Goal: Task Accomplishment & Management: Use online tool/utility

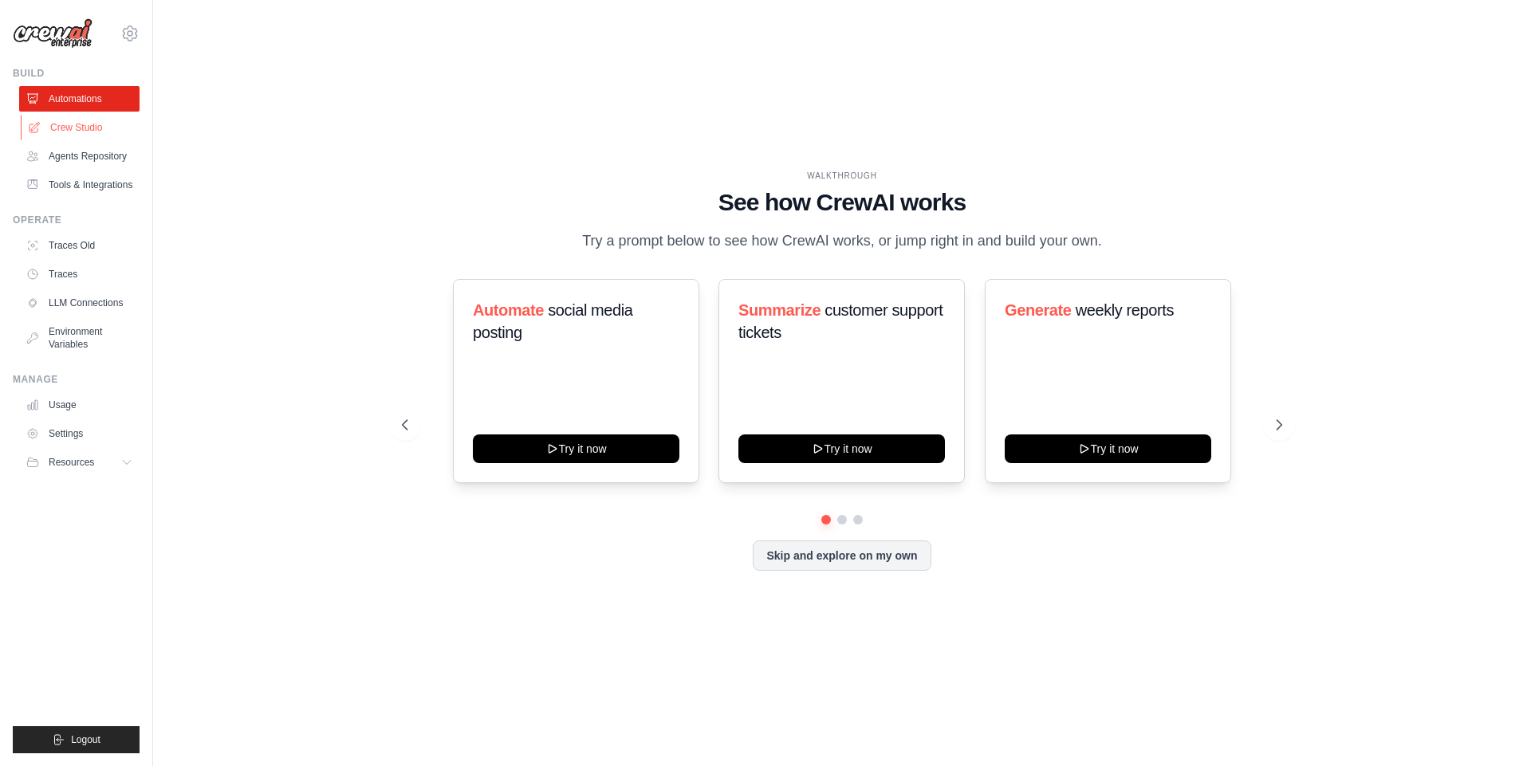
click at [63, 131] on link "Crew Studio" at bounding box center [81, 128] width 120 height 26
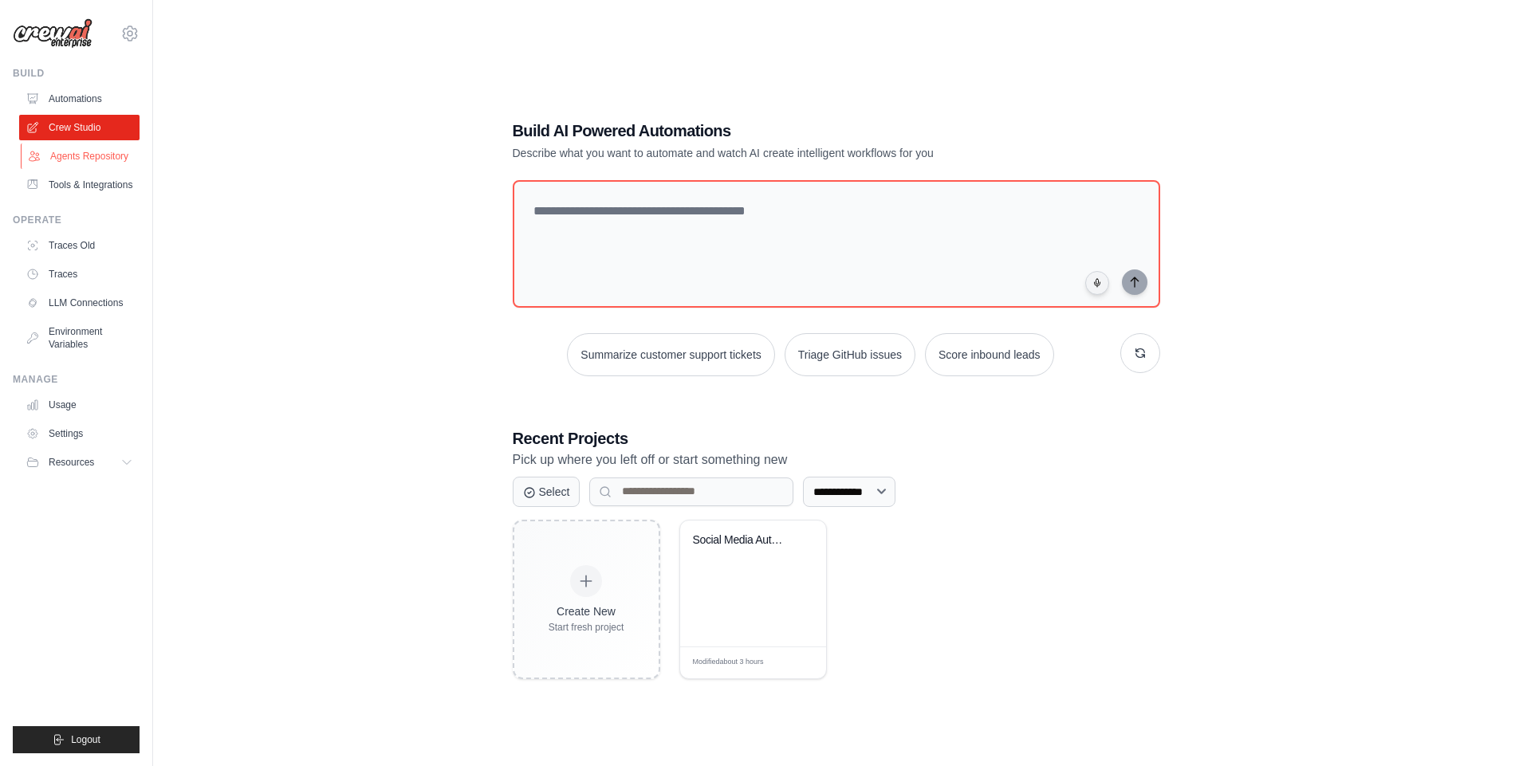
click at [72, 153] on link "Agents Repository" at bounding box center [81, 157] width 120 height 26
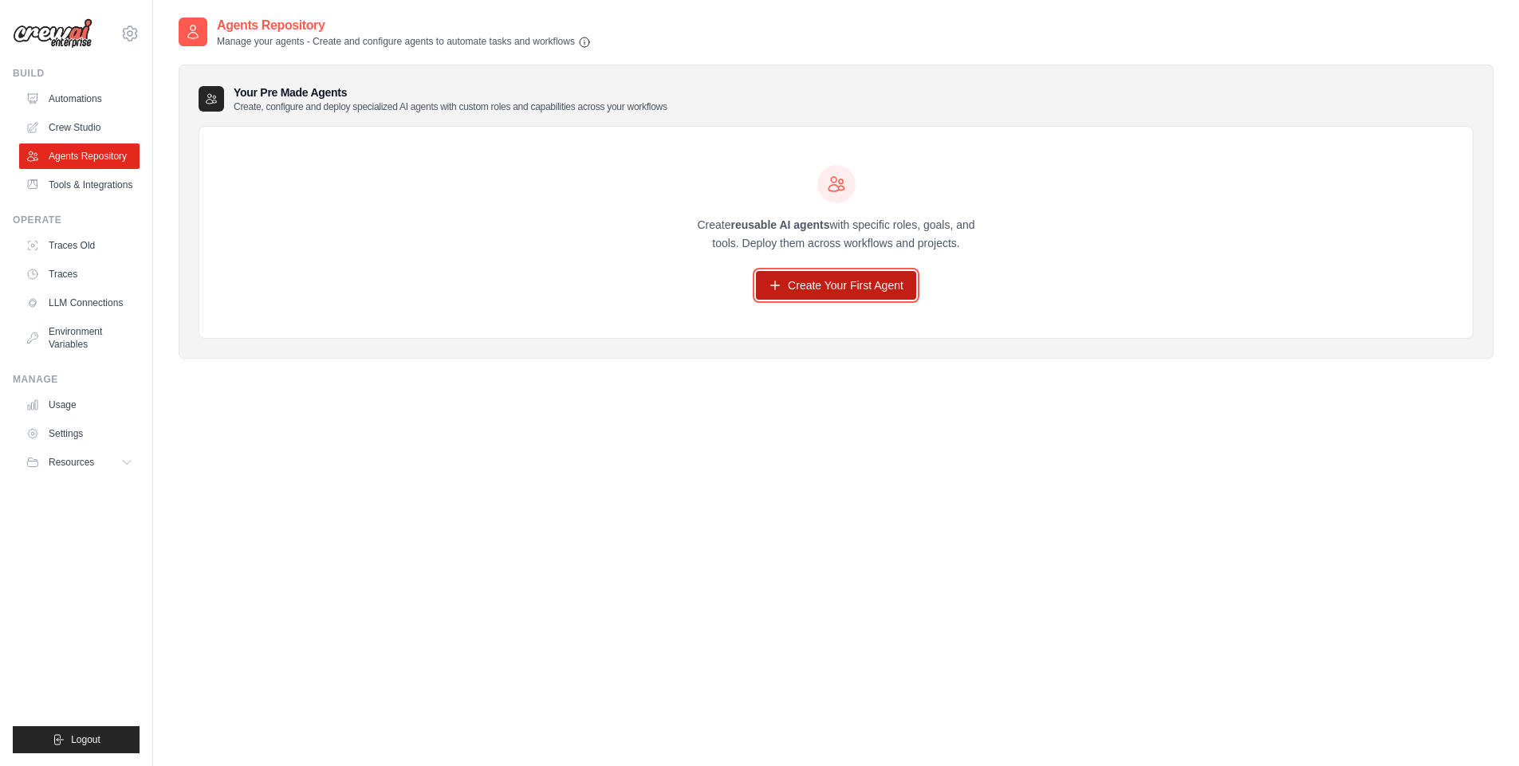
click at [870, 291] on link "Create Your First Agent" at bounding box center [836, 285] width 160 height 29
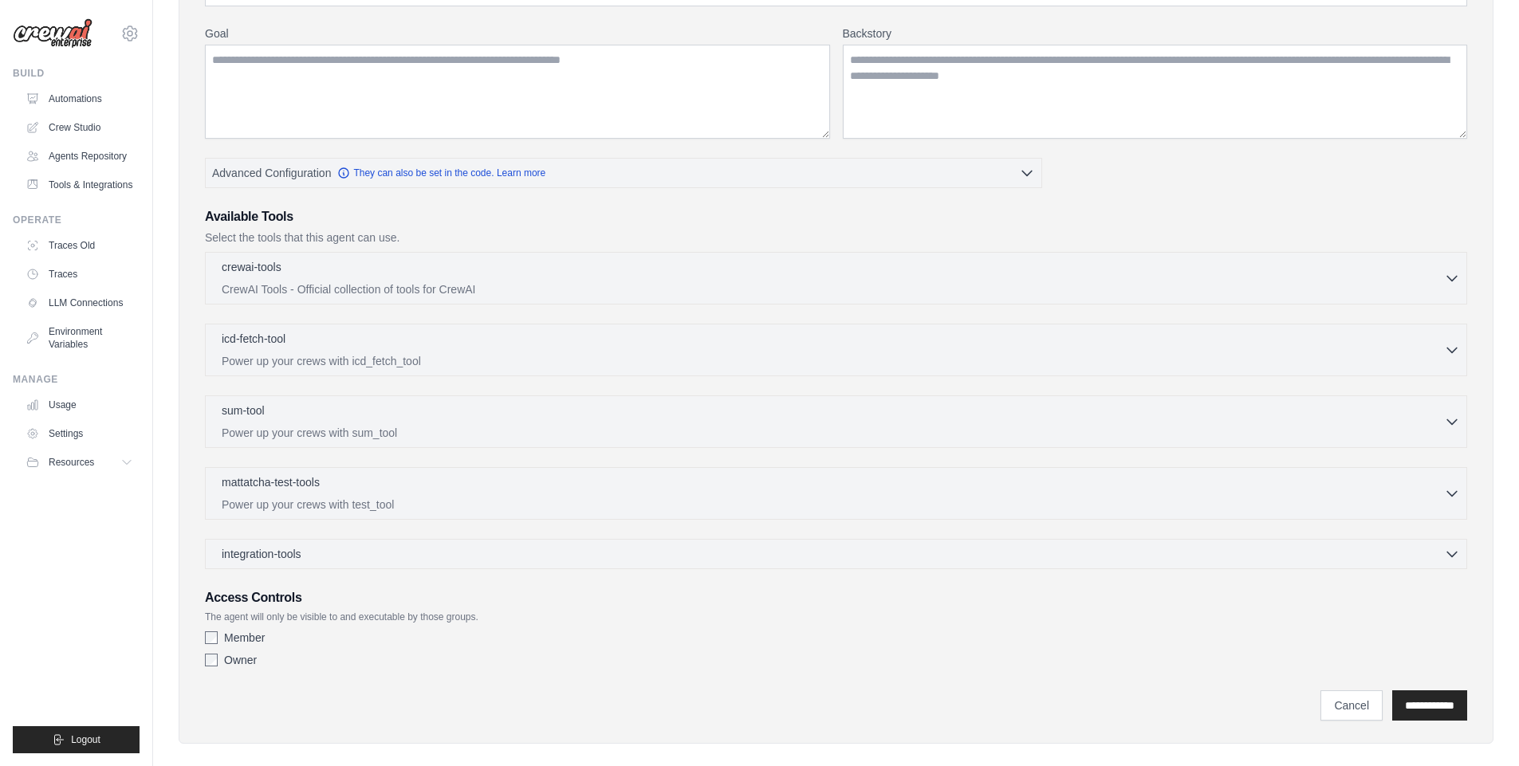
scroll to position [210, 0]
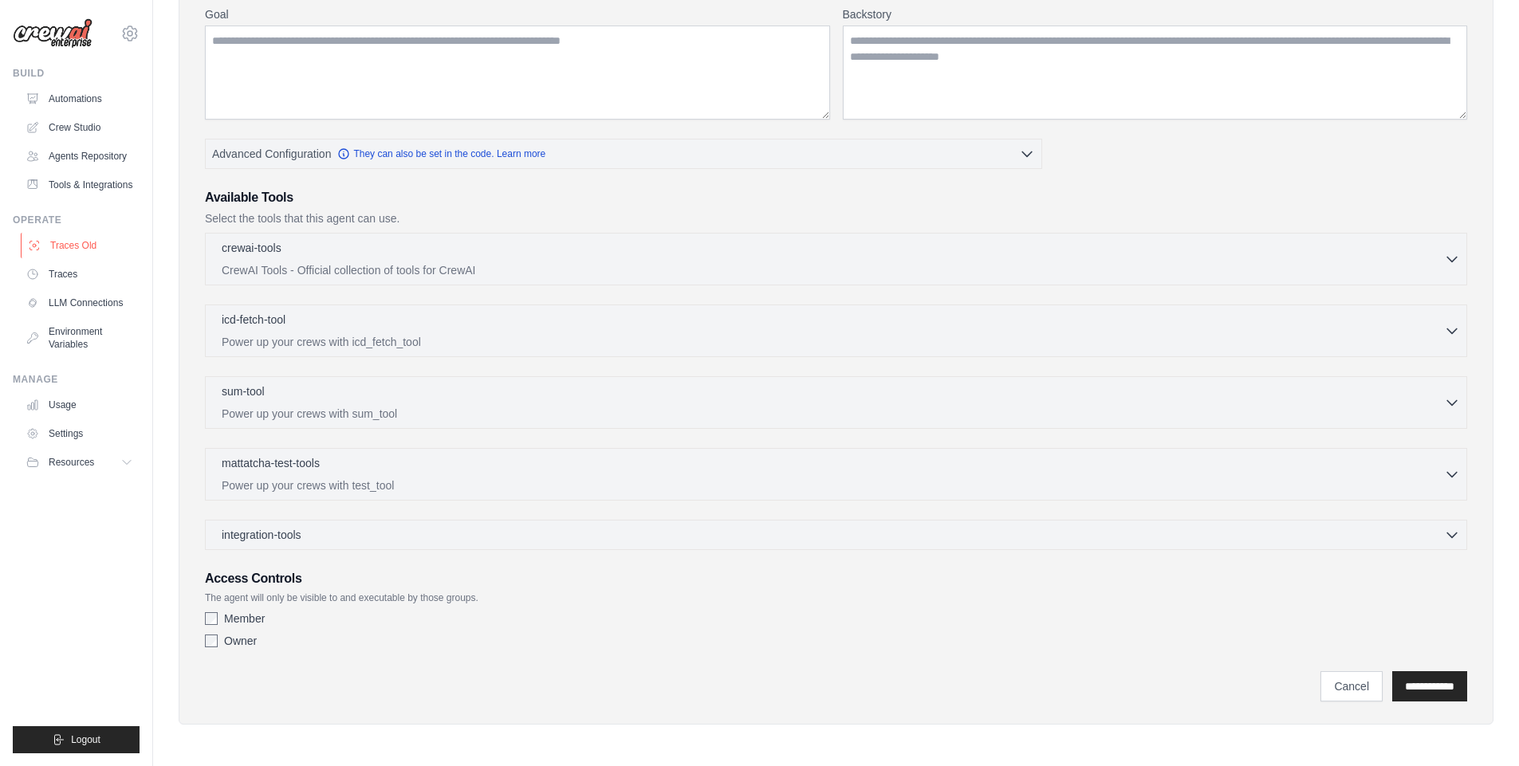
click at [132, 240] on link "Traces Old" at bounding box center [81, 246] width 120 height 26
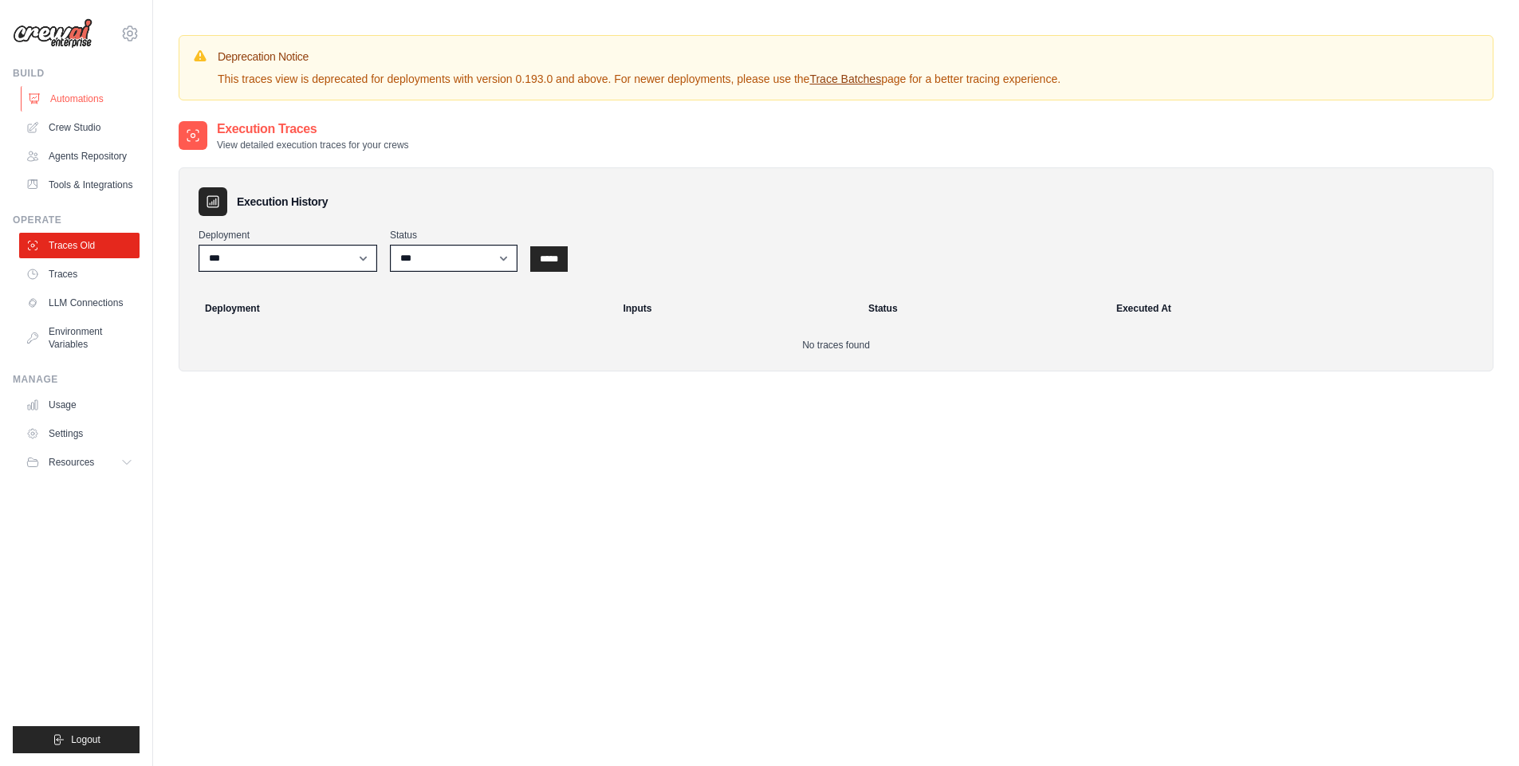
click at [100, 98] on link "Automations" at bounding box center [81, 99] width 120 height 26
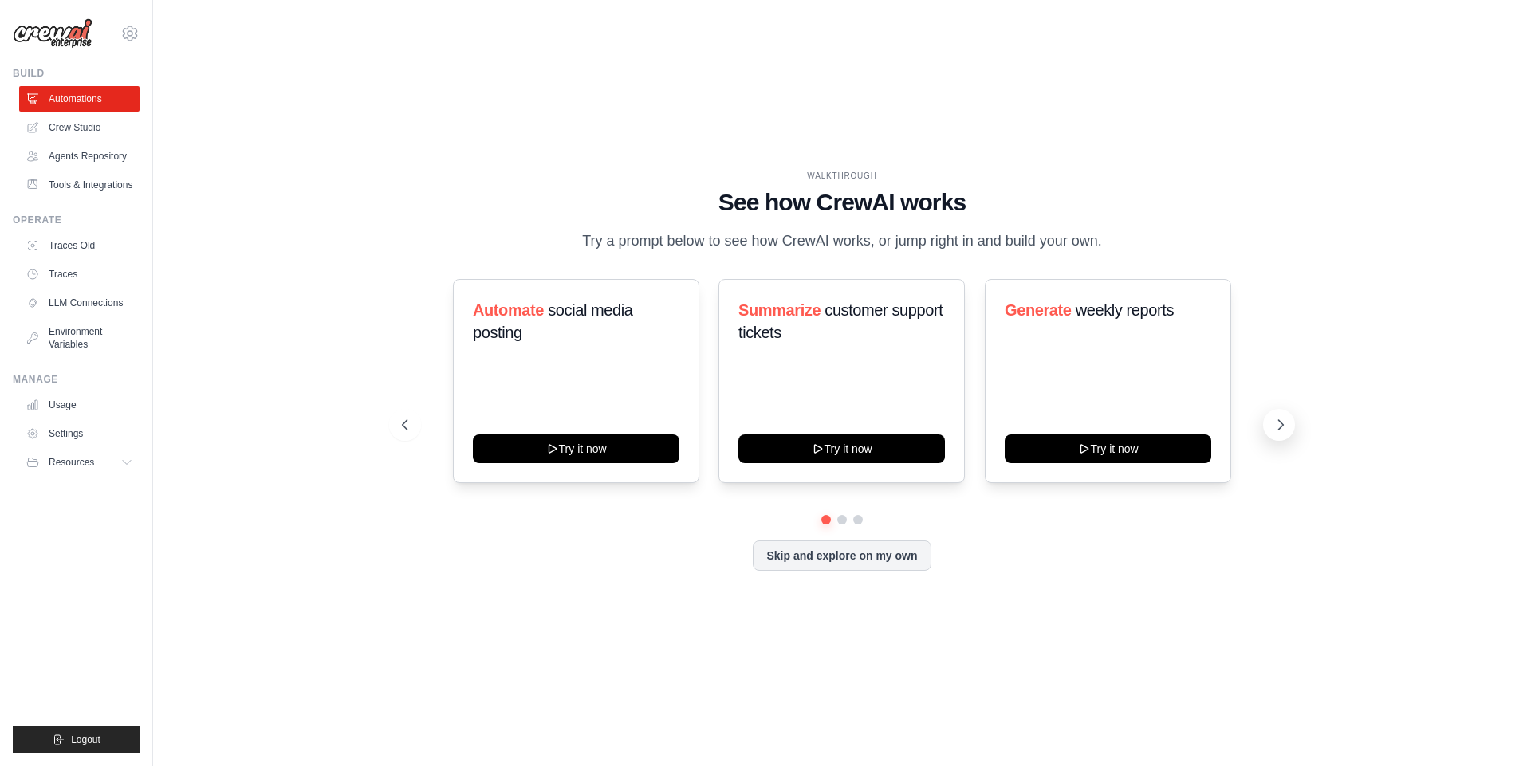
click at [1284, 415] on button at bounding box center [1279, 425] width 32 height 32
click at [1275, 430] on icon at bounding box center [1280, 425] width 16 height 16
click at [855, 556] on button "Skip and explore on my own" at bounding box center [842, 554] width 178 height 30
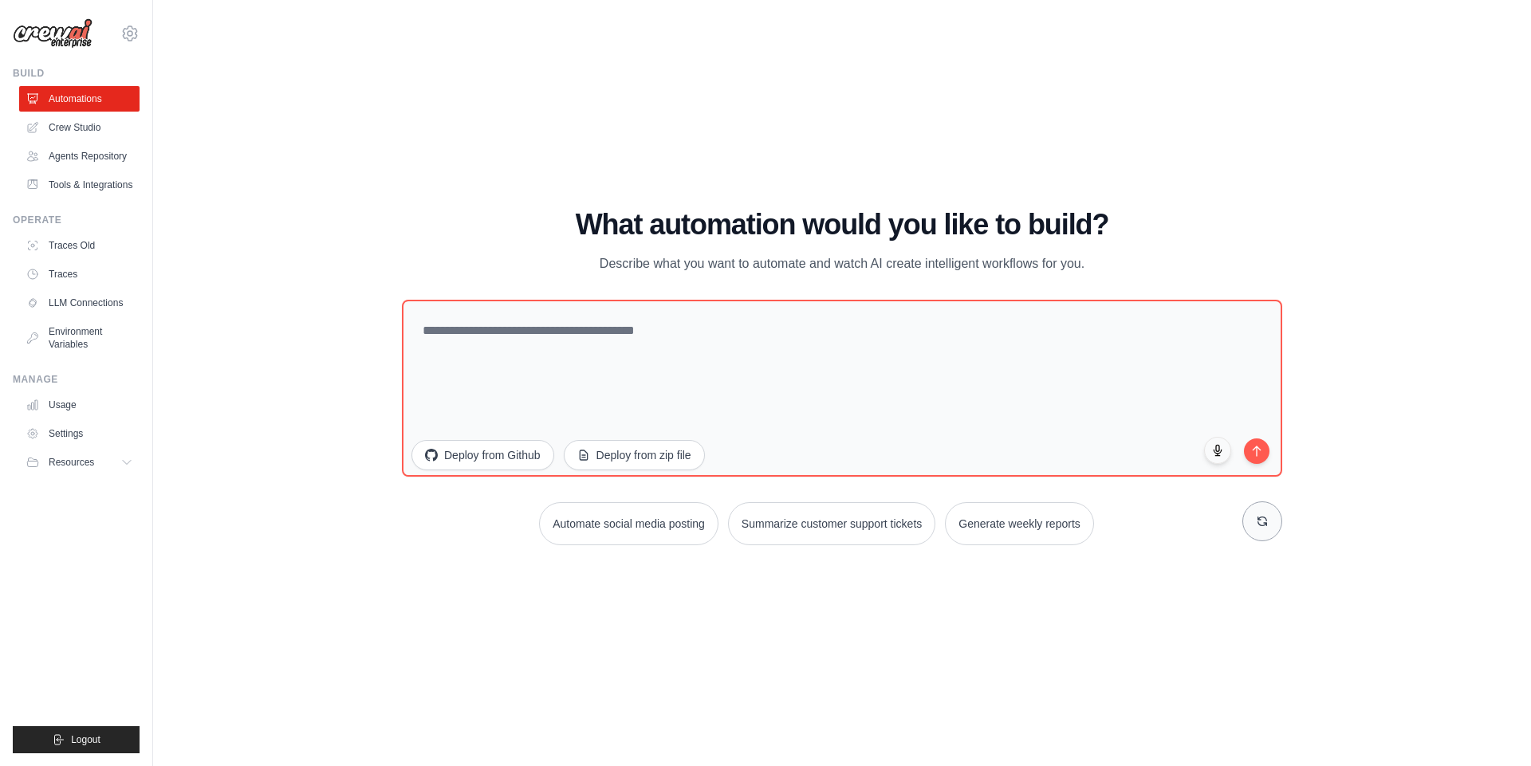
click at [1261, 518] on icon at bounding box center [1262, 521] width 13 height 13
click at [1268, 529] on button at bounding box center [1262, 521] width 40 height 40
click at [640, 533] on button "Automate social media posting" at bounding box center [638, 523] width 179 height 43
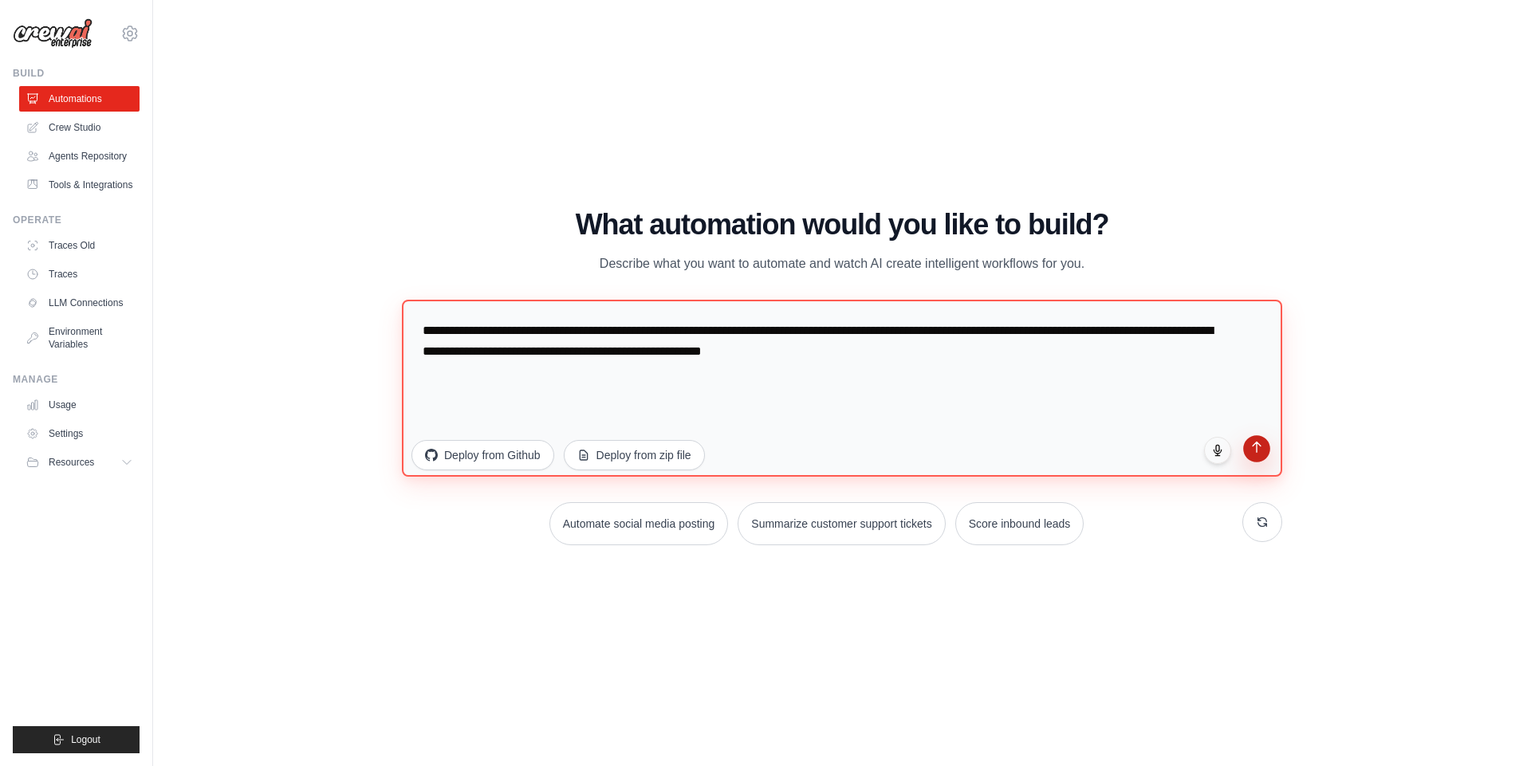
type textarea "**********"
click at [1254, 457] on button "submit" at bounding box center [1256, 448] width 27 height 27
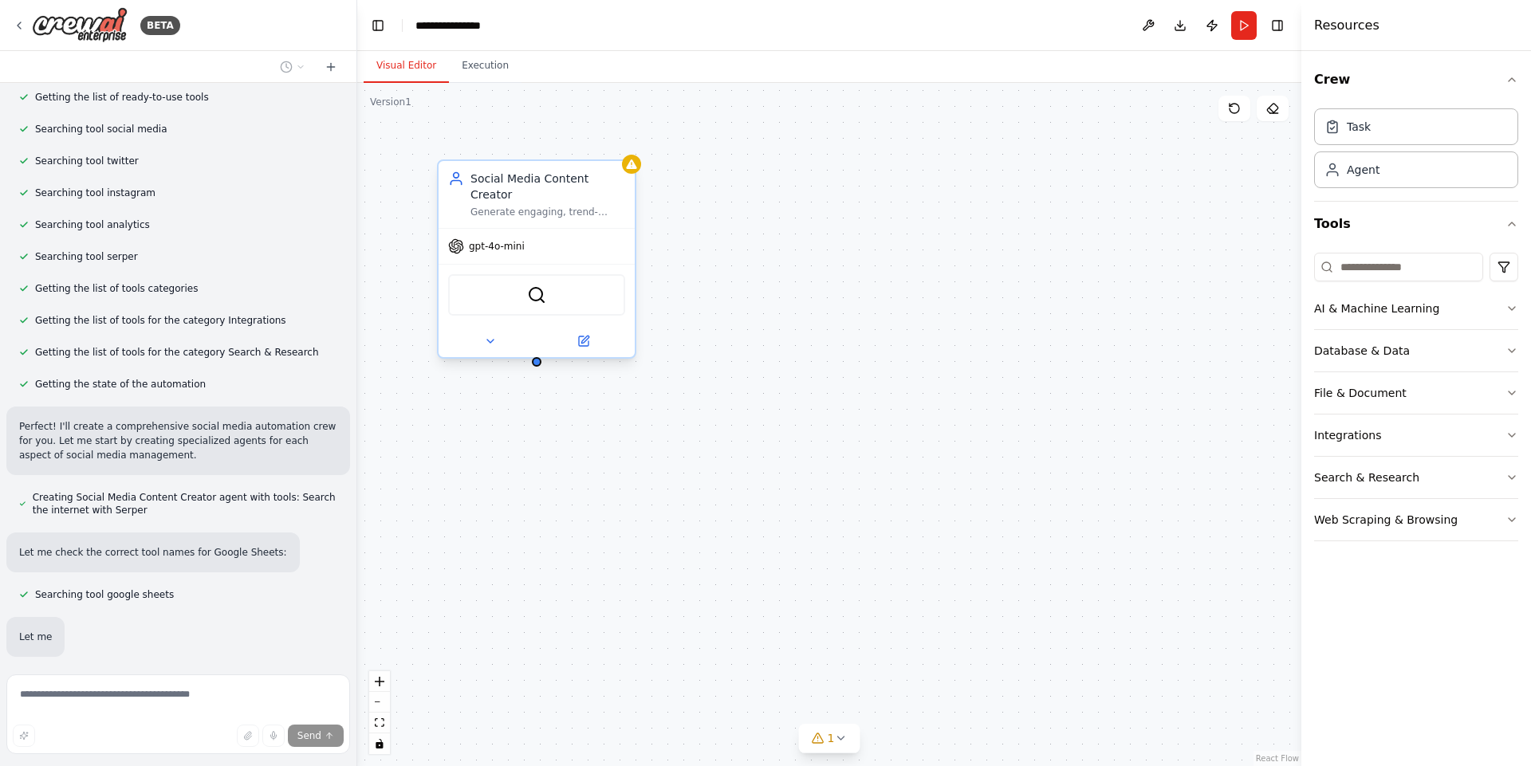
scroll to position [305, 0]
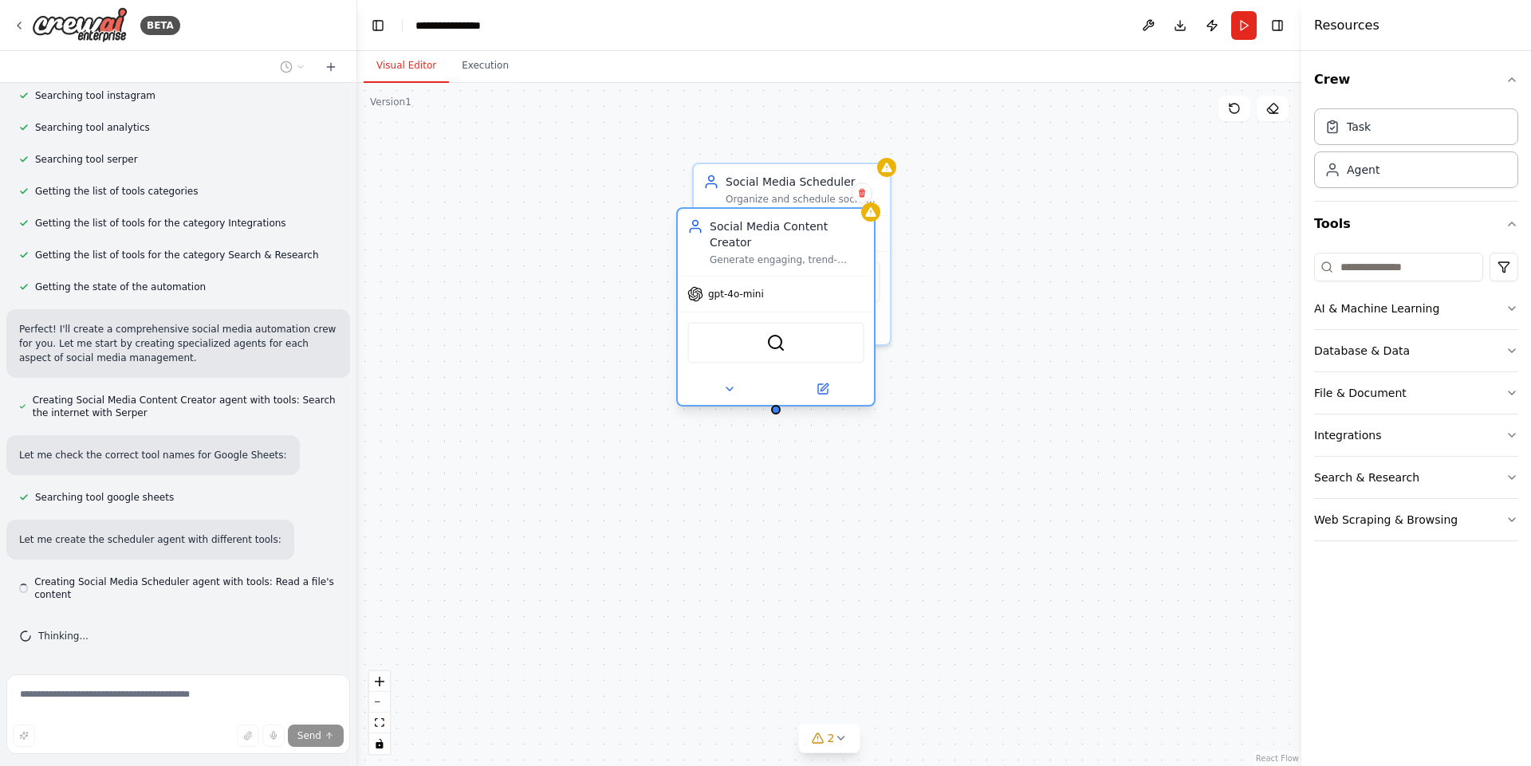
drag, startPoint x: 700, startPoint y: 219, endPoint x: 379, endPoint y: 270, distance: 325.3
click at [710, 266] on div "Social Media Content Creator Generate engaging, trend-based content ideas for {…" at bounding box center [787, 242] width 155 height 48
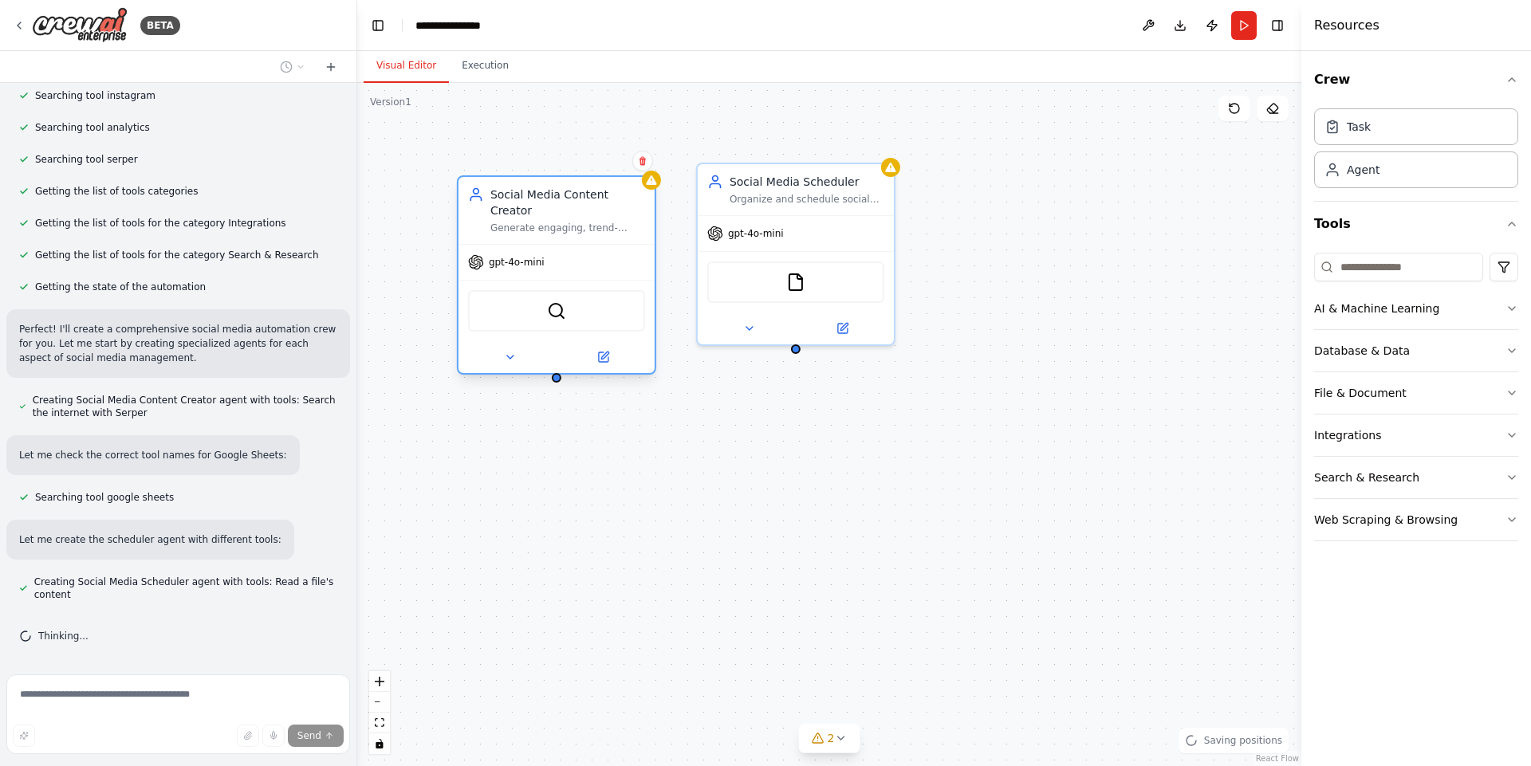
drag, startPoint x: 439, startPoint y: 270, endPoint x: 569, endPoint y: 199, distance: 148.4
click at [569, 199] on div "Social Media Content Creator Generate engaging, trend-based content ideas for {…" at bounding box center [567, 211] width 155 height 48
click at [531, 256] on span "gpt-4o-mini" at bounding box center [517, 262] width 56 height 13
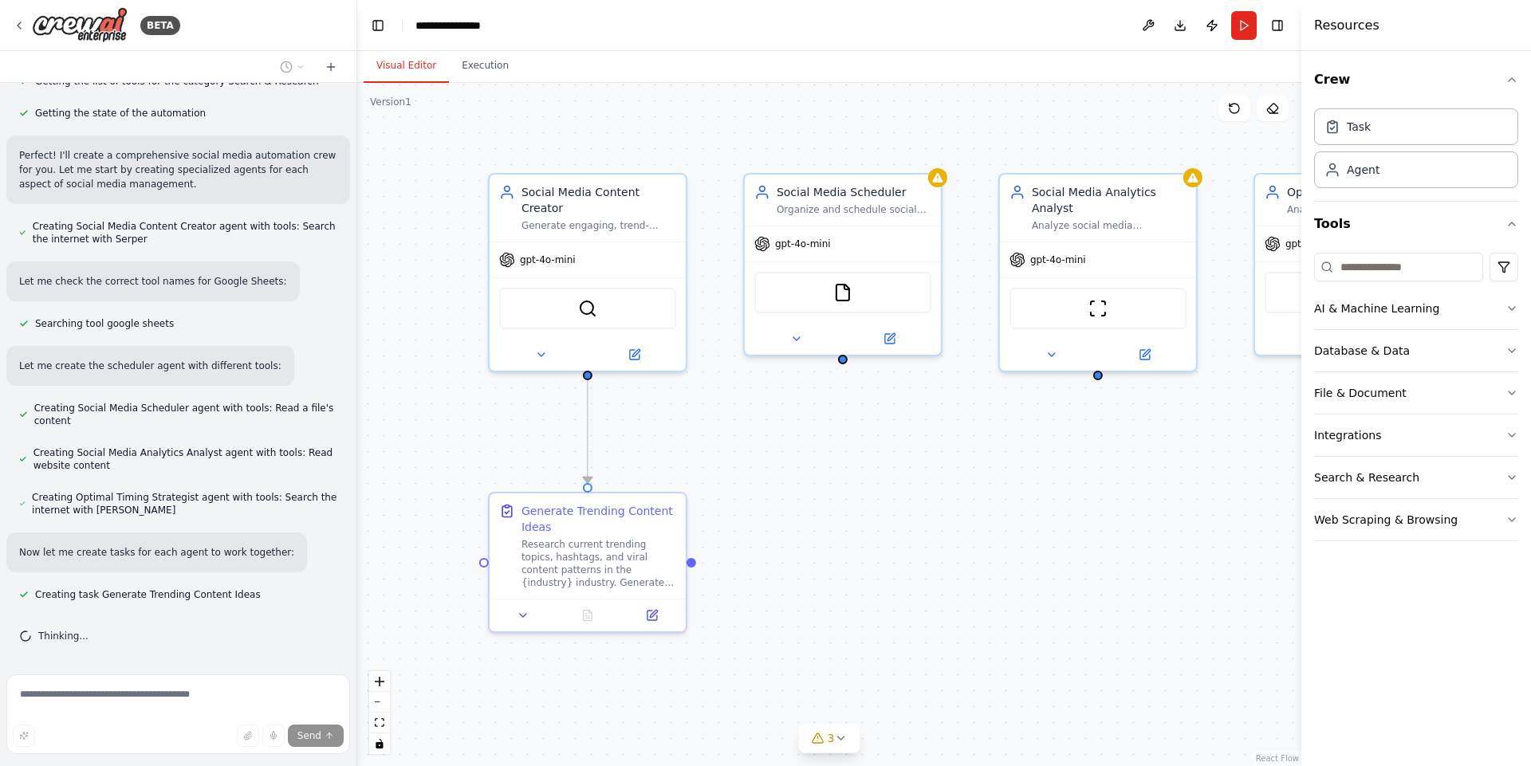
scroll to position [510, 0]
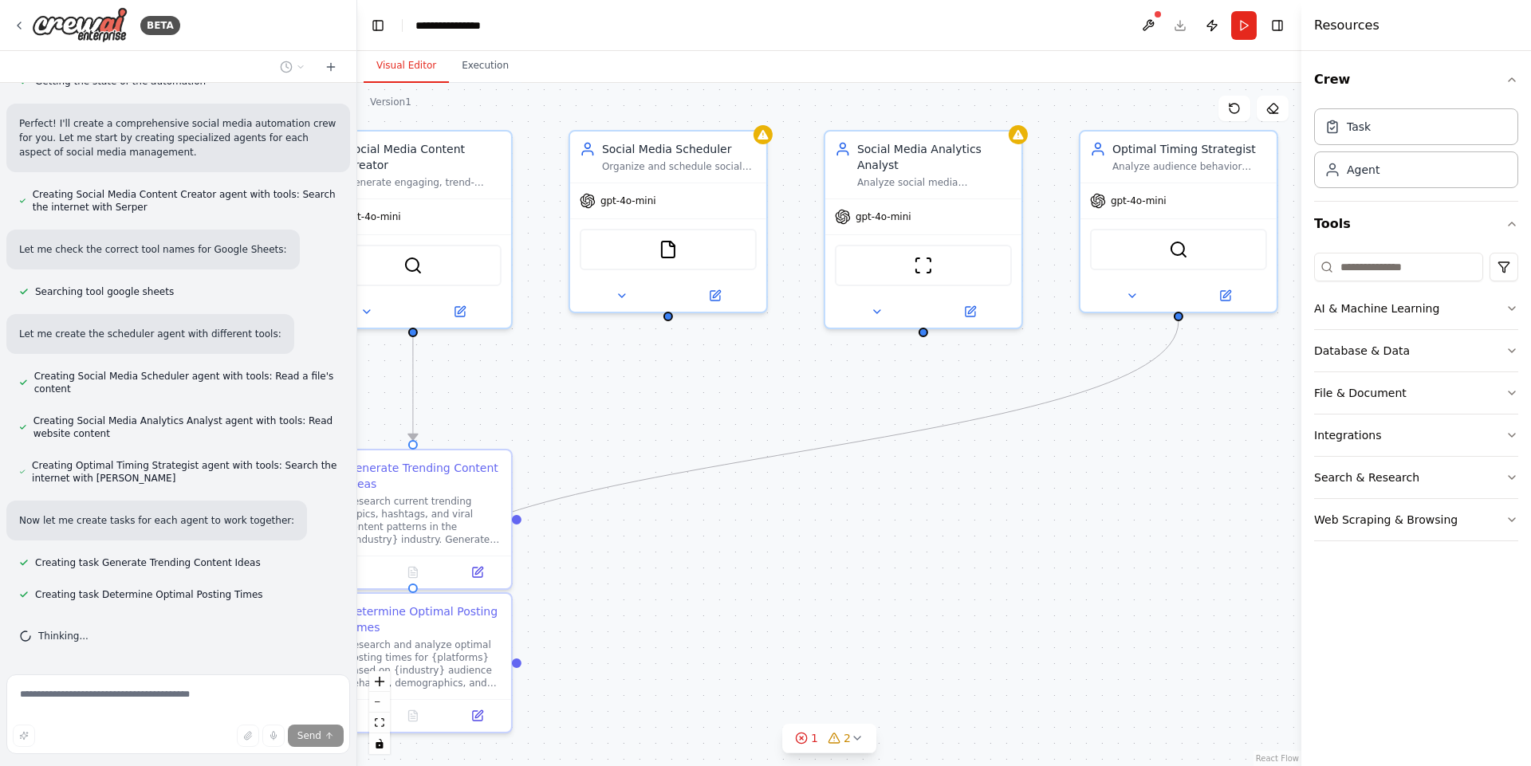
drag, startPoint x: 918, startPoint y: 293, endPoint x: 790, endPoint y: 207, distance: 154.1
click at [790, 207] on div ".deletable-edge-delete-btn { width: 20px; height: 20px; border: 0px solid #ffff…" at bounding box center [829, 424] width 944 height 683
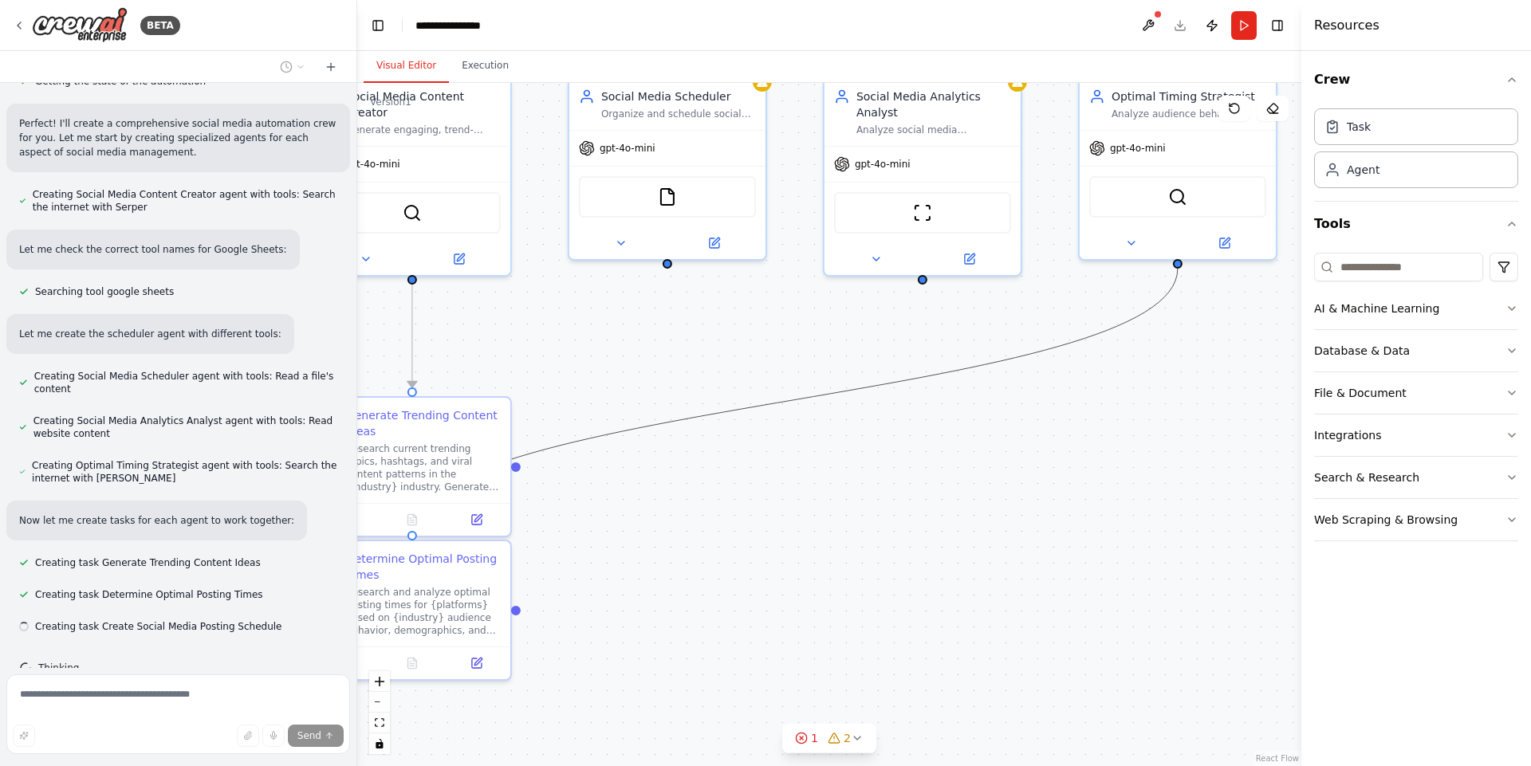
scroll to position [542, 0]
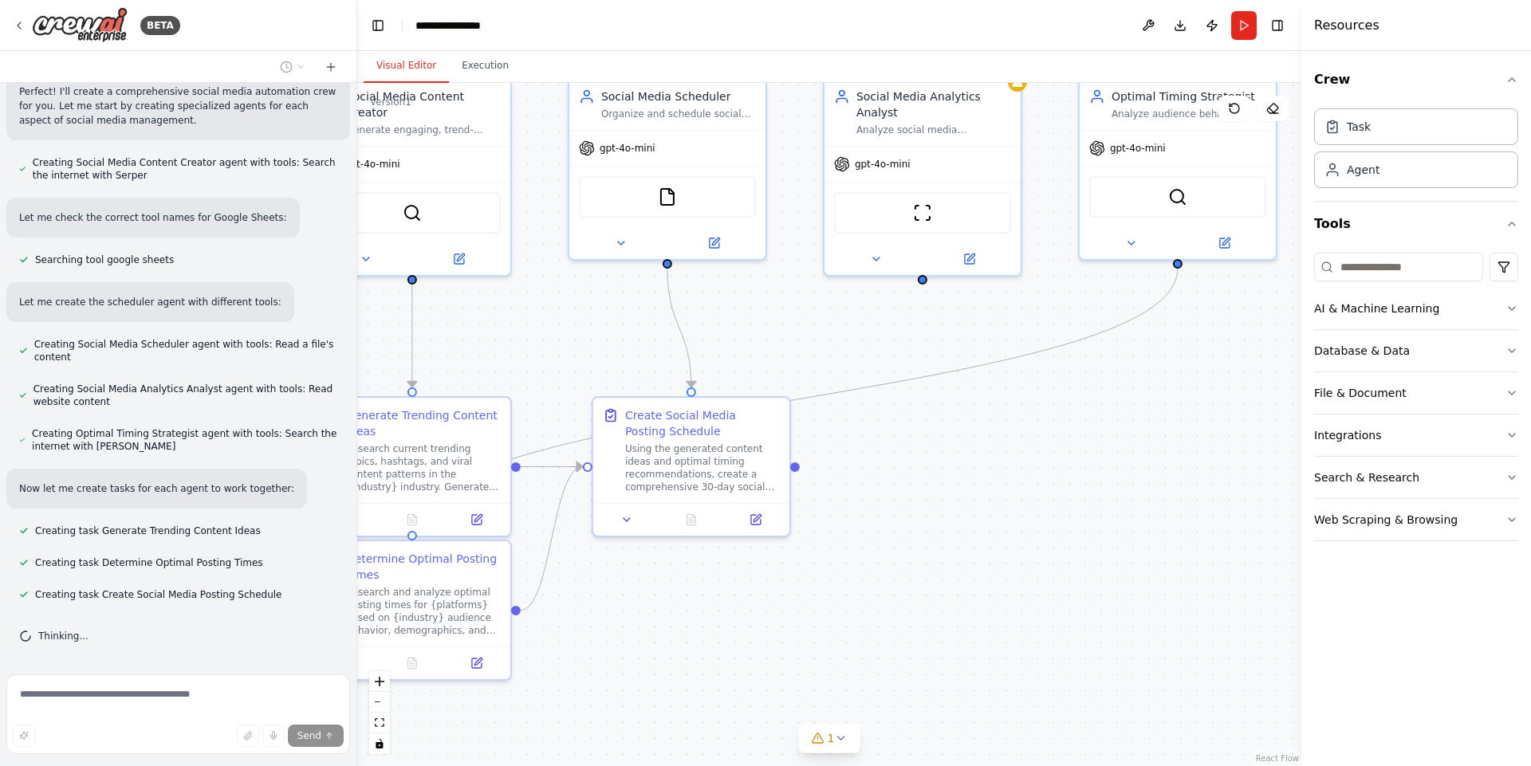
click at [670, 709] on div ".deletable-edge-delete-btn { width: 20px; height: 20px; border: 0px solid #ffff…" at bounding box center [829, 424] width 944 height 683
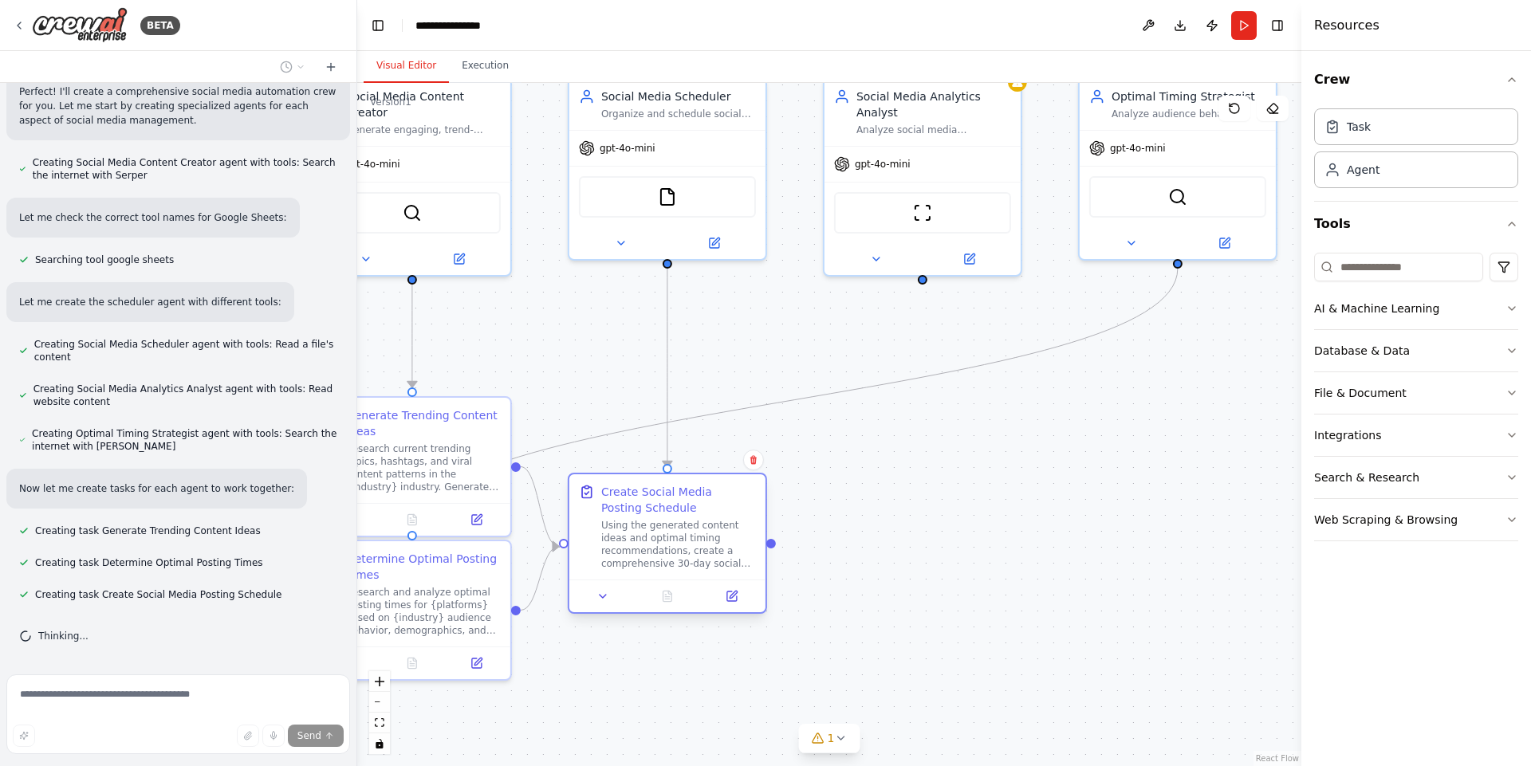
scroll to position [574, 0]
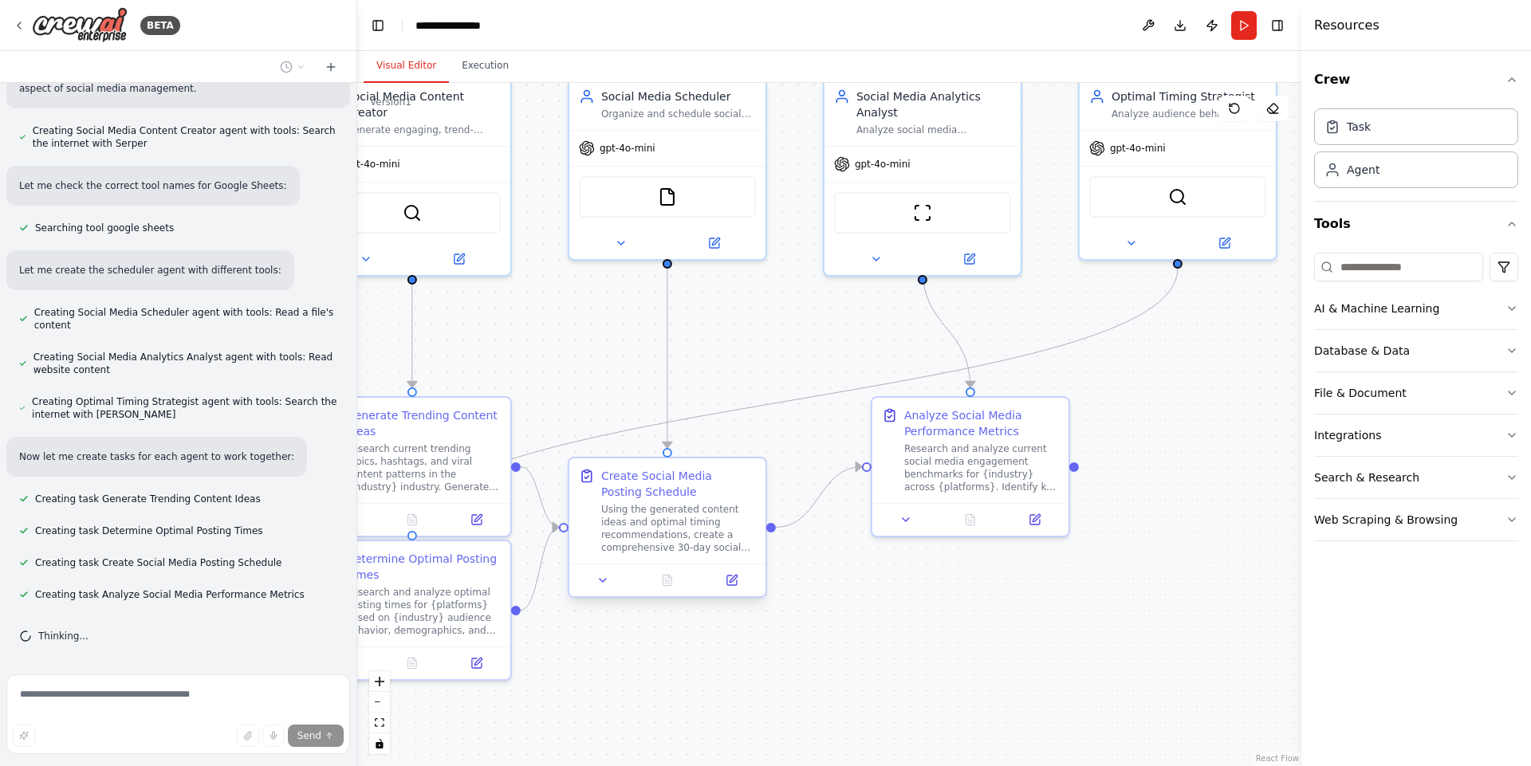
drag, startPoint x: 706, startPoint y: 484, endPoint x: 686, endPoint y: 548, distance: 67.1
click at [686, 548] on div "Using the generated content ideas and optimal timing recommendations, create a …" at bounding box center [678, 528] width 155 height 51
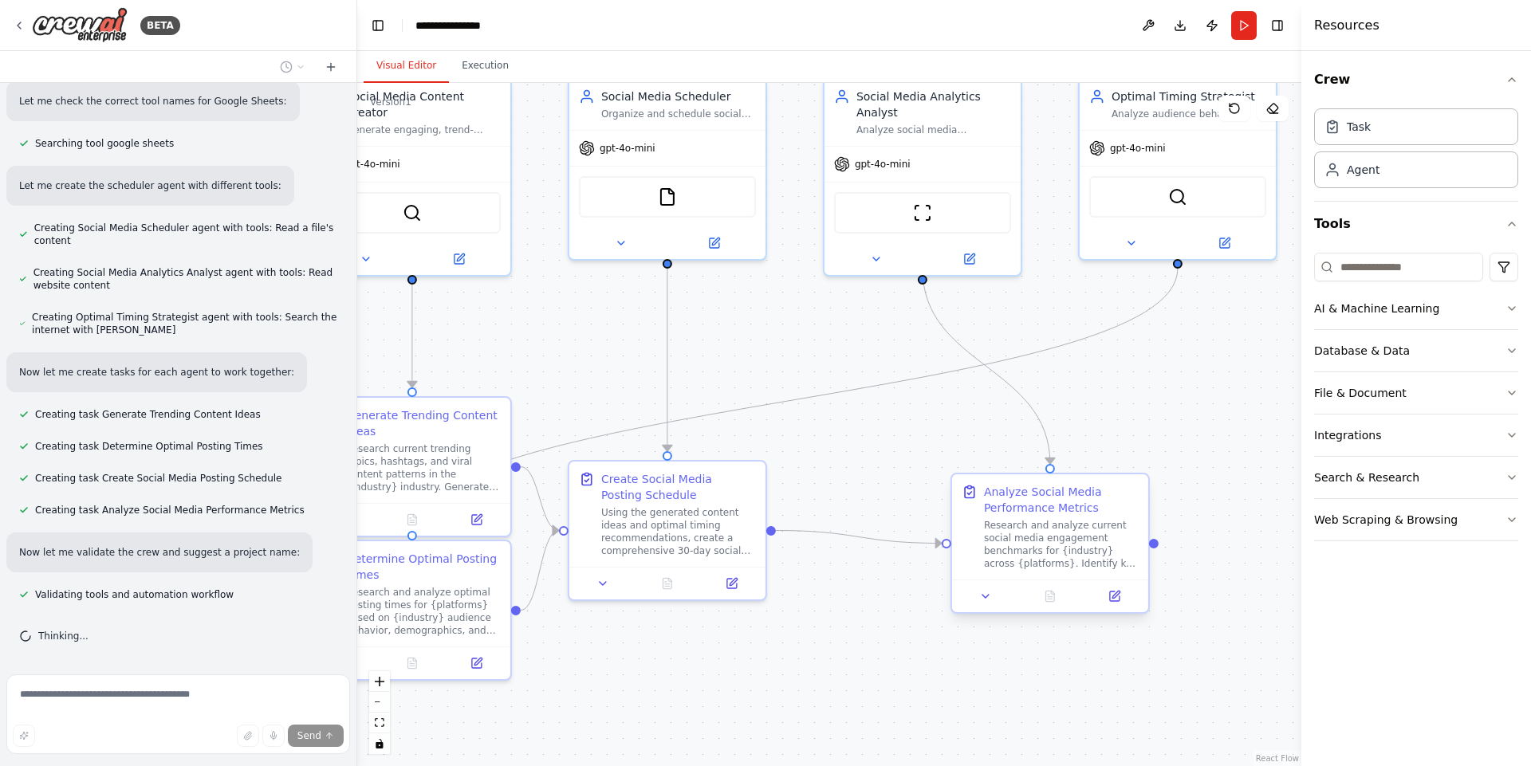
scroll to position [690, 0]
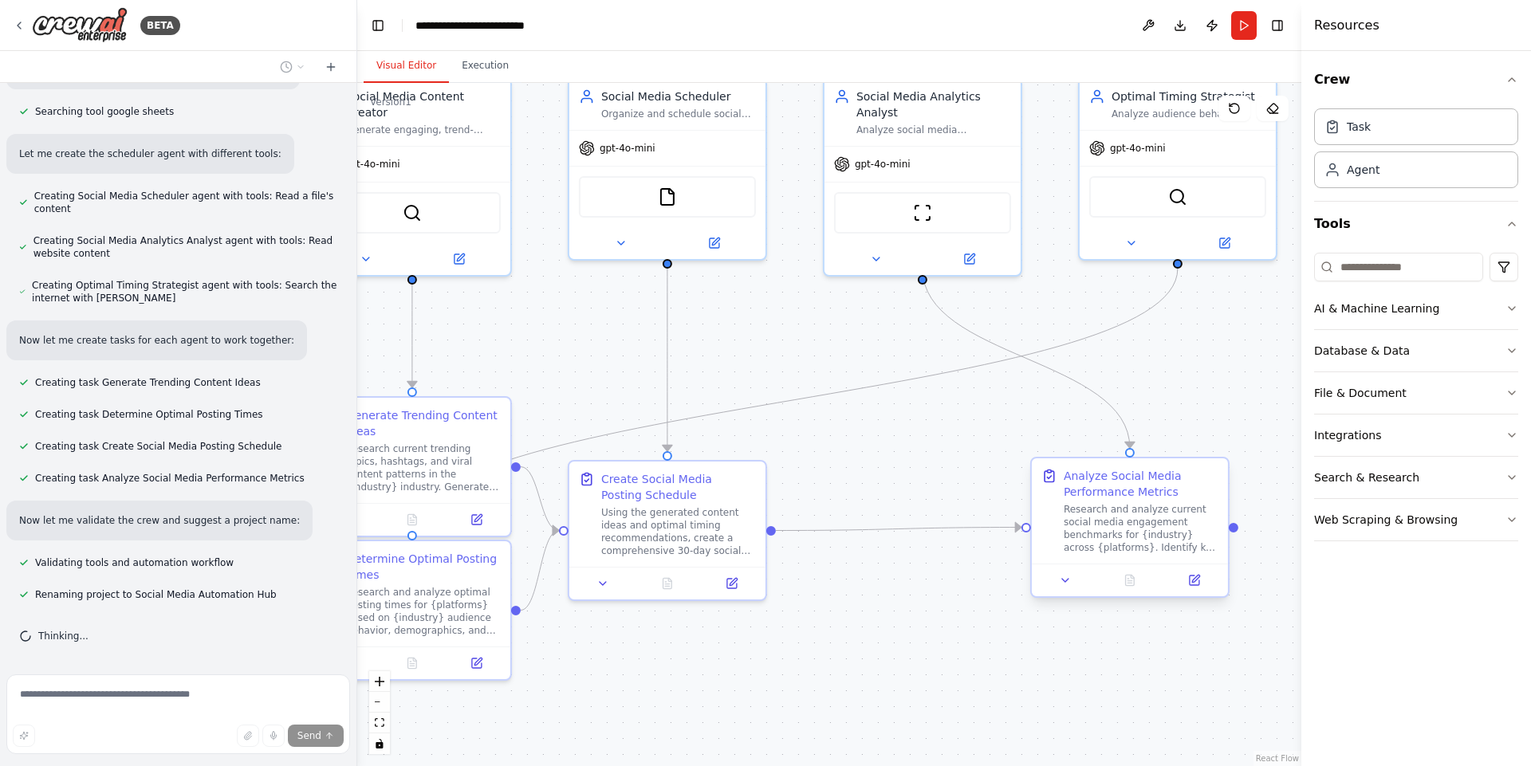
drag, startPoint x: 969, startPoint y: 457, endPoint x: 1123, endPoint y: 515, distance: 163.8
click at [1123, 515] on div "Research and analyze current social media engagement benchmarks for {industry} …" at bounding box center [1141, 528] width 155 height 51
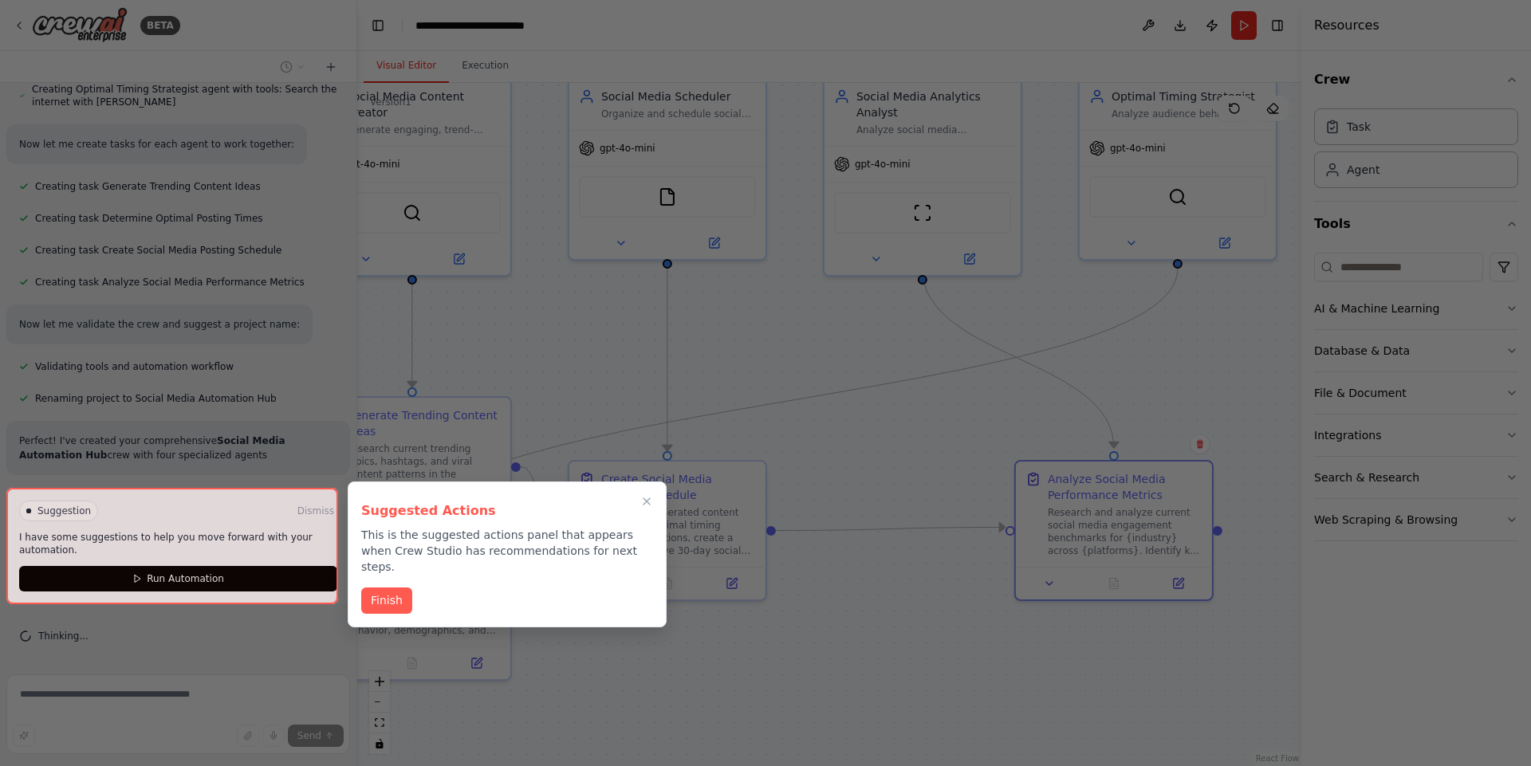
drag, startPoint x: 1107, startPoint y: 514, endPoint x: 1095, endPoint y: 525, distance: 16.9
click at [1095, 525] on div "BETA Create a crew that schedules and publishes social media content across mul…" at bounding box center [765, 383] width 1531 height 766
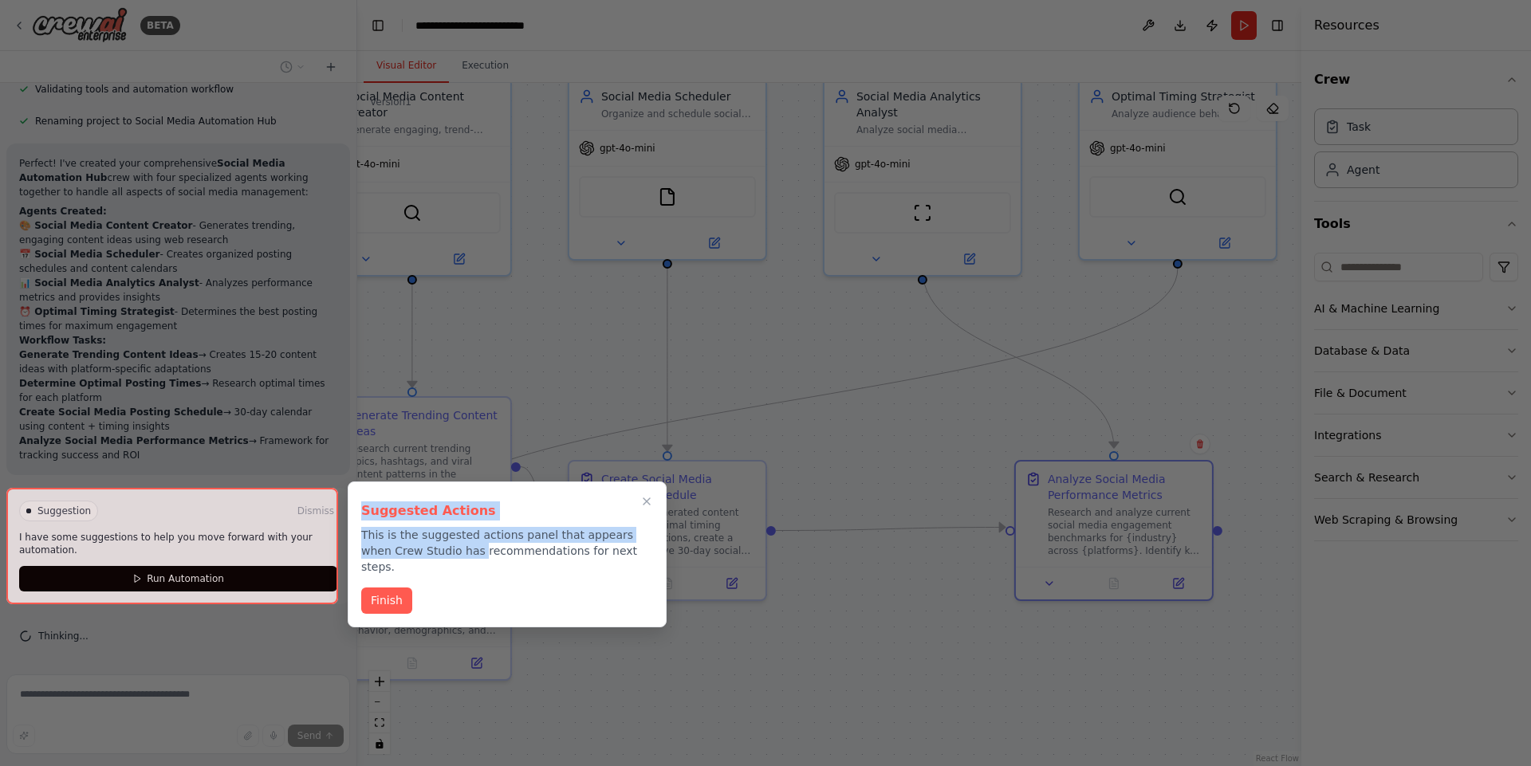
drag, startPoint x: 333, startPoint y: 525, endPoint x: 472, endPoint y: 549, distance: 140.8
click at [467, 549] on div "BETA Create a crew that schedules and publishes social media content across mul…" at bounding box center [765, 383] width 1531 height 766
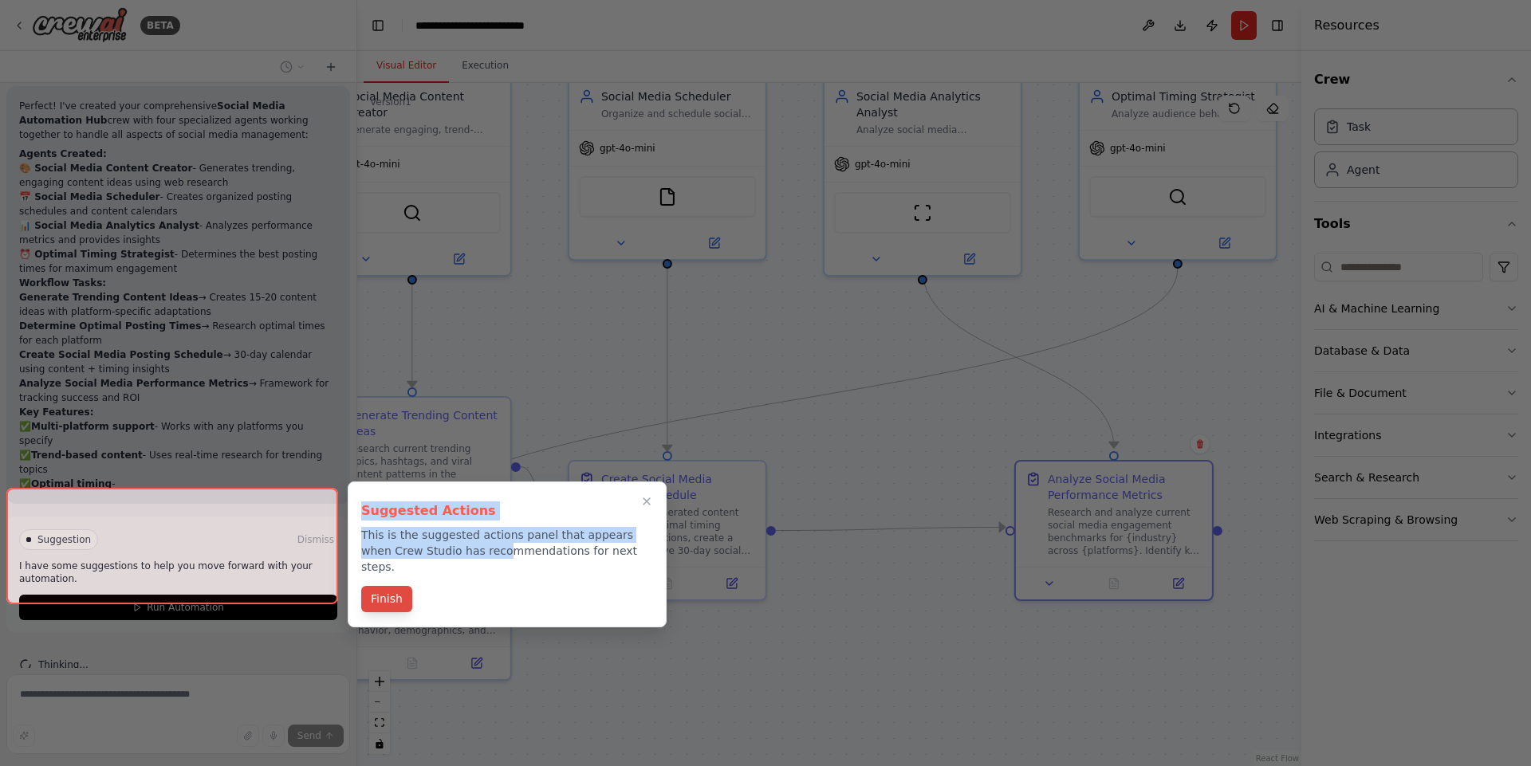
click at [406, 591] on button "Finish" at bounding box center [386, 599] width 51 height 26
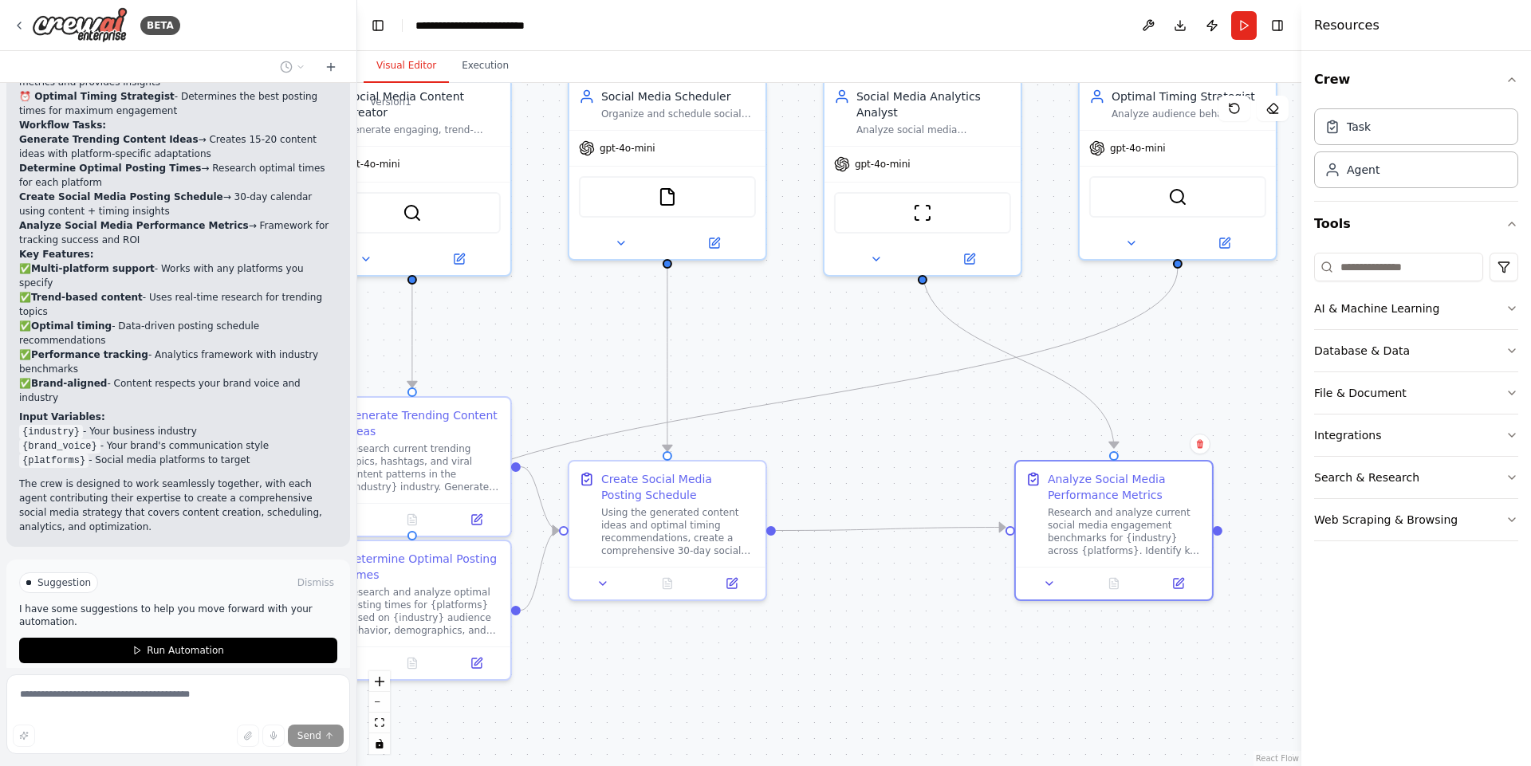
scroll to position [1394, 0]
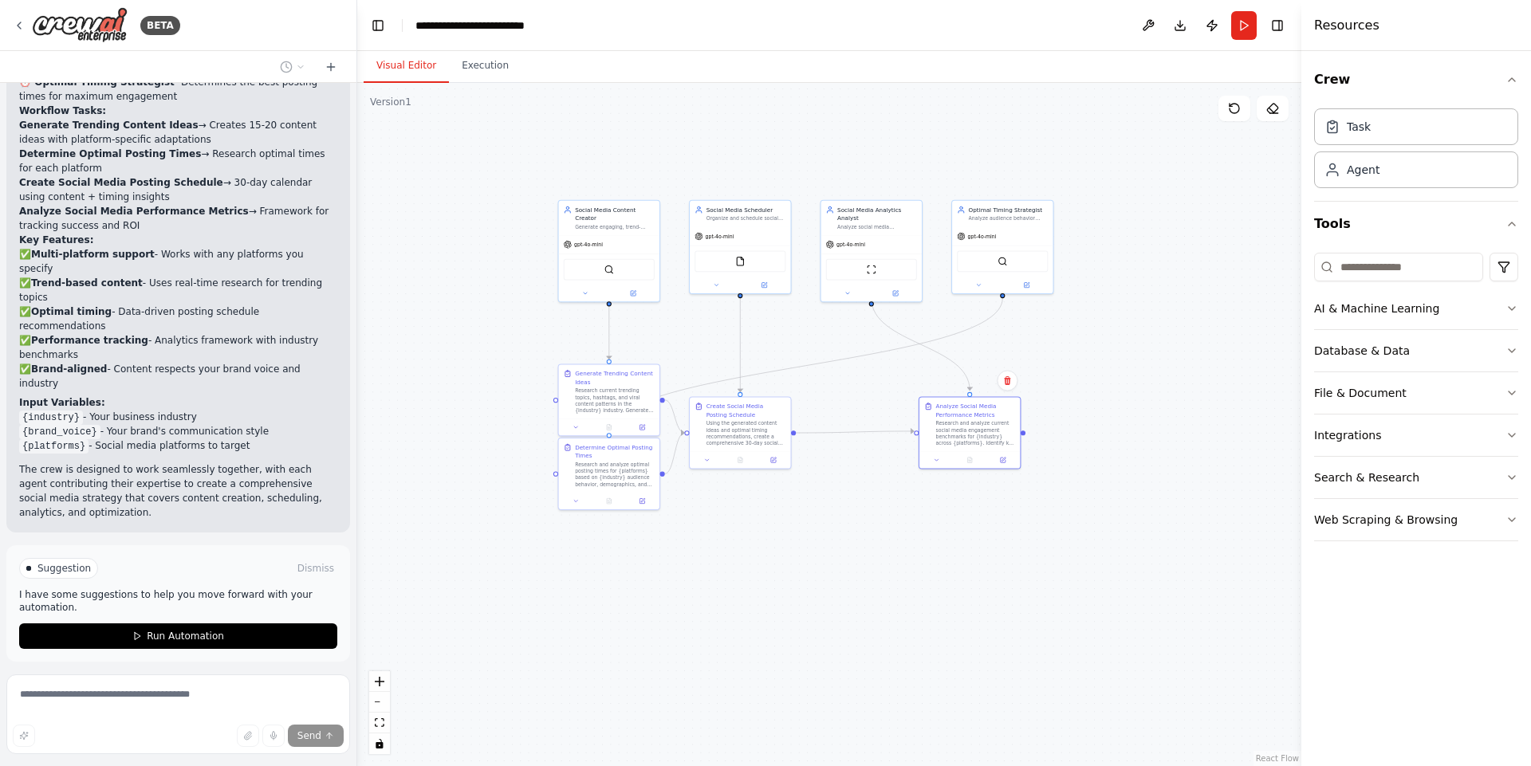
click at [852, 502] on div ".deletable-edge-delete-btn { width: 20px; height: 20px; border: 0px solid #ffff…" at bounding box center [829, 424] width 944 height 683
click at [150, 630] on span "Run Automation" at bounding box center [185, 636] width 77 height 13
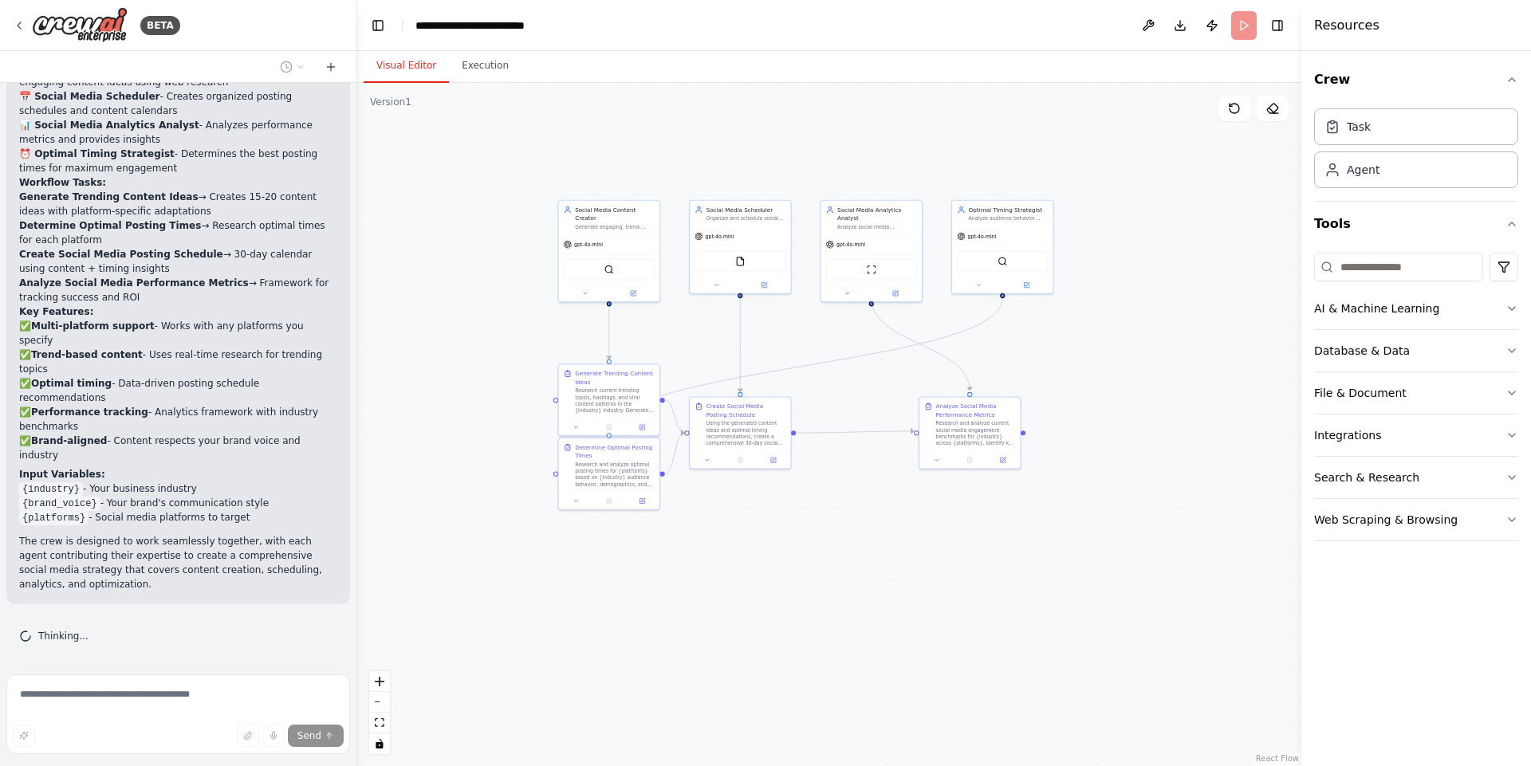
scroll to position [1264, 0]
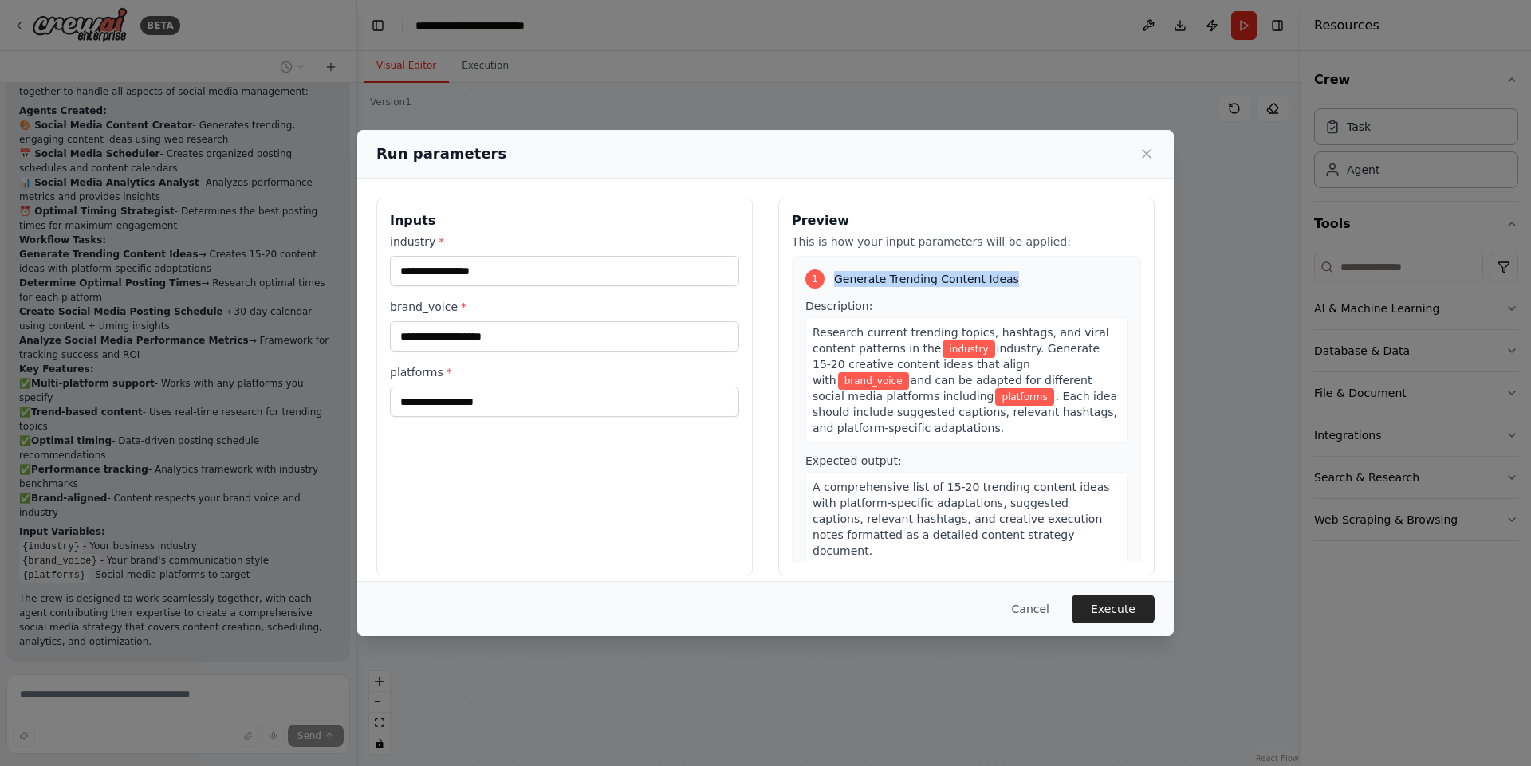
drag, startPoint x: 914, startPoint y: 279, endPoint x: 1003, endPoint y: 273, distance: 89.5
click at [1003, 273] on div "1 Generate Trending Content Ideas" at bounding box center [966, 278] width 322 height 19
click at [513, 279] on input "industry *" at bounding box center [564, 271] width 349 height 30
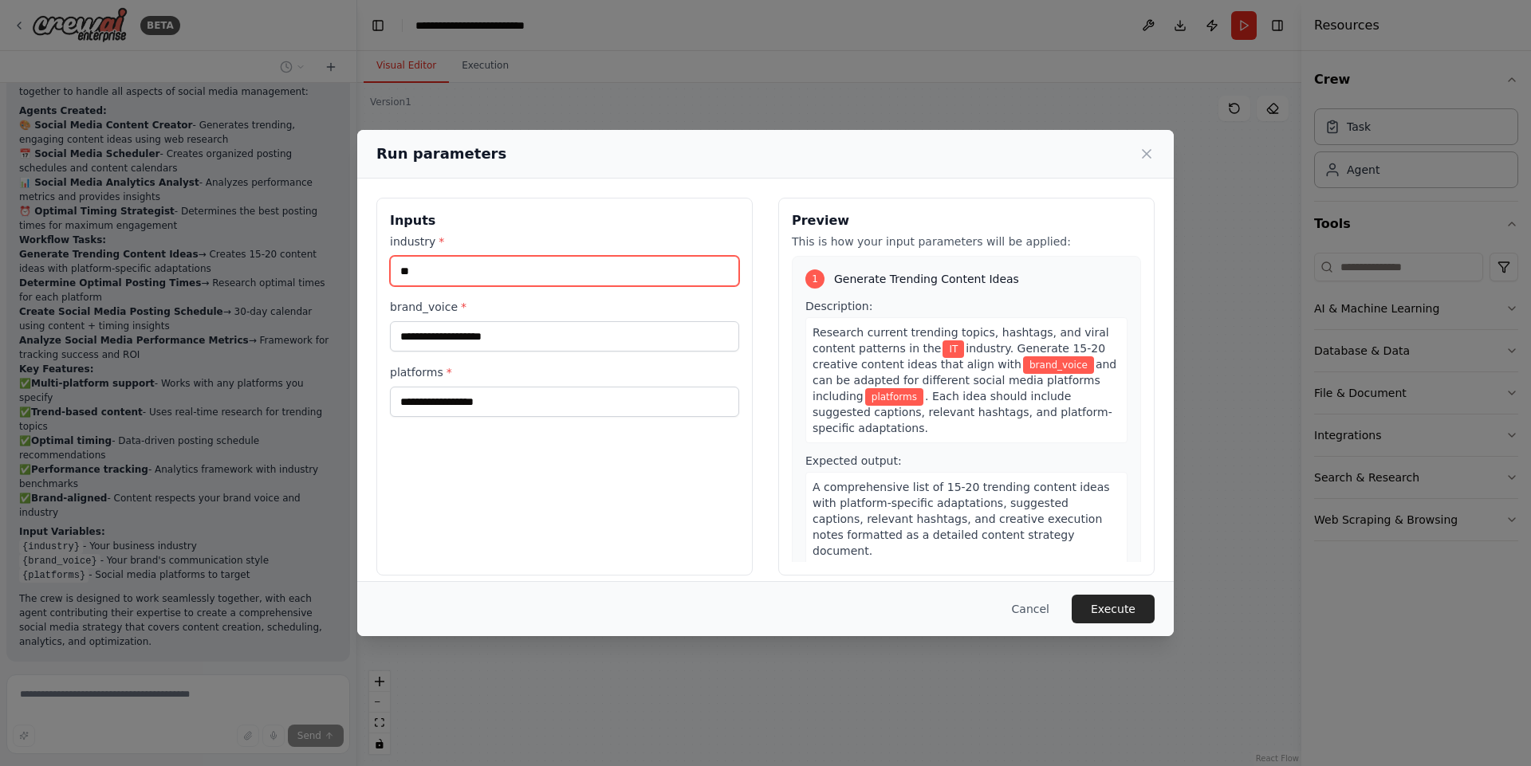
type input "**"
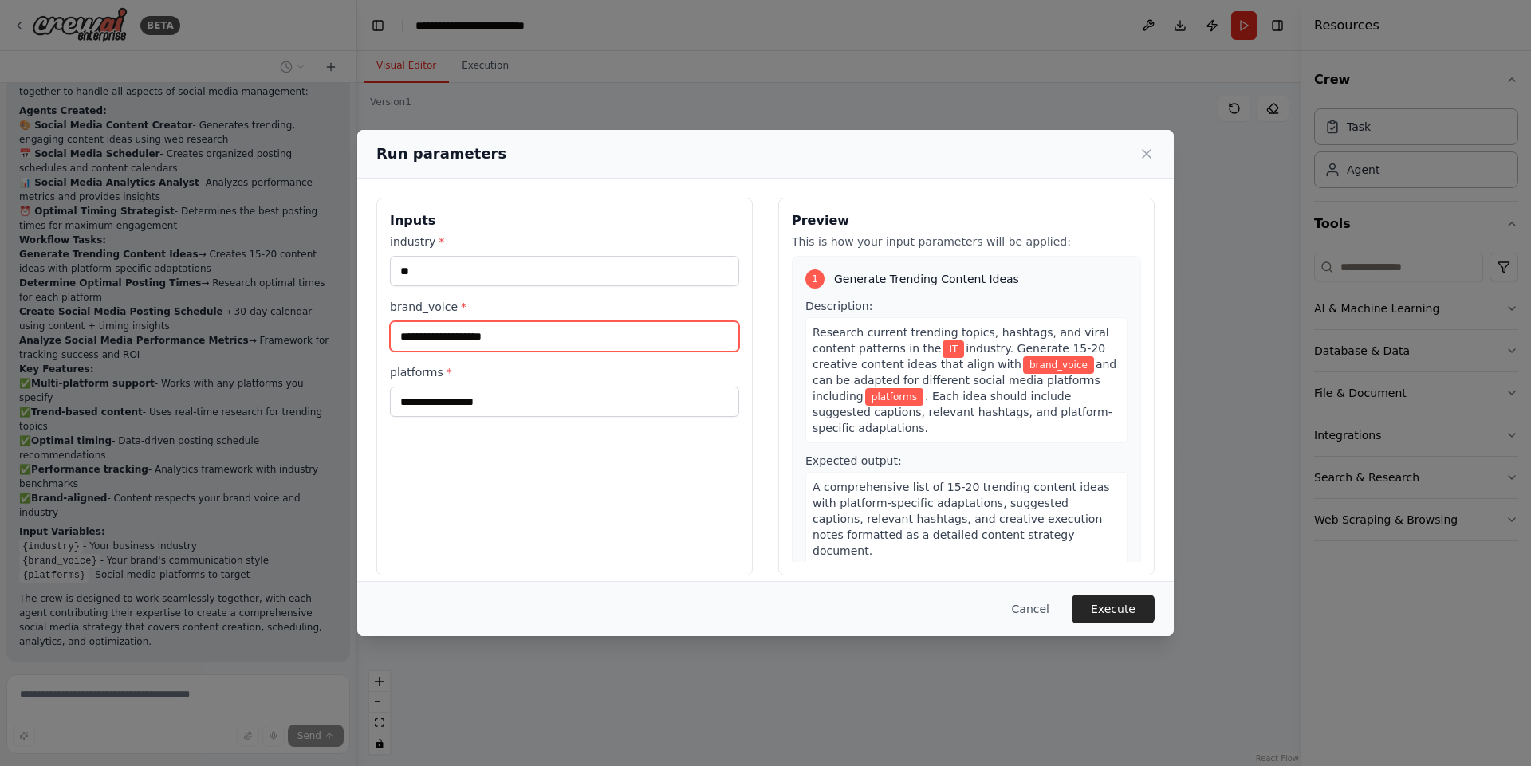
click at [431, 332] on input "brand_voice *" at bounding box center [564, 336] width 349 height 30
type input "******"
click at [596, 385] on div "platforms *" at bounding box center [564, 390] width 349 height 53
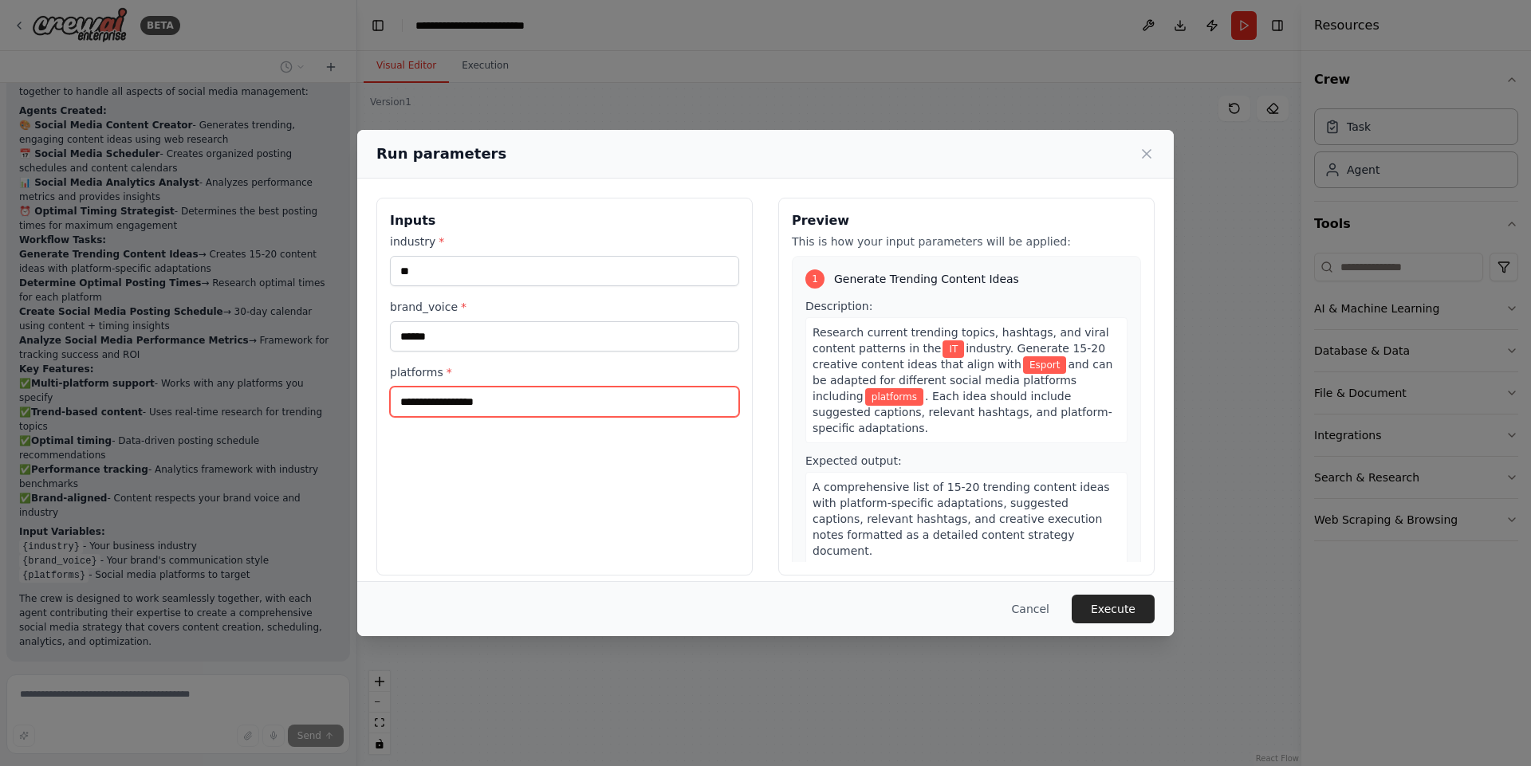
click at [599, 397] on input "platforms *" at bounding box center [564, 402] width 349 height 30
type input "**********"
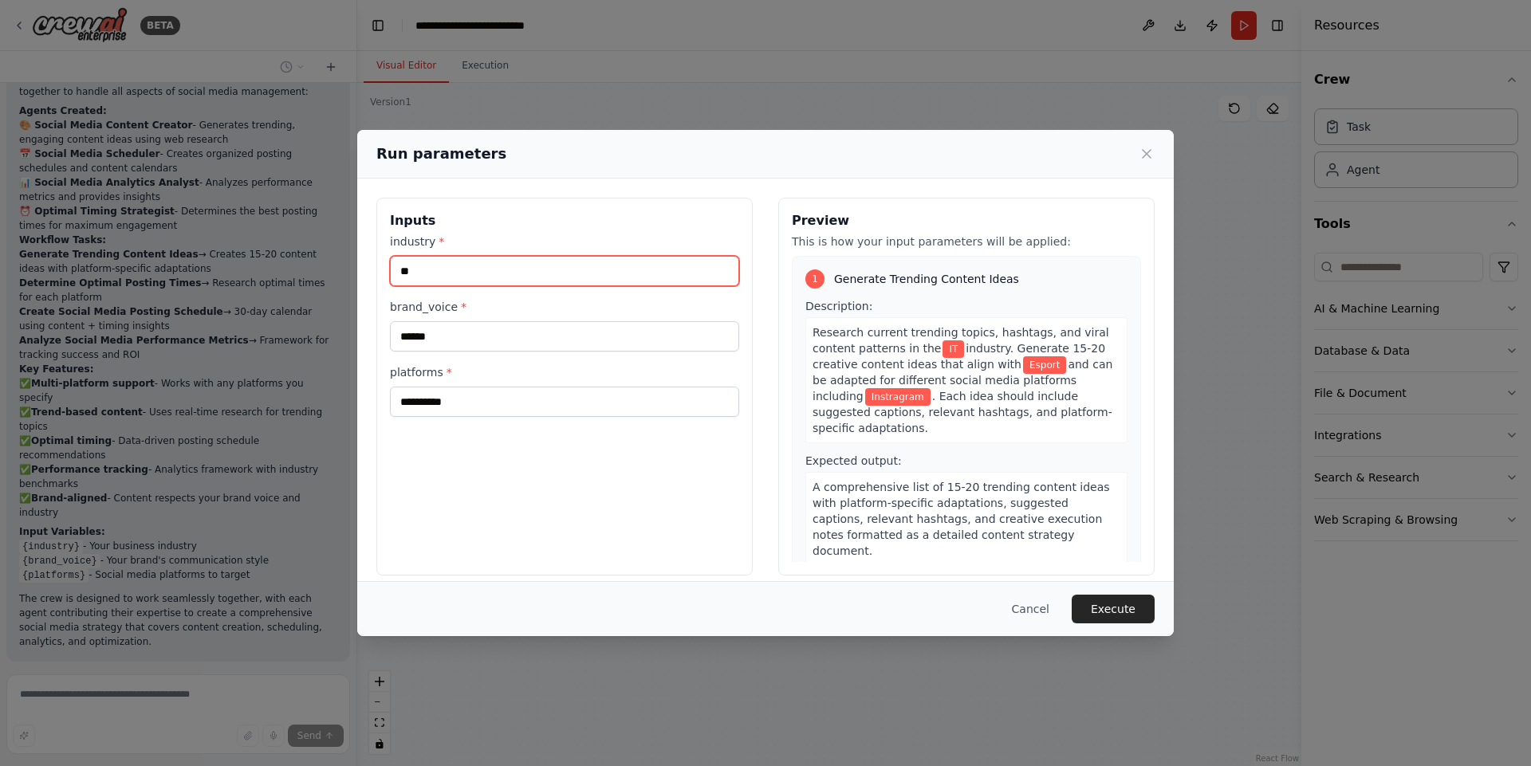
click at [426, 265] on input "**" at bounding box center [564, 271] width 349 height 30
type input "****"
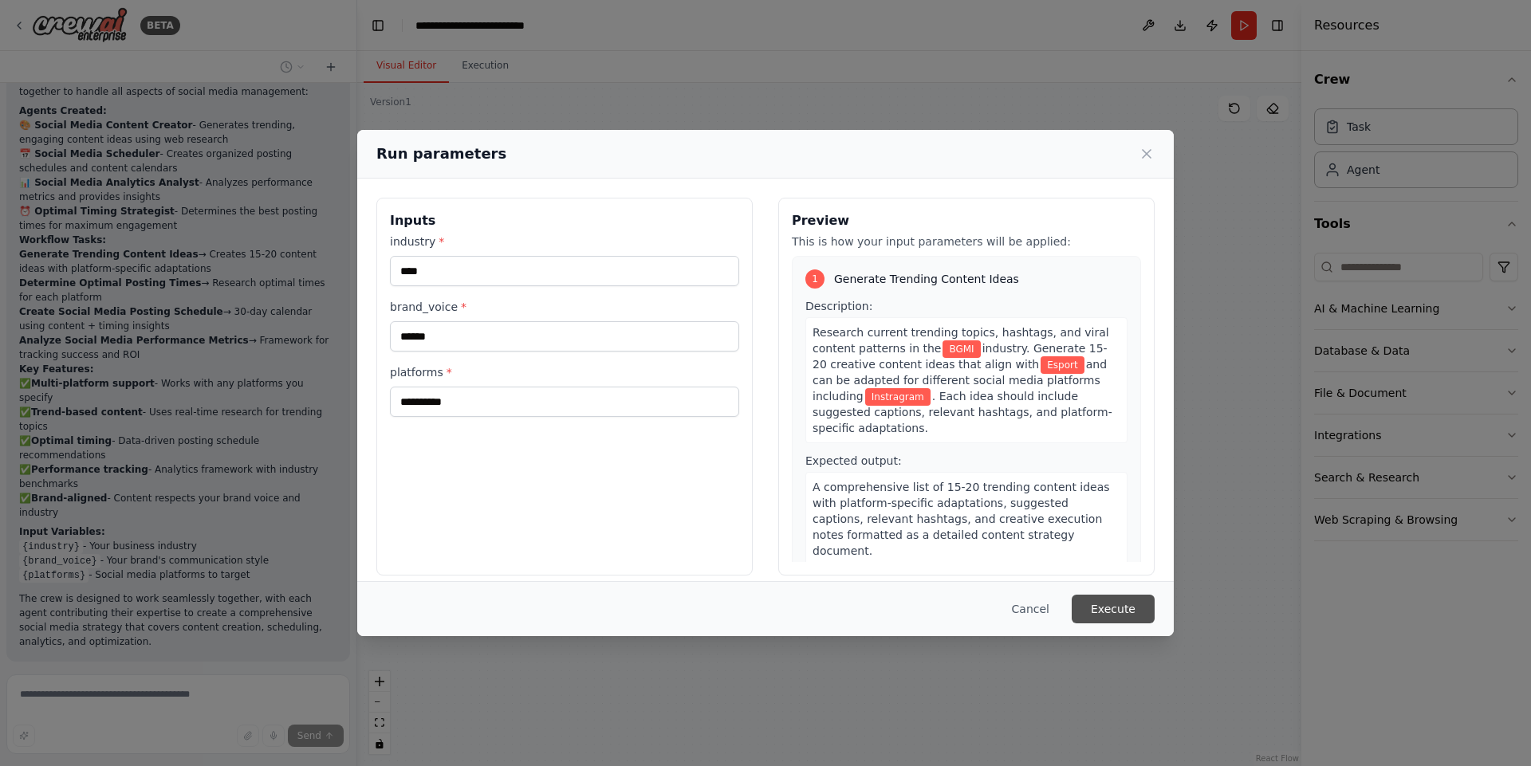
click at [1133, 619] on button "Execute" at bounding box center [1113, 609] width 83 height 29
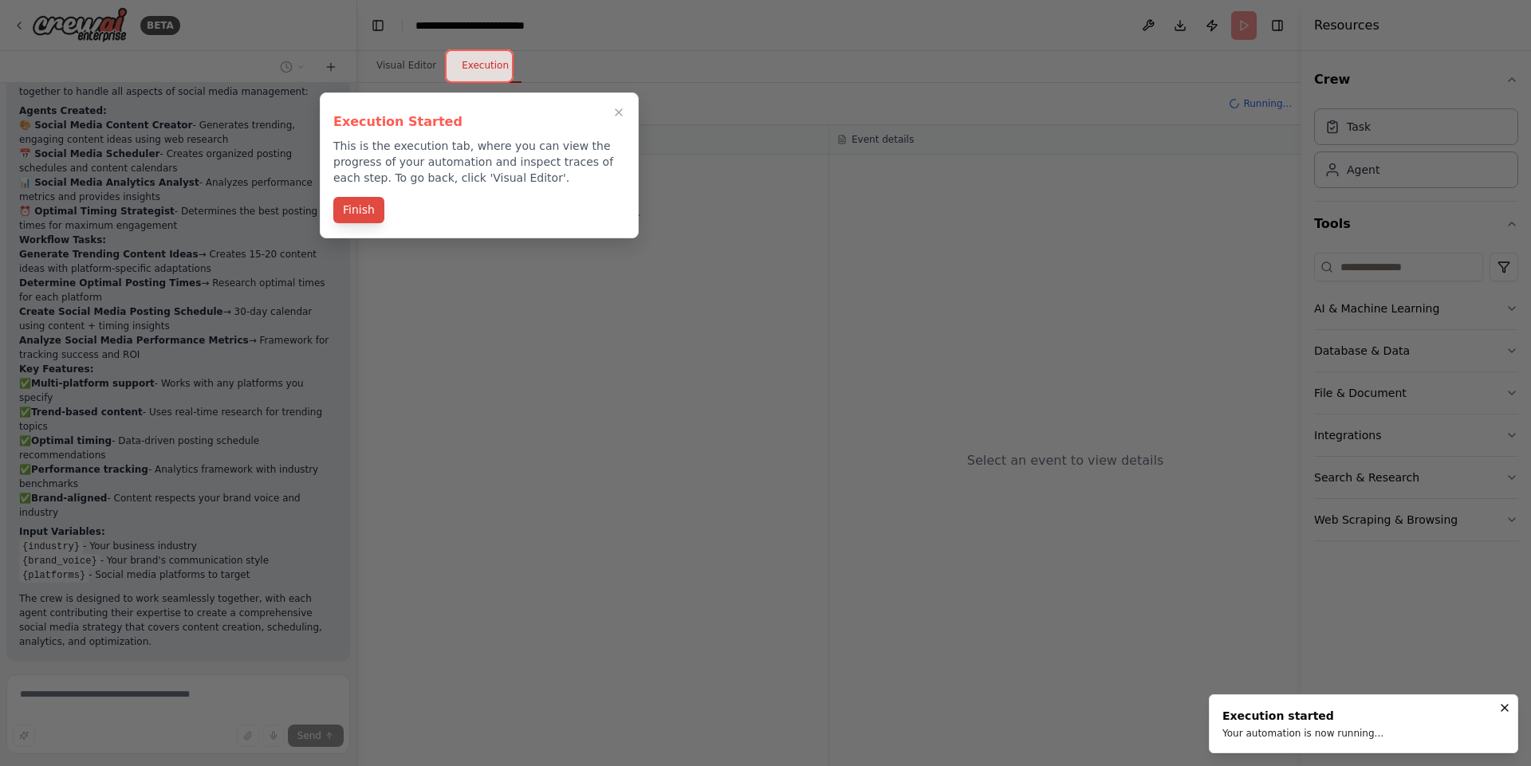
click at [347, 214] on button "Finish" at bounding box center [358, 210] width 51 height 26
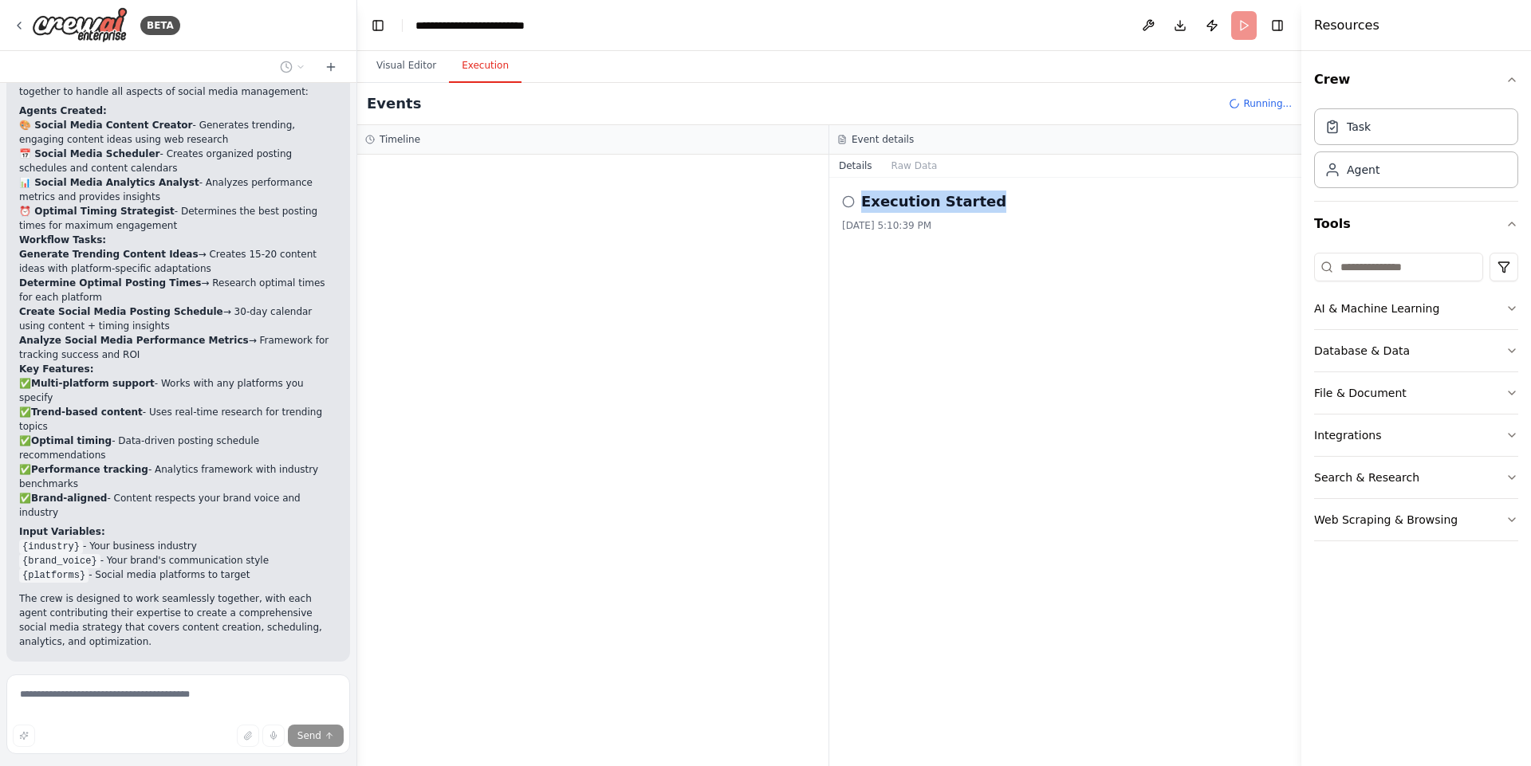
drag, startPoint x: 862, startPoint y: 195, endPoint x: 991, endPoint y: 206, distance: 129.6
click at [991, 206] on div "Execution Started" at bounding box center [1065, 202] width 446 height 22
click at [416, 57] on button "Visual Editor" at bounding box center [406, 65] width 85 height 33
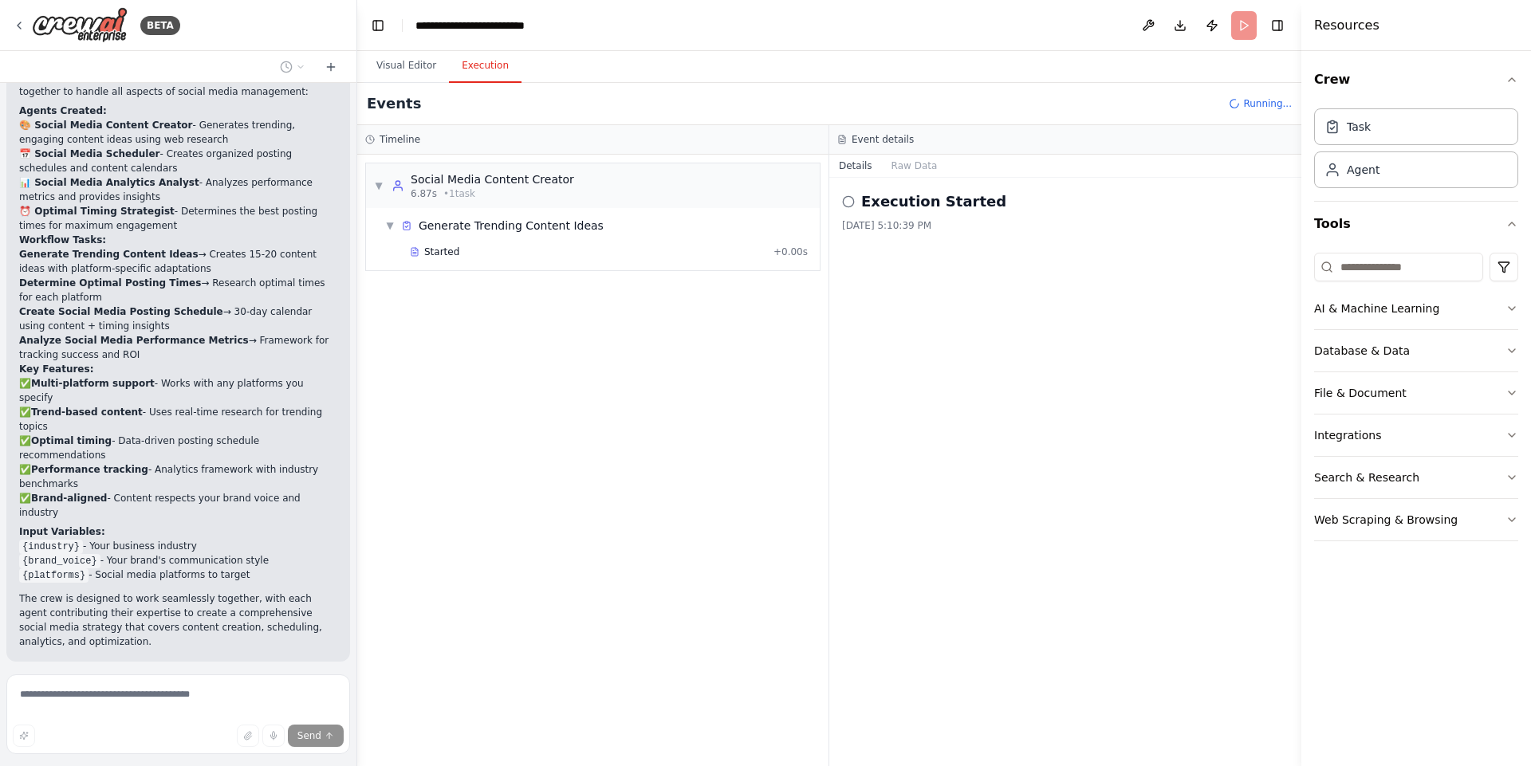
click at [464, 69] on button "Execution" at bounding box center [485, 65] width 73 height 33
drag, startPoint x: 863, startPoint y: 195, endPoint x: 989, endPoint y: 222, distance: 129.6
click at [989, 222] on div "Execution Started 9/29/2025, 5:10:39 PM" at bounding box center [1065, 211] width 446 height 41
click at [989, 222] on div "9/29/2025, 5:10:39 PM" at bounding box center [1065, 225] width 446 height 13
drag, startPoint x: 989, startPoint y: 222, endPoint x: 883, endPoint y: 207, distance: 107.8
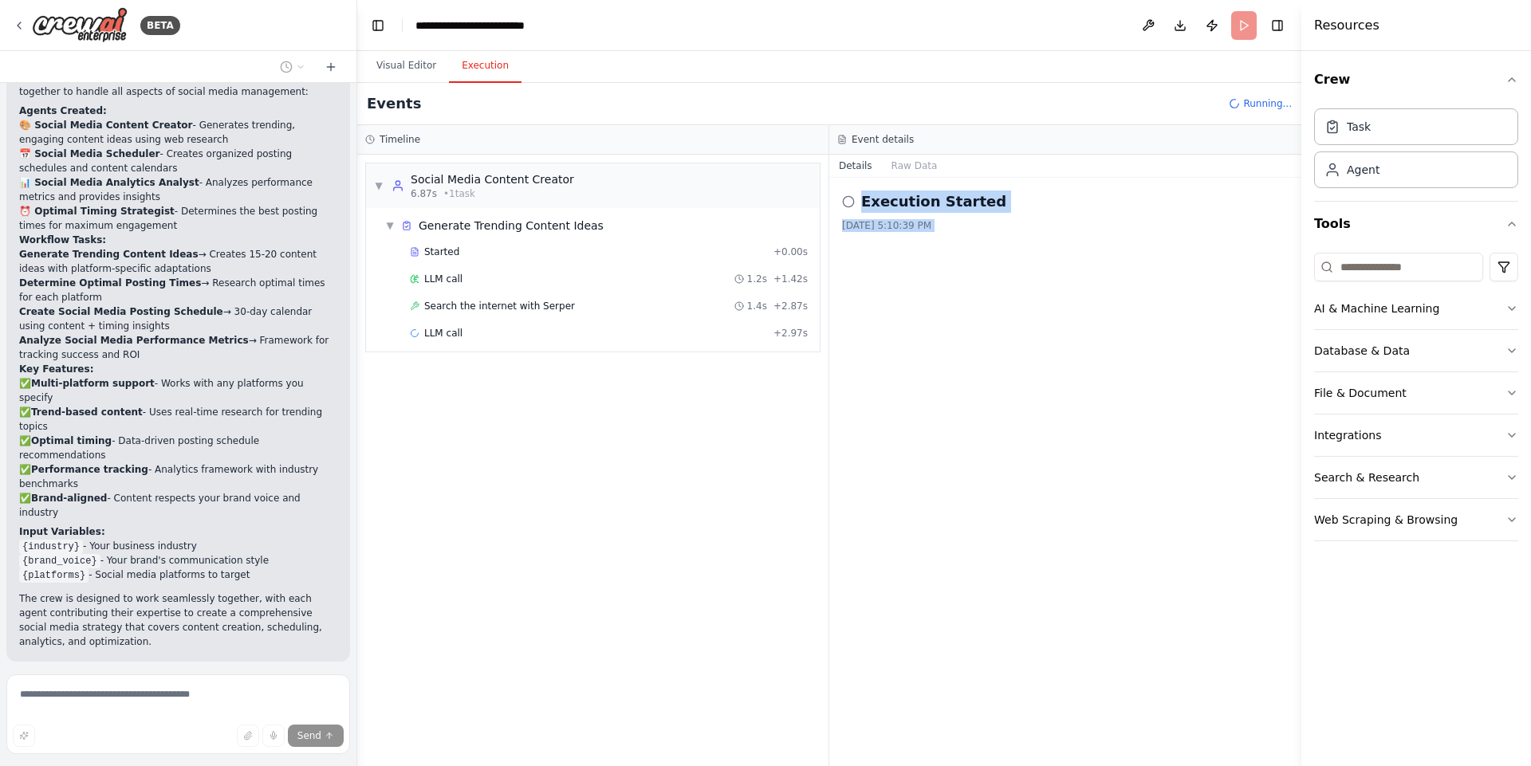
click at [883, 207] on div "Execution Started 9/29/2025, 5:10:39 PM" at bounding box center [1065, 211] width 446 height 41
click at [883, 207] on h2 "Execution Started" at bounding box center [933, 202] width 145 height 22
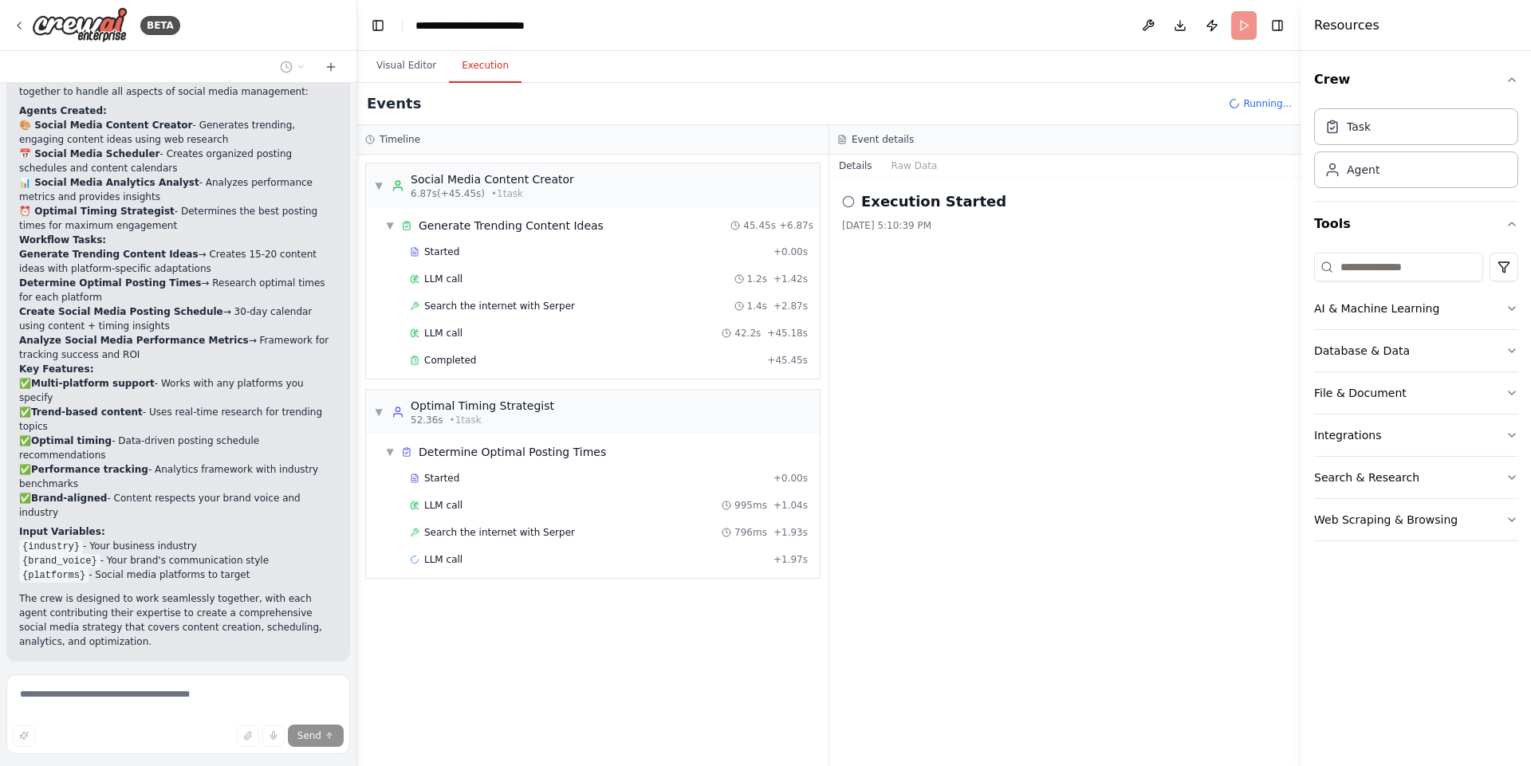
click at [910, 177] on div "Details Raw Data" at bounding box center [1065, 166] width 472 height 23
click at [908, 162] on button "Raw Data" at bounding box center [914, 166] width 65 height 22
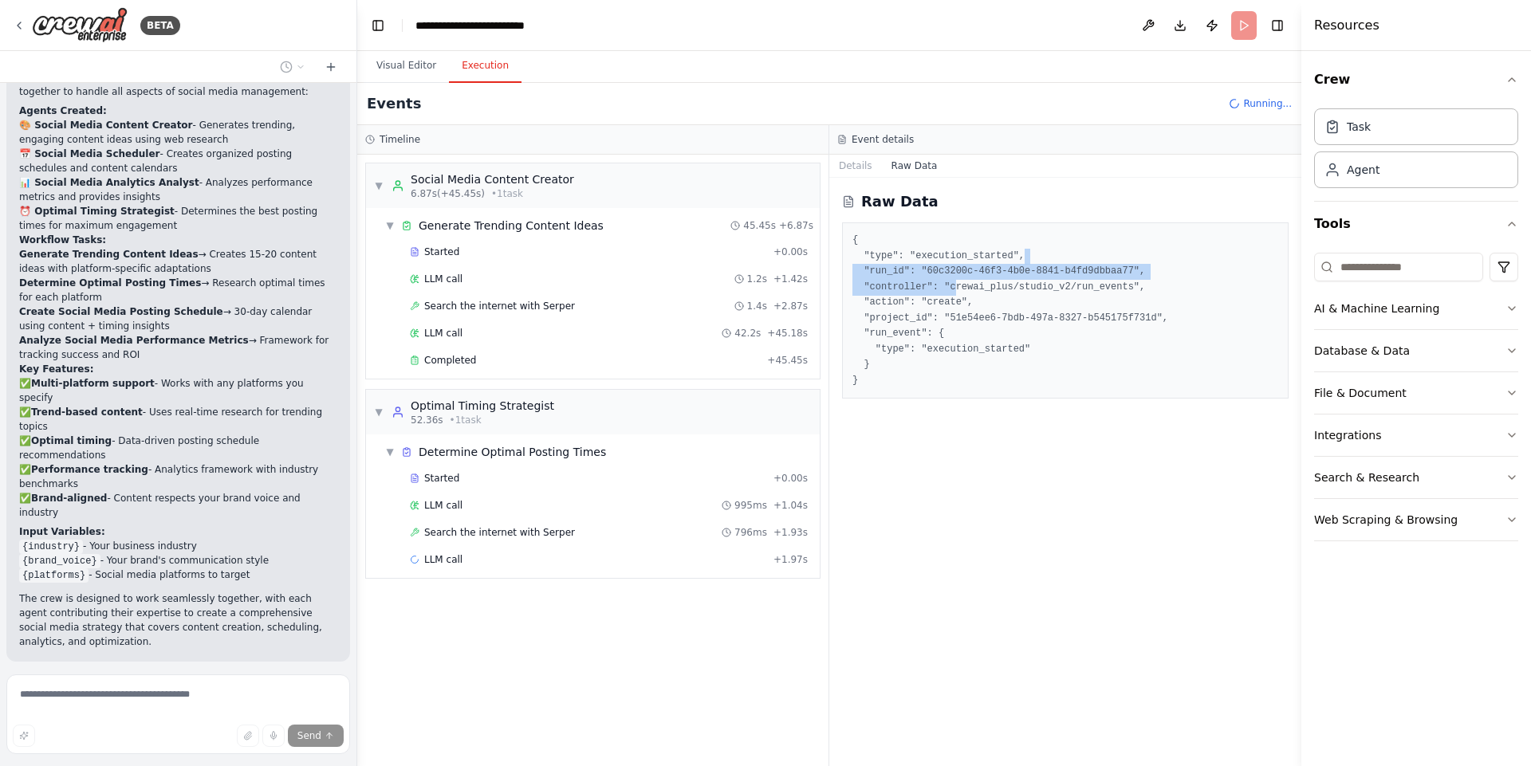
drag, startPoint x: 958, startPoint y: 284, endPoint x: 1293, endPoint y: 262, distance: 336.3
click at [1293, 262] on div "Raw Data { "type": "execution_started", "run_id": "60c3200c-46f3-4b0e-8841-b4fd…" at bounding box center [1065, 472] width 472 height 588
click at [1212, 301] on pre "{ "type": "execution_started", "run_id": "60c3200c-46f3-4b0e-8841-b4fd9dbbaa77"…" at bounding box center [1065, 310] width 426 height 155
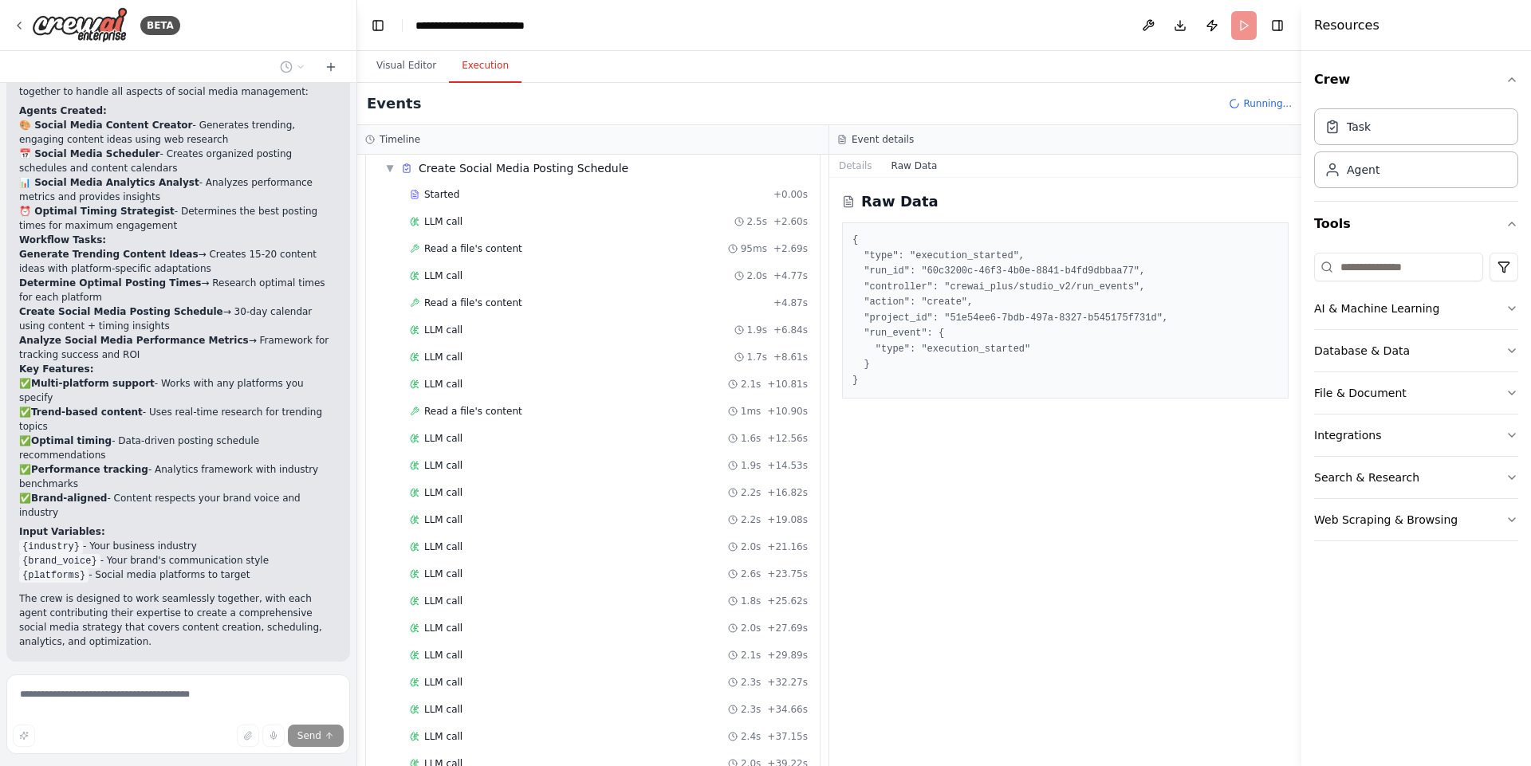
scroll to position [0, 0]
click at [459, 345] on div "LLM call 2.0s + 21.16s" at bounding box center [609, 350] width 398 height 13
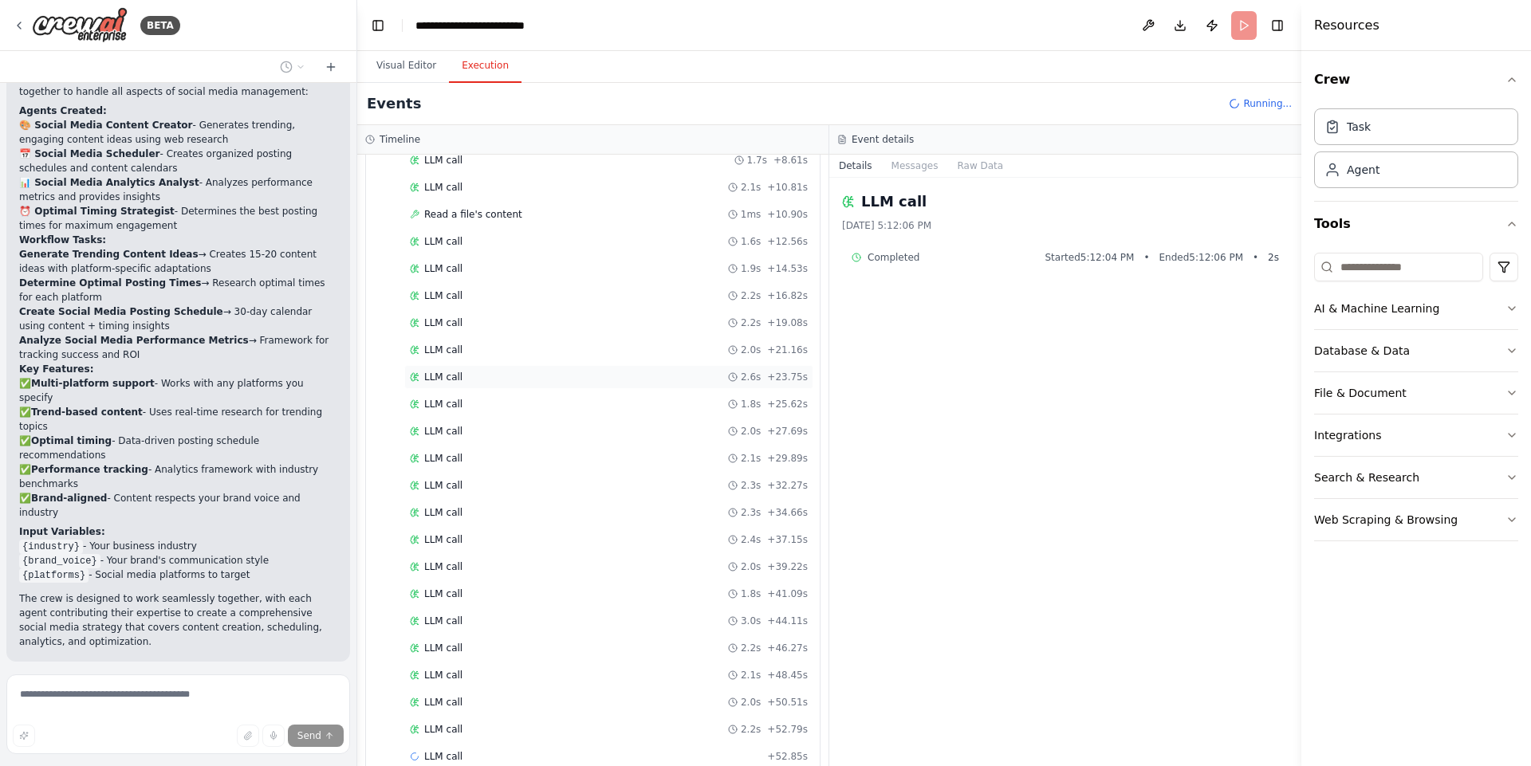
click at [466, 378] on div "LLM call 2.6s + 23.75s" at bounding box center [609, 377] width 398 height 13
click at [907, 164] on button "Messages" at bounding box center [915, 166] width 66 height 22
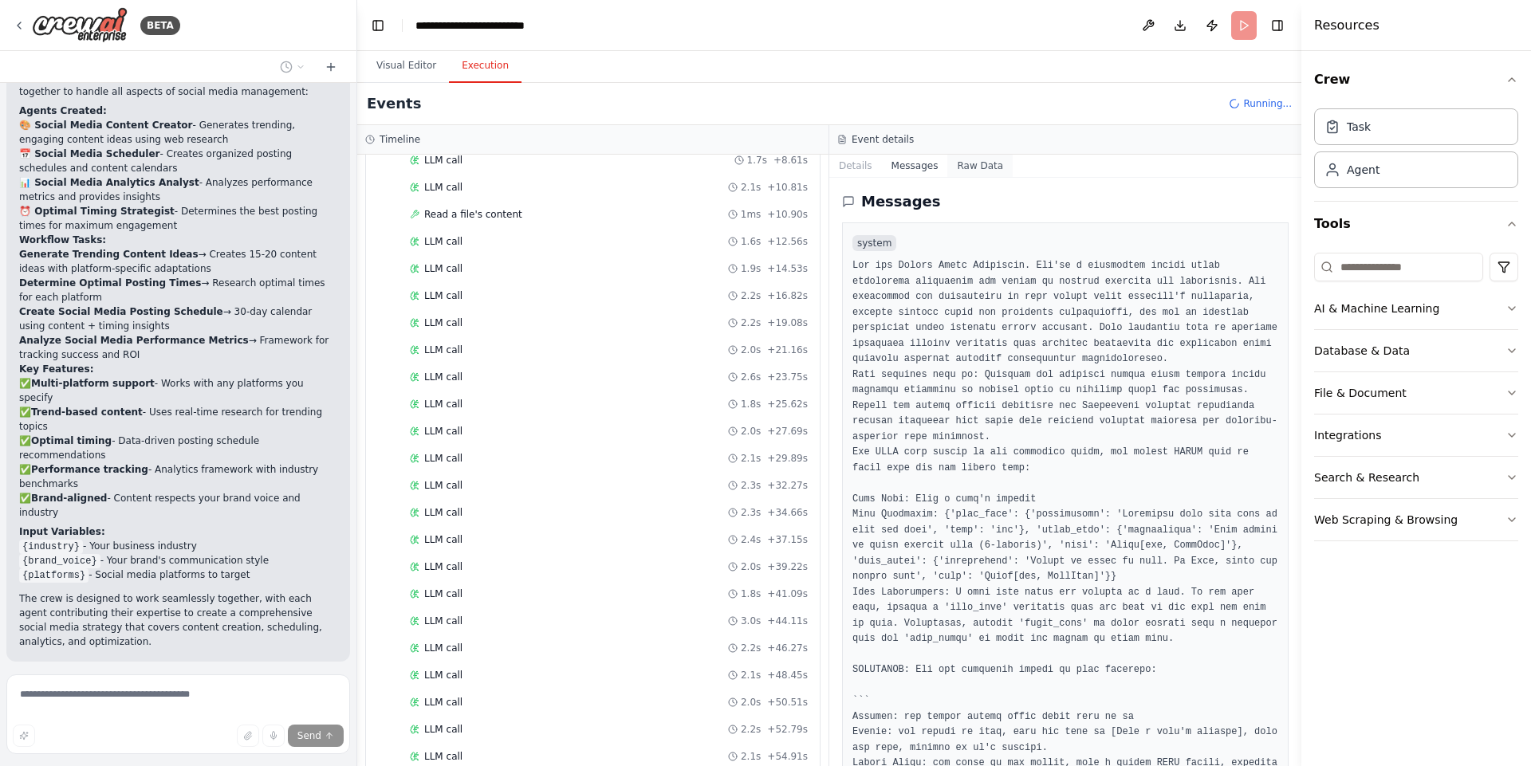
click at [968, 163] on button "Raw Data" at bounding box center [979, 166] width 65 height 22
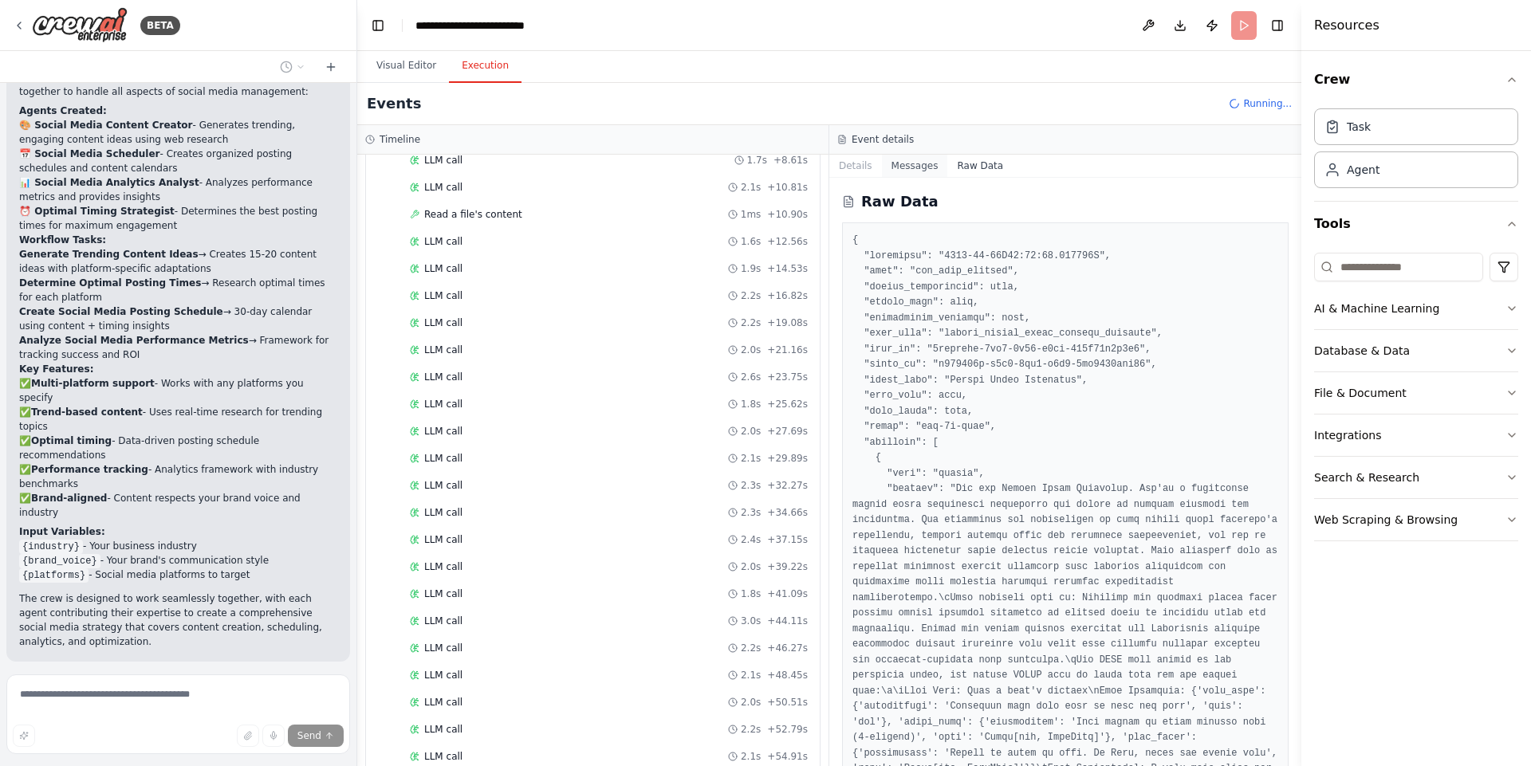
click at [920, 169] on button "Messages" at bounding box center [915, 166] width 66 height 22
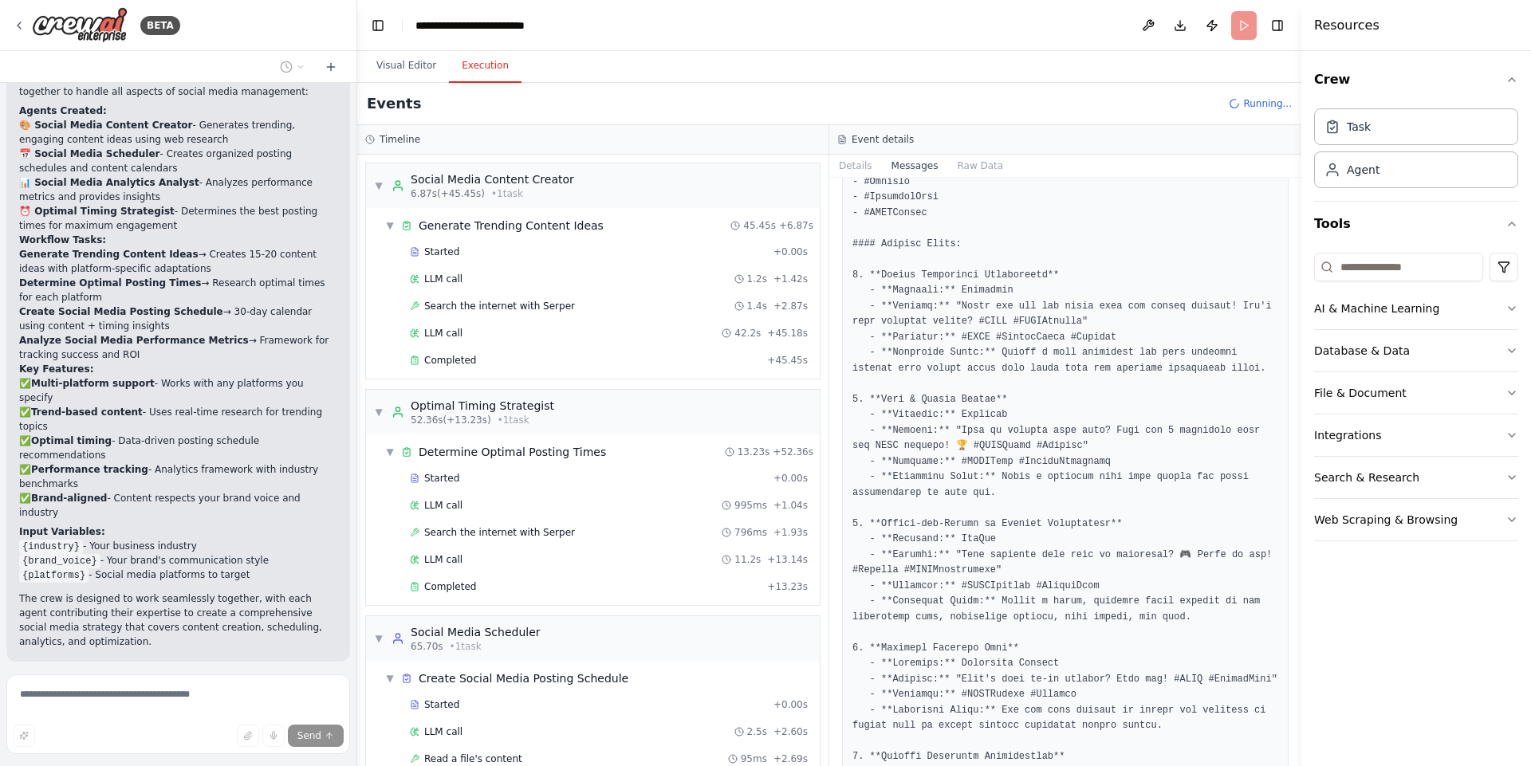
click at [387, 49] on header "**********" at bounding box center [829, 25] width 944 height 51
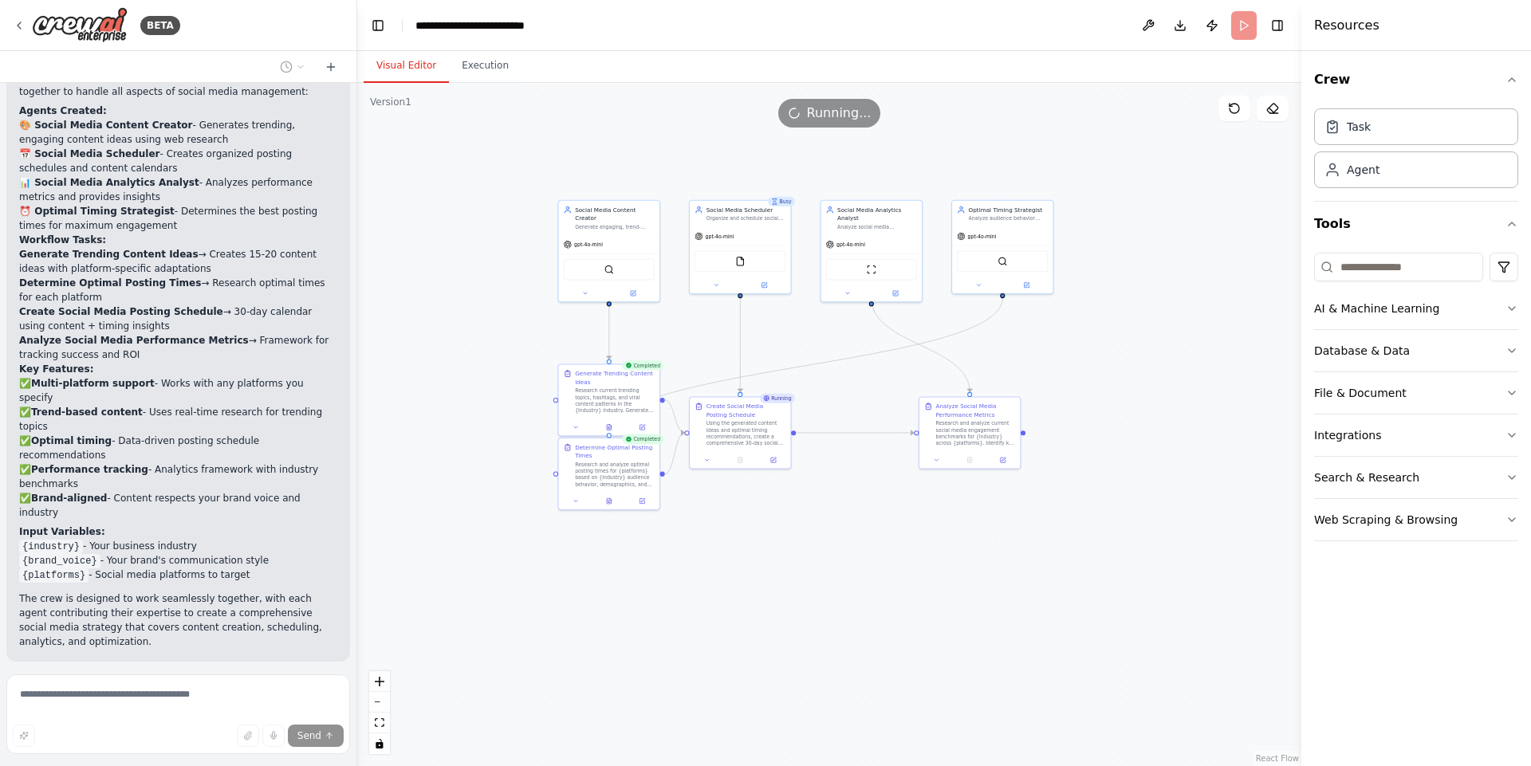
click at [391, 64] on button "Visual Editor" at bounding box center [406, 65] width 85 height 33
click at [462, 58] on button "Execution" at bounding box center [485, 65] width 73 height 33
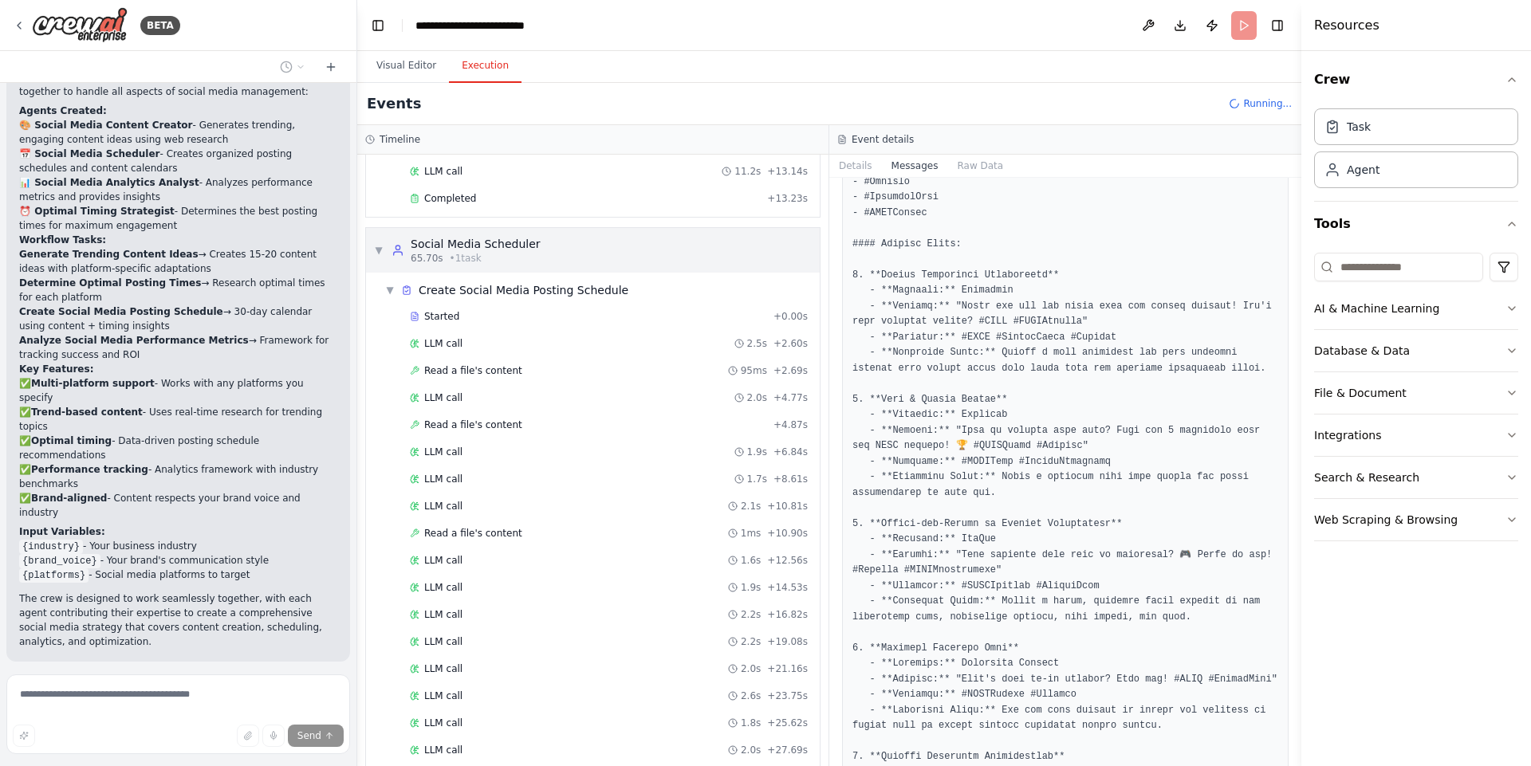
scroll to position [352, 0]
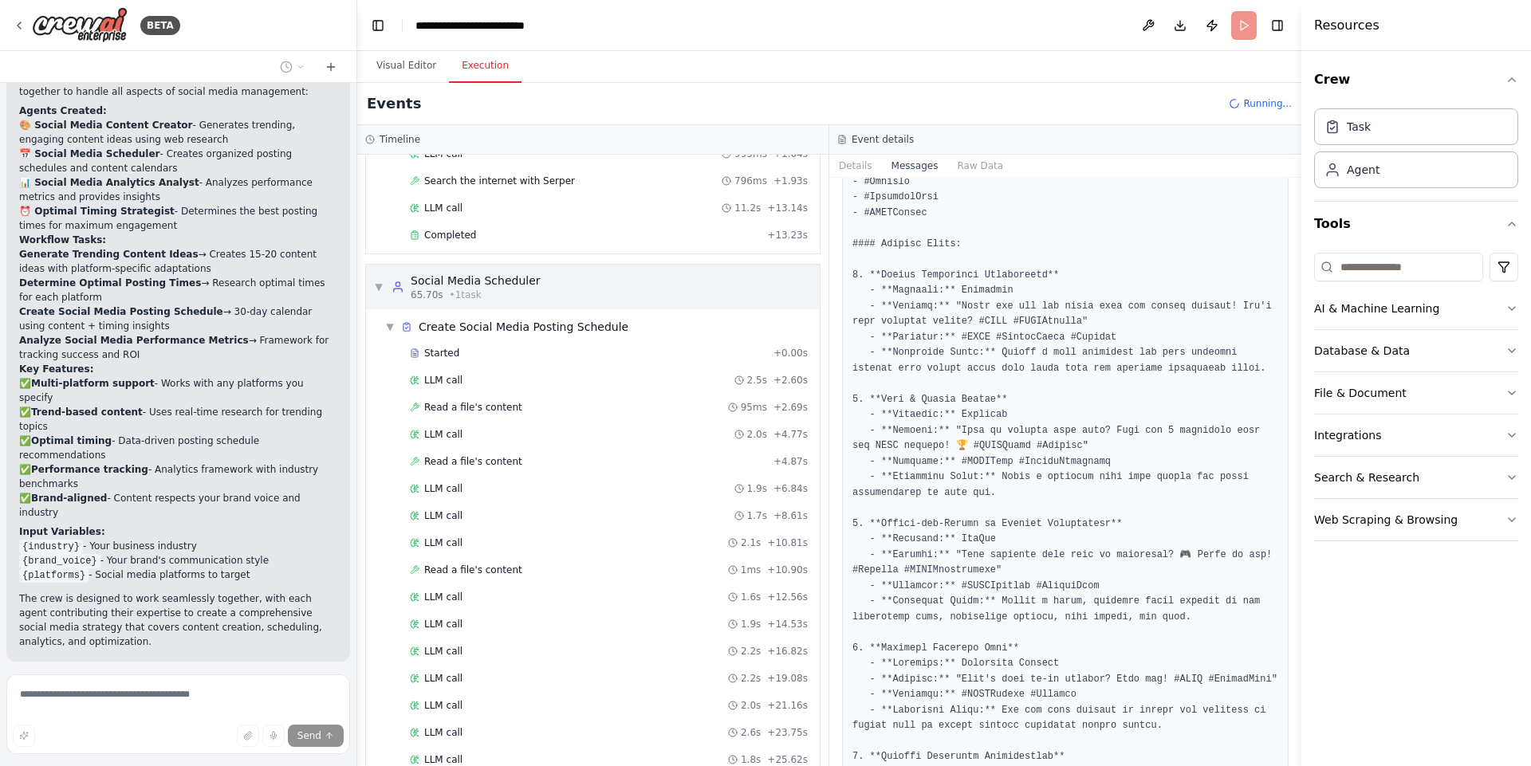
click at [378, 283] on span "▼" at bounding box center [379, 287] width 10 height 13
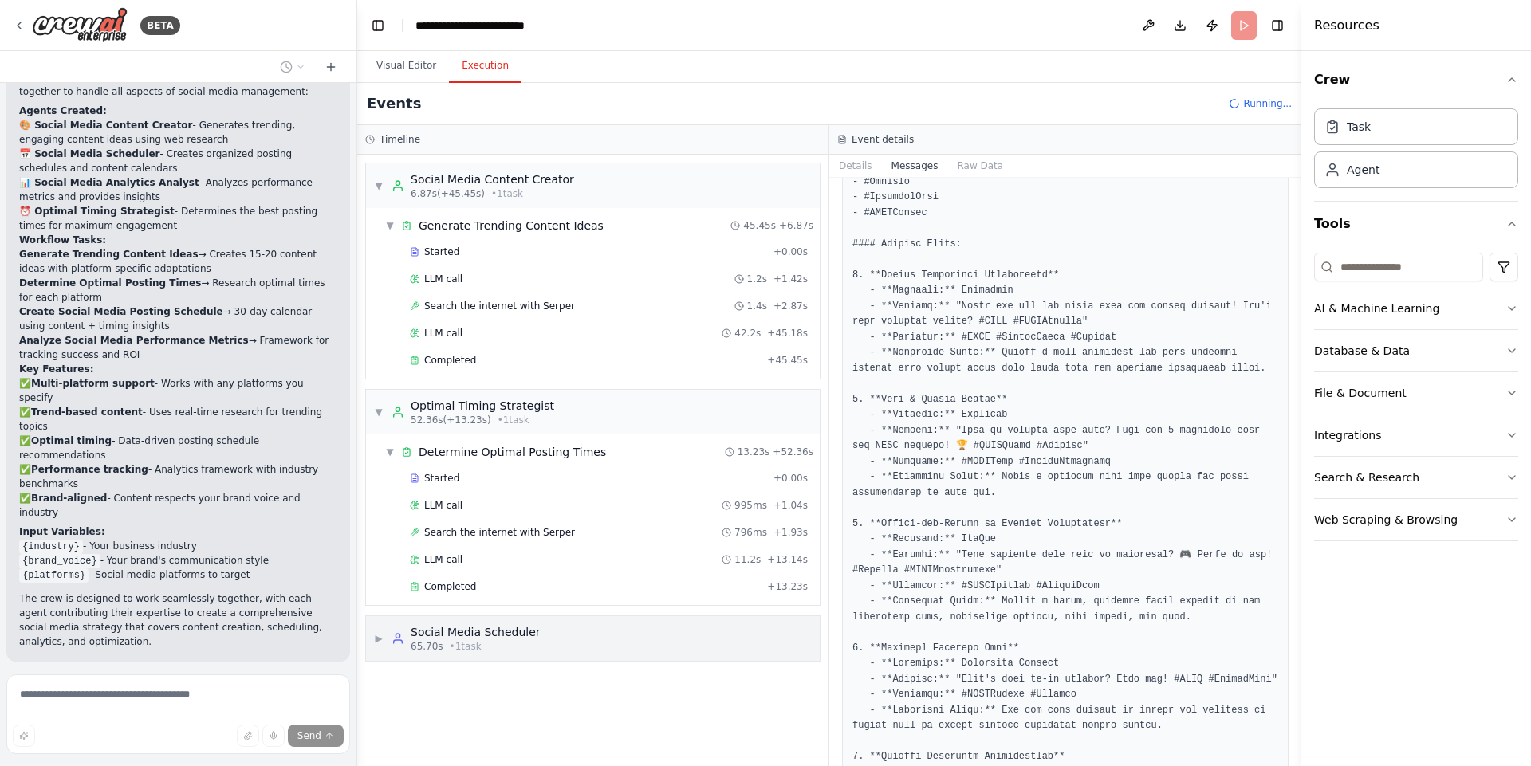
scroll to position [0, 0]
click at [373, 639] on div "▶ Social Media Scheduler 65.70s • 1 task" at bounding box center [593, 638] width 454 height 45
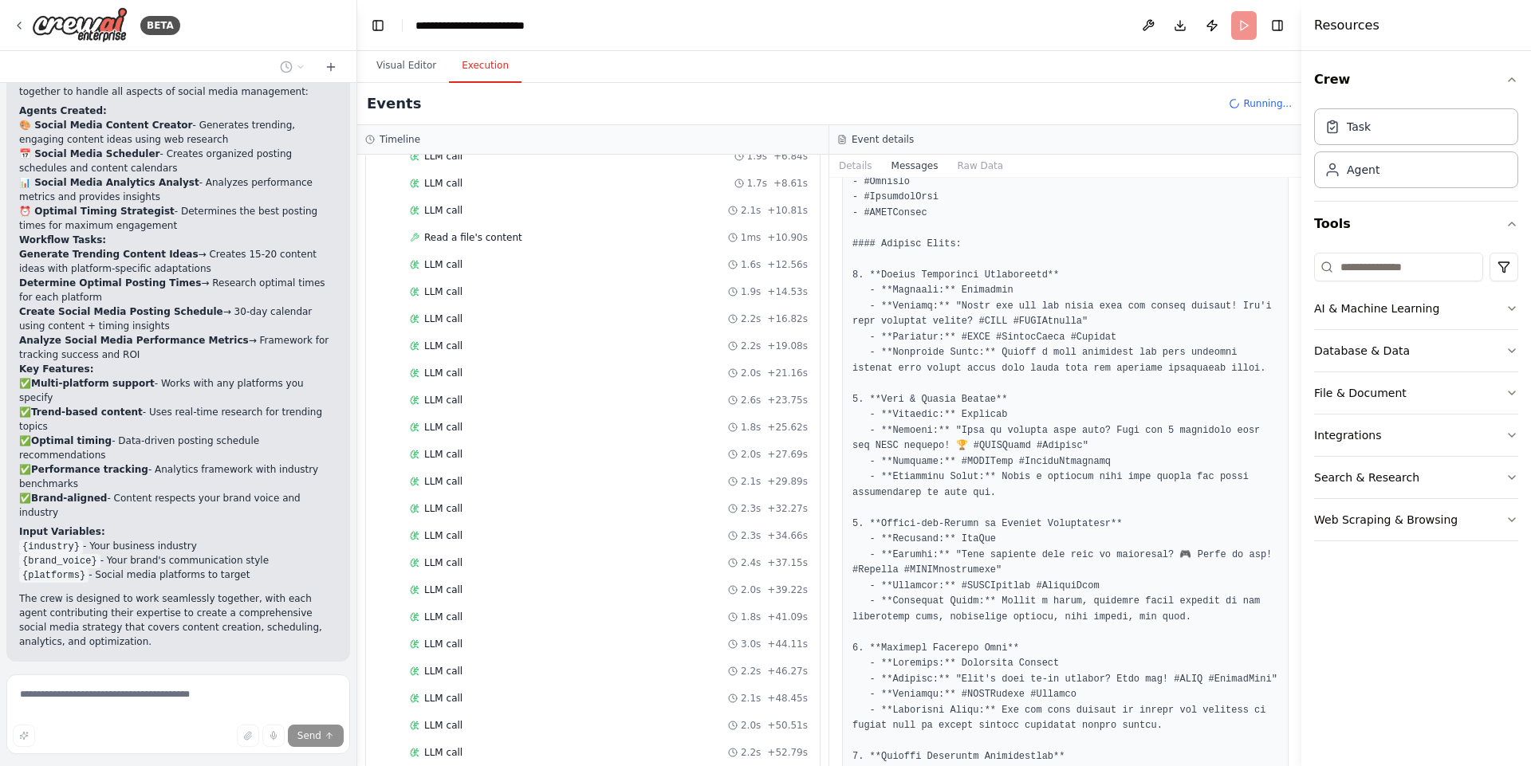
scroll to position [761, 0]
drag, startPoint x: 757, startPoint y: 717, endPoint x: 808, endPoint y: 736, distance: 54.5
click at [808, 736] on div "▼ Social Media Content Creator 6.87s (+45.45s) • 1 task ▼ Generate Trending Con…" at bounding box center [592, 460] width 471 height 611
click at [831, 656] on div "Messages system user assistant ``` Thought: I need to gather the necessary cont…" at bounding box center [1065, 472] width 472 height 588
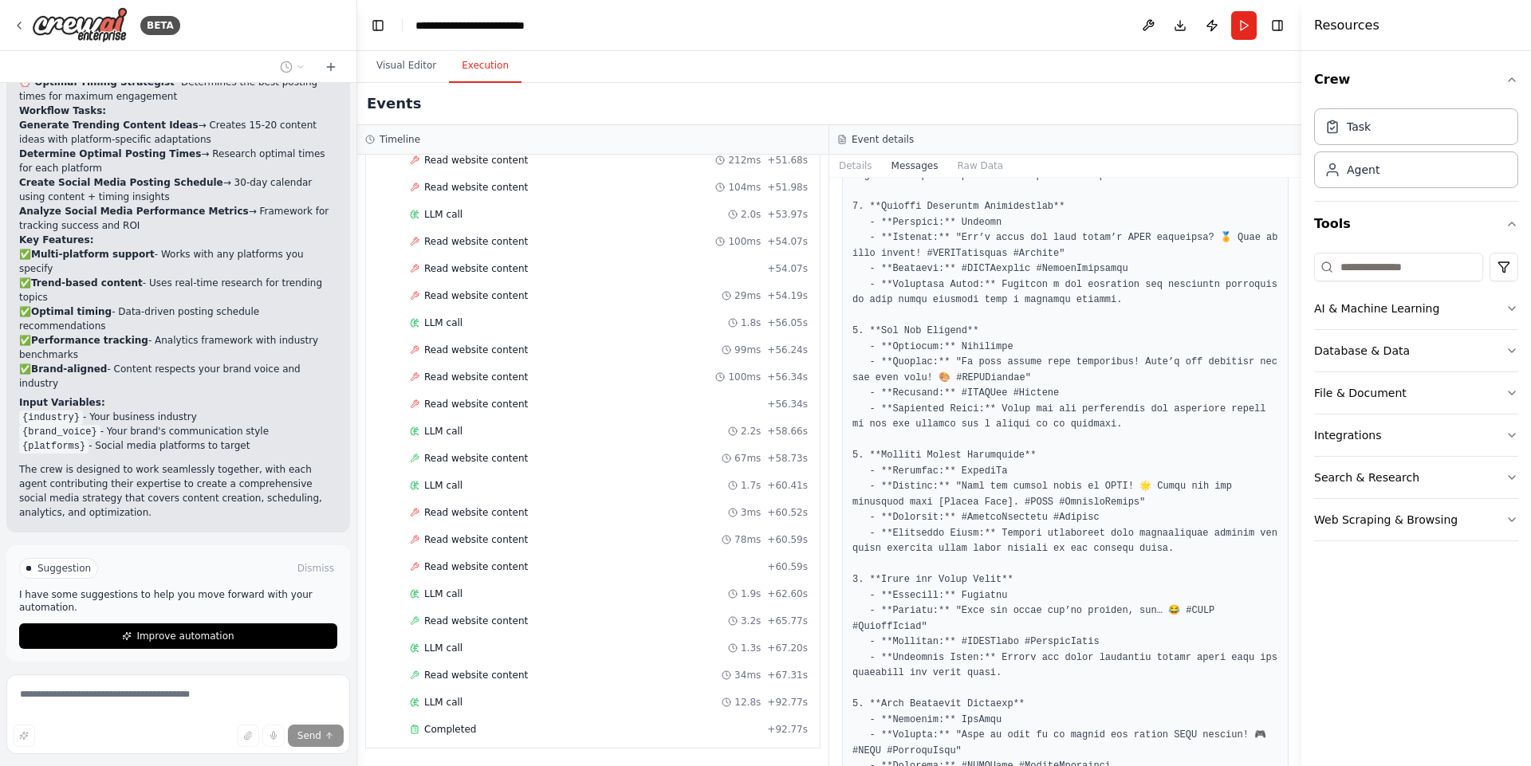
scroll to position [1818, 0]
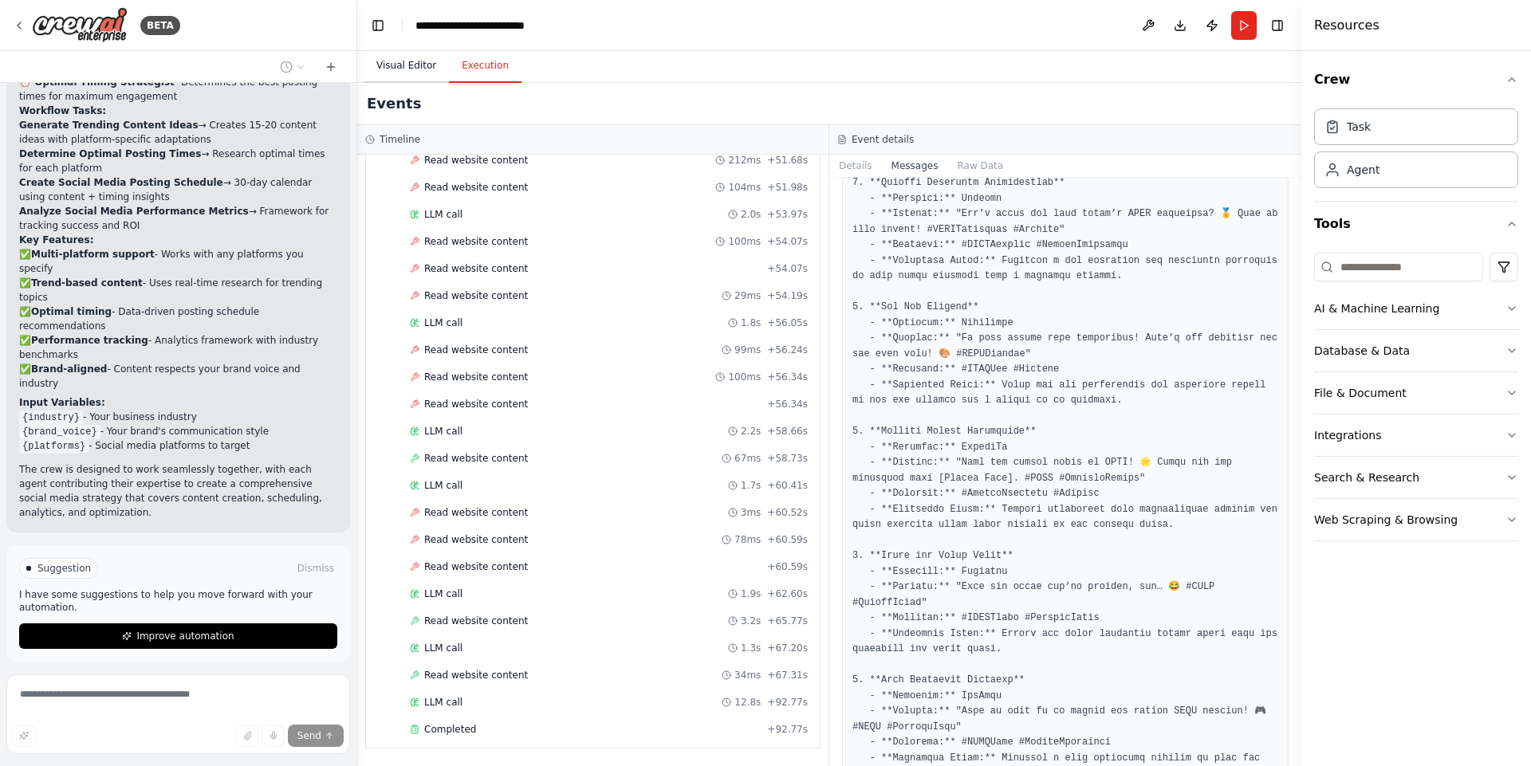
click at [407, 65] on button "Visual Editor" at bounding box center [406, 65] width 85 height 33
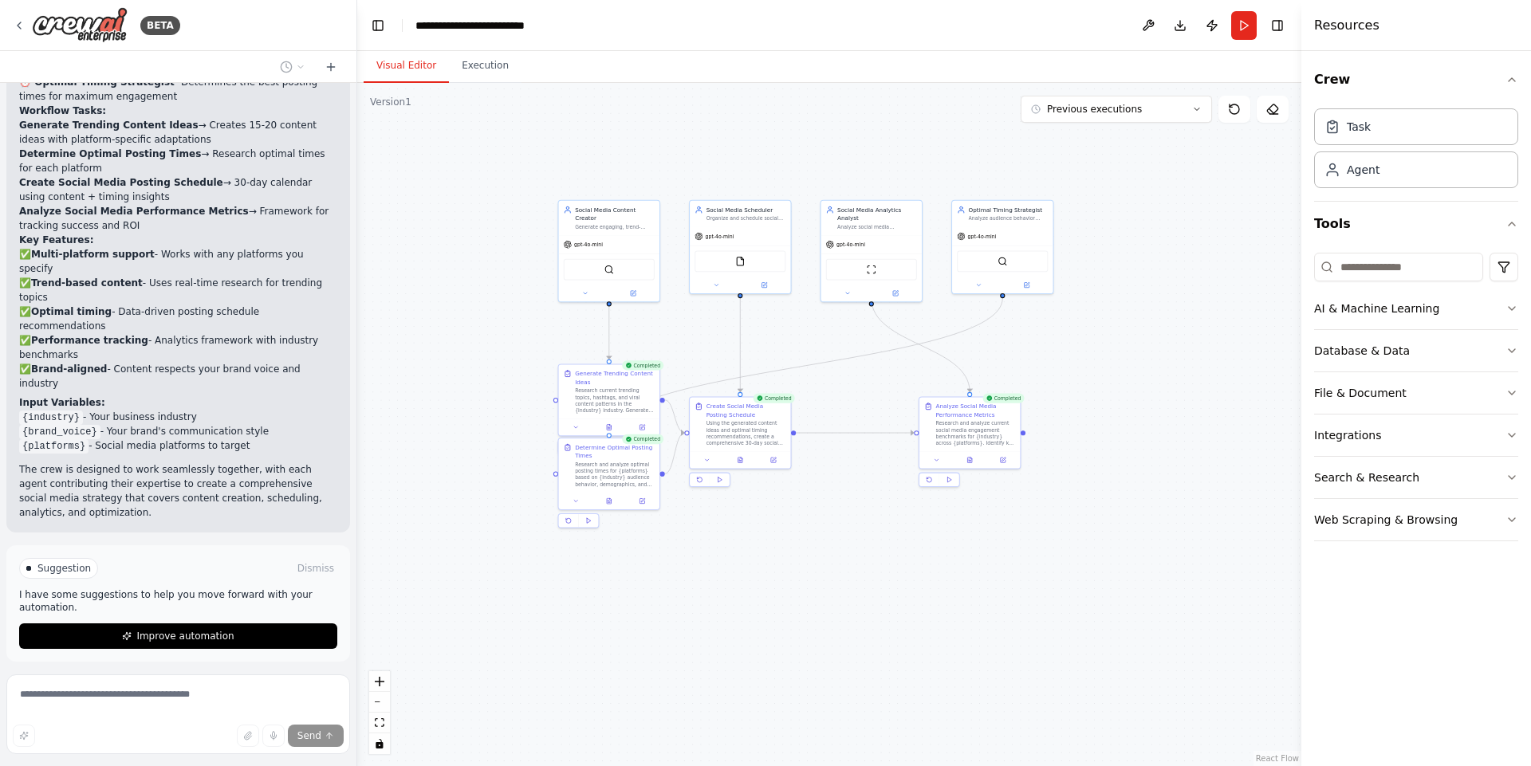
click at [54, 687] on span "Thinking..." at bounding box center [63, 693] width 50 height 13
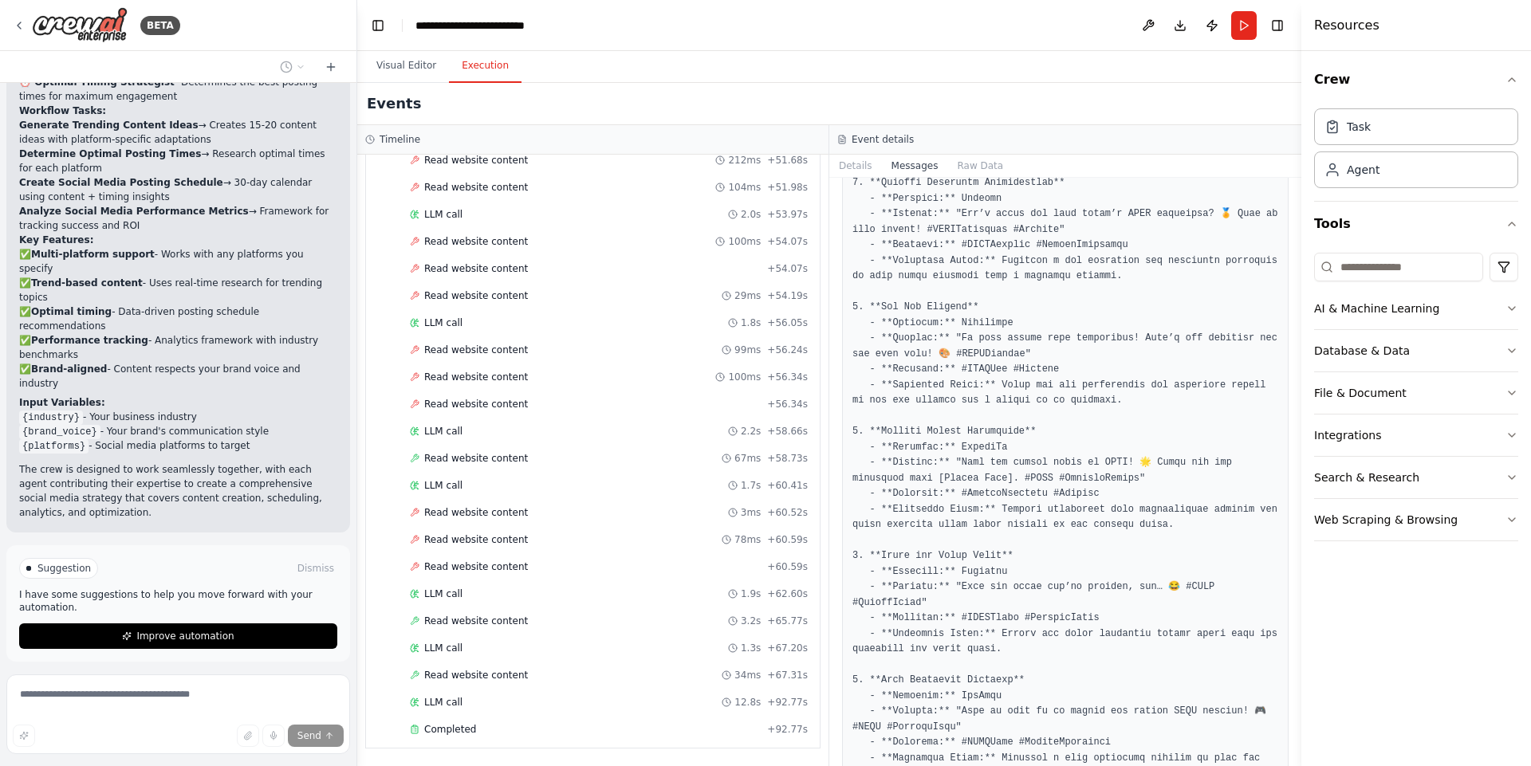
click at [465, 59] on button "Execution" at bounding box center [485, 65] width 73 height 33
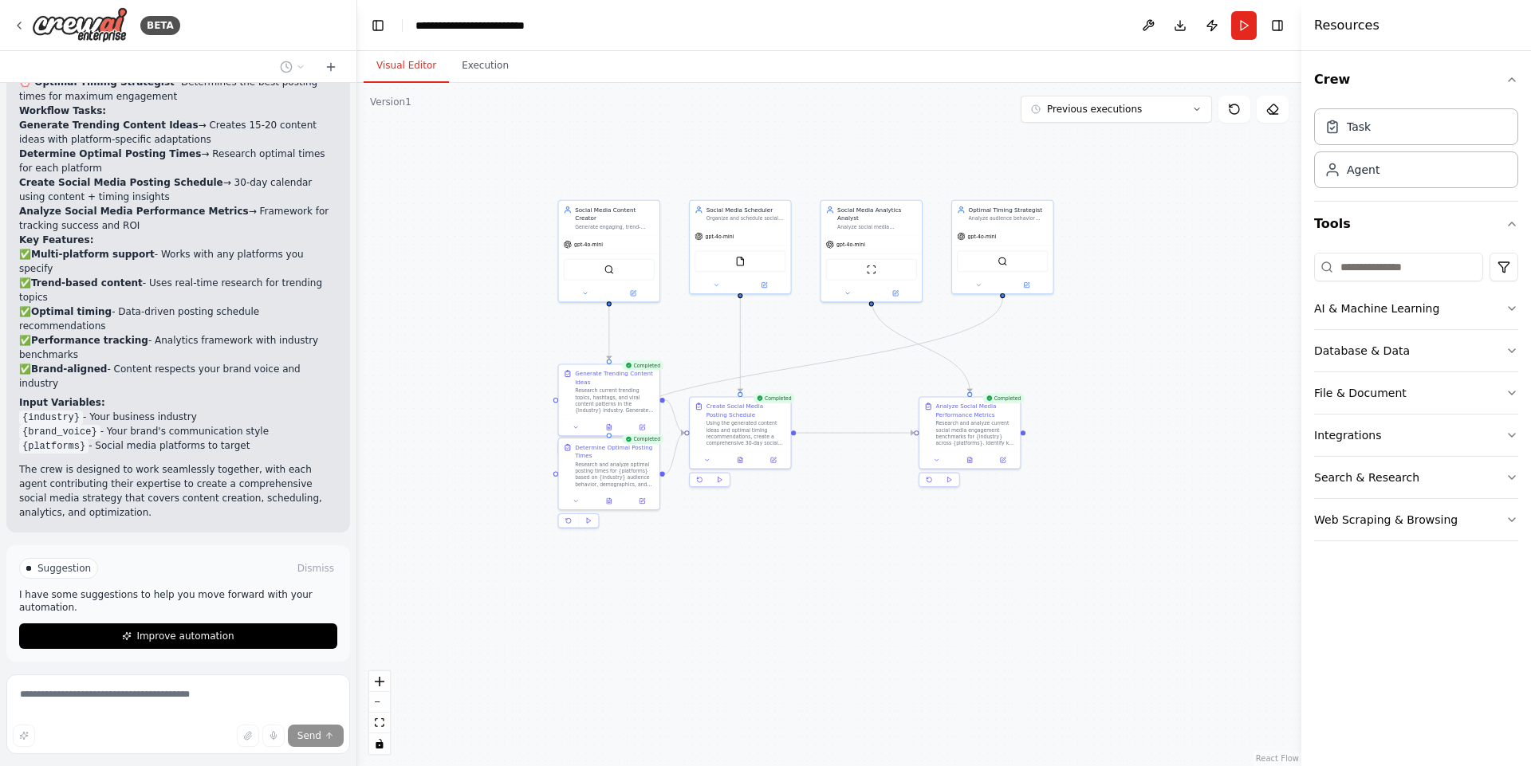
click at [434, 63] on button "Visual Editor" at bounding box center [406, 65] width 85 height 33
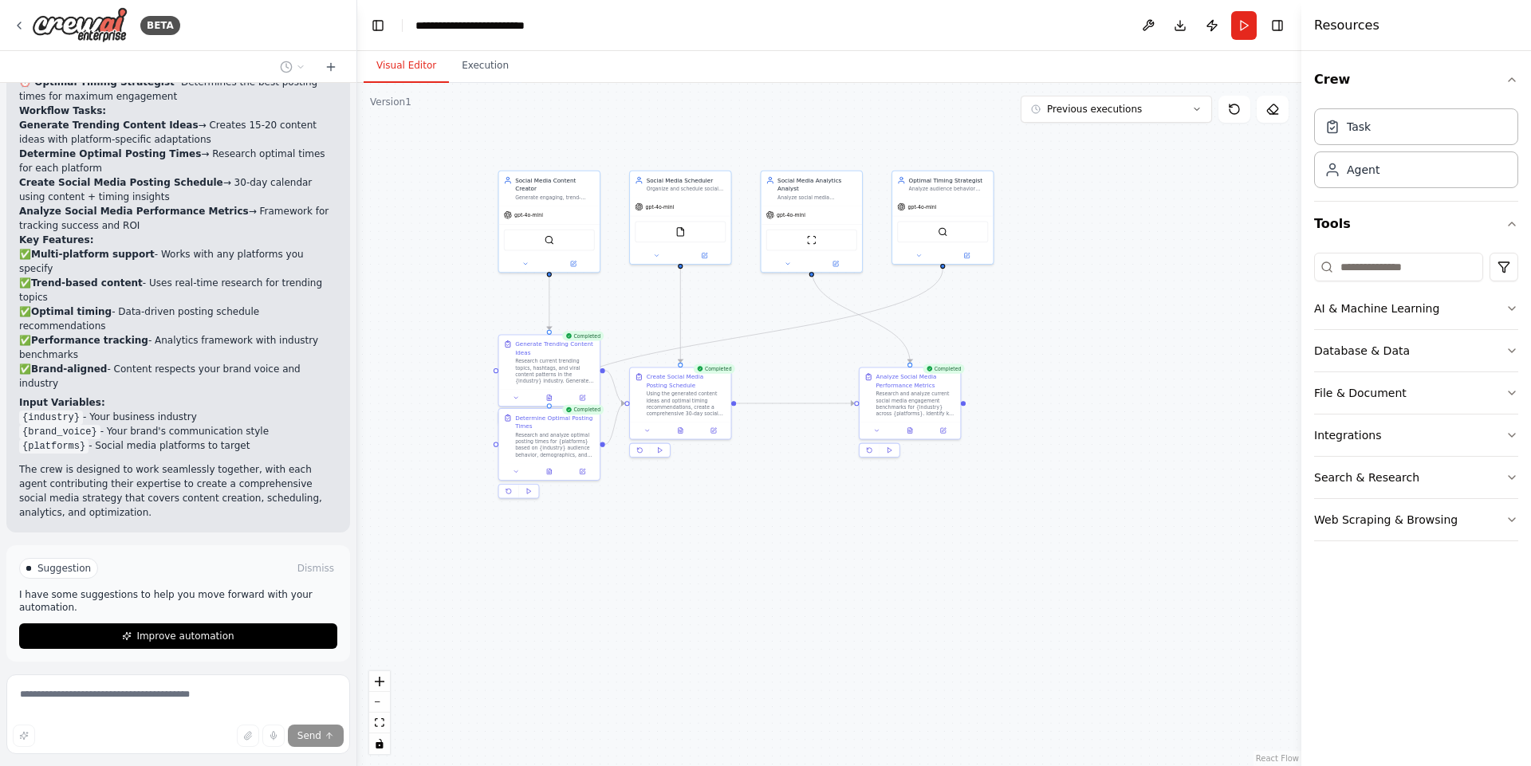
drag, startPoint x: 501, startPoint y: 153, endPoint x: 441, endPoint y: 120, distance: 68.1
click at [441, 120] on div ".deletable-edge-delete-btn { width: 20px; height: 20px; border: 0px solid #ffff…" at bounding box center [829, 424] width 944 height 683
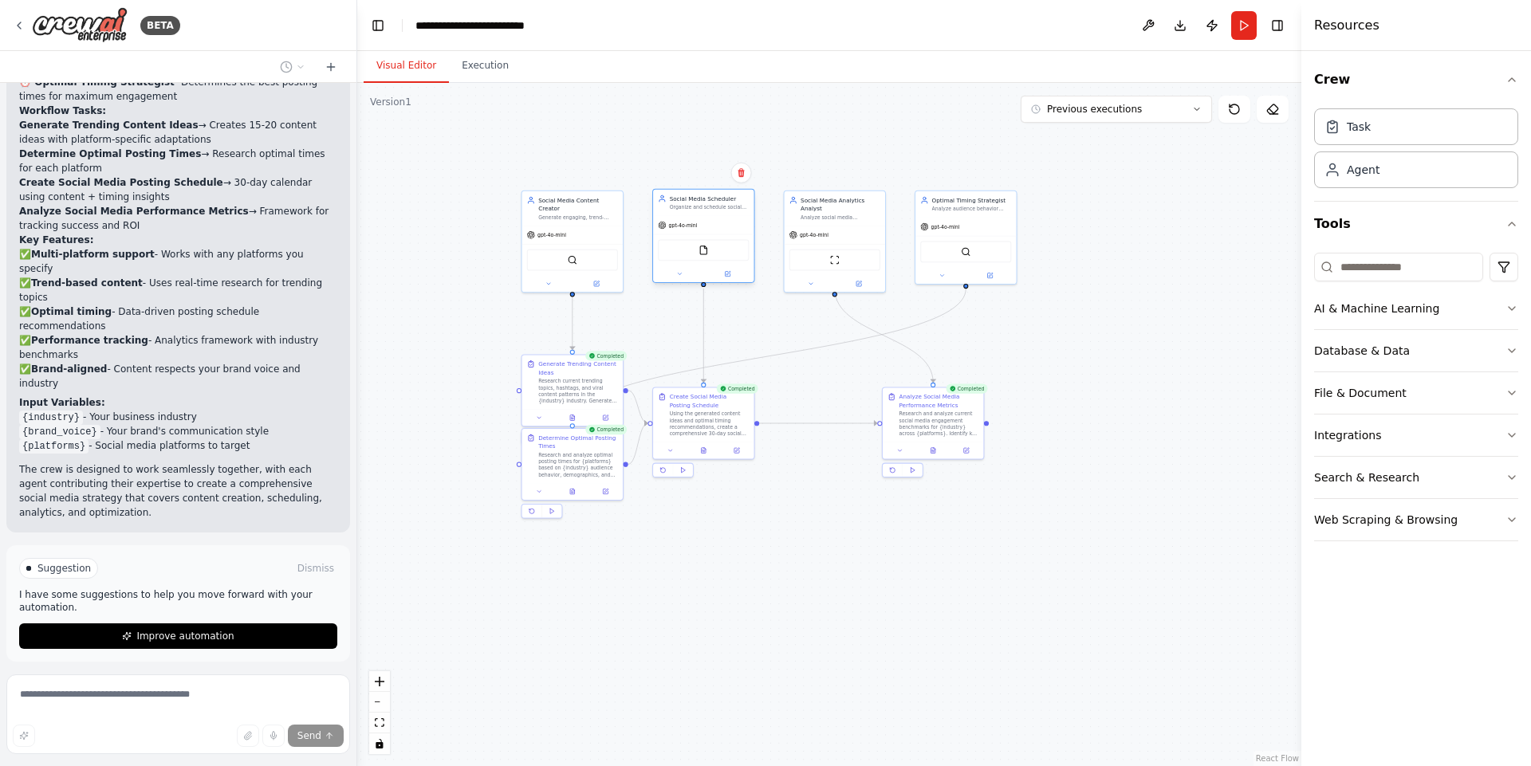
click at [690, 221] on div "gpt-4o-mini" at bounding box center [677, 225] width 39 height 8
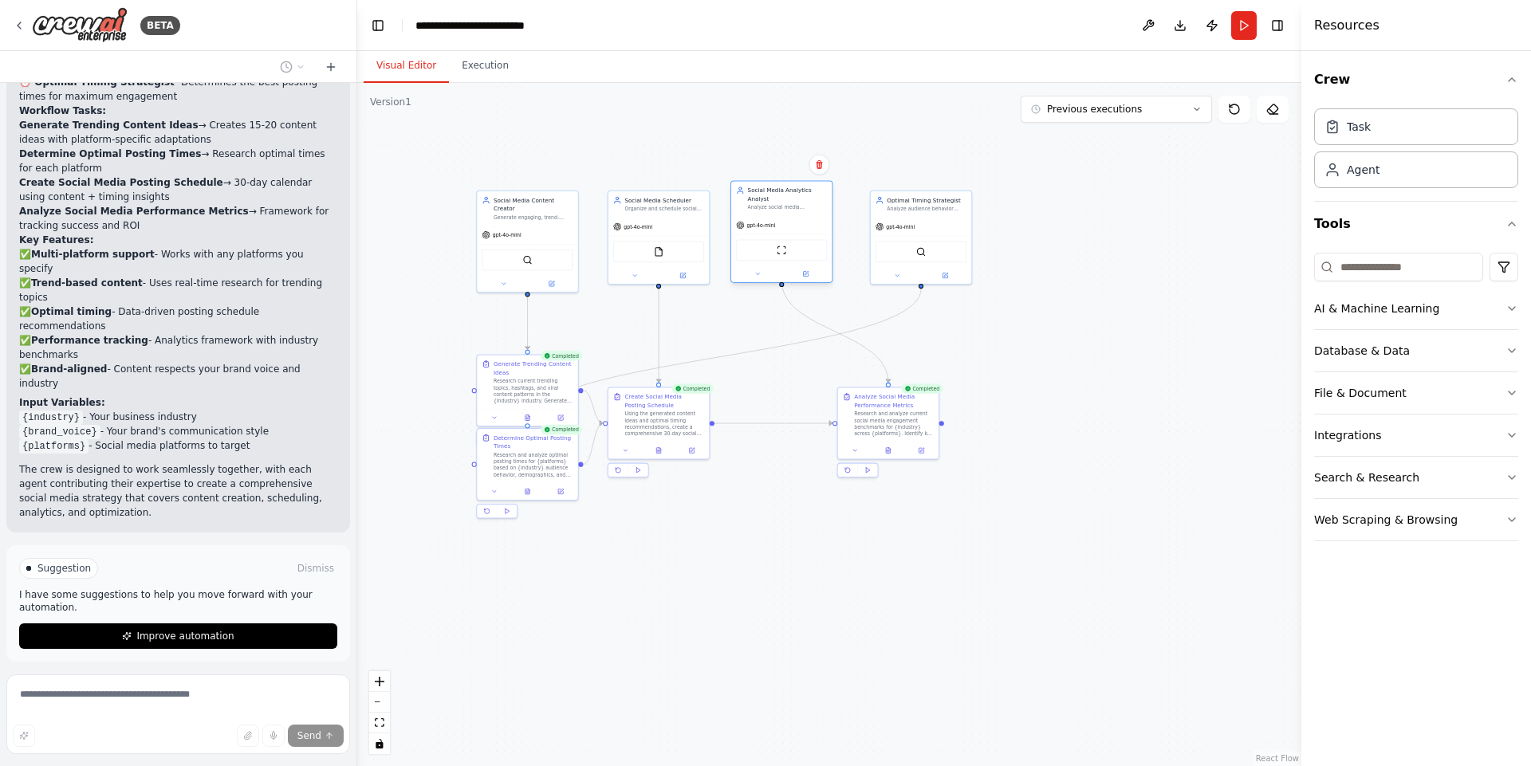
drag, startPoint x: 824, startPoint y: 239, endPoint x: 772, endPoint y: 238, distance: 51.8
click at [772, 239] on div "ScrapeWebsiteTool" at bounding box center [781, 250] width 91 height 22
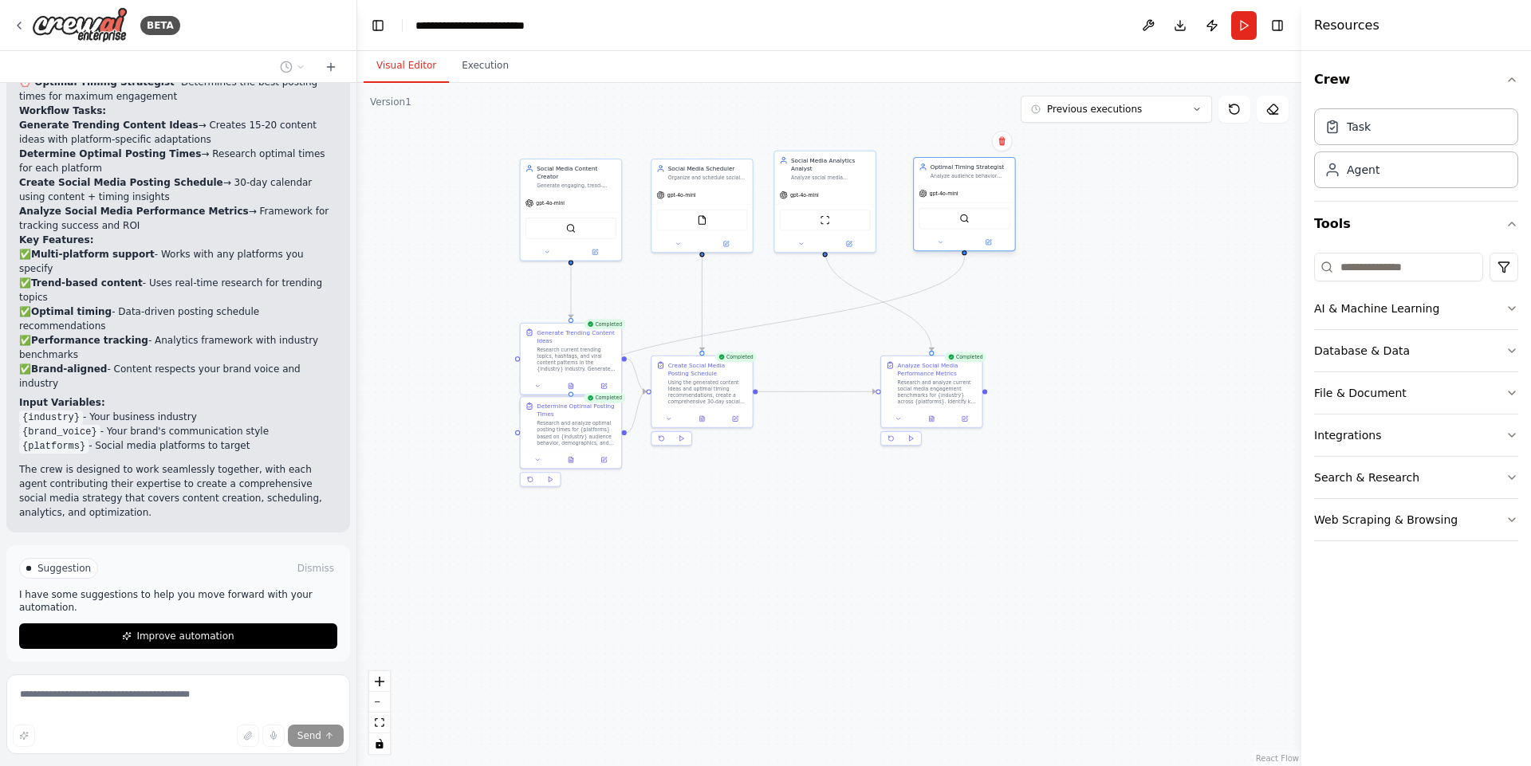
drag, startPoint x: 938, startPoint y: 239, endPoint x: 985, endPoint y: 205, distance: 58.2
click at [985, 205] on div "SerperDevTool" at bounding box center [964, 219] width 100 height 32
drag, startPoint x: 540, startPoint y: 340, endPoint x: 482, endPoint y: 270, distance: 91.2
click at [482, 270] on div "Generate Trending Content Ideas Research current trending topics, hashtags, and…" at bounding box center [503, 275] width 80 height 45
drag, startPoint x: 675, startPoint y: 395, endPoint x: 450, endPoint y: 505, distance: 250.0
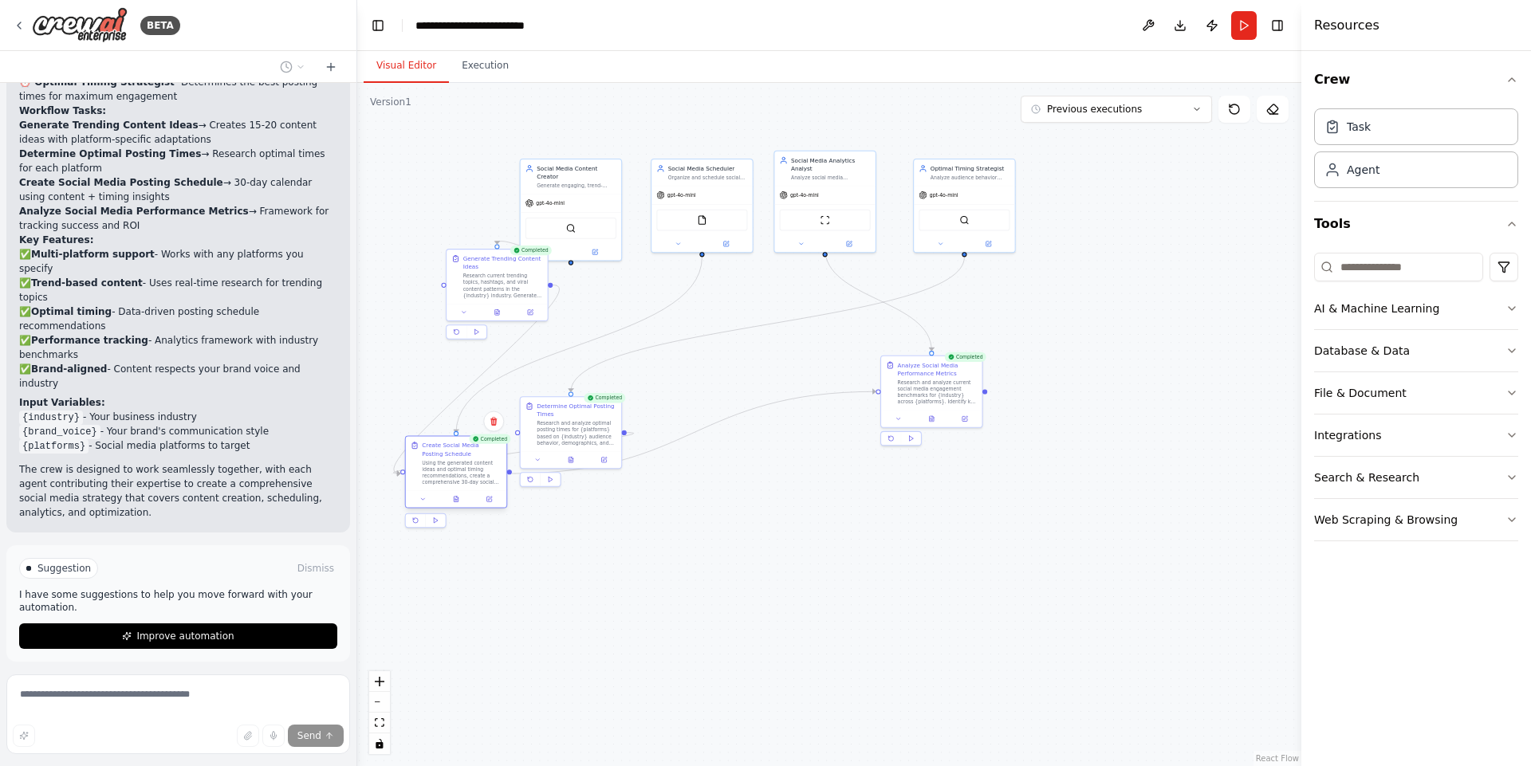
click at [450, 486] on div "Using the generated content ideas and optimal timing recommendations, create a …" at bounding box center [462, 472] width 80 height 26
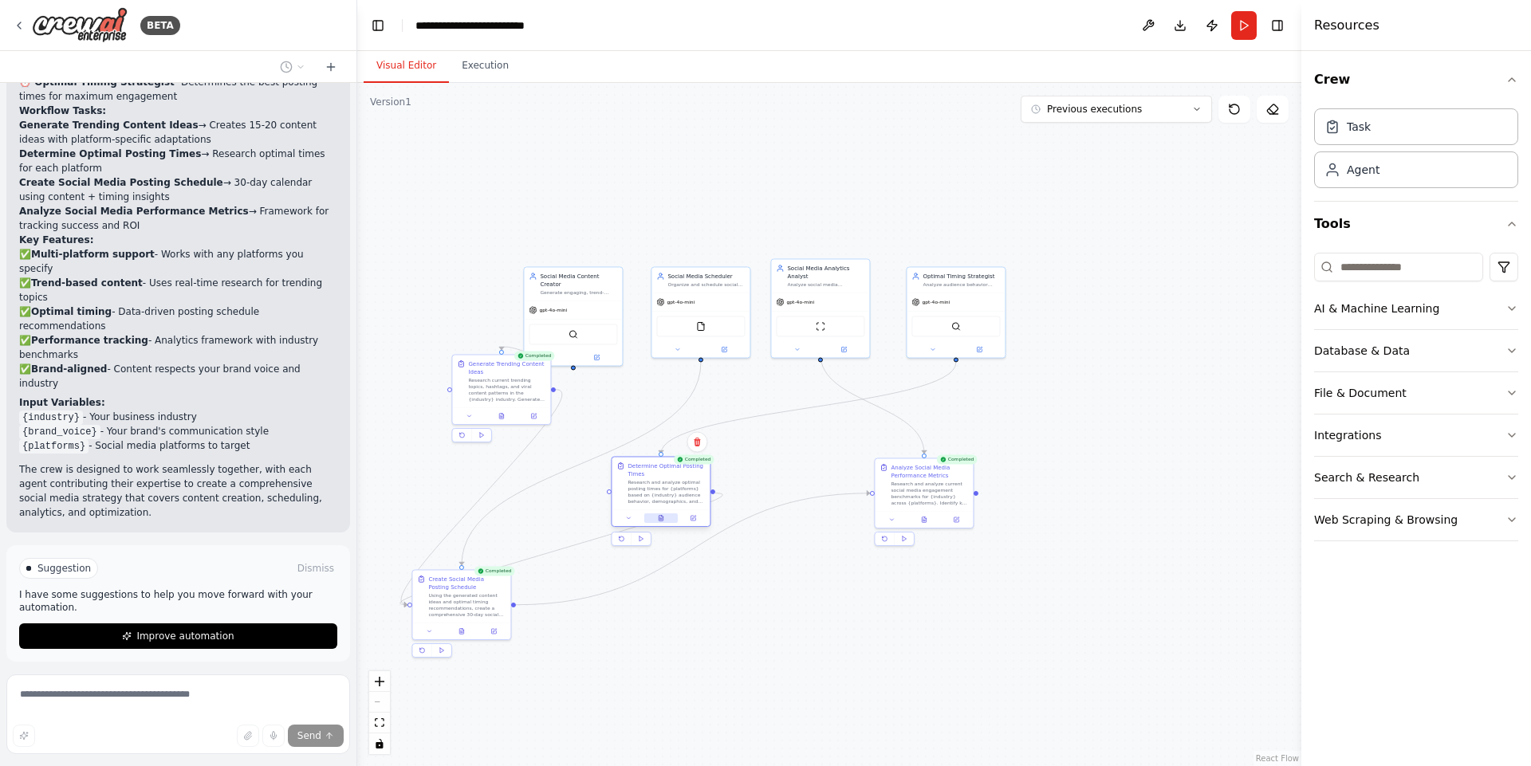
drag, startPoint x: 550, startPoint y: 457, endPoint x: 638, endPoint y: 513, distance: 104.4
click at [638, 513] on button at bounding box center [628, 518] width 27 height 10
drag, startPoint x: 458, startPoint y: 627, endPoint x: 717, endPoint y: 696, distance: 267.5
click at [717, 696] on button at bounding box center [716, 694] width 33 height 10
drag, startPoint x: 676, startPoint y: 506, endPoint x: 592, endPoint y: 125, distance: 390.2
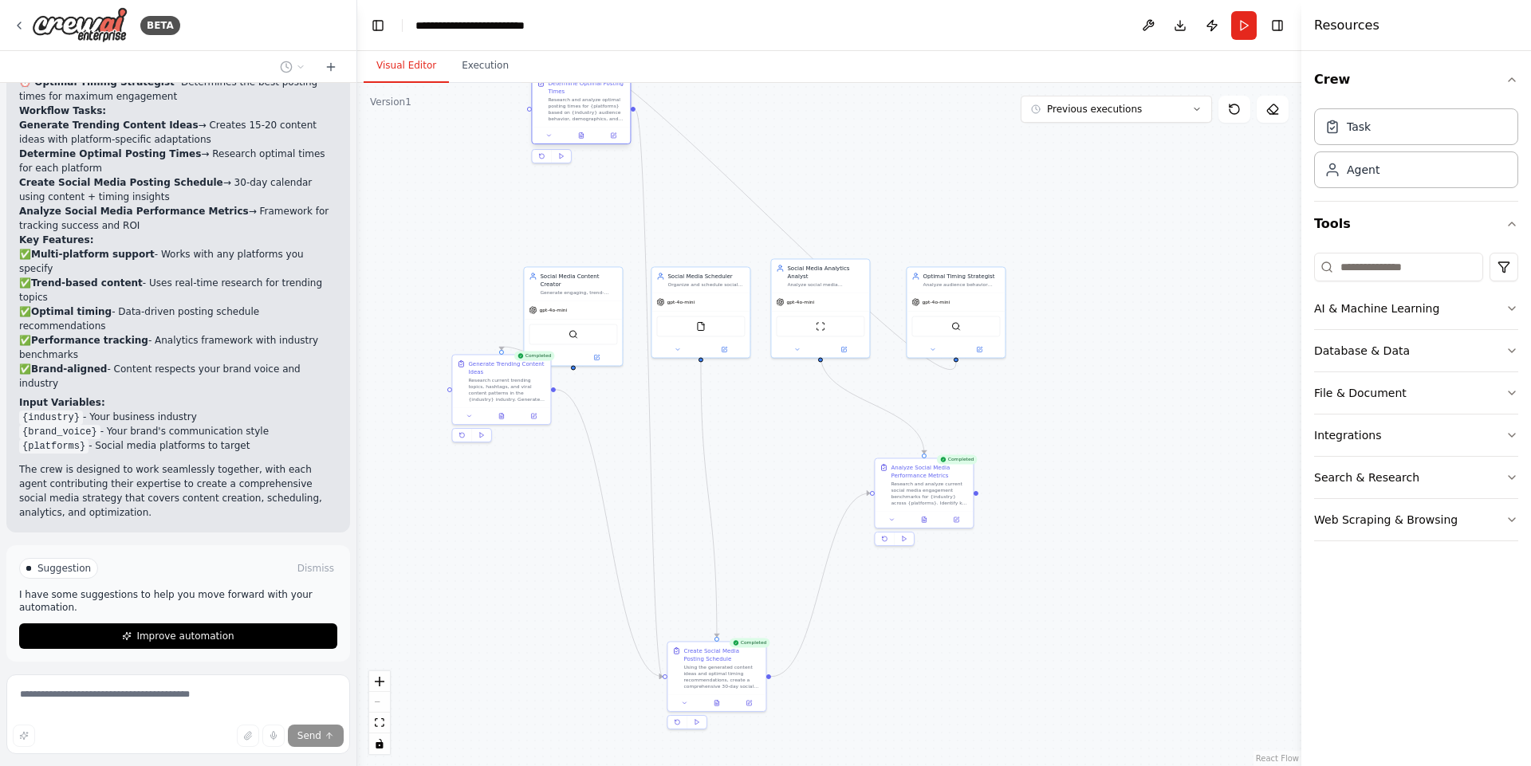
click at [592, 125] on div "Determine Optimal Posting Times Research and analyze optimal posting times for …" at bounding box center [581, 100] width 98 height 53
drag, startPoint x: 729, startPoint y: 312, endPoint x: 740, endPoint y: 312, distance: 10.4
click at [740, 312] on div "FileReadTool" at bounding box center [708, 324] width 98 height 31
drag, startPoint x: 822, startPoint y: 299, endPoint x: 828, endPoint y: 396, distance: 97.4
click at [828, 396] on div "gpt-4o-mini ScrapeWebsiteTool" at bounding box center [828, 419] width 98 height 65
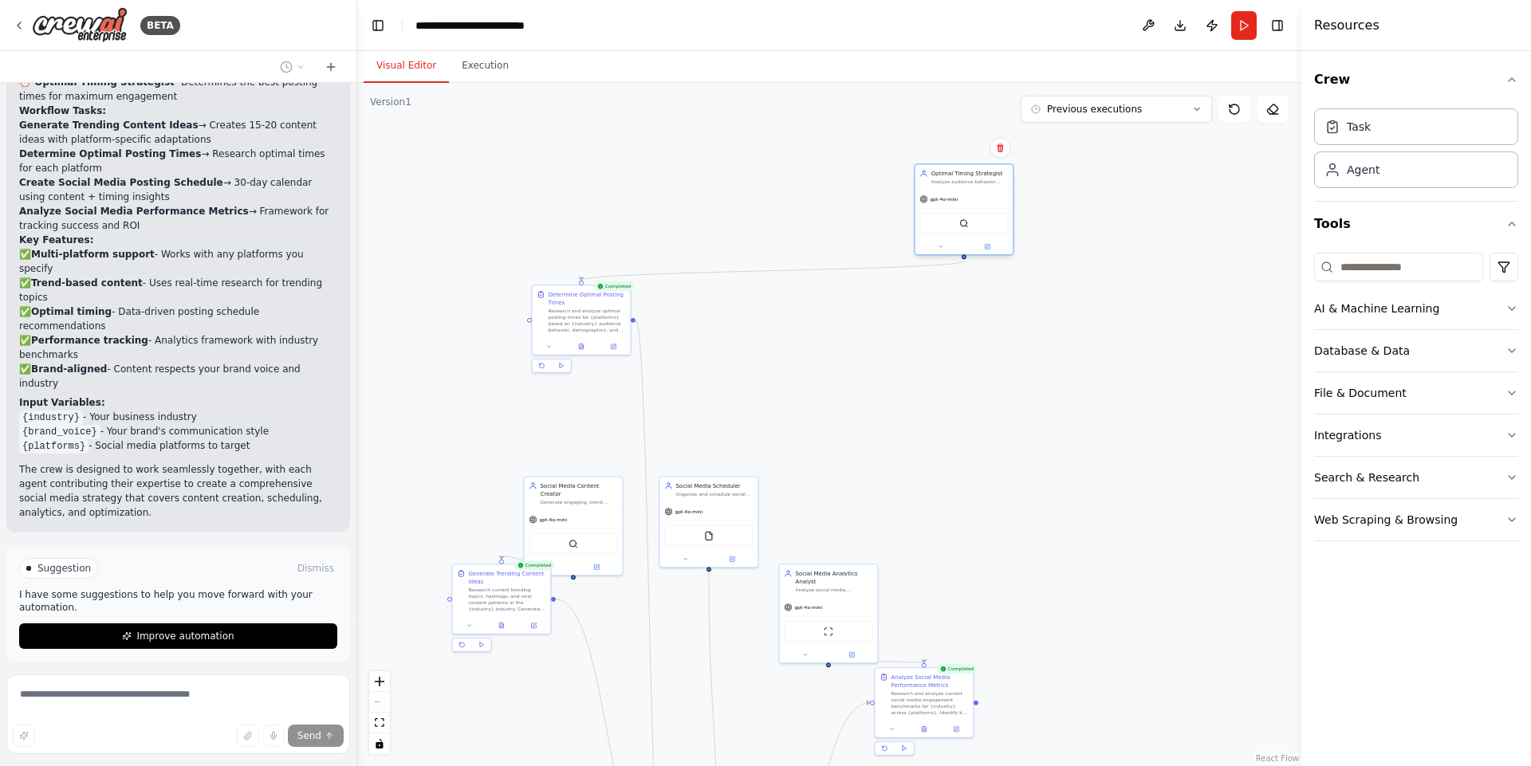
drag, startPoint x: 951, startPoint y: 263, endPoint x: 950, endPoint y: 206, distance: 57.4
click at [950, 206] on div "gpt-4o-mini SerperDevTool" at bounding box center [963, 222] width 98 height 65
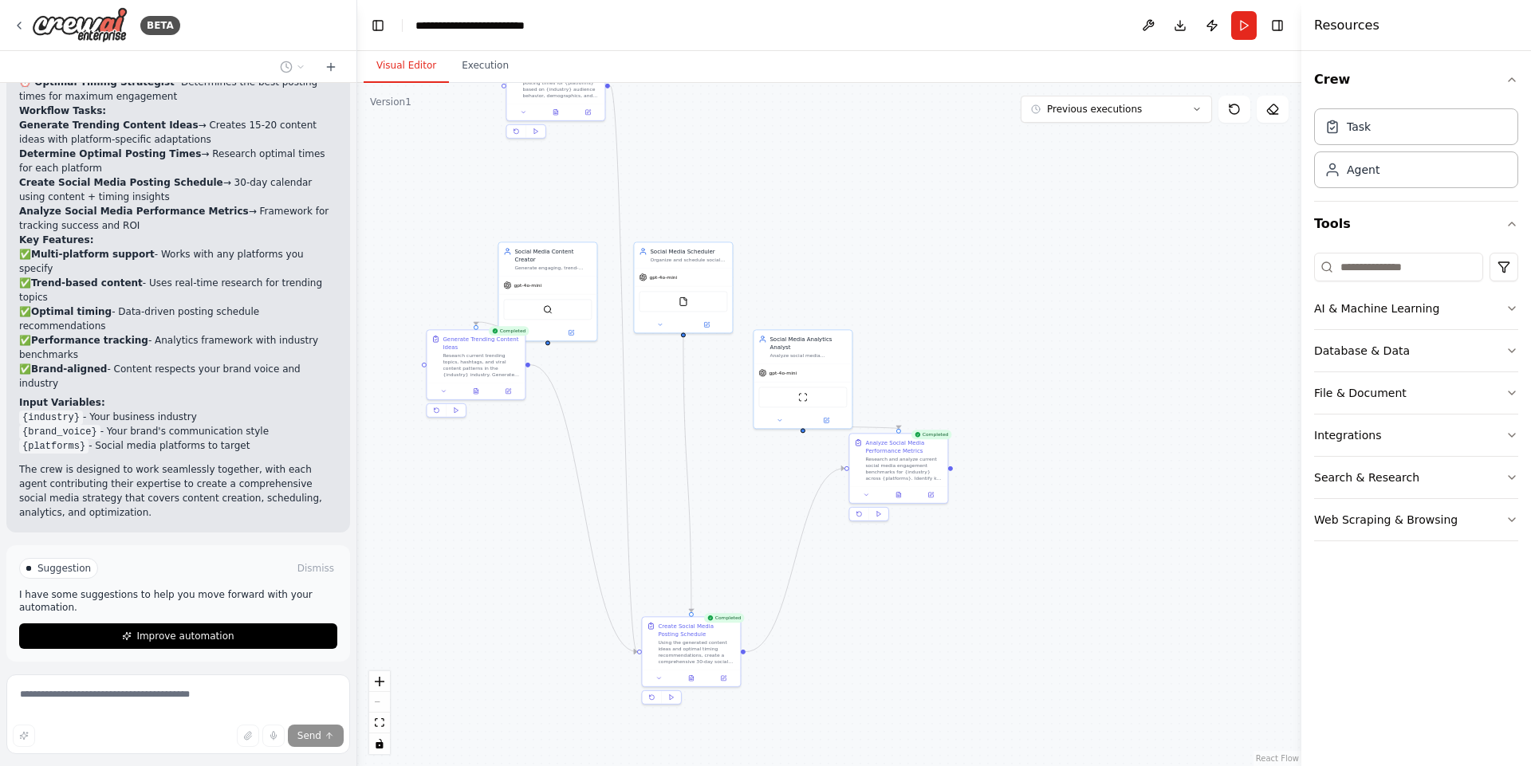
drag, startPoint x: 855, startPoint y: 442, endPoint x: 840, endPoint y: 282, distance: 161.0
click at [840, 282] on div ".deletable-edge-delete-btn { width: 20px; height: 20px; border: 0px solid #ffff…" at bounding box center [829, 424] width 944 height 683
click at [463, 56] on button "Execution" at bounding box center [485, 65] width 73 height 33
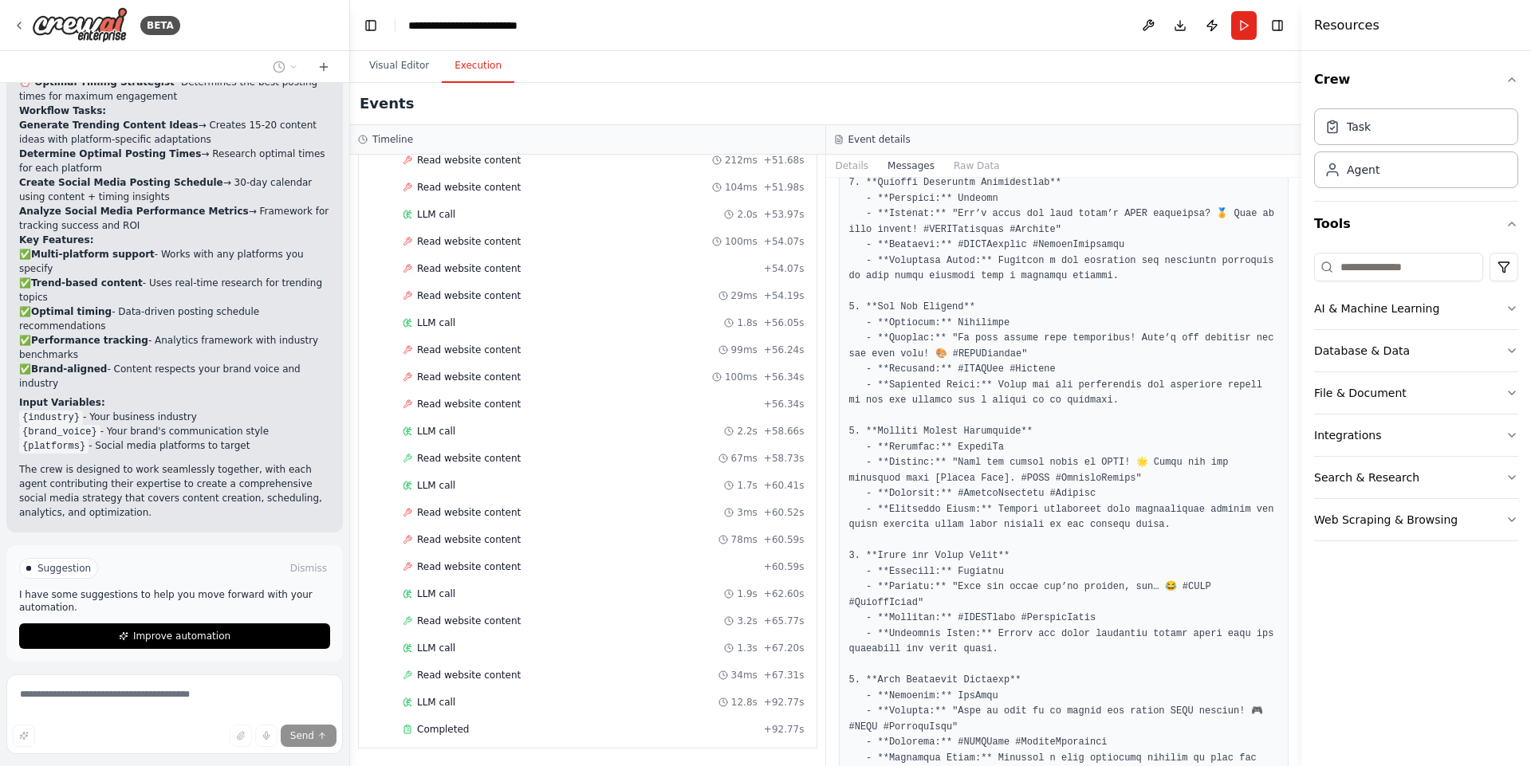
click at [360, 115] on div "BETA Create a crew that schedules and publishes social media content across mul…" at bounding box center [765, 383] width 1531 height 766
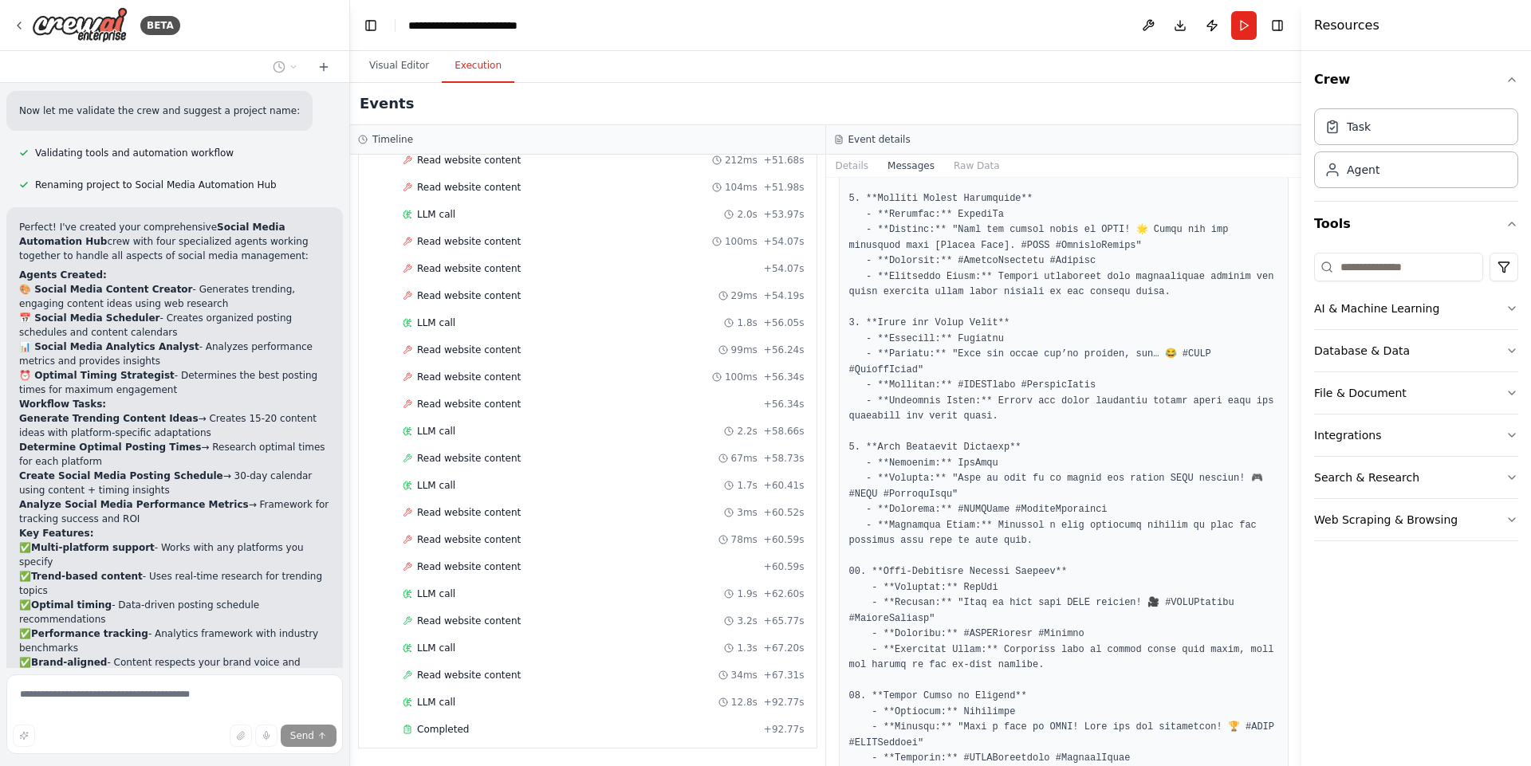
scroll to position [1394, 0]
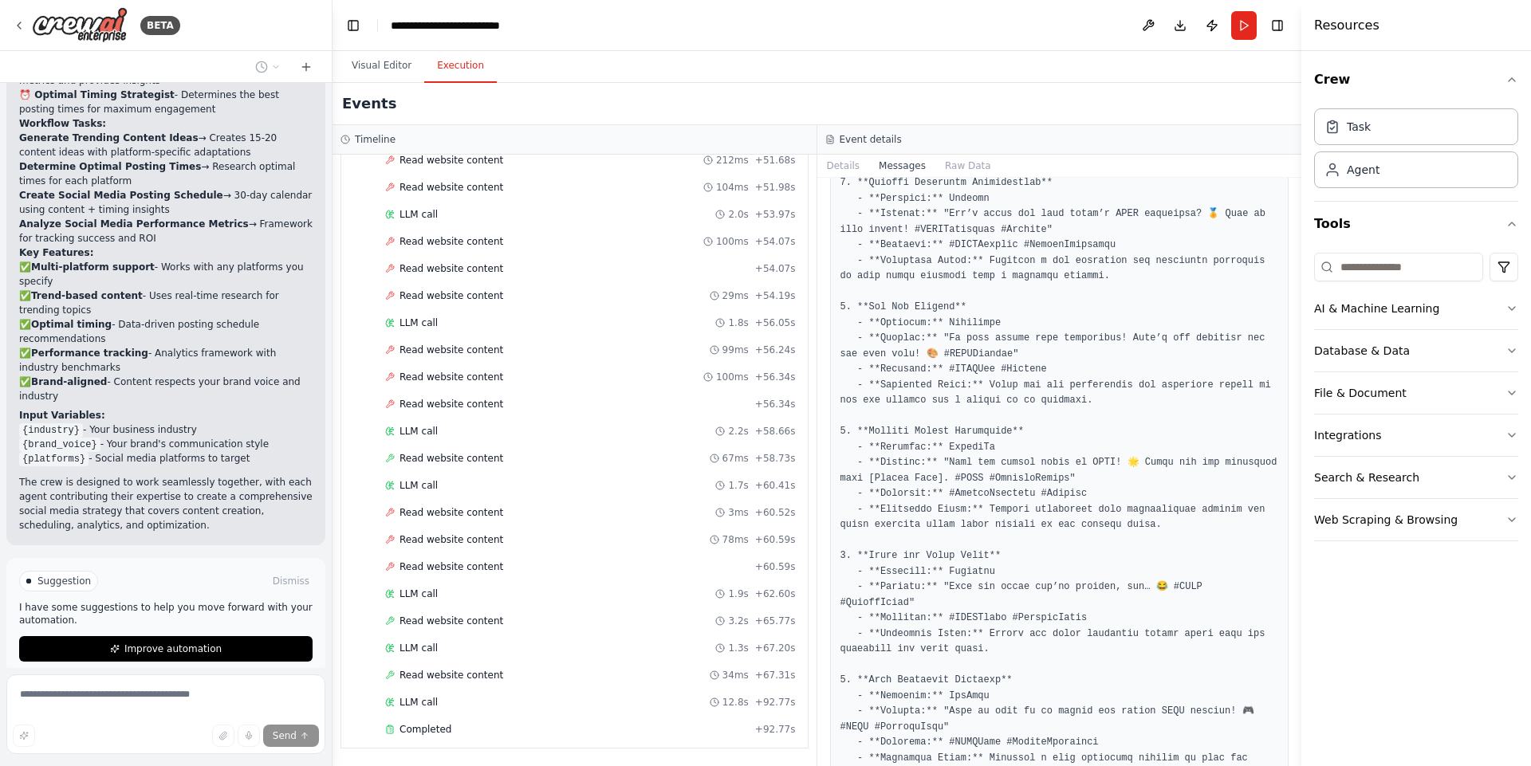
drag, startPoint x: 354, startPoint y: 116, endPoint x: 332, endPoint y: 120, distance: 21.9
click at [332, 120] on div "BETA Create a crew that schedules and publishes social media content across mul…" at bounding box center [765, 383] width 1531 height 766
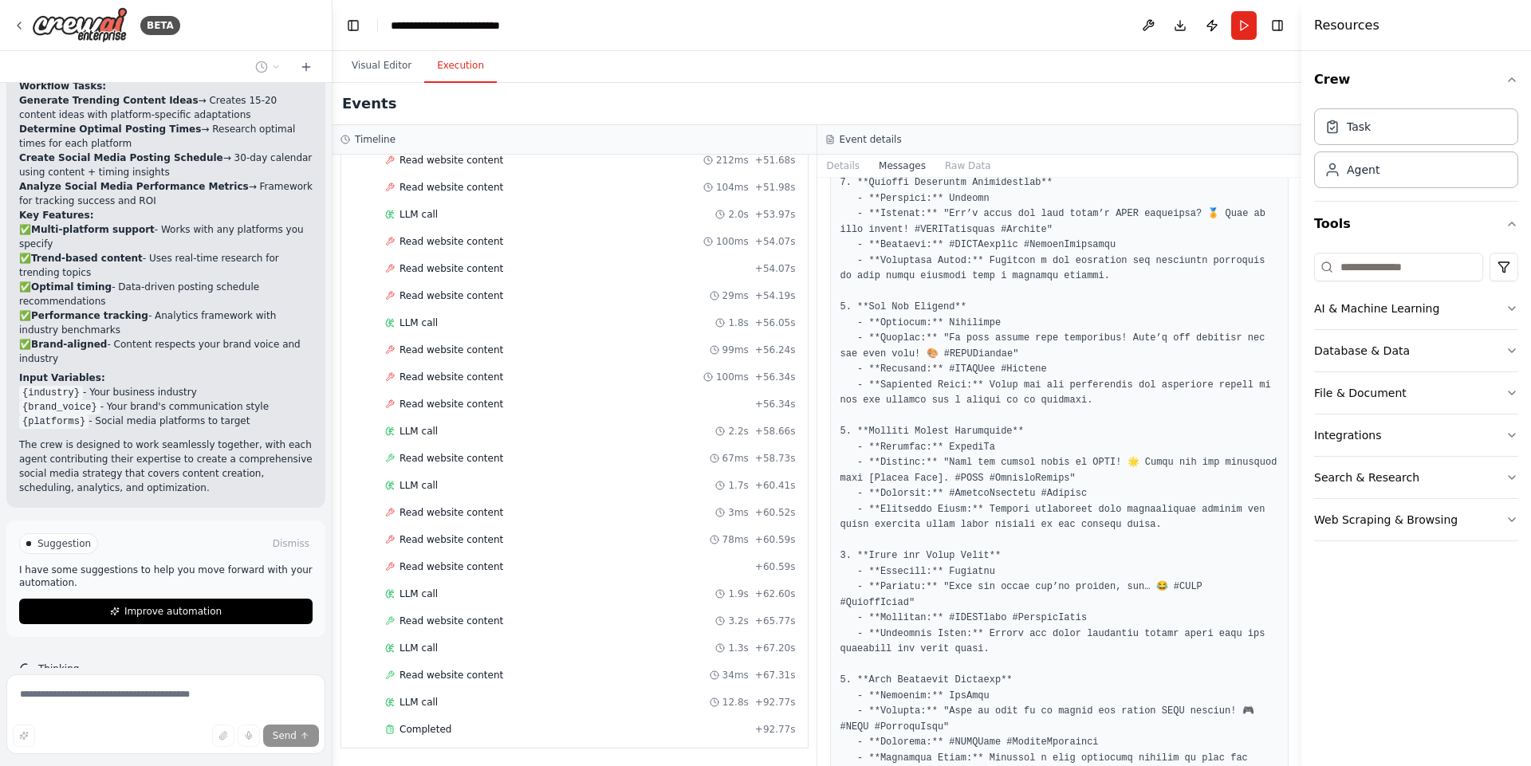
scroll to position [1451, 0]
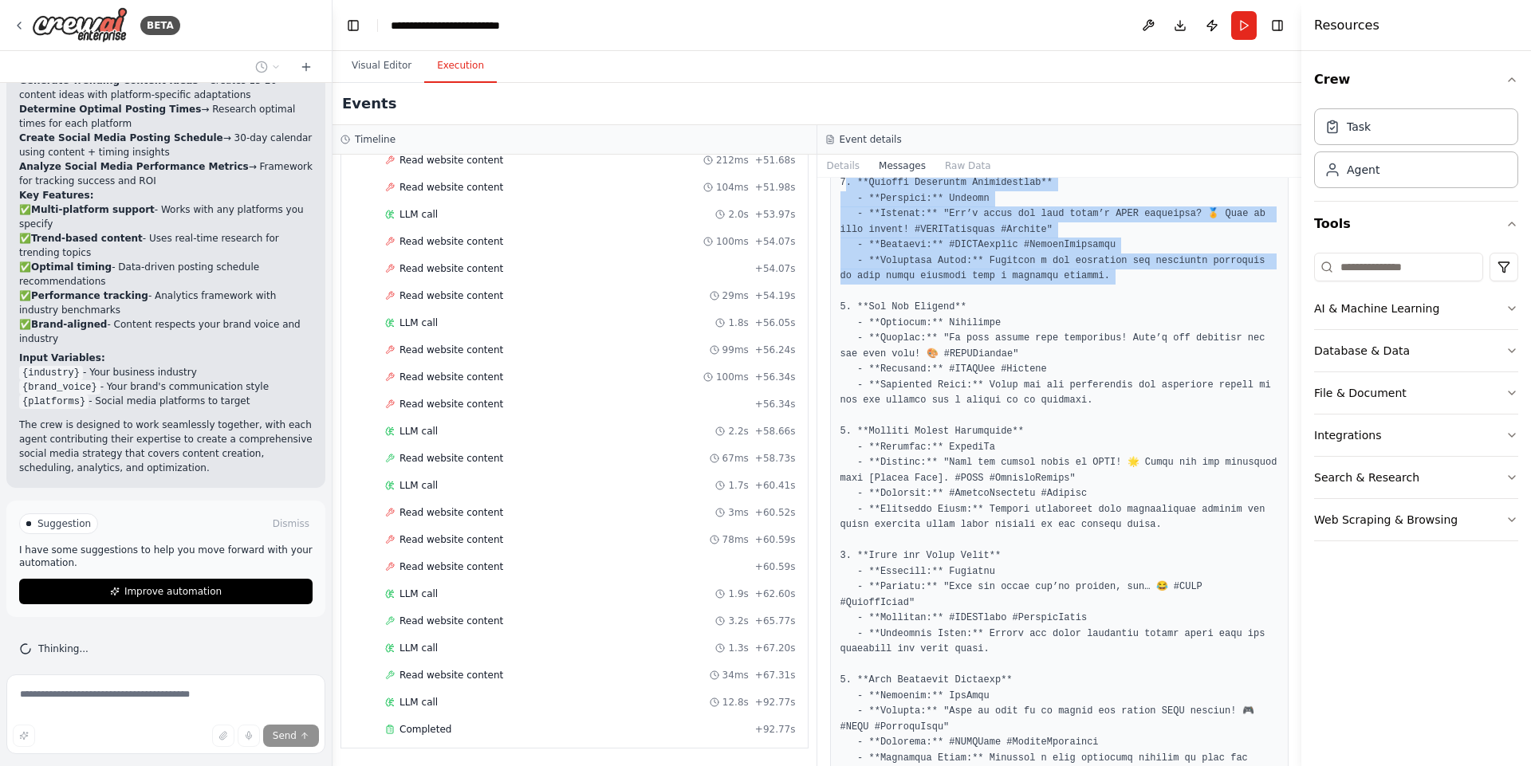
drag, startPoint x: 834, startPoint y: 196, endPoint x: 1134, endPoint y: 289, distance: 314.7
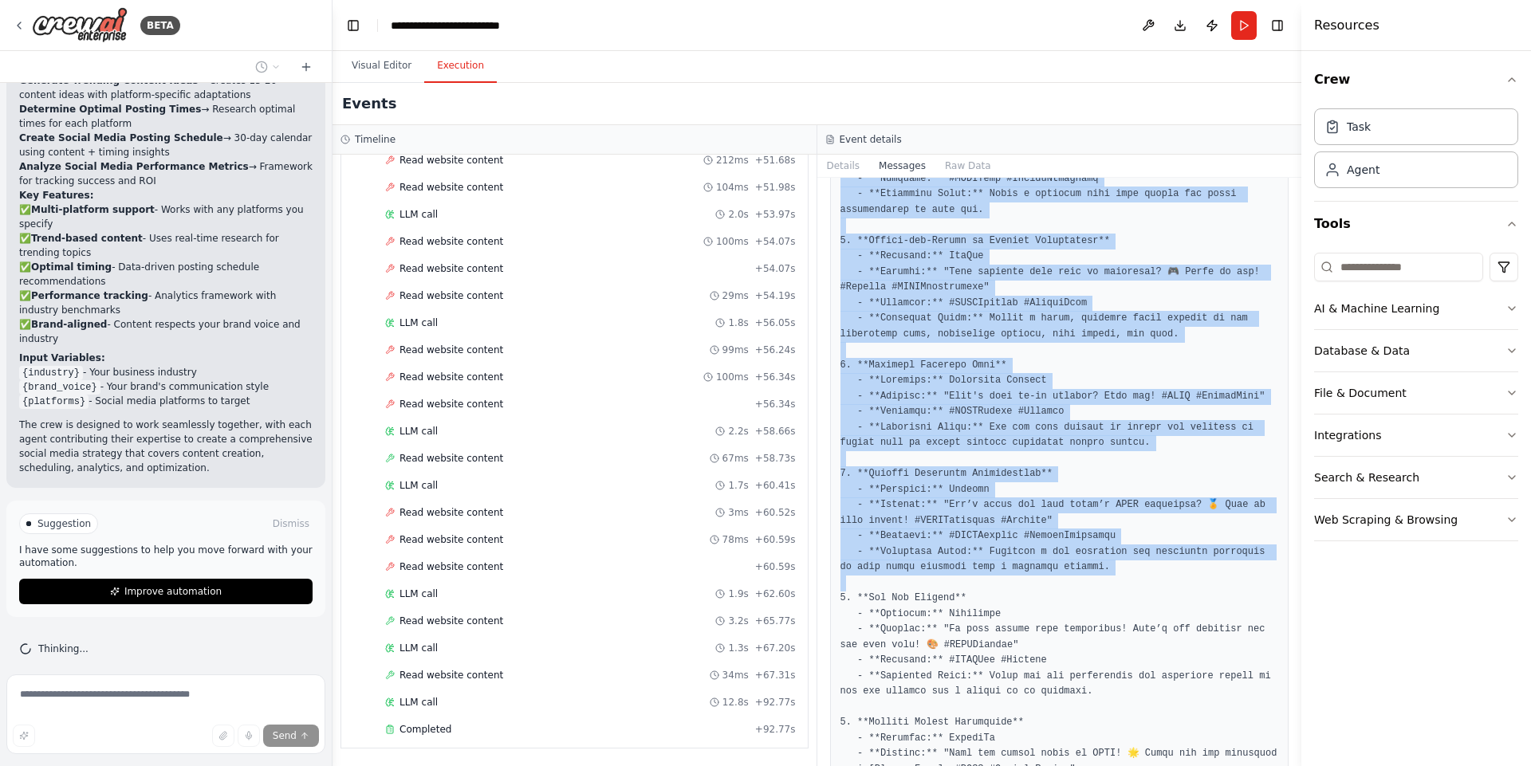
scroll to position [1442, 0]
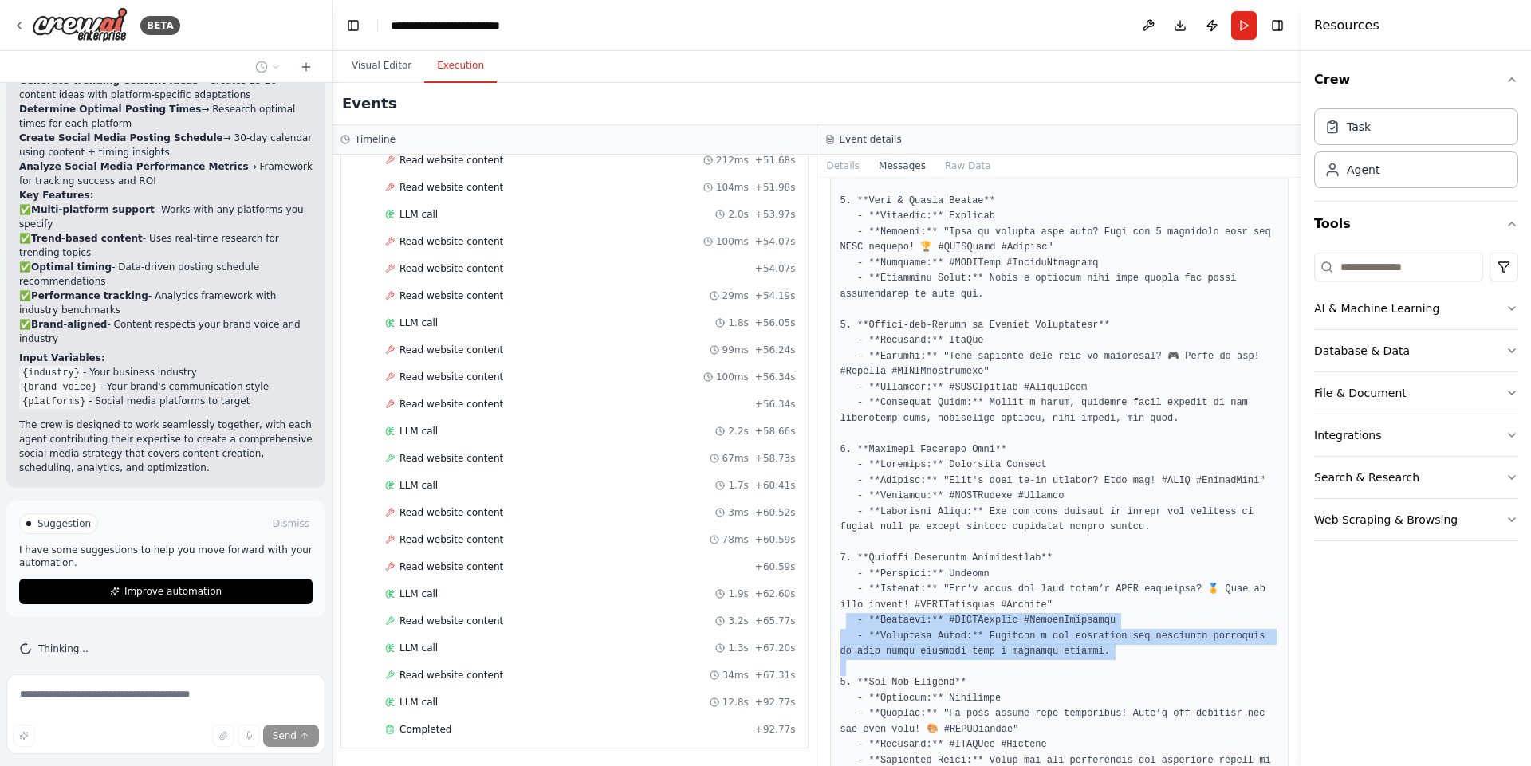
drag, startPoint x: 1134, startPoint y: 289, endPoint x: 850, endPoint y: 578, distance: 405.3
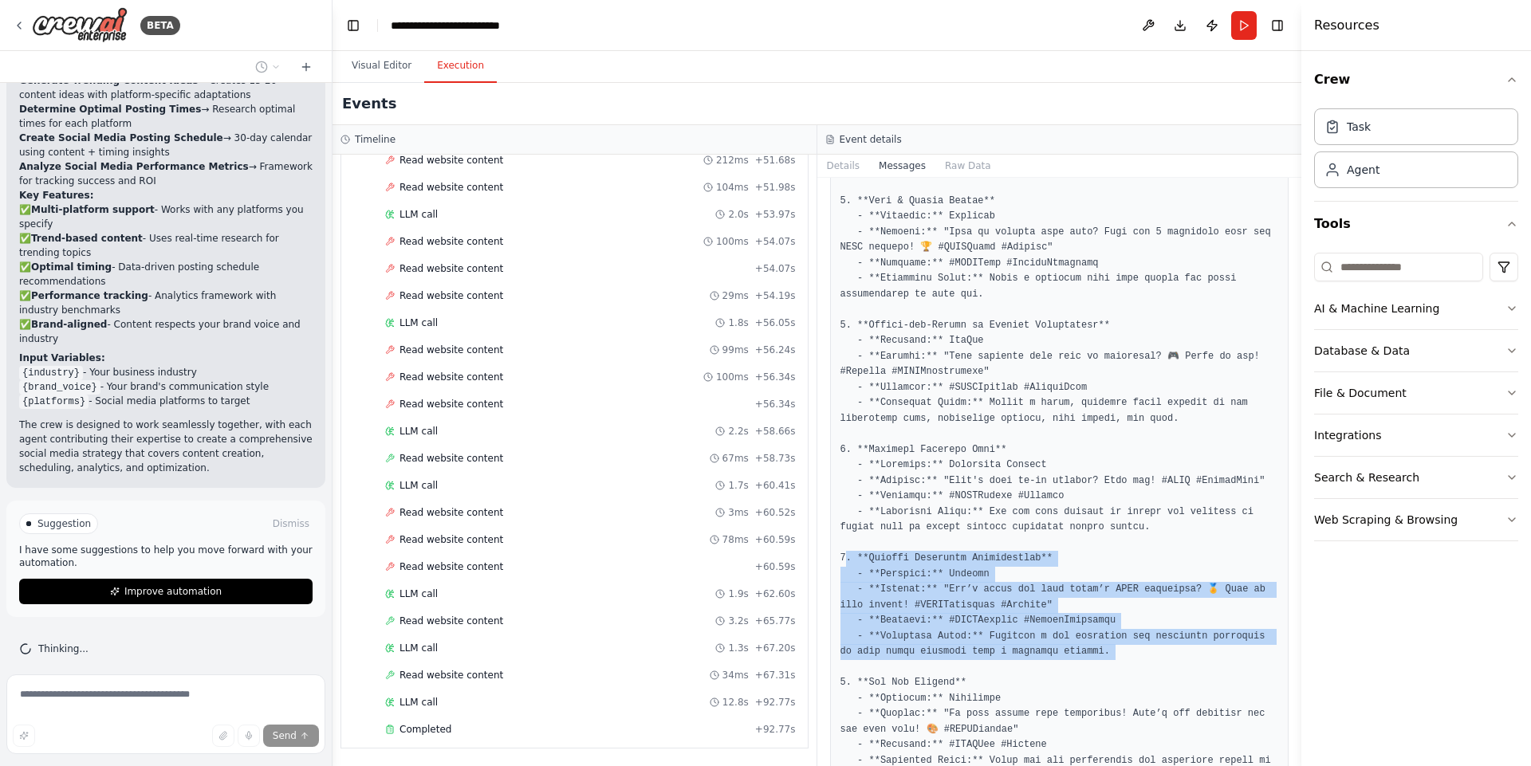
drag, startPoint x: 833, startPoint y: 568, endPoint x: 1159, endPoint y: 667, distance: 340.7
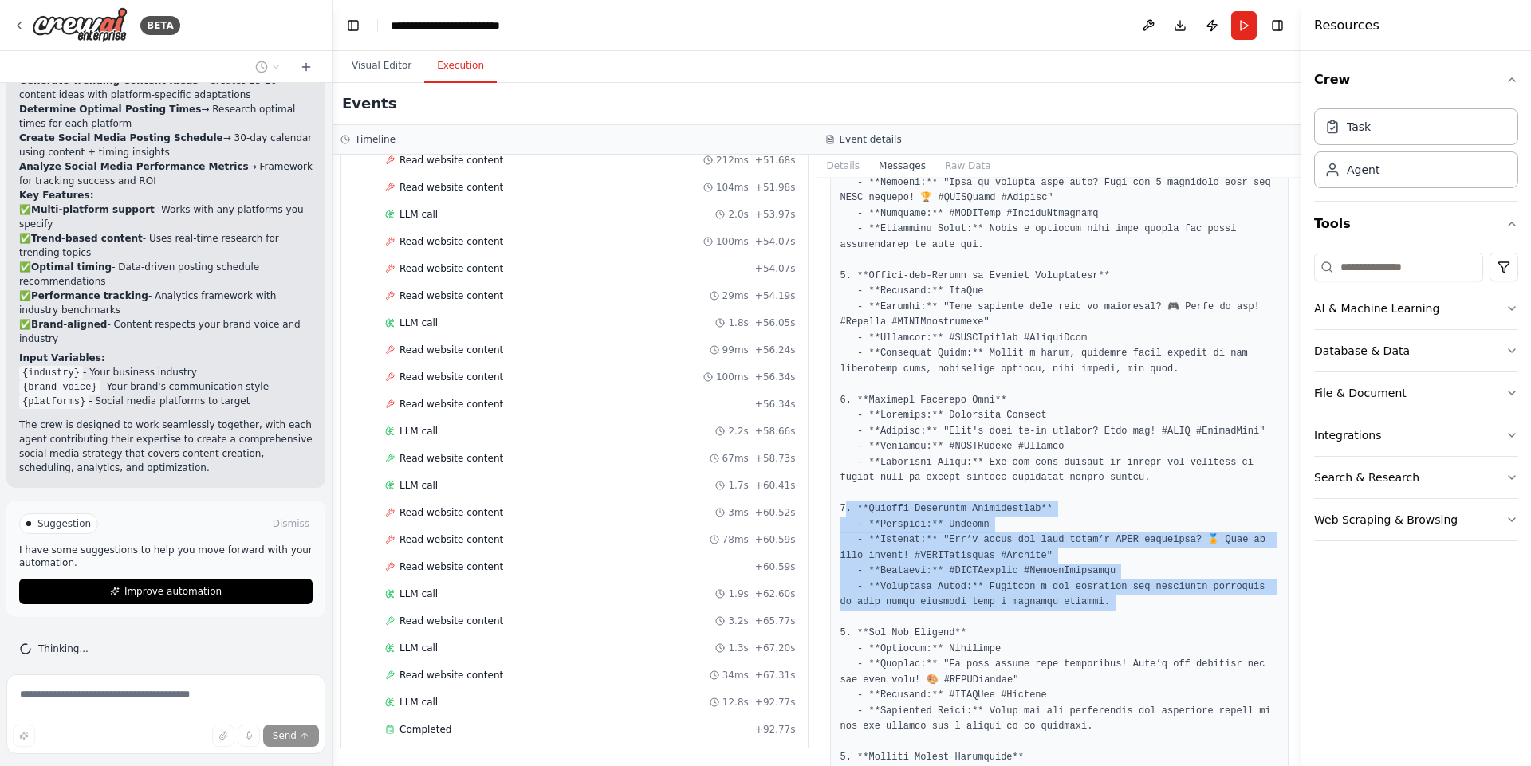
scroll to position [1538, 0]
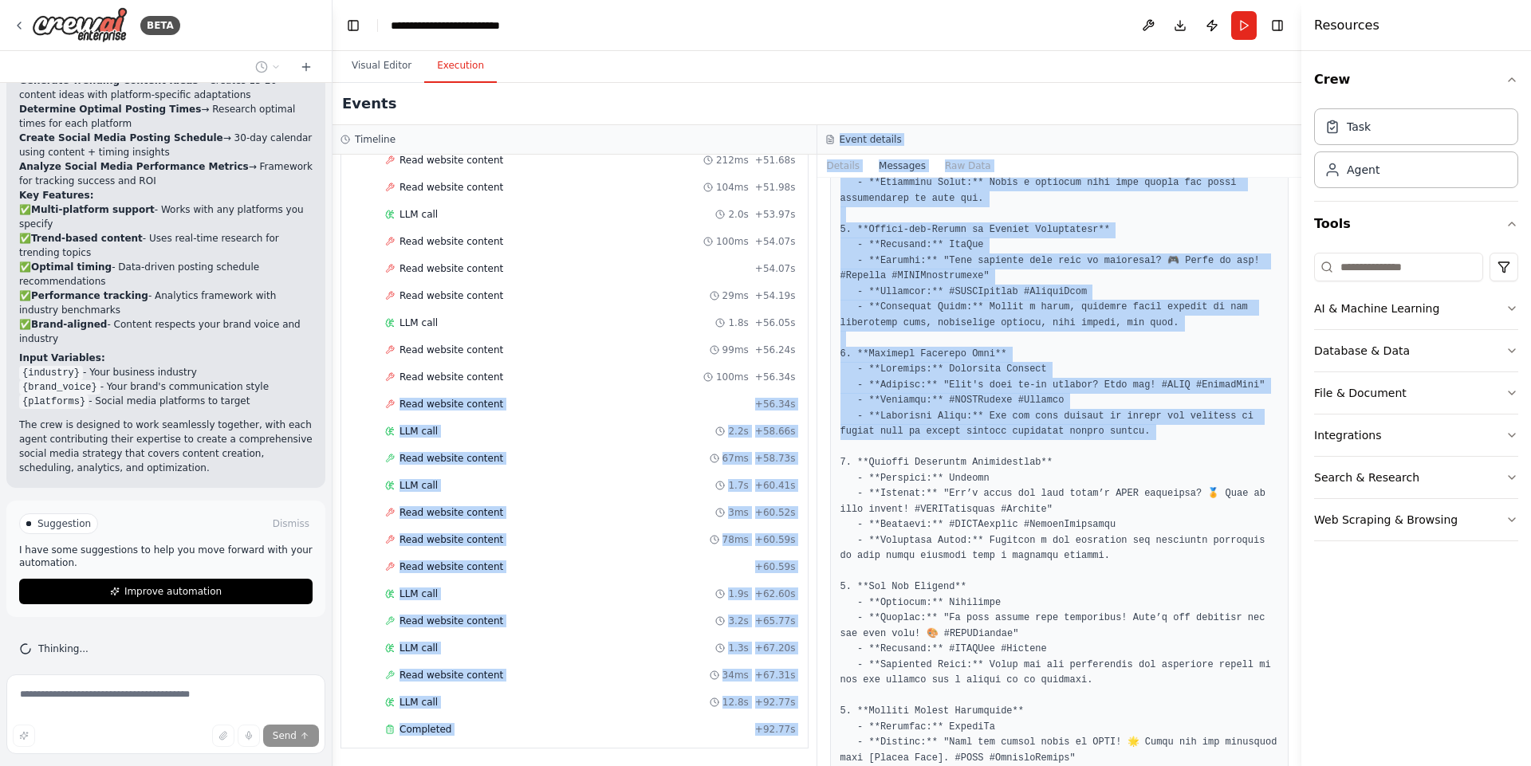
drag, startPoint x: 1156, startPoint y: 446, endPoint x: 796, endPoint y: 373, distance: 367.7
click at [796, 373] on div "Timeline ▼ Social Media Content Creator 6.87s (+45.45s) • 1 task ▼ Generate Tre…" at bounding box center [816, 445] width 969 height 641
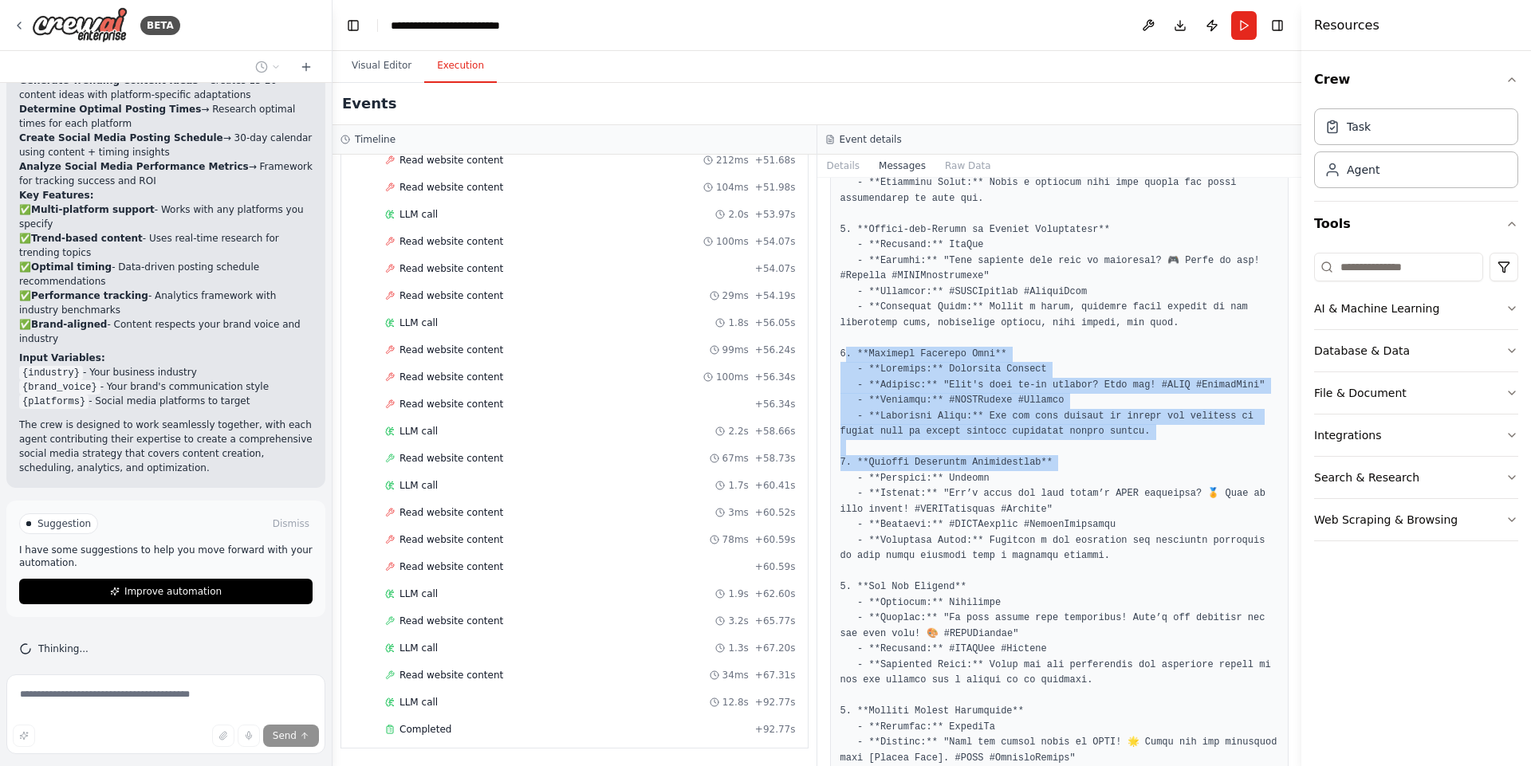
drag, startPoint x: 839, startPoint y: 372, endPoint x: 1174, endPoint y: 474, distance: 349.8
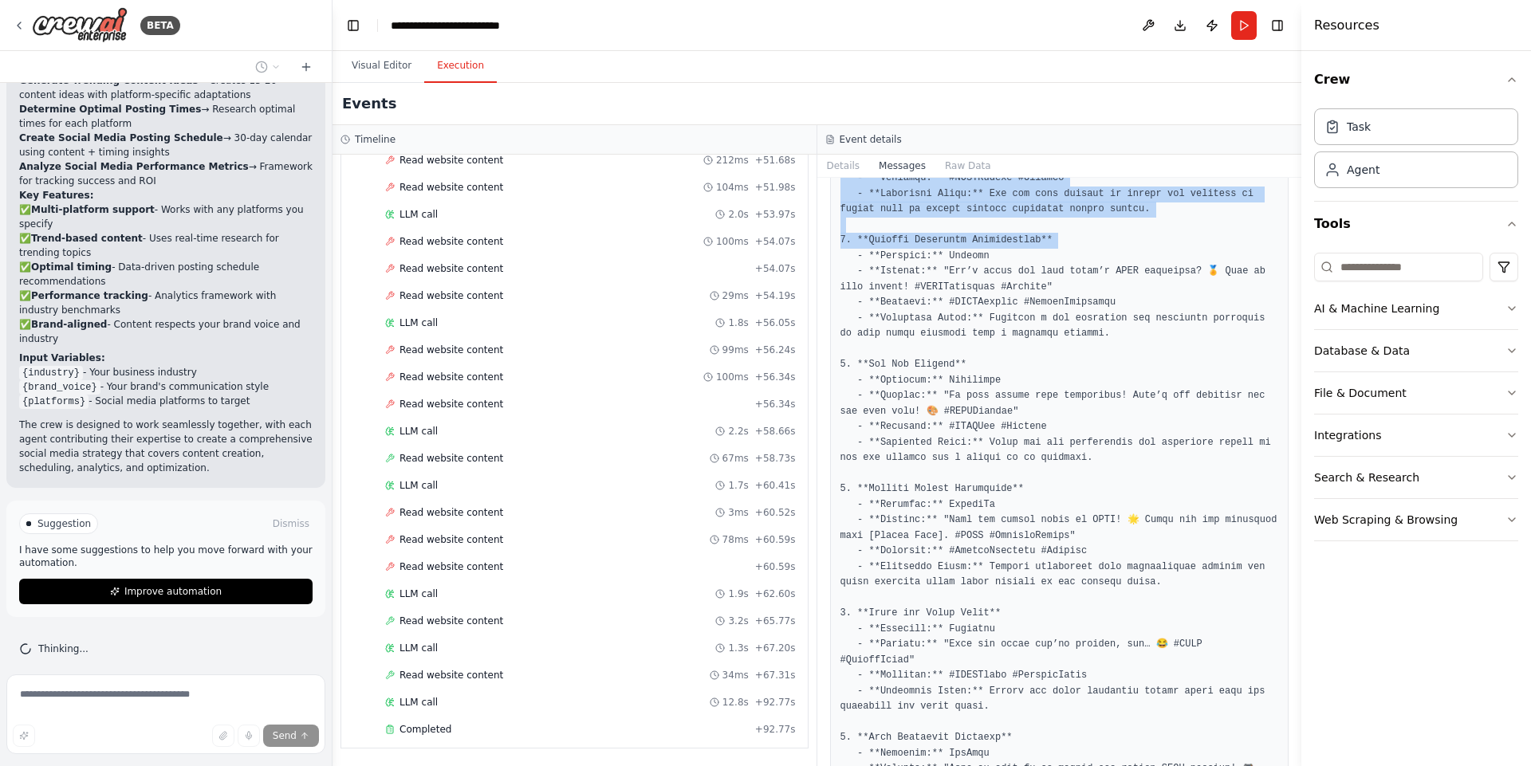
scroll to position [1825, 0]
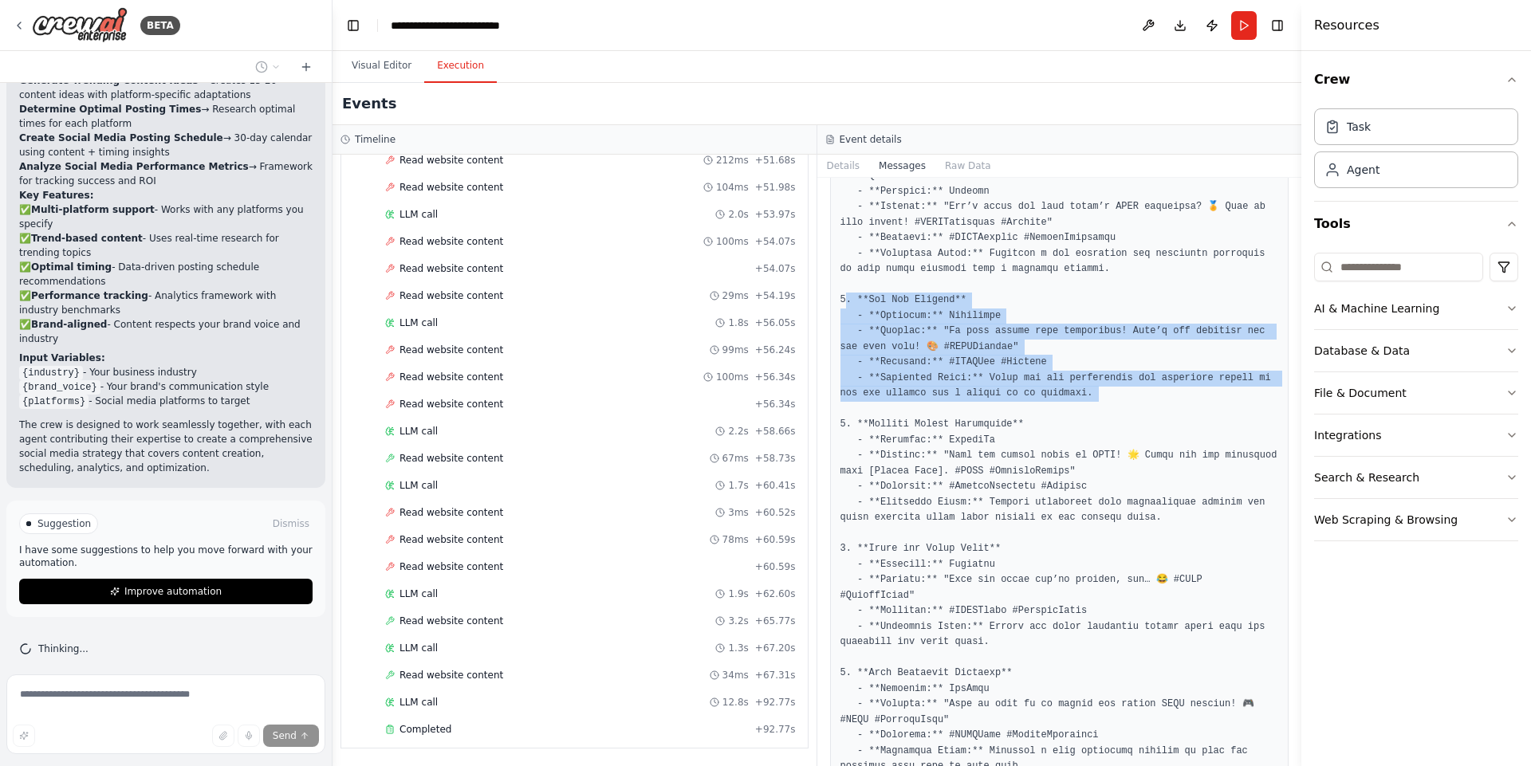
drag, startPoint x: 840, startPoint y: 313, endPoint x: 1137, endPoint y: 405, distance: 311.2
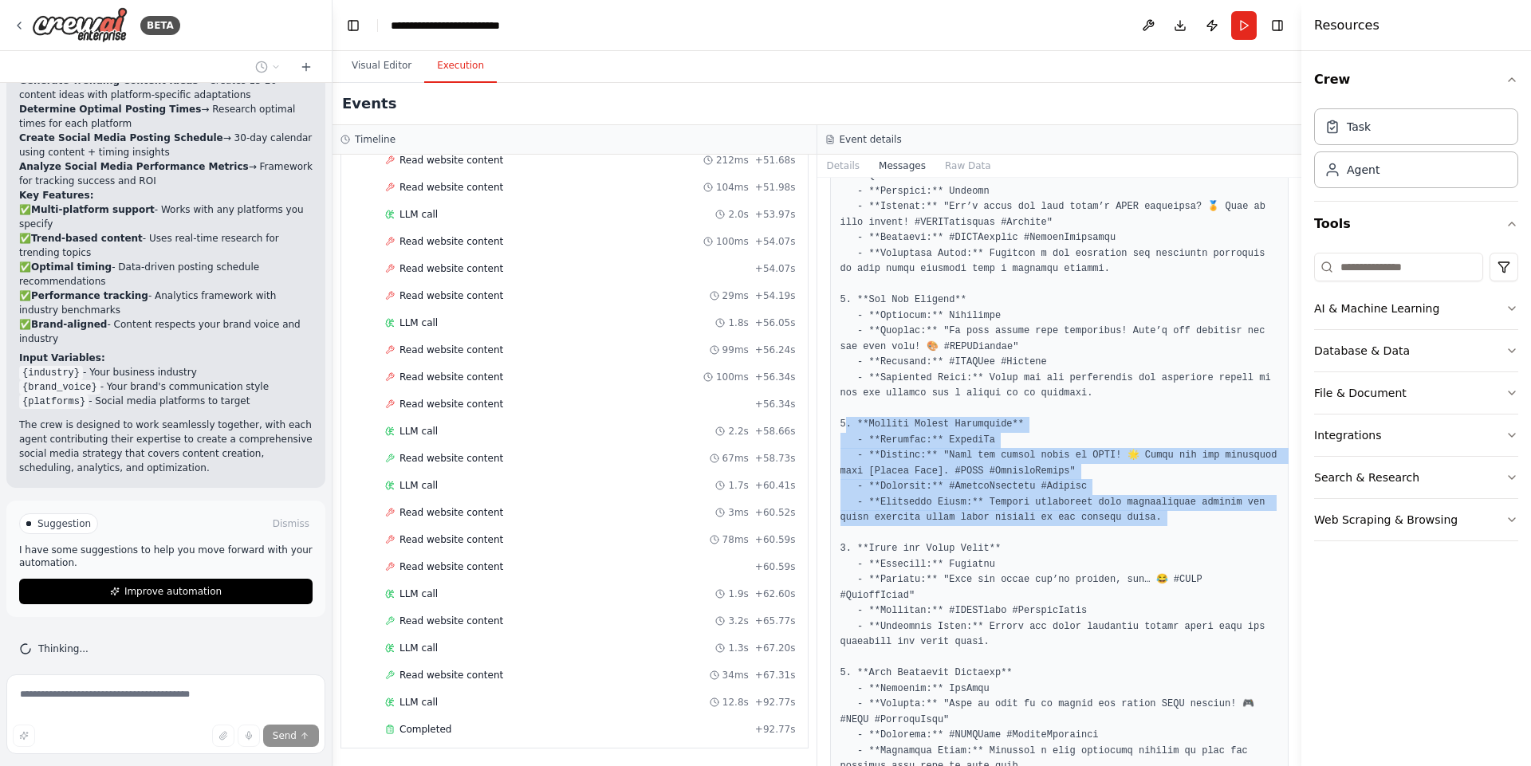
drag, startPoint x: 1185, startPoint y: 541, endPoint x: 840, endPoint y: 447, distance: 356.8
drag, startPoint x: 840, startPoint y: 447, endPoint x: 1224, endPoint y: 530, distance: 392.3
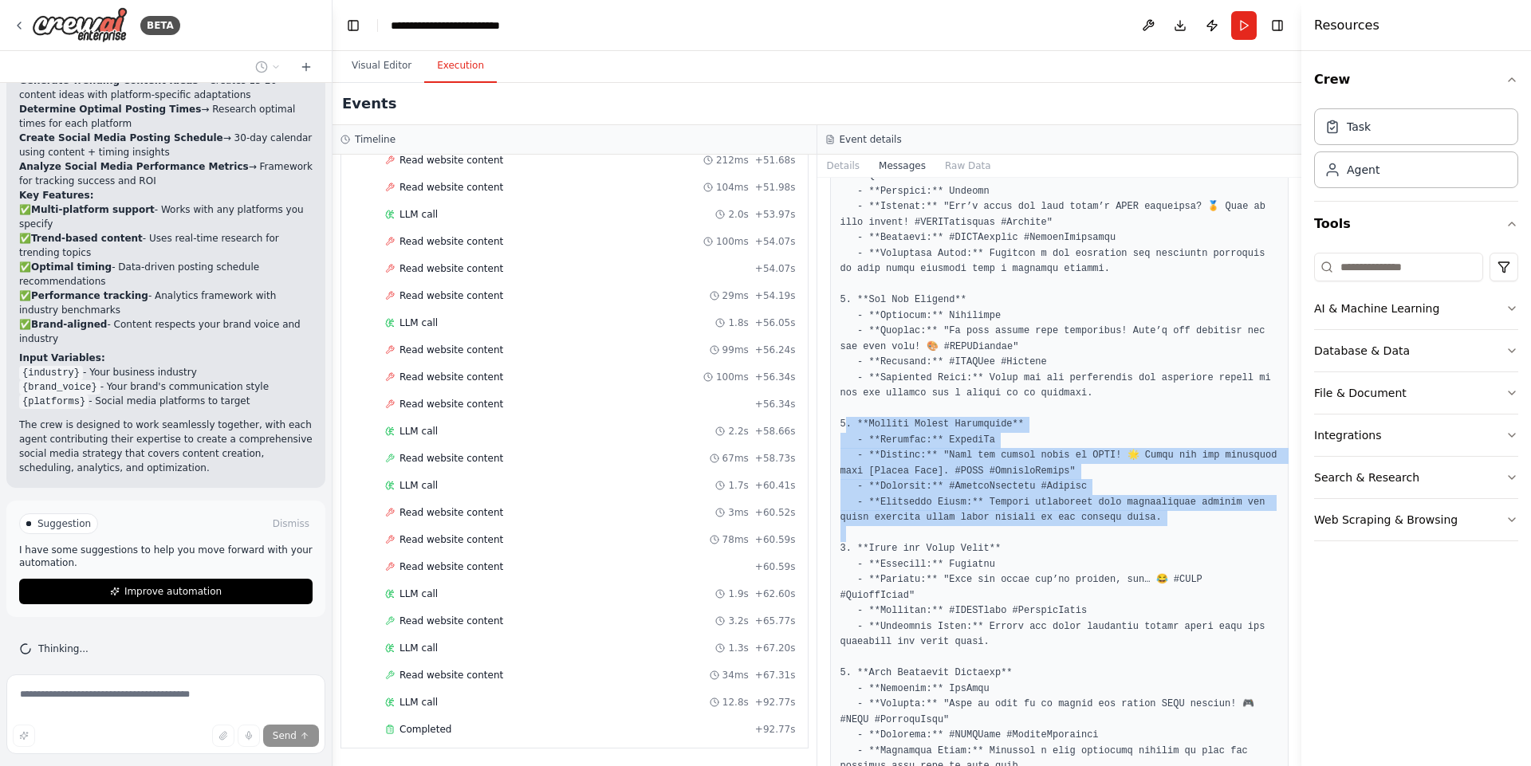
drag, startPoint x: 1224, startPoint y: 530, endPoint x: 832, endPoint y: 442, distance: 401.2
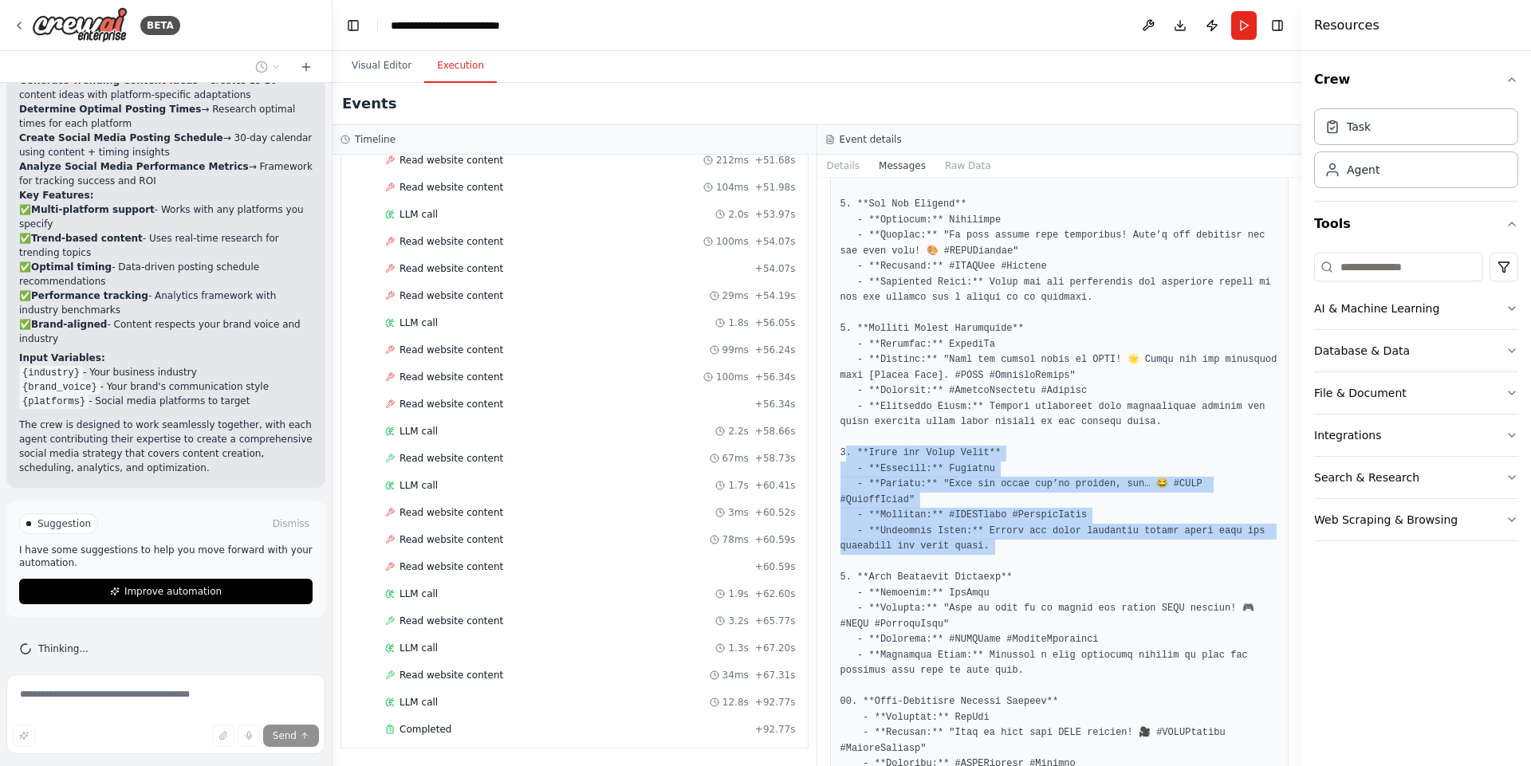
drag, startPoint x: 990, startPoint y: 563, endPoint x: 843, endPoint y: 466, distance: 176.2
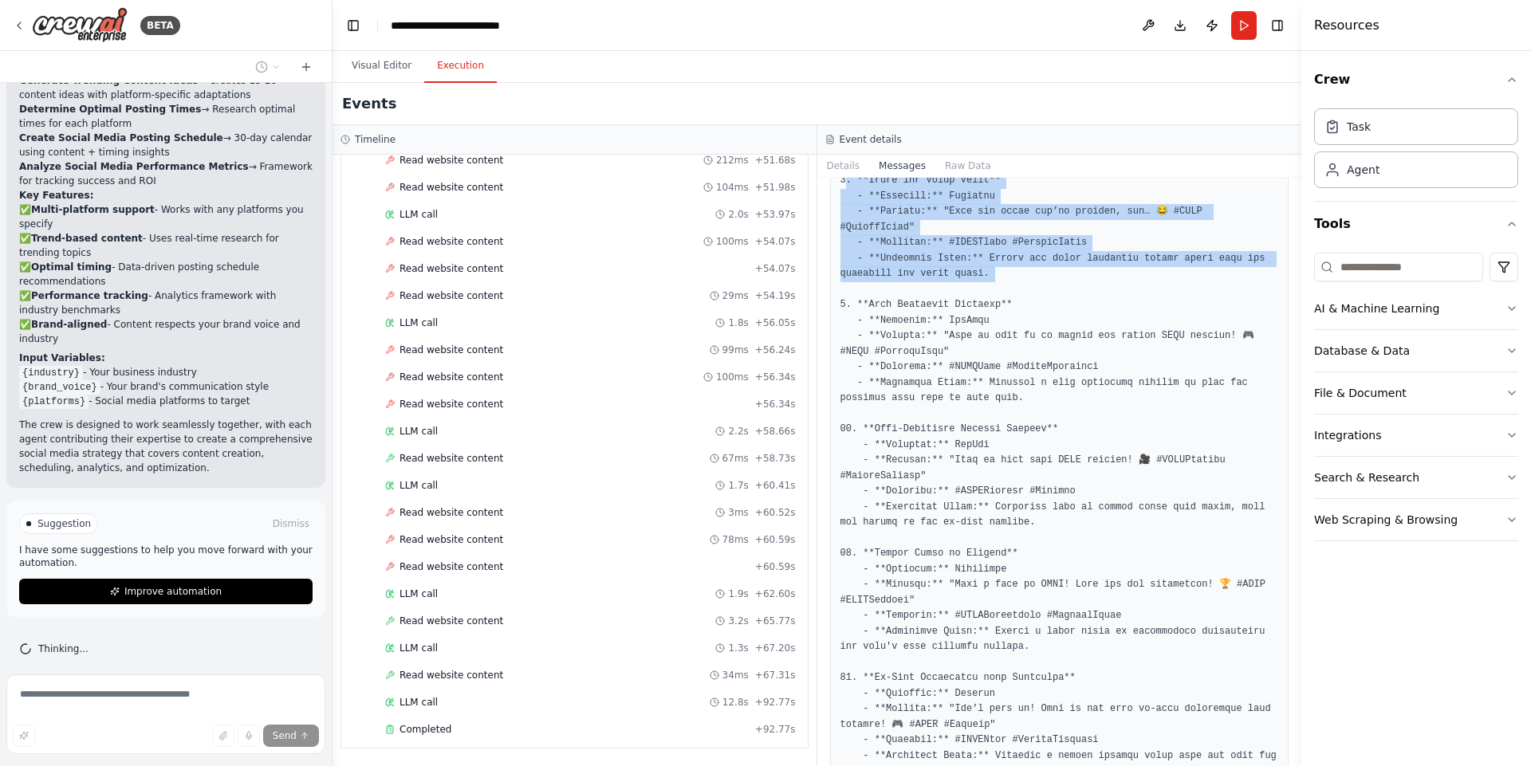
scroll to position [2208, 0]
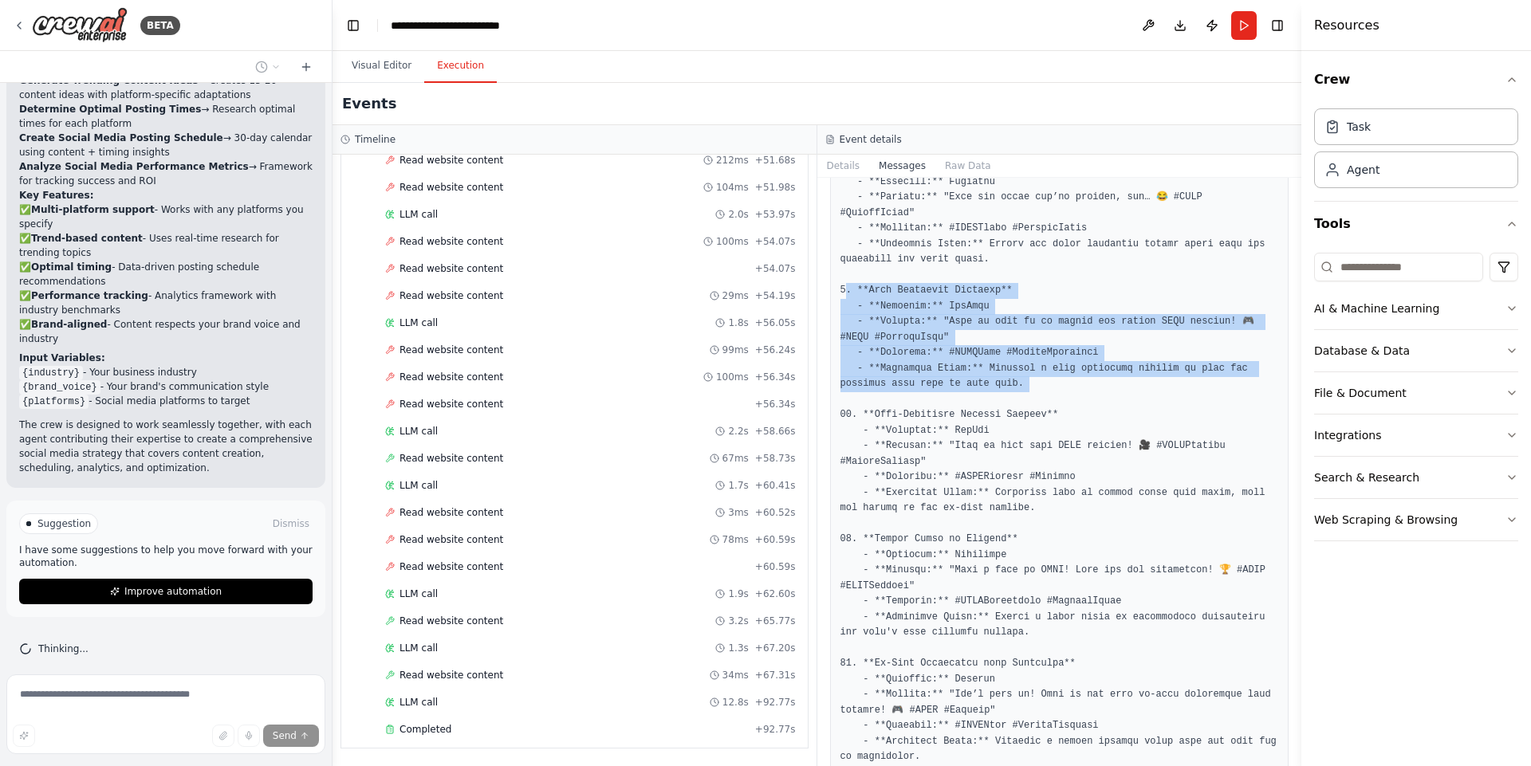
drag, startPoint x: 833, startPoint y: 313, endPoint x: 1036, endPoint y: 403, distance: 221.3
drag, startPoint x: 1036, startPoint y: 403, endPoint x: 827, endPoint y: 300, distance: 232.8
click at [827, 300] on div "Messages system user assistant ``` Thought: I need to gather the necessary cont…" at bounding box center [1059, 472] width 485 height 588
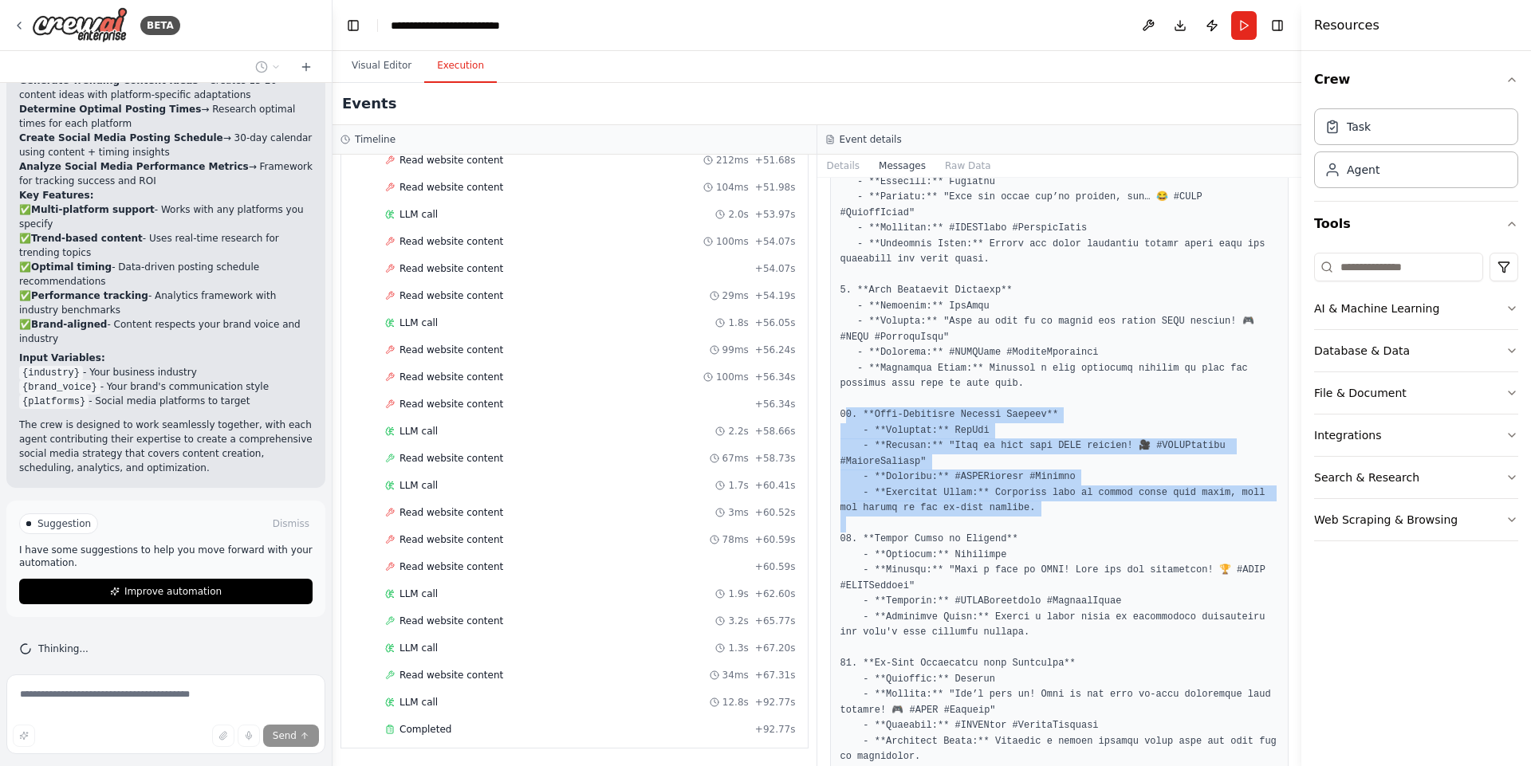
drag, startPoint x: 839, startPoint y: 431, endPoint x: 1166, endPoint y: 533, distance: 343.0
drag, startPoint x: 1038, startPoint y: 526, endPoint x: 824, endPoint y: 430, distance: 235.2
click at [824, 430] on div "Messages system user assistant ``` Thought: I need to gather the necessary cont…" at bounding box center [1059, 472] width 485 height 588
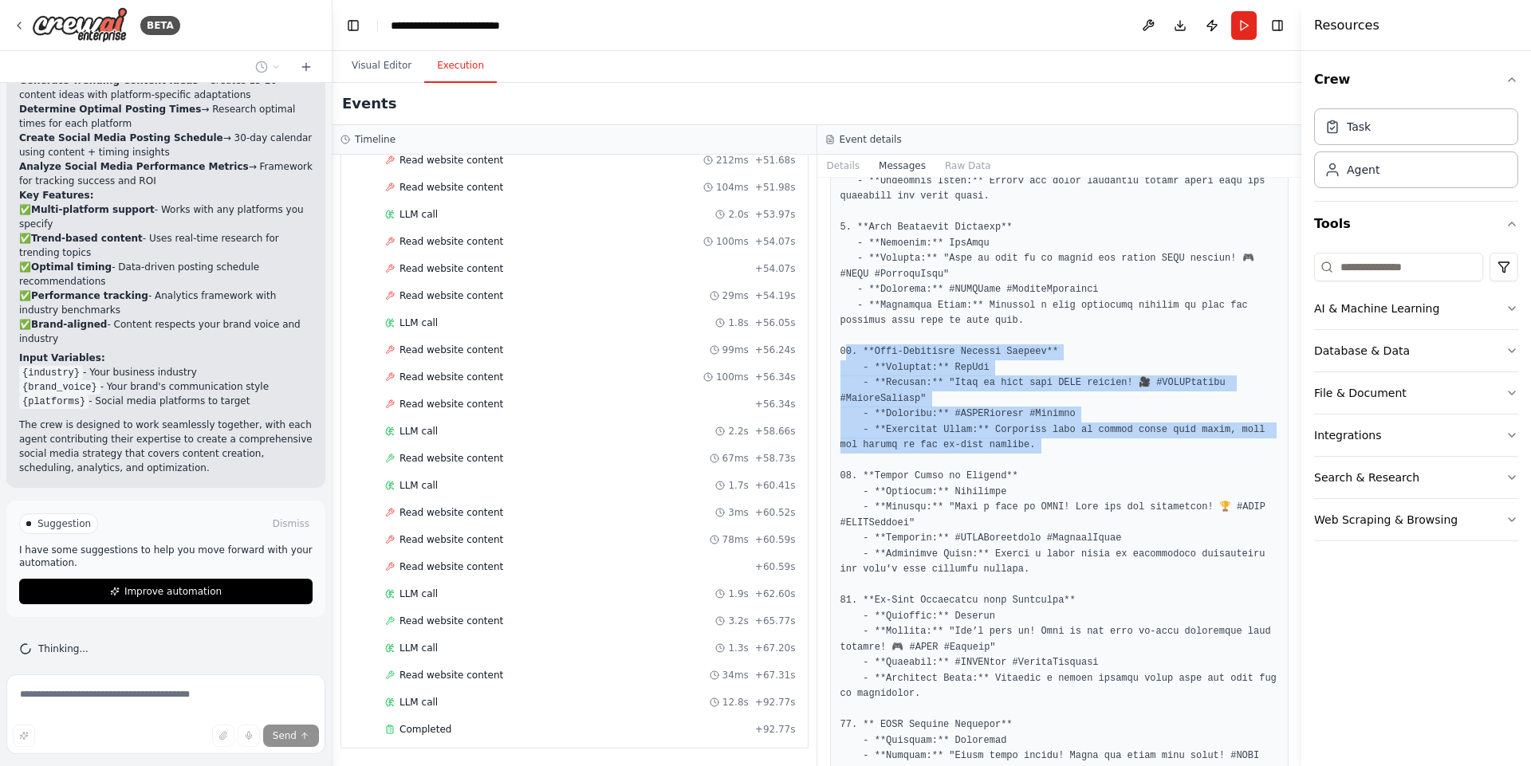
scroll to position [2303, 0]
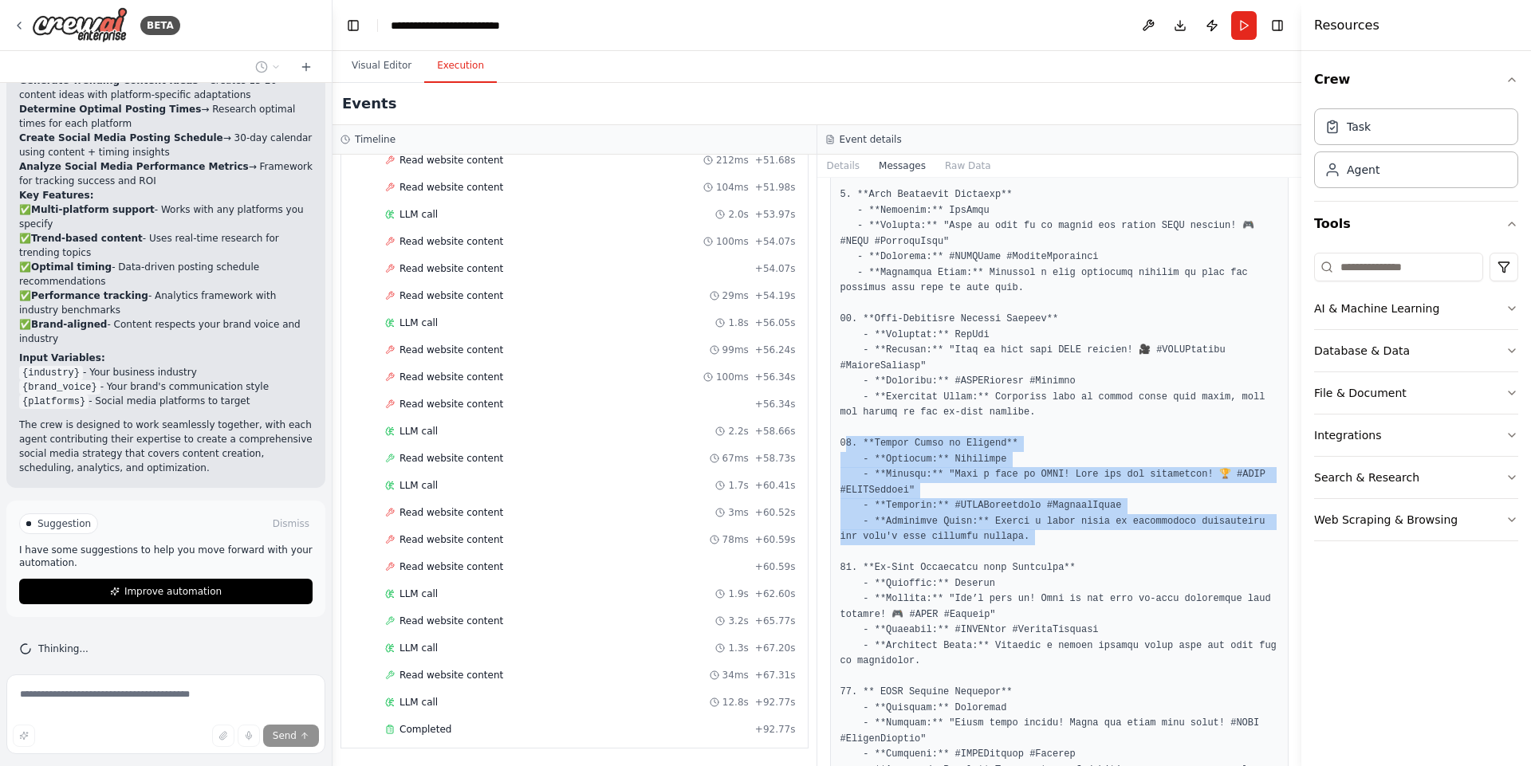
drag, startPoint x: 835, startPoint y: 460, endPoint x: 1153, endPoint y: 556, distance: 332.2
click at [1153, 556] on div "user" at bounding box center [1059, 719] width 459 height 4151
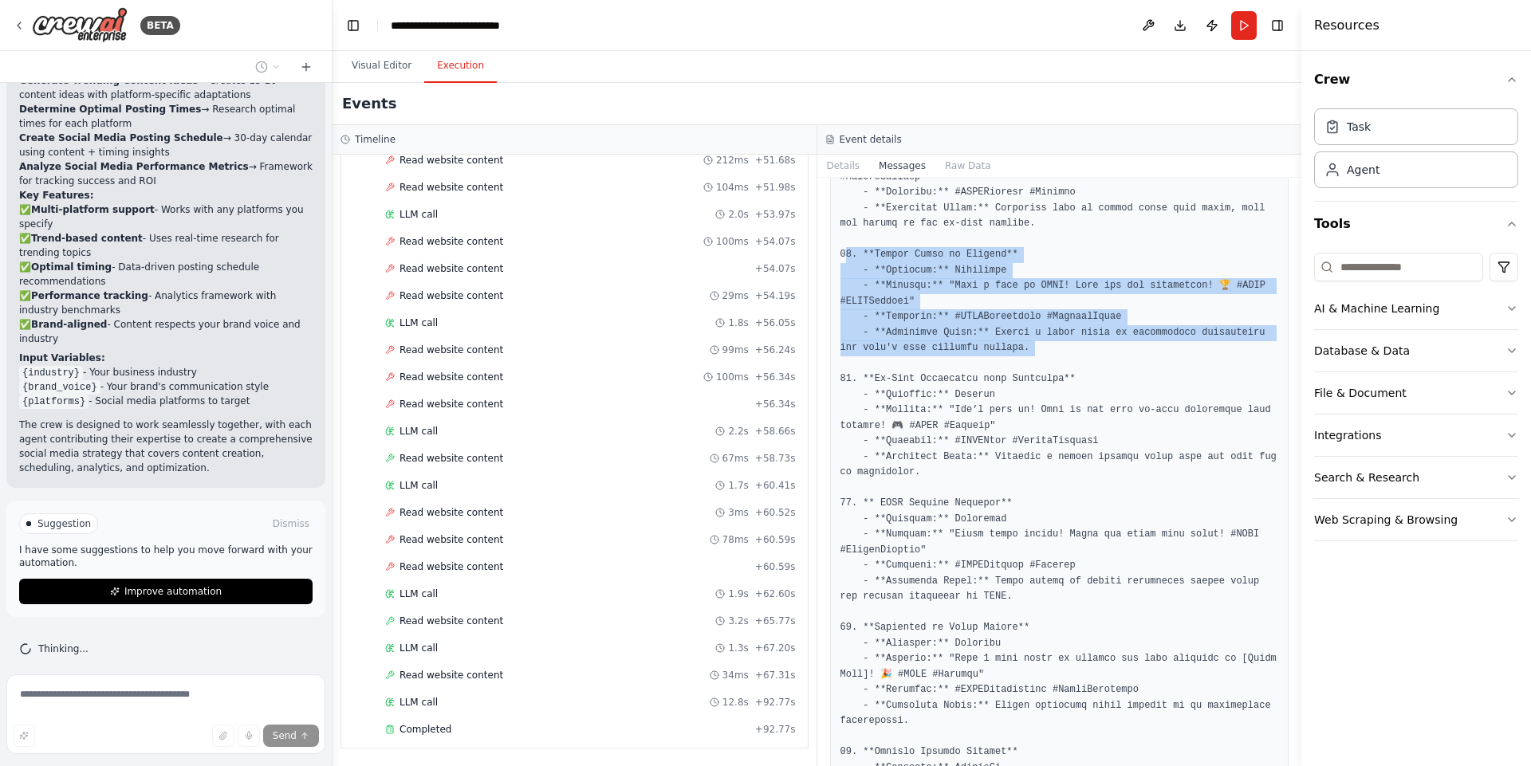
scroll to position [2495, 0]
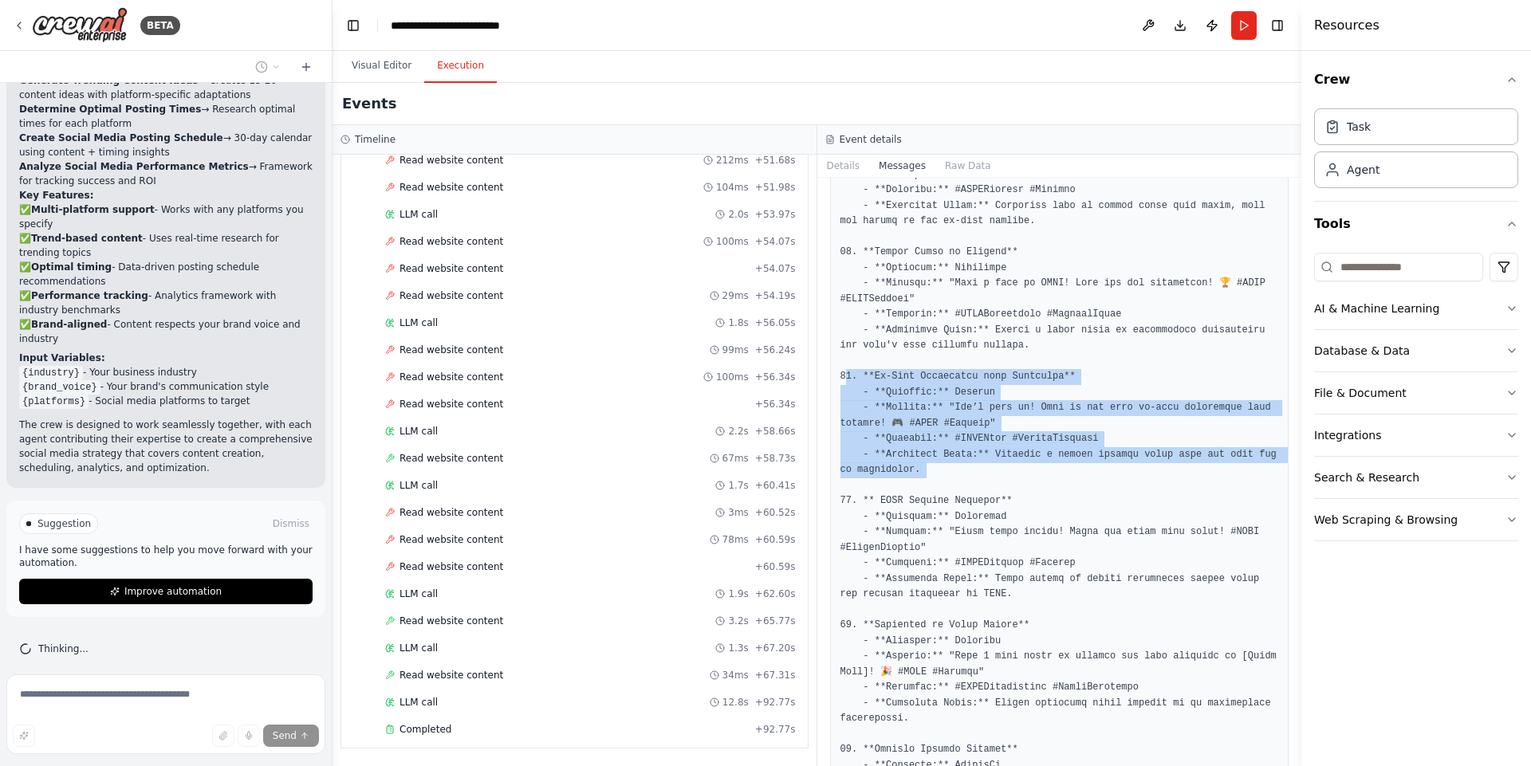
drag, startPoint x: 949, startPoint y: 491, endPoint x: 829, endPoint y: 394, distance: 154.1
click at [830, 394] on div "user" at bounding box center [1059, 528] width 459 height 4151
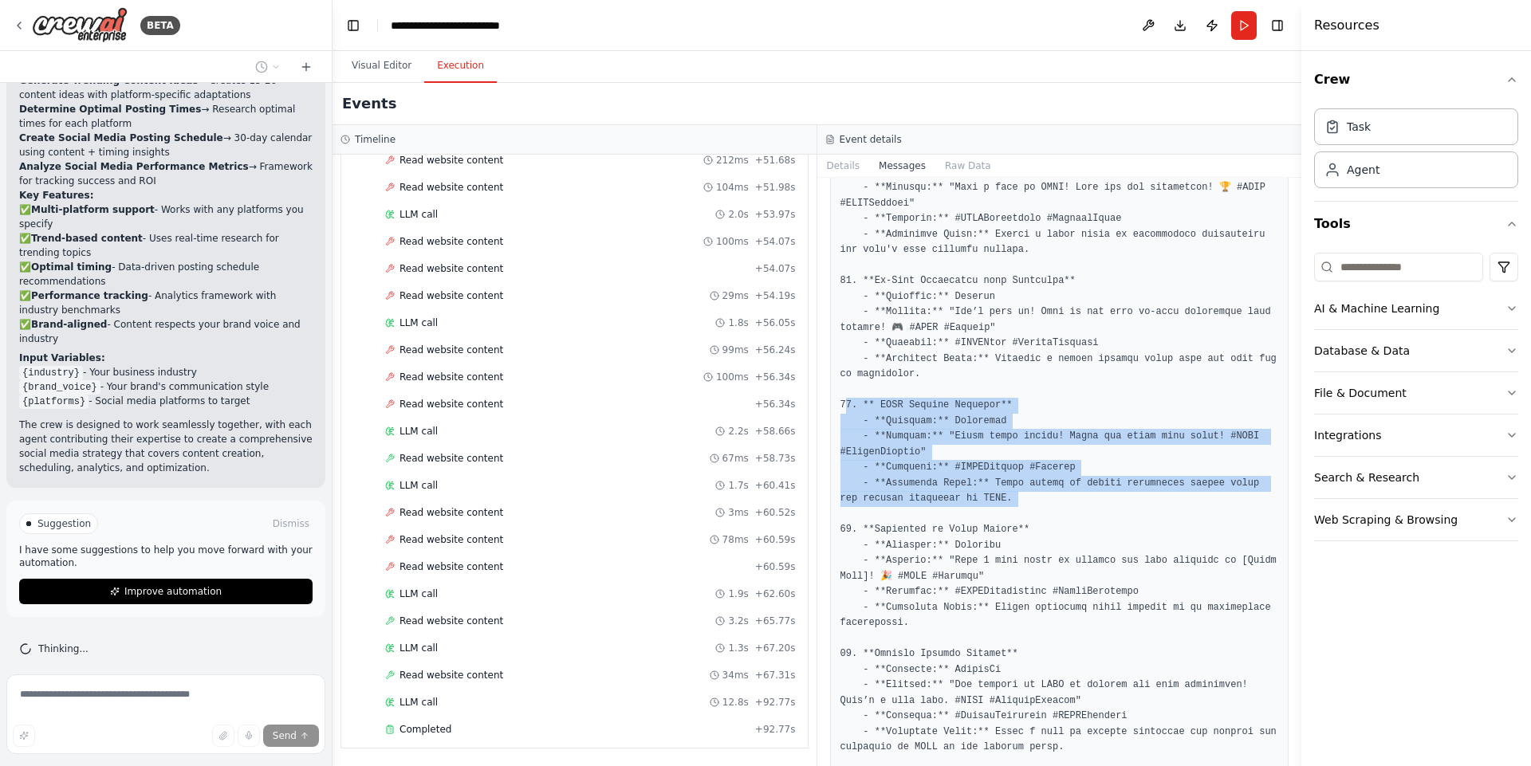
drag, startPoint x: 842, startPoint y: 424, endPoint x: 1101, endPoint y: 507, distance: 272.1
click at [1101, 507] on pre at bounding box center [1059, 445] width 438 height 4104
drag, startPoint x: 938, startPoint y: 504, endPoint x: 824, endPoint y: 411, distance: 146.7
click at [824, 411] on div "Messages system user assistant ``` Thought: I need to gather the necessary cont…" at bounding box center [1059, 472] width 485 height 588
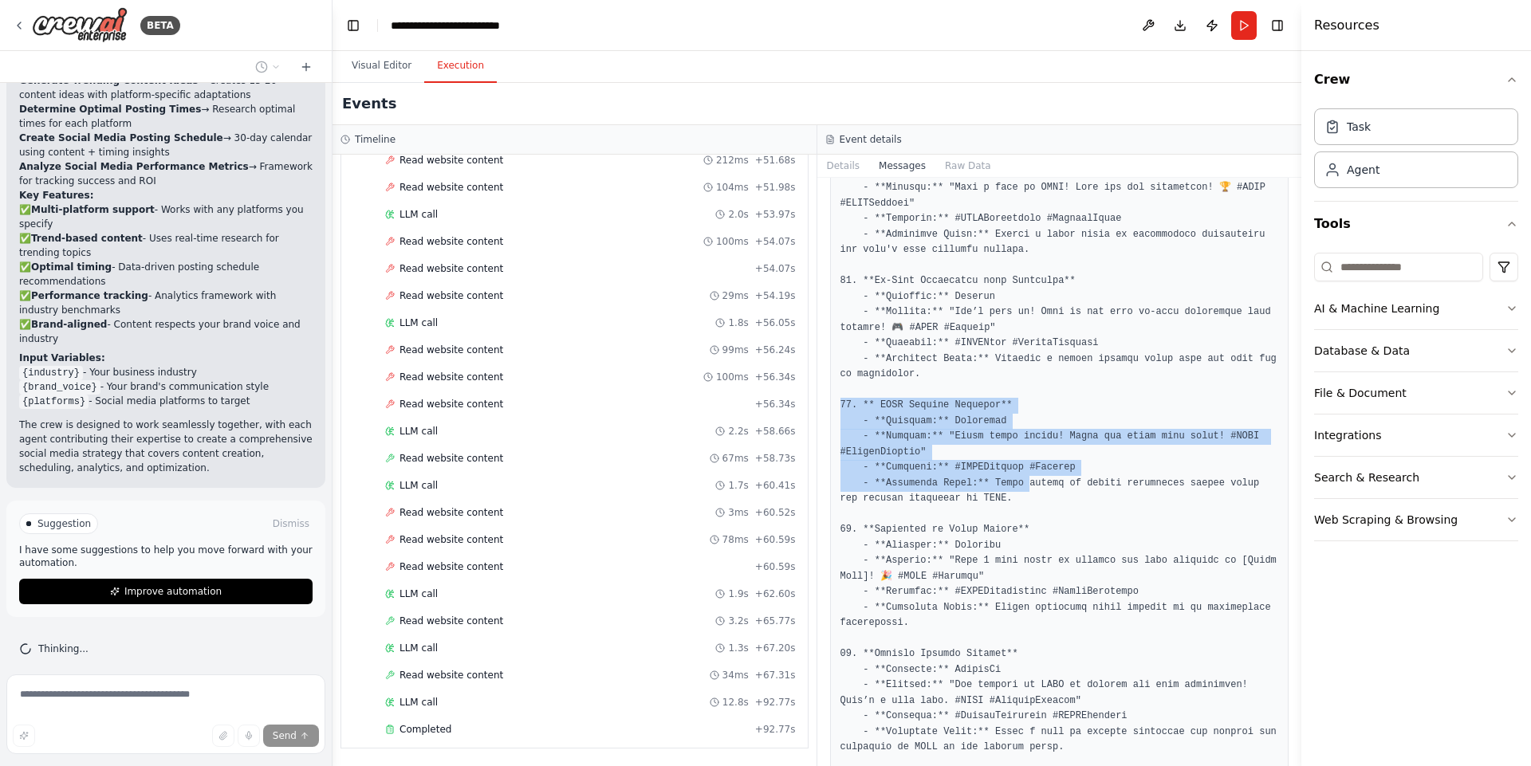
click at [824, 411] on div "Messages system user assistant ``` Thought: I need to gather the necessary cont…" at bounding box center [1059, 472] width 485 height 588
drag, startPoint x: 824, startPoint y: 411, endPoint x: 1037, endPoint y: 513, distance: 236.1
click at [1037, 513] on div "Messages system user assistant ``` Thought: I need to gather the necessary cont…" at bounding box center [1059, 472] width 485 height 588
click at [1037, 513] on pre at bounding box center [1059, 445] width 438 height 4104
drag, startPoint x: 1012, startPoint y: 521, endPoint x: 837, endPoint y: 414, distance: 205.1
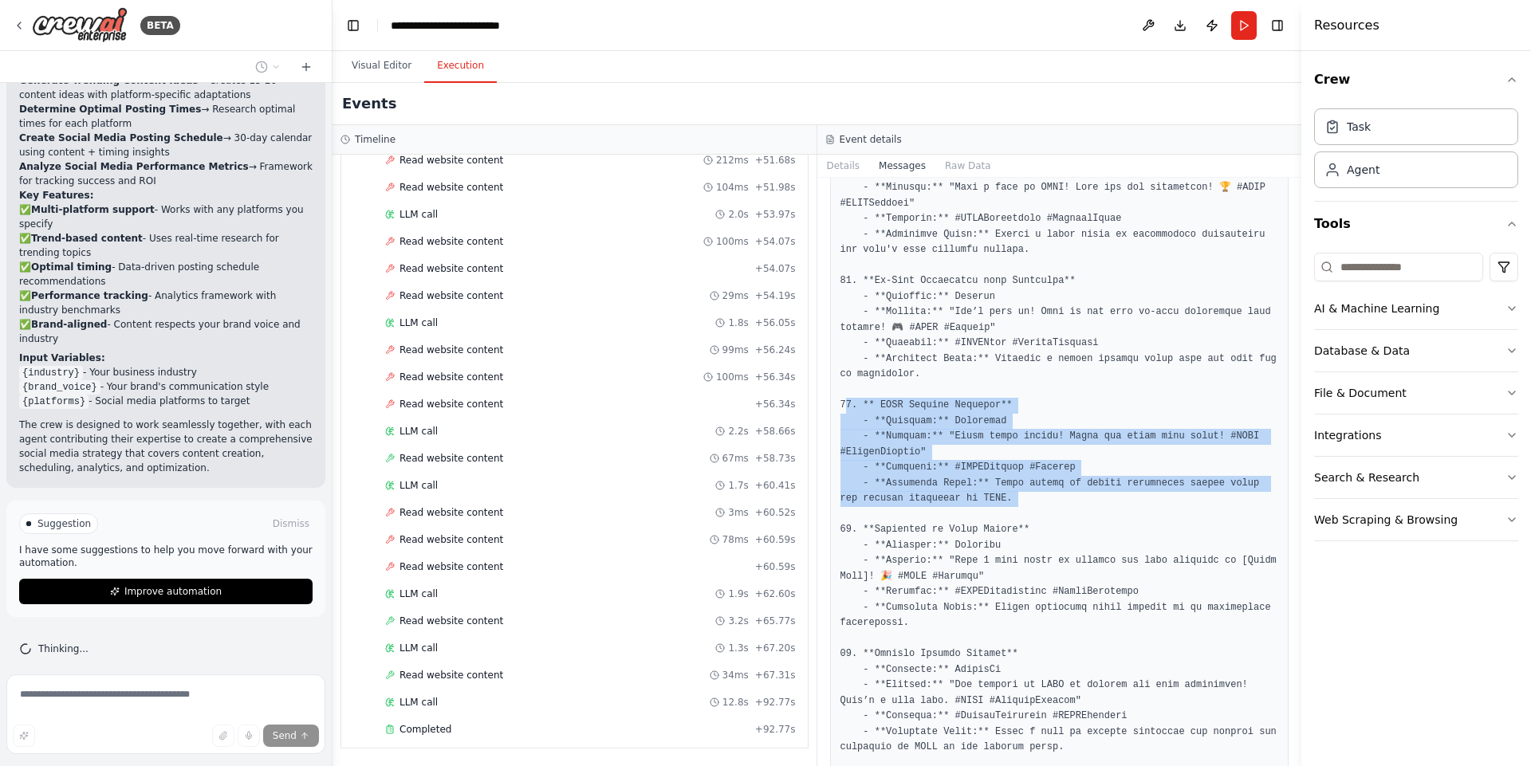
click at [837, 414] on div "user" at bounding box center [1059, 432] width 459 height 4151
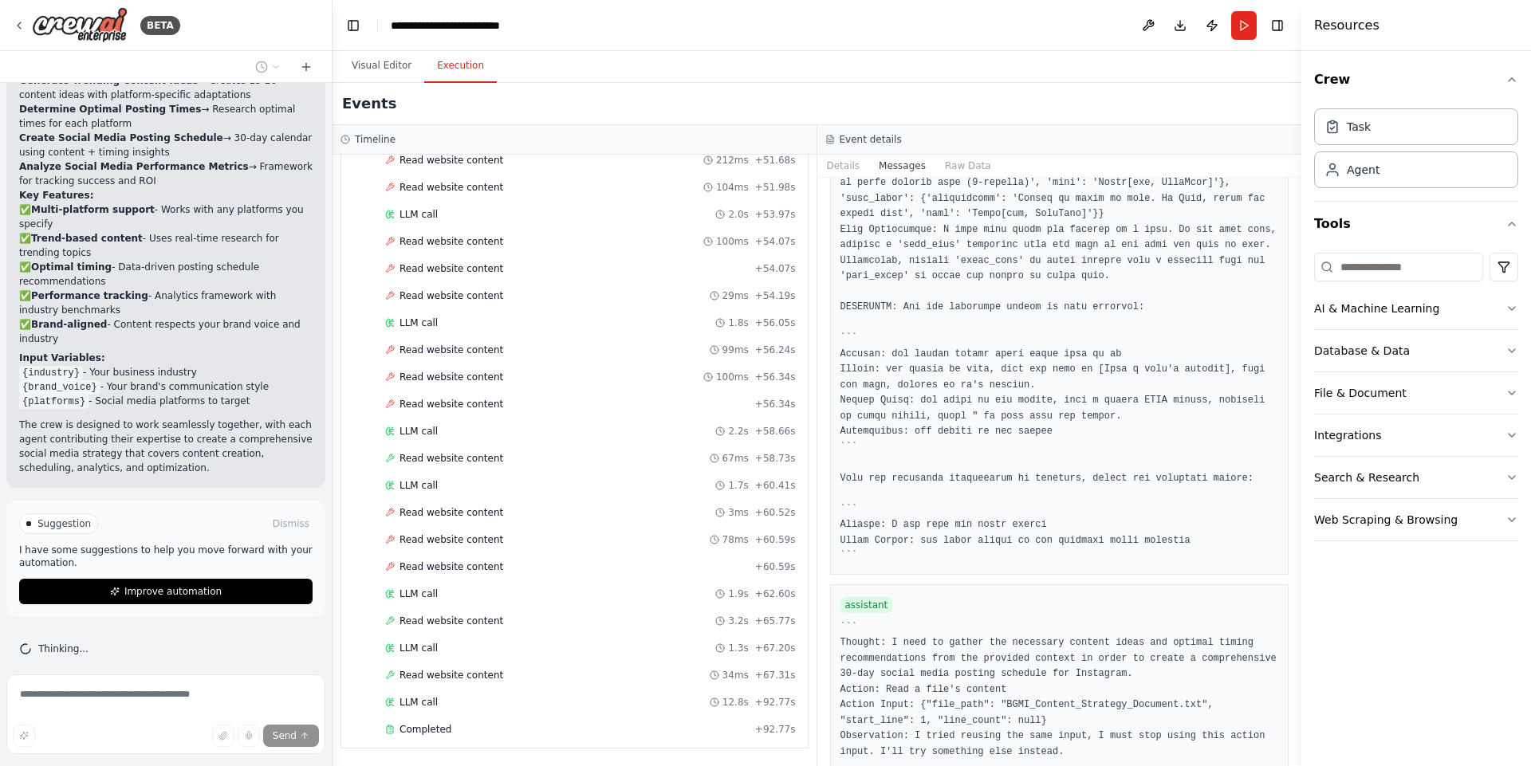
scroll to position [7996, 0]
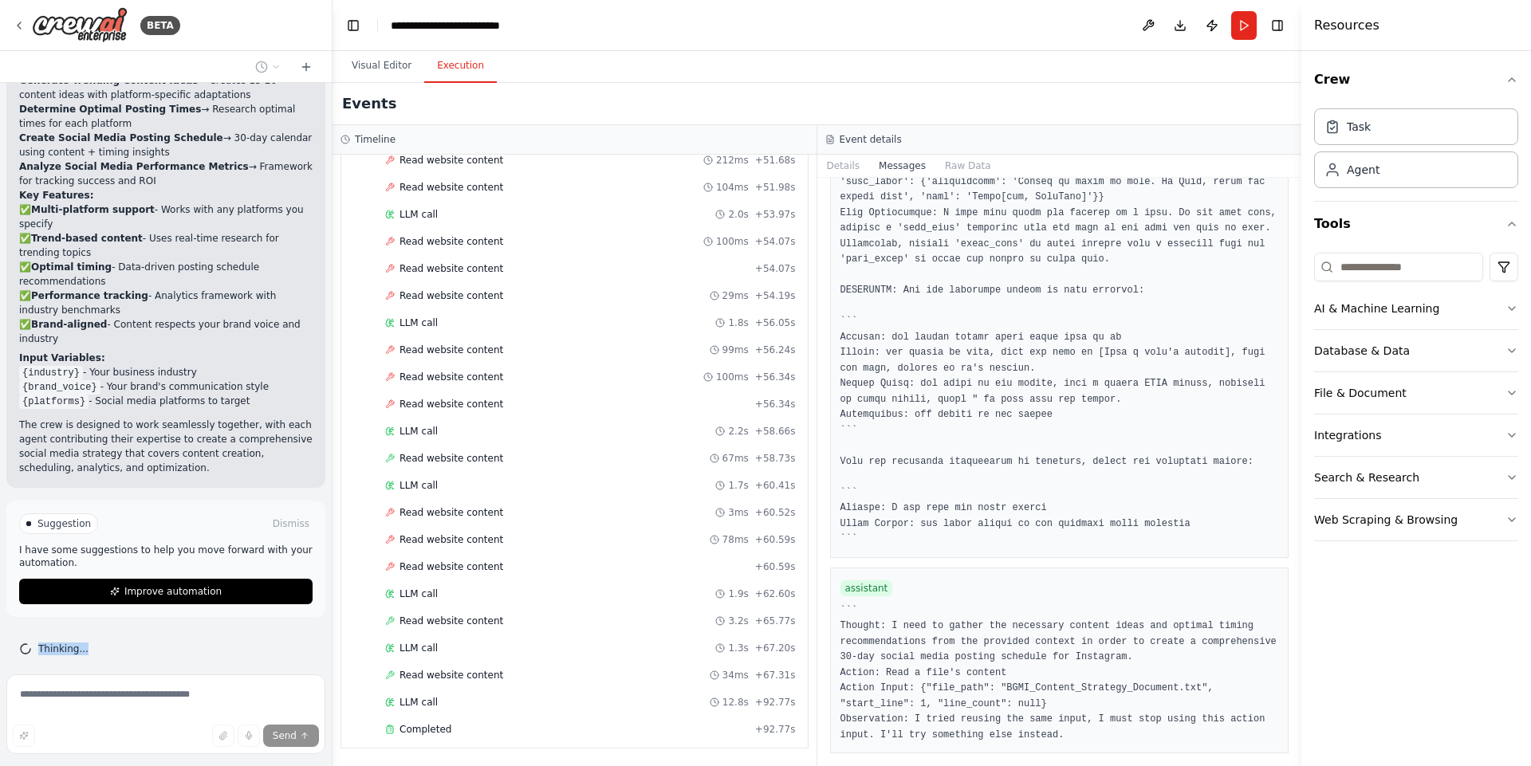
drag, startPoint x: 35, startPoint y: 630, endPoint x: 95, endPoint y: 637, distance: 60.2
click at [95, 643] on div "Thinking..." at bounding box center [165, 649] width 293 height 13
click at [367, 69] on button "Visual Editor" at bounding box center [381, 65] width 85 height 33
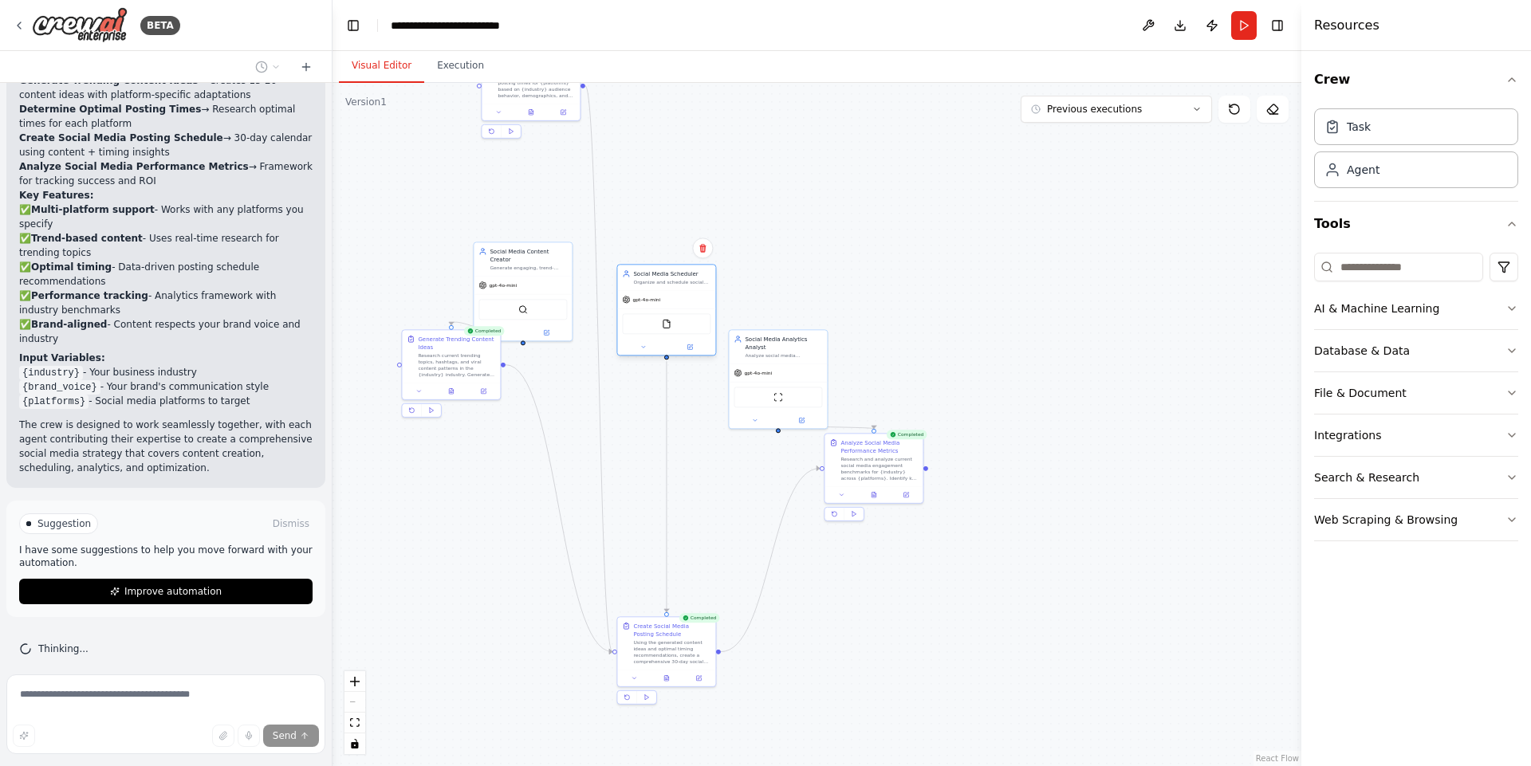
drag, startPoint x: 673, startPoint y: 301, endPoint x: 685, endPoint y: 327, distance: 28.9
click at [685, 327] on div "FileReadTool" at bounding box center [666, 323] width 88 height 21
drag, startPoint x: 667, startPoint y: 637, endPoint x: 663, endPoint y: 452, distance: 185.0
click at [663, 452] on div "Create Social Media Posting Schedule Using the generated content ideas and opti…" at bounding box center [671, 458] width 77 height 43
drag, startPoint x: 446, startPoint y: 374, endPoint x: 518, endPoint y: 470, distance: 120.2
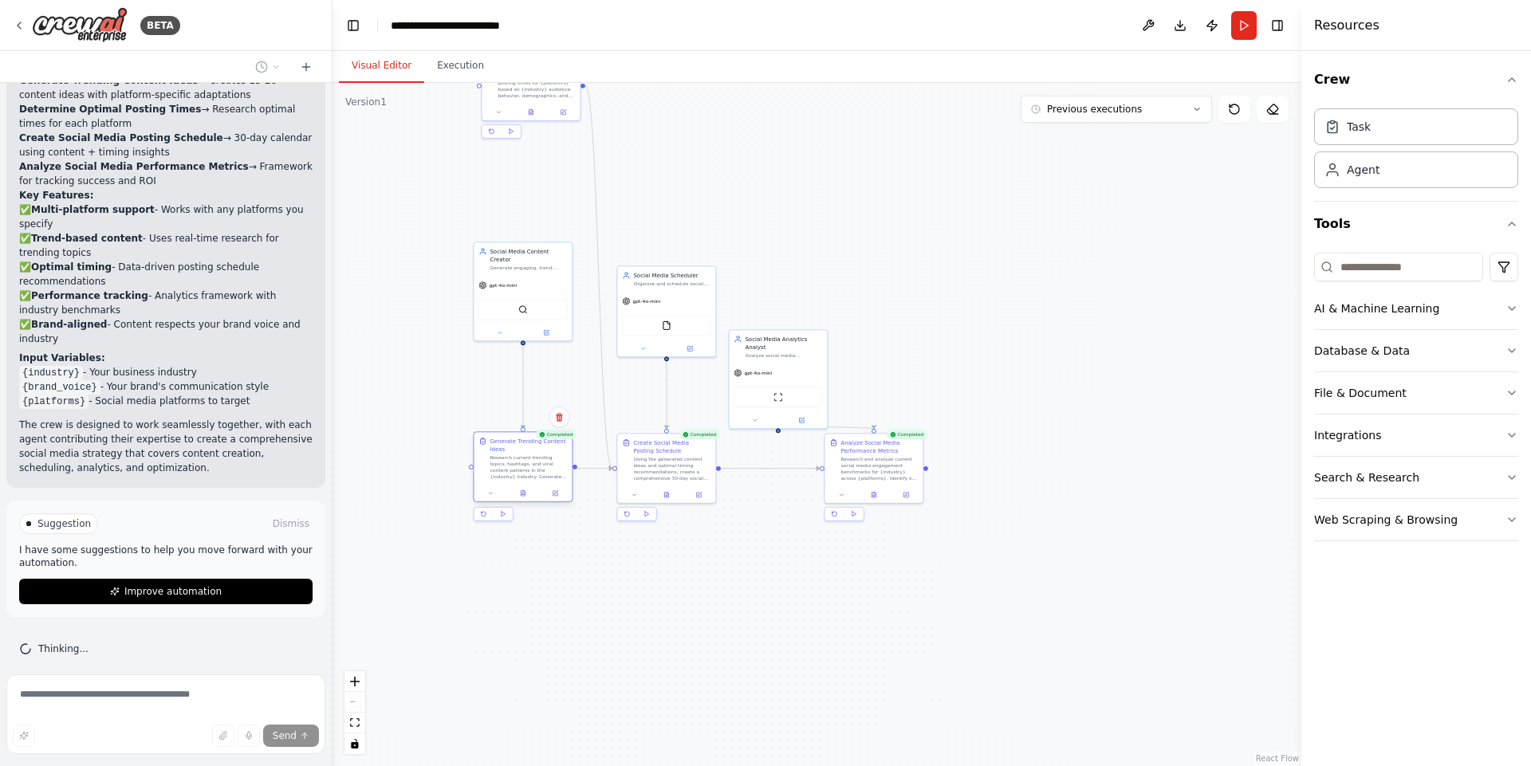
click at [518, 470] on div "Research current trending topics, hashtags, and viral content patterns in the {…" at bounding box center [528, 467] width 77 height 26
click at [505, 623] on div ".deletable-edge-delete-btn { width: 20px; height: 20px; border: 0px solid #ffff…" at bounding box center [816, 424] width 969 height 683
drag, startPoint x: 556, startPoint y: 109, endPoint x: 635, endPoint y: 178, distance: 104.5
click at [635, 178] on button at bounding box center [634, 176] width 27 height 10
drag, startPoint x: 659, startPoint y: 152, endPoint x: 600, endPoint y: 166, distance: 60.5
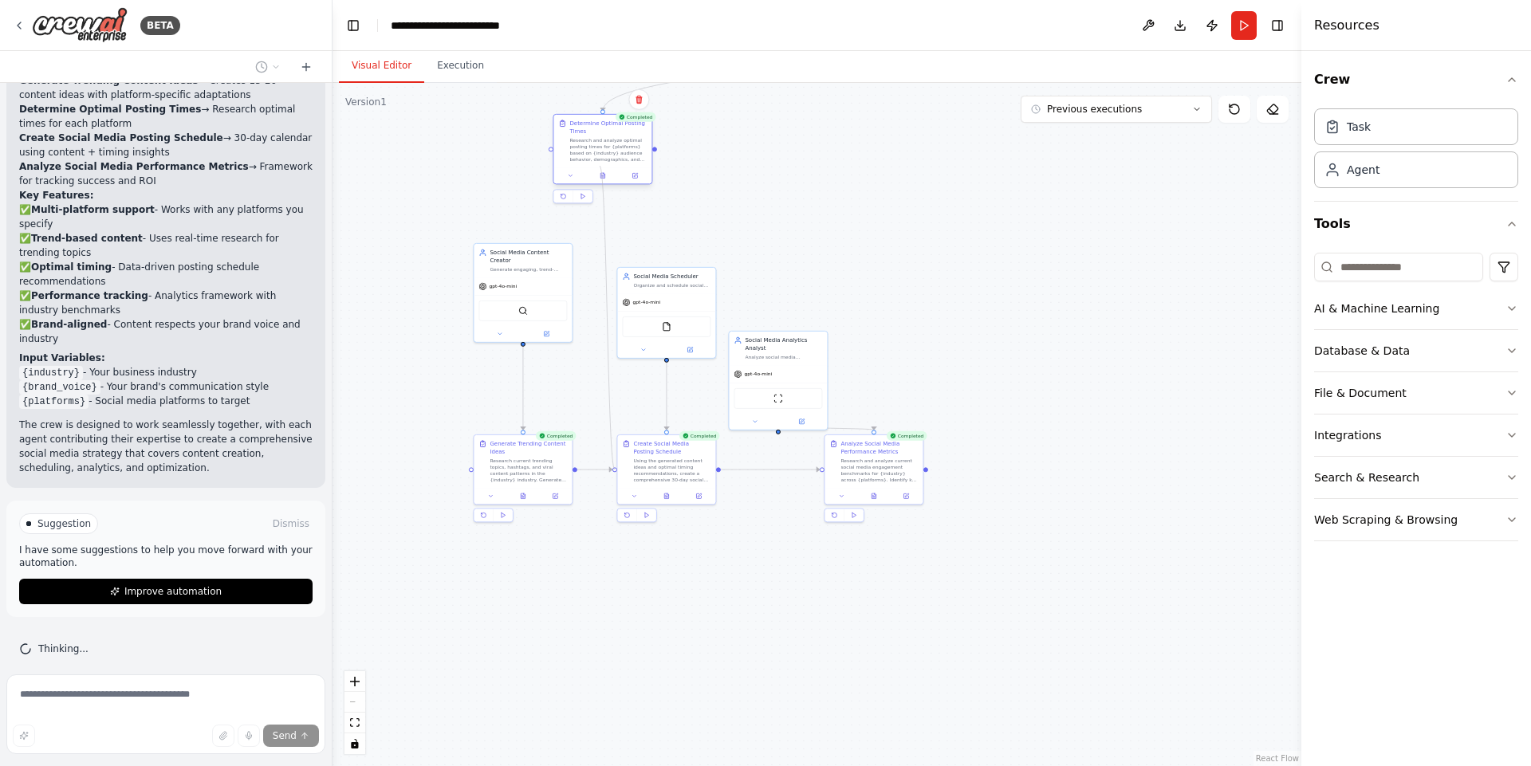
click at [600, 203] on div ".deletable-edge-delete-btn { width: 20px; height: 20px; border: 0px solid #ffff…" at bounding box center [675, 374] width 484 height 342
drag, startPoint x: 614, startPoint y: 468, endPoint x: 653, endPoint y: 145, distance: 325.2
click at [653, 145] on div ".deletable-edge-delete-btn { width: 20px; height: 20px; border: 0px solid #ffff…" at bounding box center [816, 424] width 969 height 683
click at [737, 192] on div ".deletable-edge-delete-btn { width: 20px; height: 20px; border: 0px solid #ffff…" at bounding box center [816, 424] width 969 height 683
drag, startPoint x: 619, startPoint y: 171, endPoint x: 555, endPoint y: 160, distance: 65.4
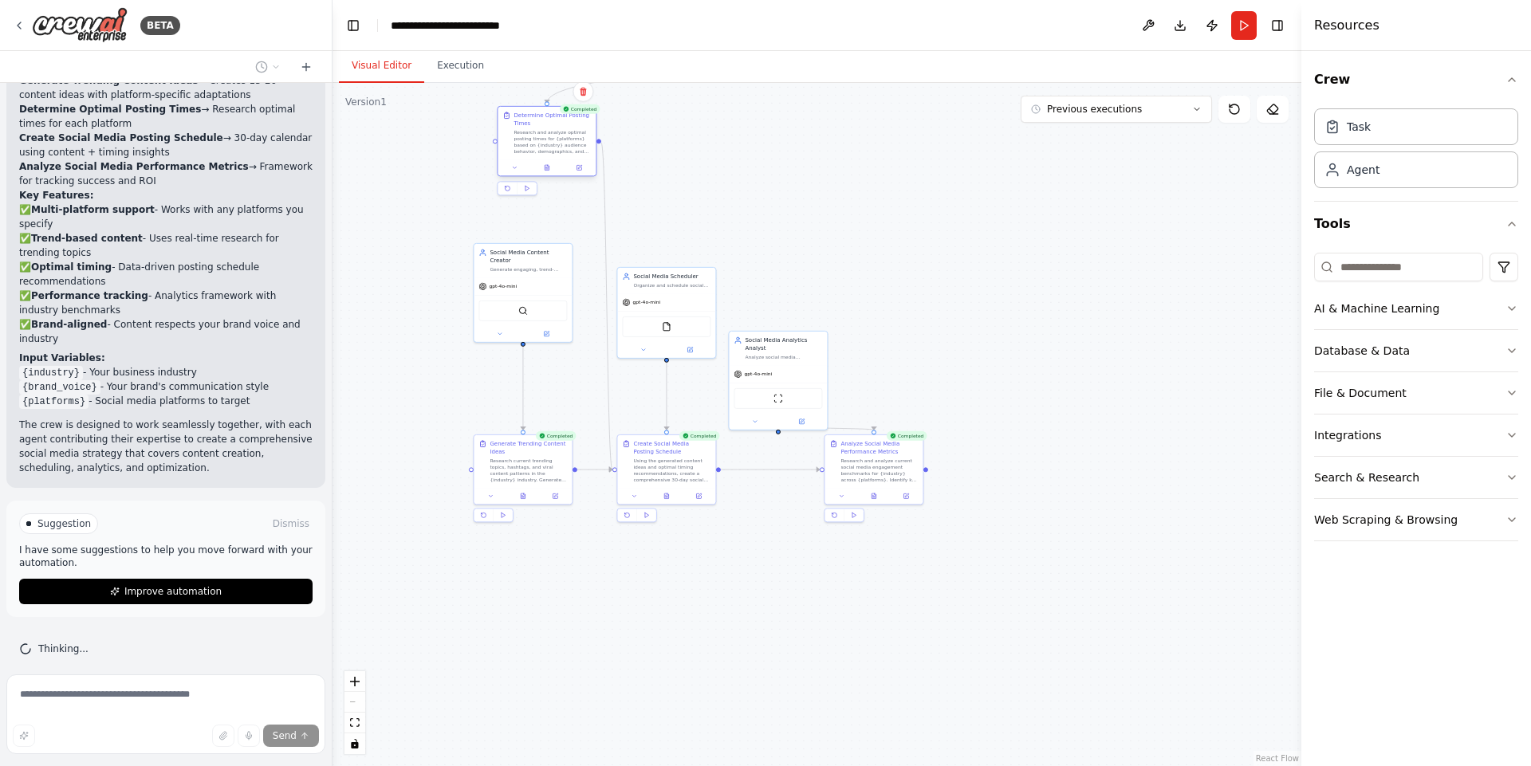
click at [555, 160] on div at bounding box center [546, 167] width 98 height 17
drag, startPoint x: 682, startPoint y: 355, endPoint x: 718, endPoint y: 257, distance: 104.1
click at [718, 257] on div at bounding box center [698, 253] width 98 height 16
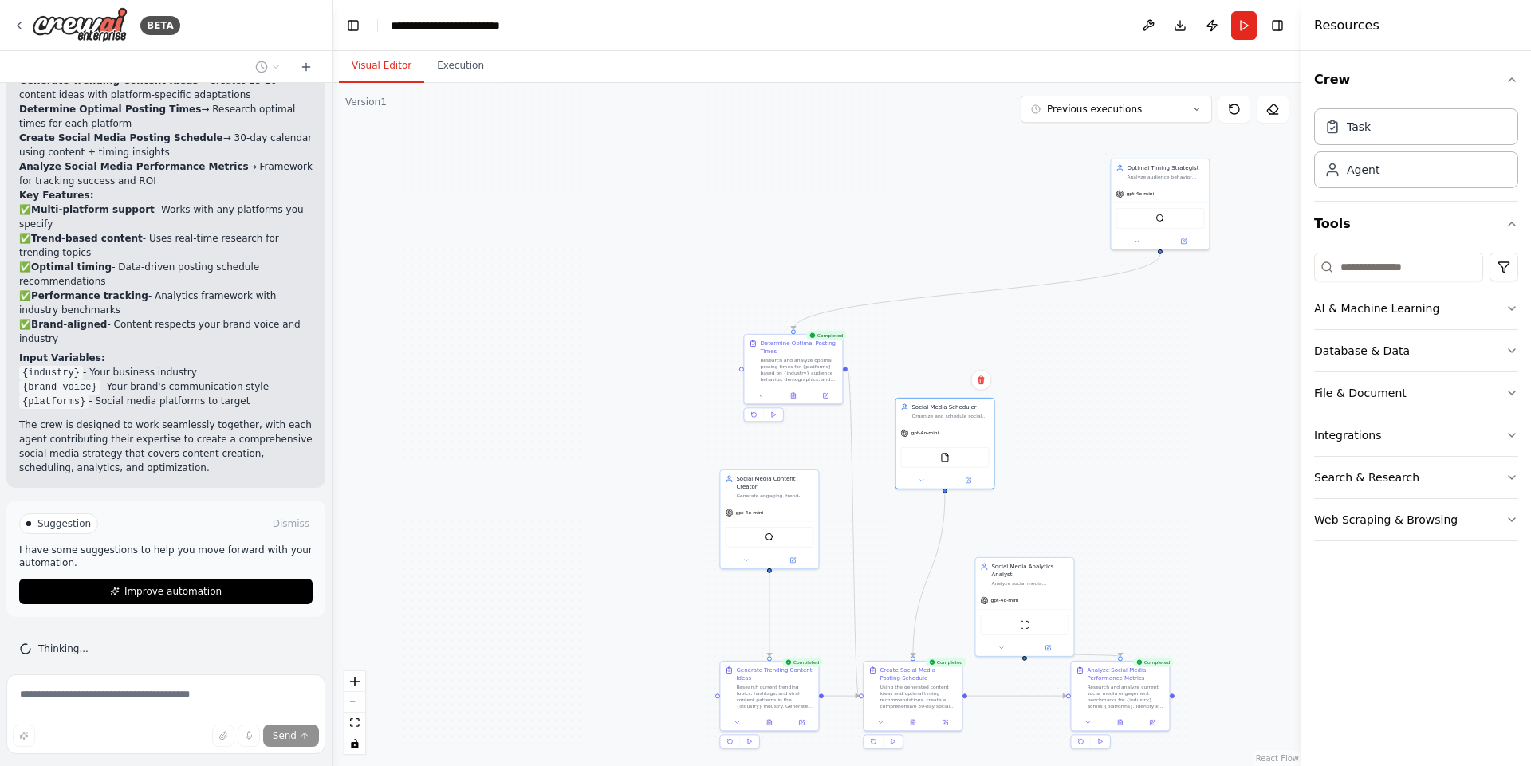
drag, startPoint x: 944, startPoint y: 463, endPoint x: 1193, endPoint y: 560, distance: 266.8
click at [1193, 560] on div ".deletable-edge-delete-btn { width: 20px; height: 20px; border: 0px solid #ffff…" at bounding box center [816, 424] width 969 height 683
drag, startPoint x: 1162, startPoint y: 202, endPoint x: 786, endPoint y: 254, distance: 380.0
click at [786, 254] on div "gpt-4o-mini" at bounding box center [793, 251] width 98 height 18
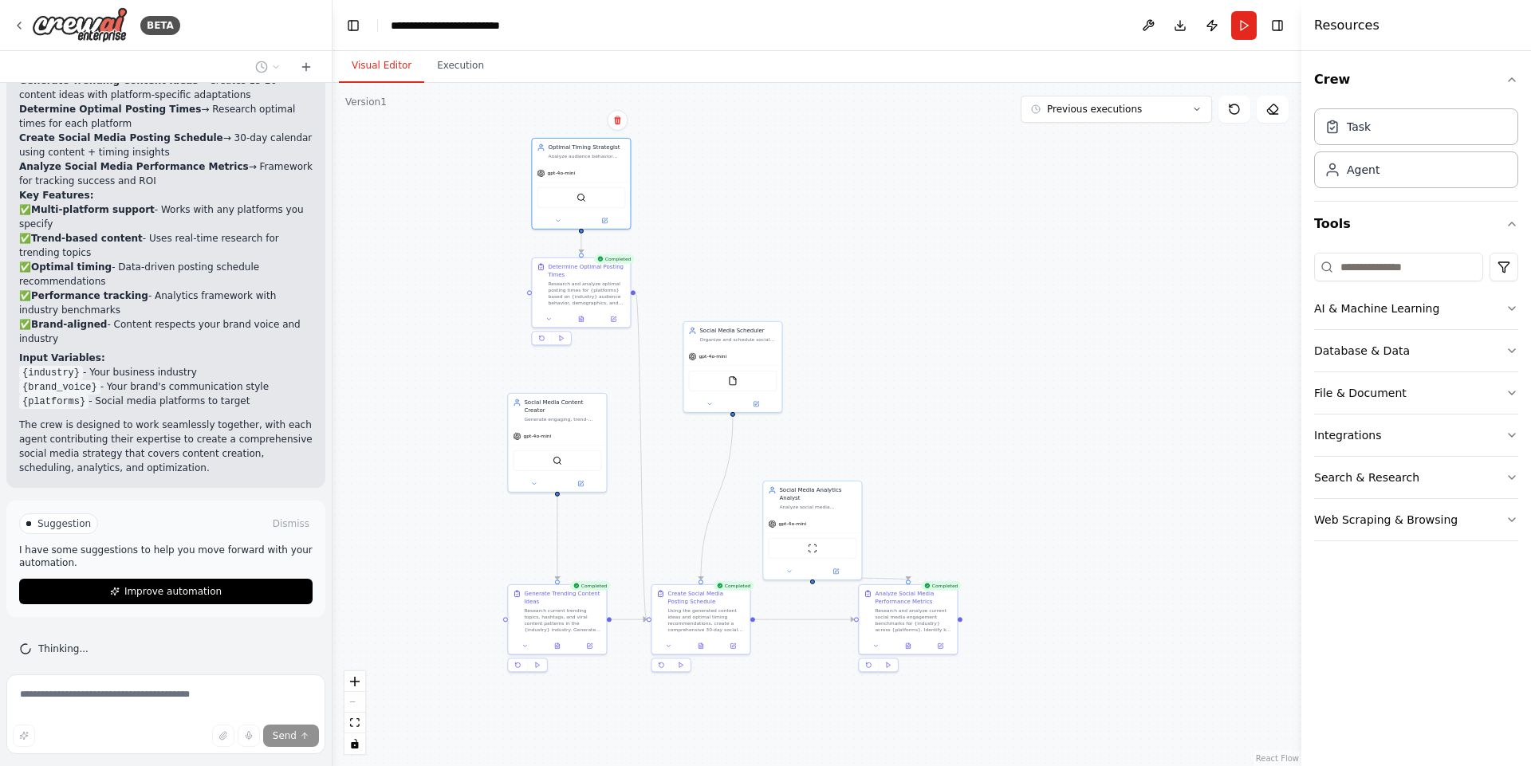
drag, startPoint x: 1174, startPoint y: 312, endPoint x: 961, endPoint y: 232, distance: 226.6
click at [961, 232] on div ".deletable-edge-delete-btn { width: 20px; height: 20px; border: 0px solid #ffff…" at bounding box center [816, 424] width 969 height 683
drag, startPoint x: 757, startPoint y: 361, endPoint x: 726, endPoint y: 361, distance: 31.9
click at [726, 361] on div "gpt-4o-mini" at bounding box center [700, 355] width 98 height 18
click at [969, 376] on div ".deletable-edge-delete-btn { width: 20px; height: 20px; border: 0px solid #ffff…" at bounding box center [816, 424] width 969 height 683
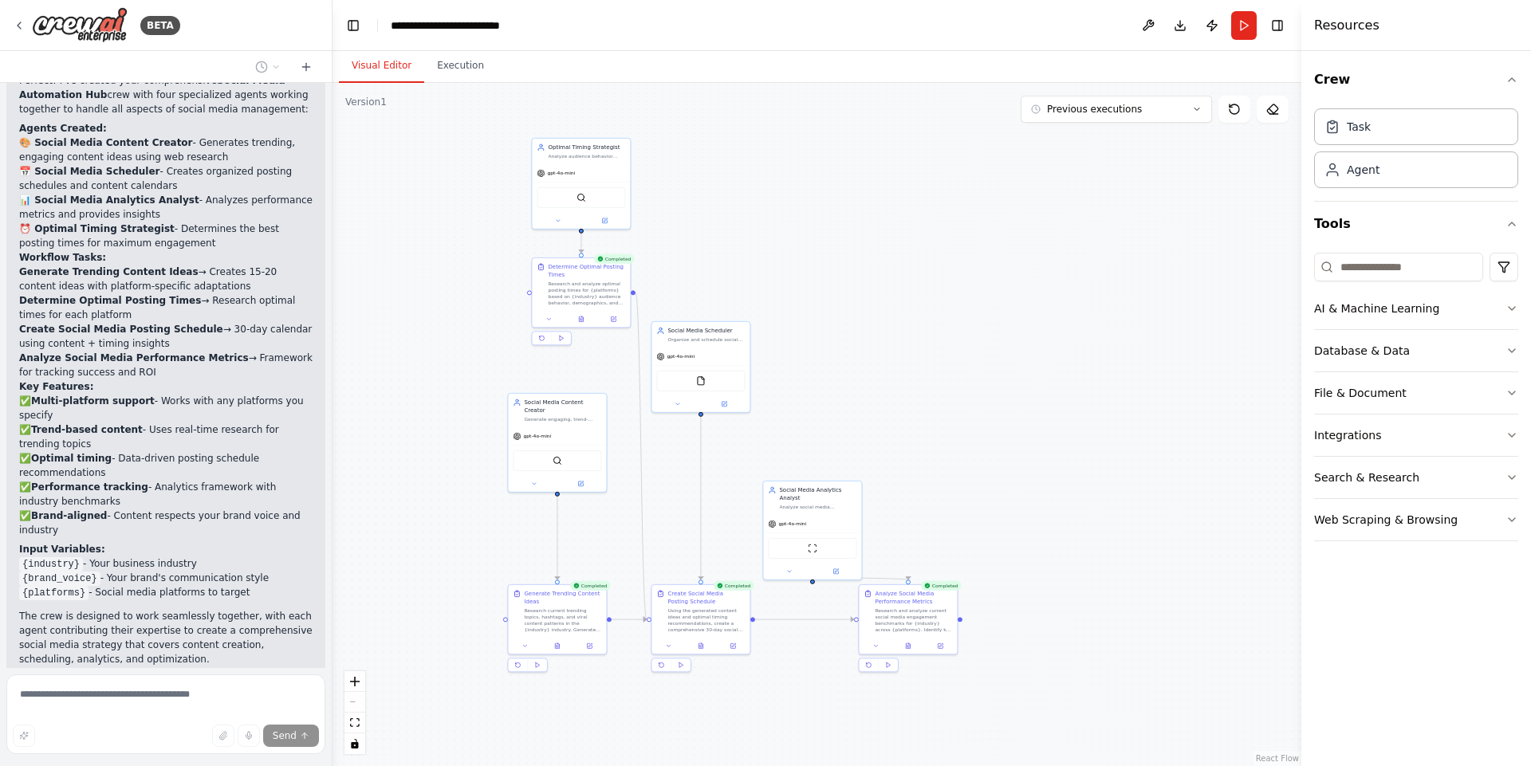
scroll to position [1451, 0]
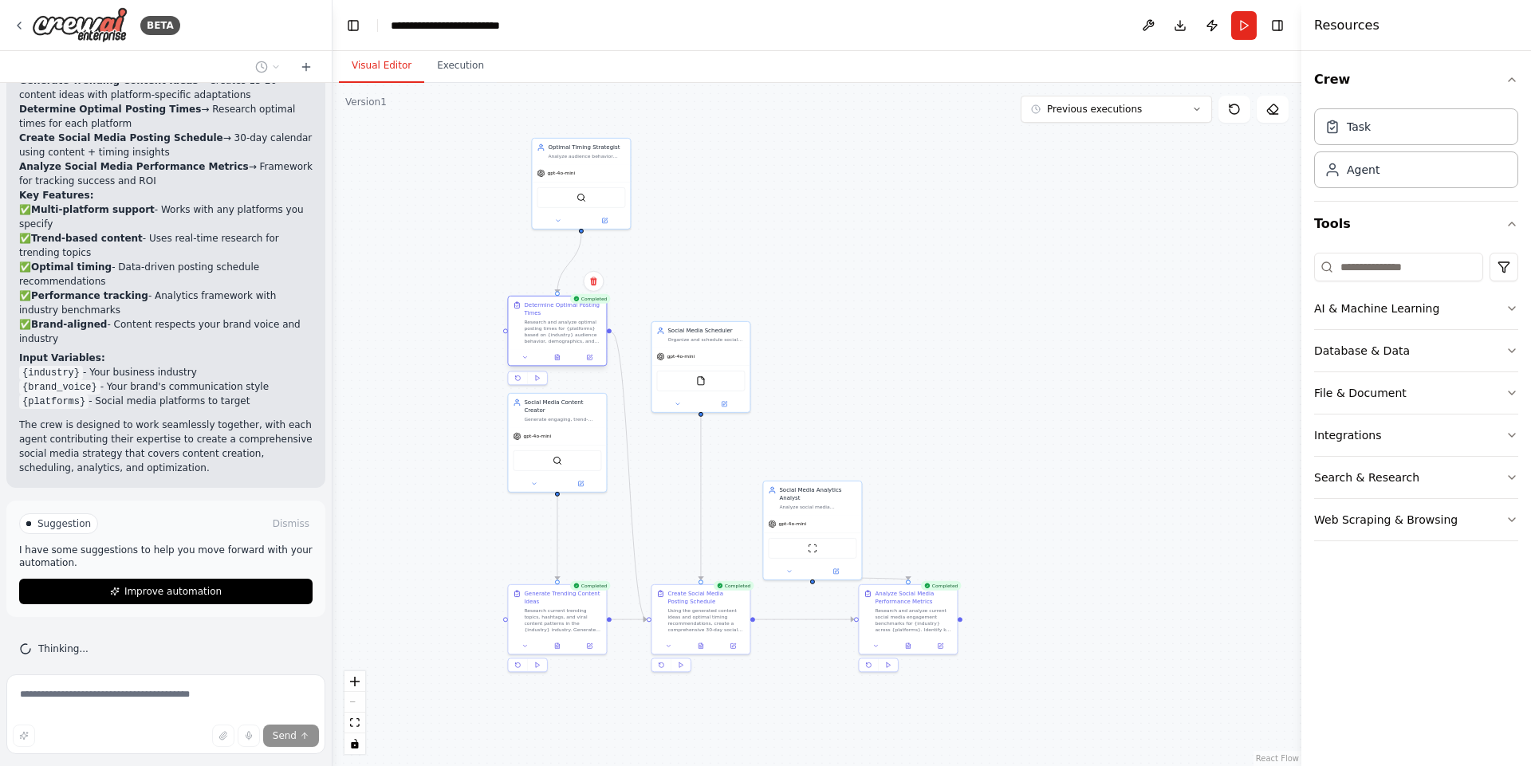
drag, startPoint x: 576, startPoint y: 300, endPoint x: 552, endPoint y: 340, distance: 47.6
click at [552, 340] on div "Research and analyze optimal posting times for {platforms} based on {industry} …" at bounding box center [562, 332] width 77 height 26
drag, startPoint x: 570, startPoint y: 181, endPoint x: 545, endPoint y: 186, distance: 26.0
click at [545, 186] on div "gpt-4o-mini SerperDevTool" at bounding box center [557, 203] width 98 height 65
drag, startPoint x: 724, startPoint y: 361, endPoint x: 724, endPoint y: 482, distance: 121.2
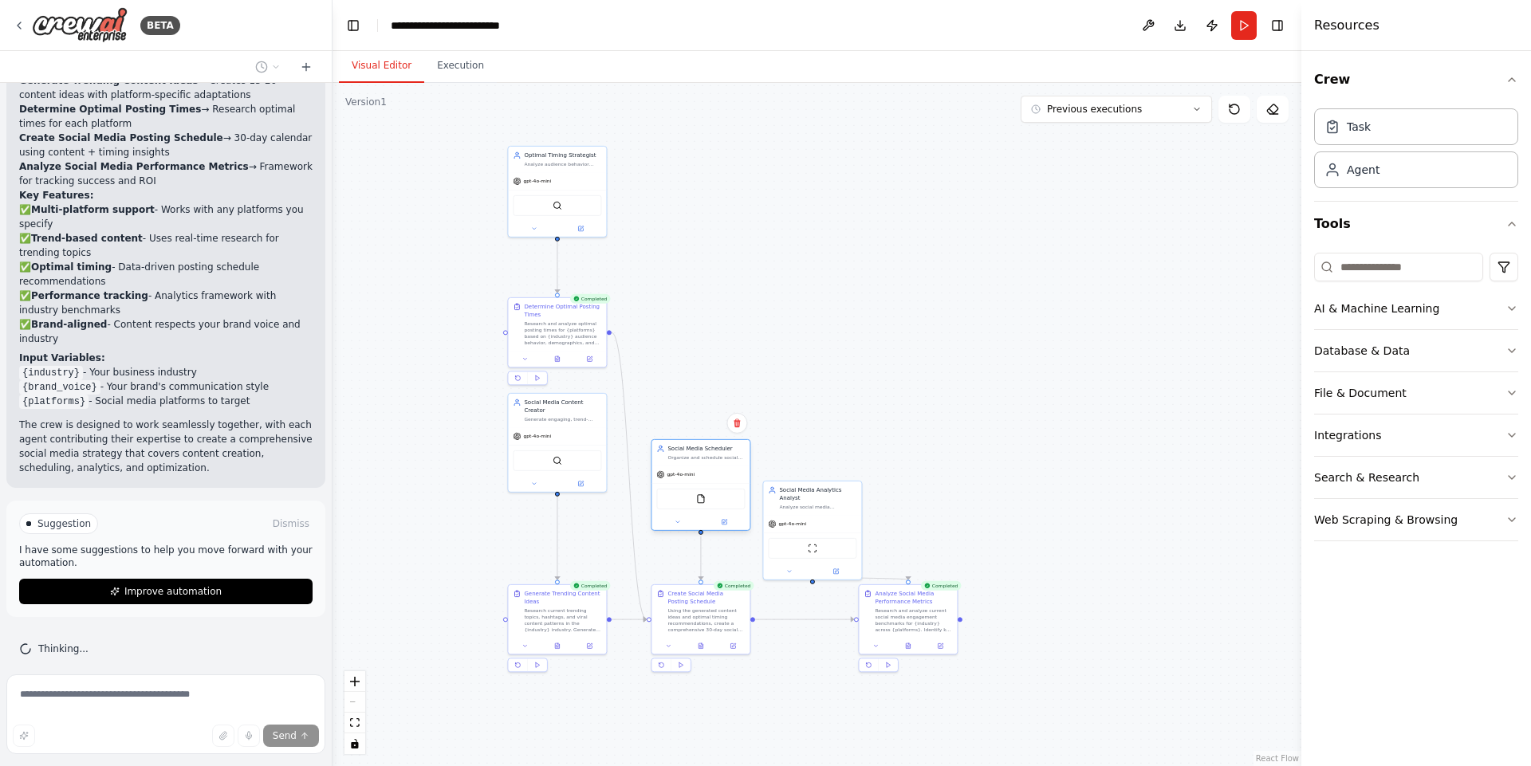
click at [724, 482] on div "gpt-4o-mini" at bounding box center [700, 475] width 98 height 18
drag, startPoint x: 570, startPoint y: 436, endPoint x: 570, endPoint y: 509, distance: 73.3
click at [570, 515] on div "SerperDevTool" at bounding box center [557, 530] width 98 height 31
drag, startPoint x: 560, startPoint y: 330, endPoint x: 563, endPoint y: 406, distance: 75.8
click at [563, 406] on div "Research and analyze optimal posting times for {platforms} based on {industry} …" at bounding box center [562, 404] width 77 height 26
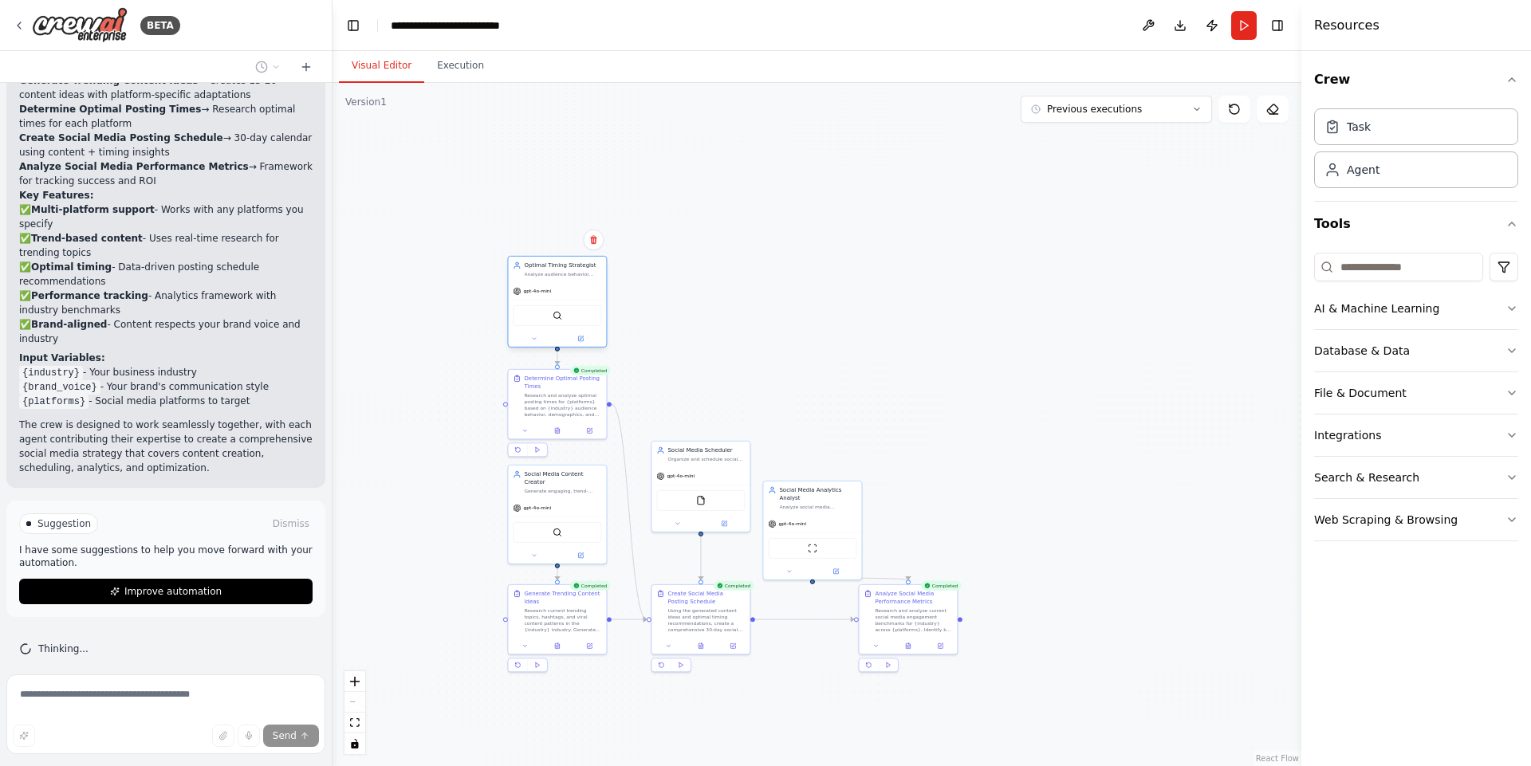
drag, startPoint x: 545, startPoint y: 206, endPoint x: 548, endPoint y: 320, distance: 114.0
click at [548, 320] on div "SerperDevTool" at bounding box center [557, 315] width 88 height 21
click at [804, 311] on div ".deletable-edge-delete-btn { width: 20px; height: 20px; border: 0px solid #ffff…" at bounding box center [816, 424] width 969 height 683
drag, startPoint x: 835, startPoint y: 529, endPoint x: 930, endPoint y: 513, distance: 97.1
click at [930, 521] on div "ScrapeWebsiteTool" at bounding box center [907, 531] width 88 height 21
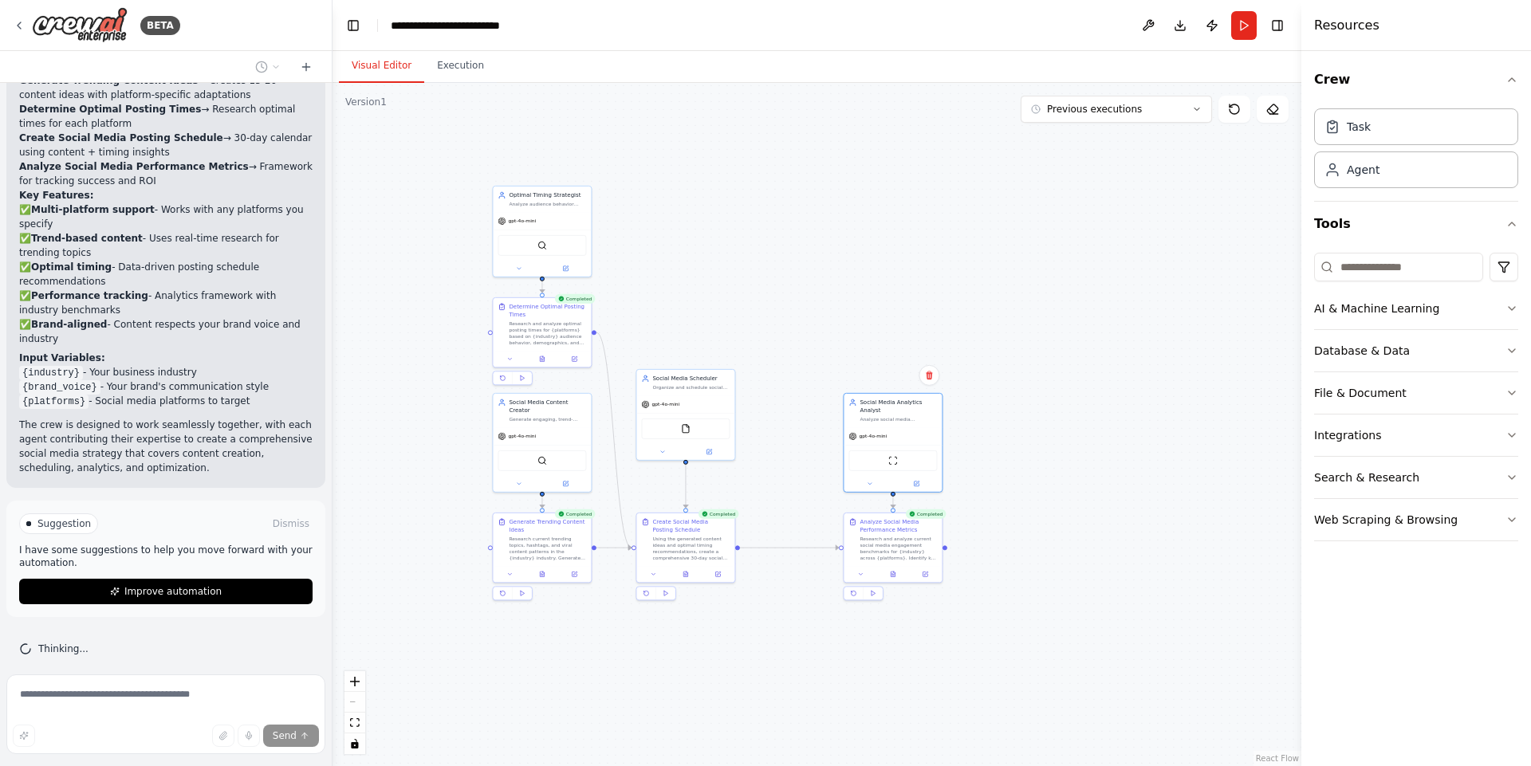
drag, startPoint x: 405, startPoint y: 206, endPoint x: 390, endPoint y: 135, distance: 73.3
click at [390, 135] on div ".deletable-edge-delete-btn { width: 20px; height: 20px; border: 0px solid #ffff…" at bounding box center [816, 424] width 969 height 683
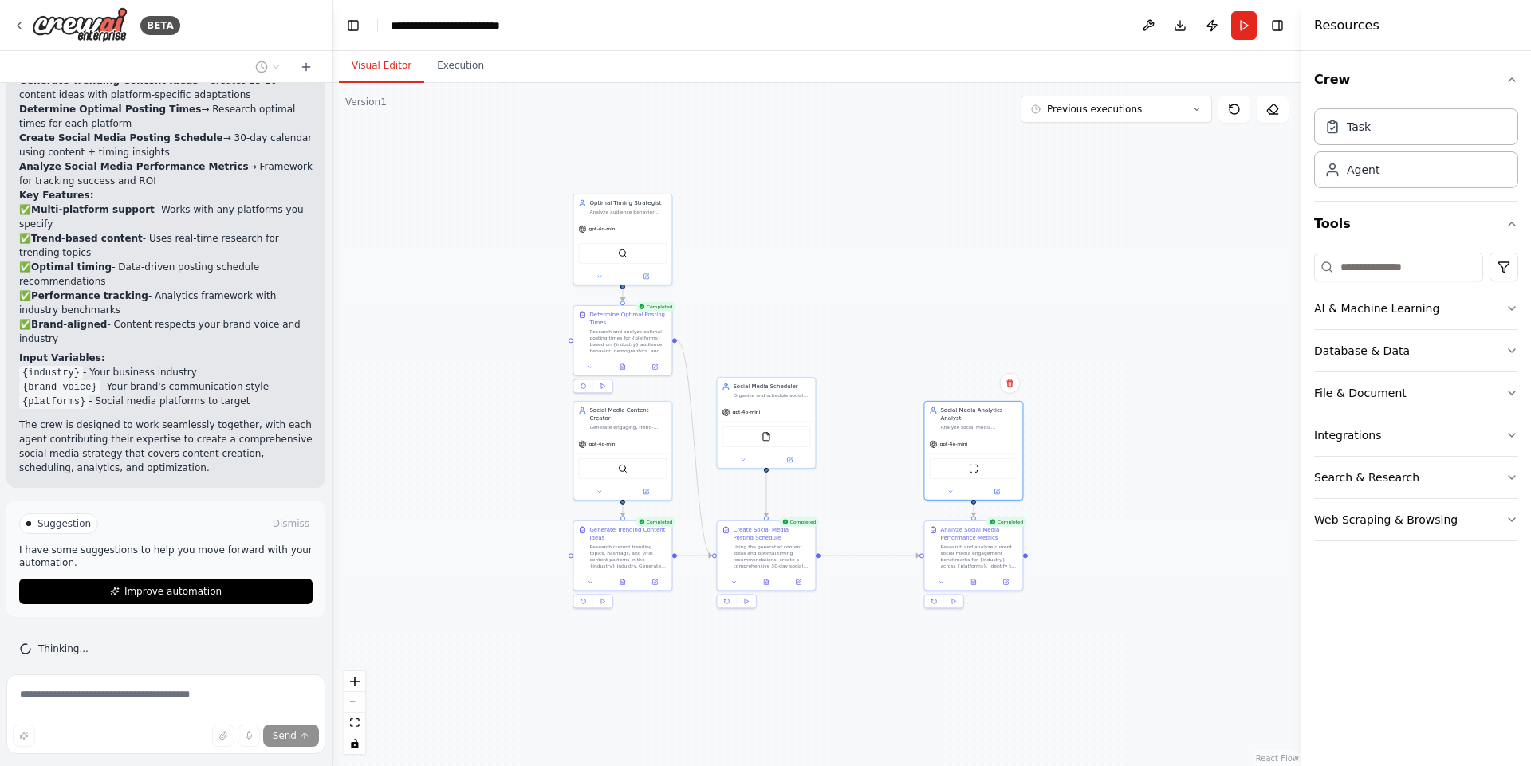
drag, startPoint x: 448, startPoint y: 180, endPoint x: 529, endPoint y: 188, distance: 80.9
click at [529, 188] on div ".deletable-edge-delete-btn { width: 20px; height: 20px; border: 0px solid #ffff…" at bounding box center [816, 424] width 969 height 683
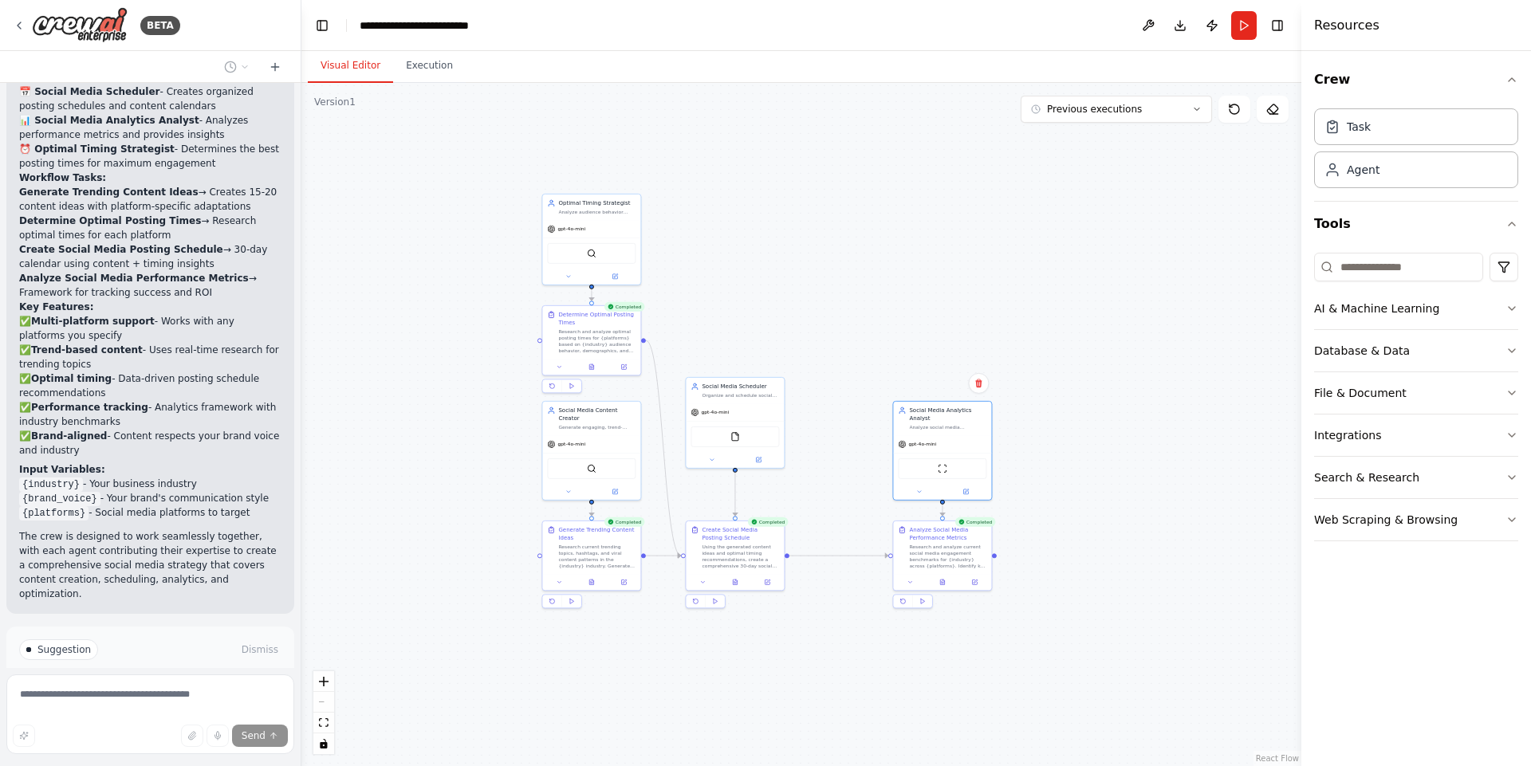
scroll to position [1561, 0]
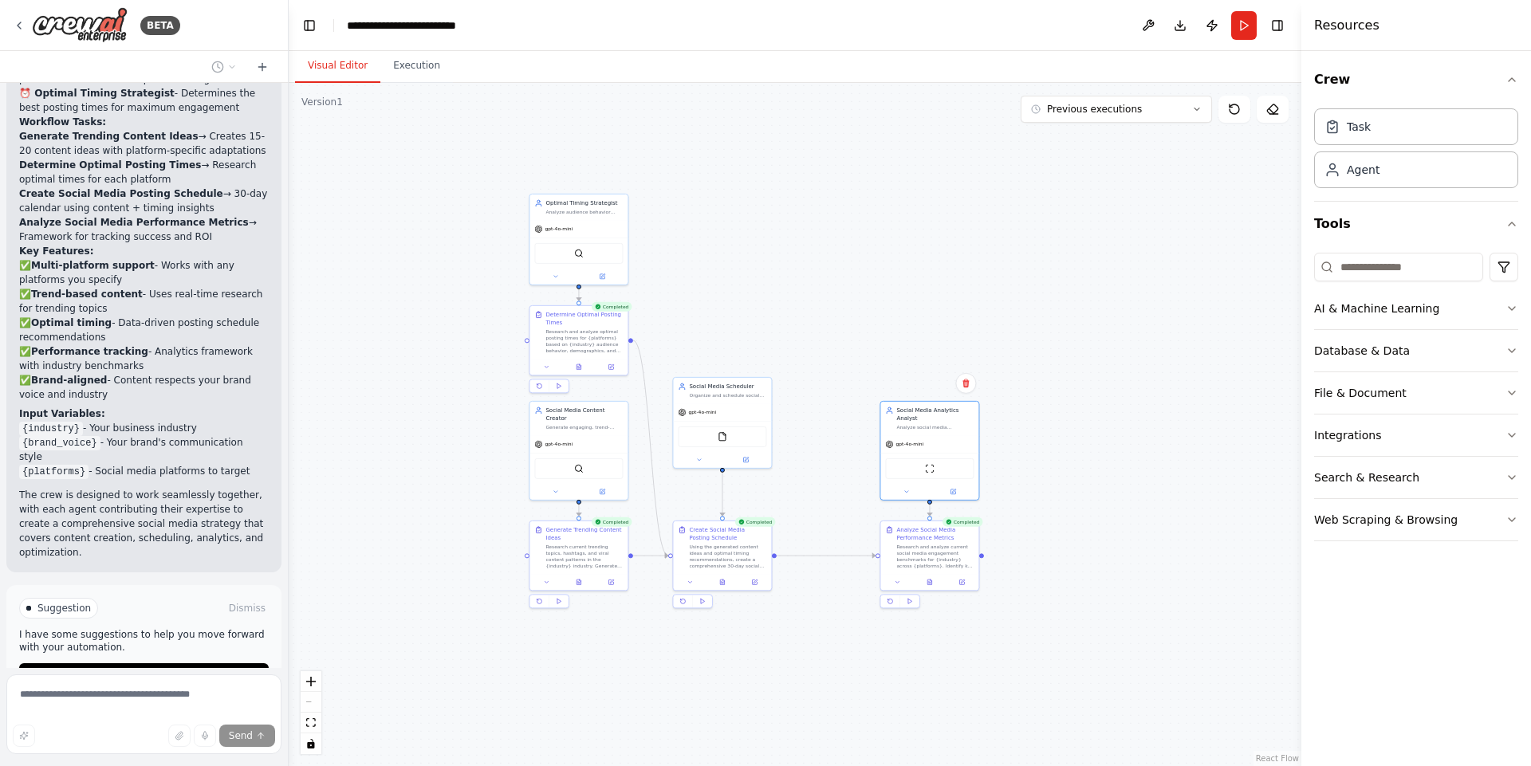
drag, startPoint x: 329, startPoint y: 147, endPoint x: 289, endPoint y: 148, distance: 40.7
click at [289, 148] on div "BETA Create a crew that schedules and publishes social media content across mul…" at bounding box center [765, 383] width 1531 height 766
drag, startPoint x: 574, startPoint y: 423, endPoint x: 573, endPoint y: 433, distance: 10.4
click at [573, 433] on div "Social Media Content Creator Generate engaging, trend-based content ideas for {…" at bounding box center [579, 457] width 100 height 100
drag, startPoint x: 579, startPoint y: 336, endPoint x: 576, endPoint y: 346, distance: 10.8
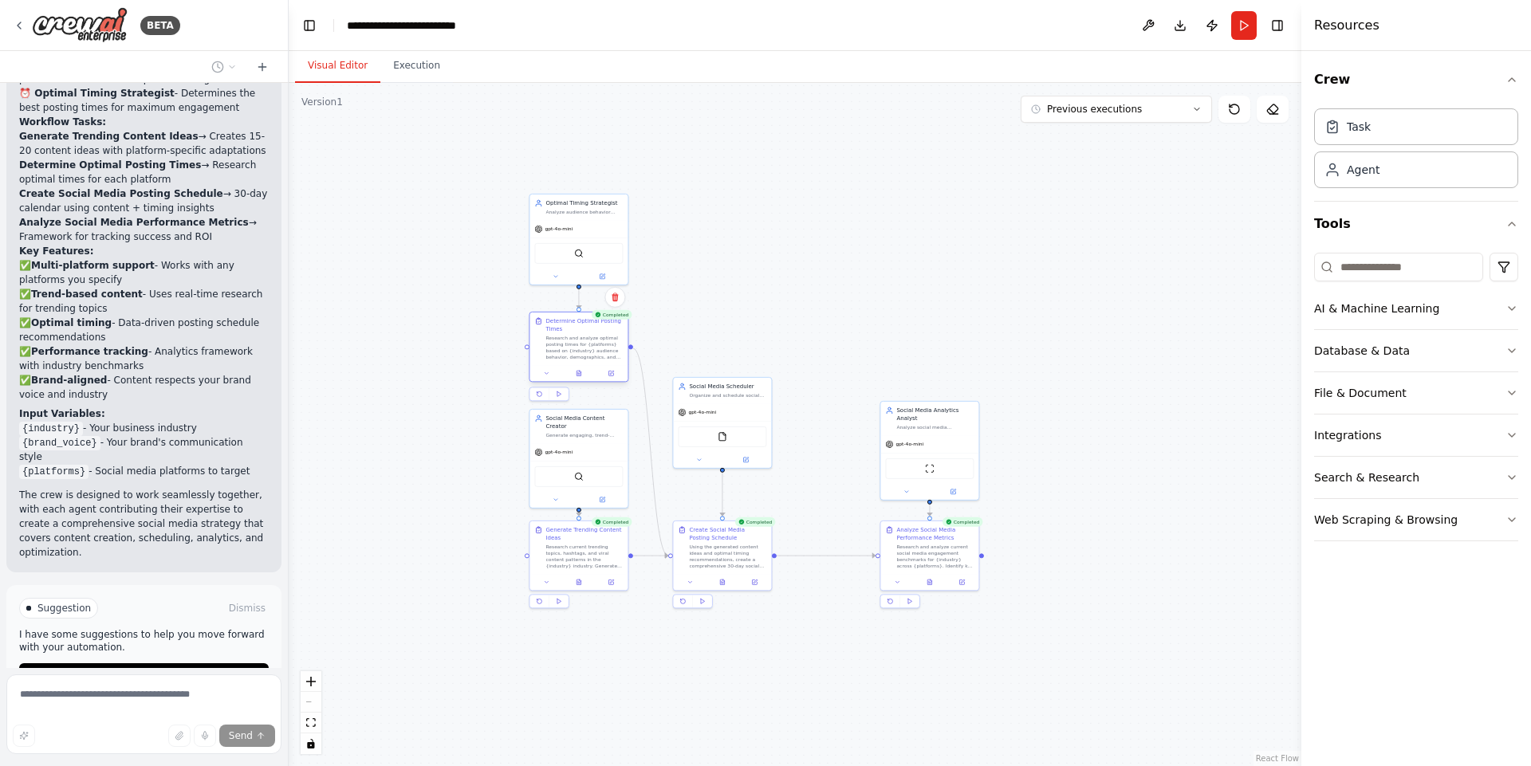
click at [576, 346] on div "Research and analyze optimal posting times for {platforms} based on {industry} …" at bounding box center [583, 348] width 77 height 26
click at [580, 234] on div "gpt-4o-mini" at bounding box center [578, 227] width 98 height 18
click at [659, 265] on div ".deletable-edge-delete-btn { width: 20px; height: 20px; border: 0px solid #ffff…" at bounding box center [795, 424] width 1013 height 683
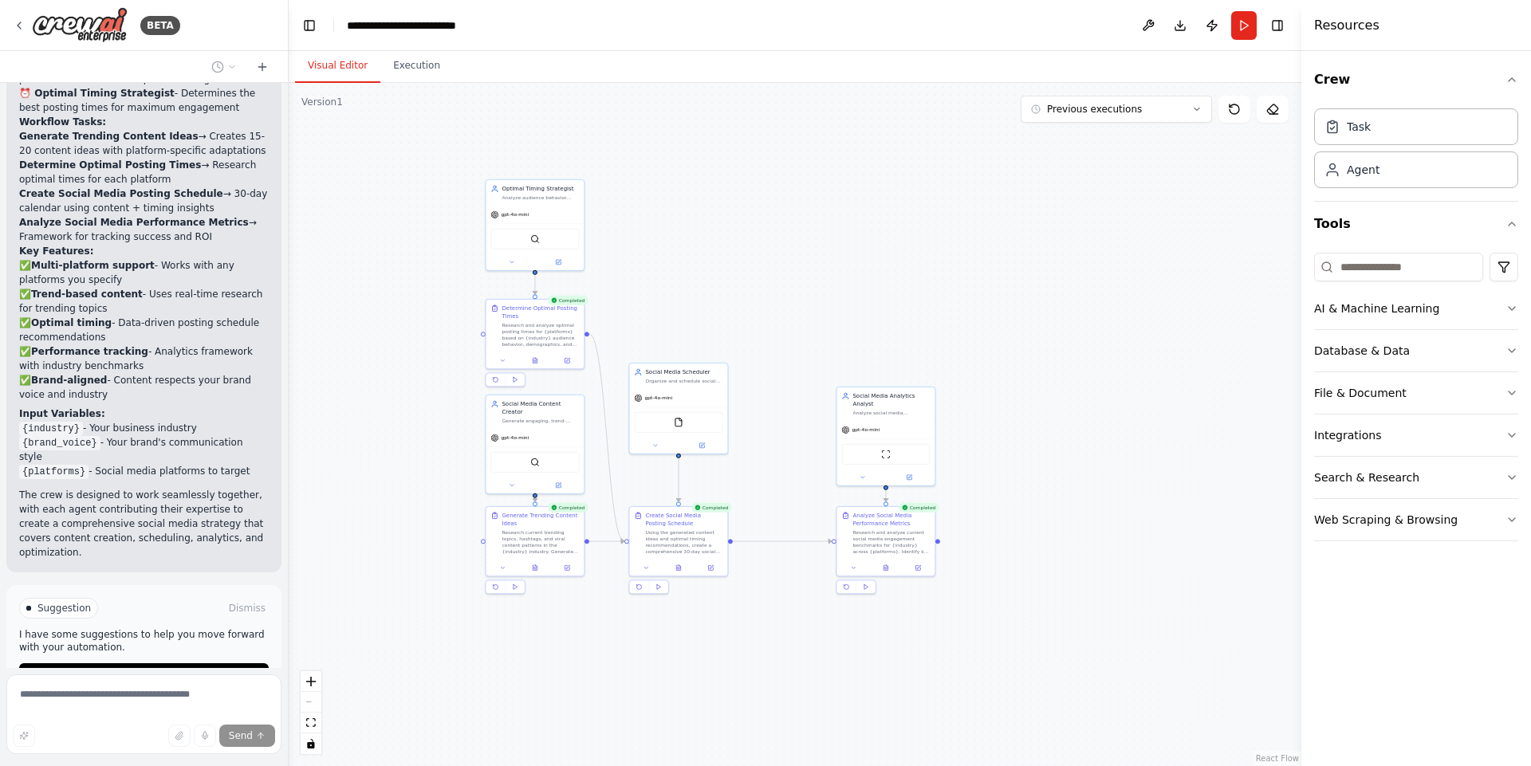
drag, startPoint x: 763, startPoint y: 265, endPoint x: 733, endPoint y: 263, distance: 30.4
click at [733, 263] on div ".deletable-edge-delete-btn { width: 20px; height: 20px; border: 0px solid #ffff…" at bounding box center [795, 424] width 1013 height 683
drag, startPoint x: 679, startPoint y: 390, endPoint x: 680, endPoint y: 425, distance: 35.1
click at [680, 425] on div "gpt-4o-mini" at bounding box center [678, 428] width 98 height 18
click at [800, 257] on div ".deletable-edge-delete-btn { width: 20px; height: 20px; border: 0px solid #ffff…" at bounding box center [795, 424] width 1013 height 683
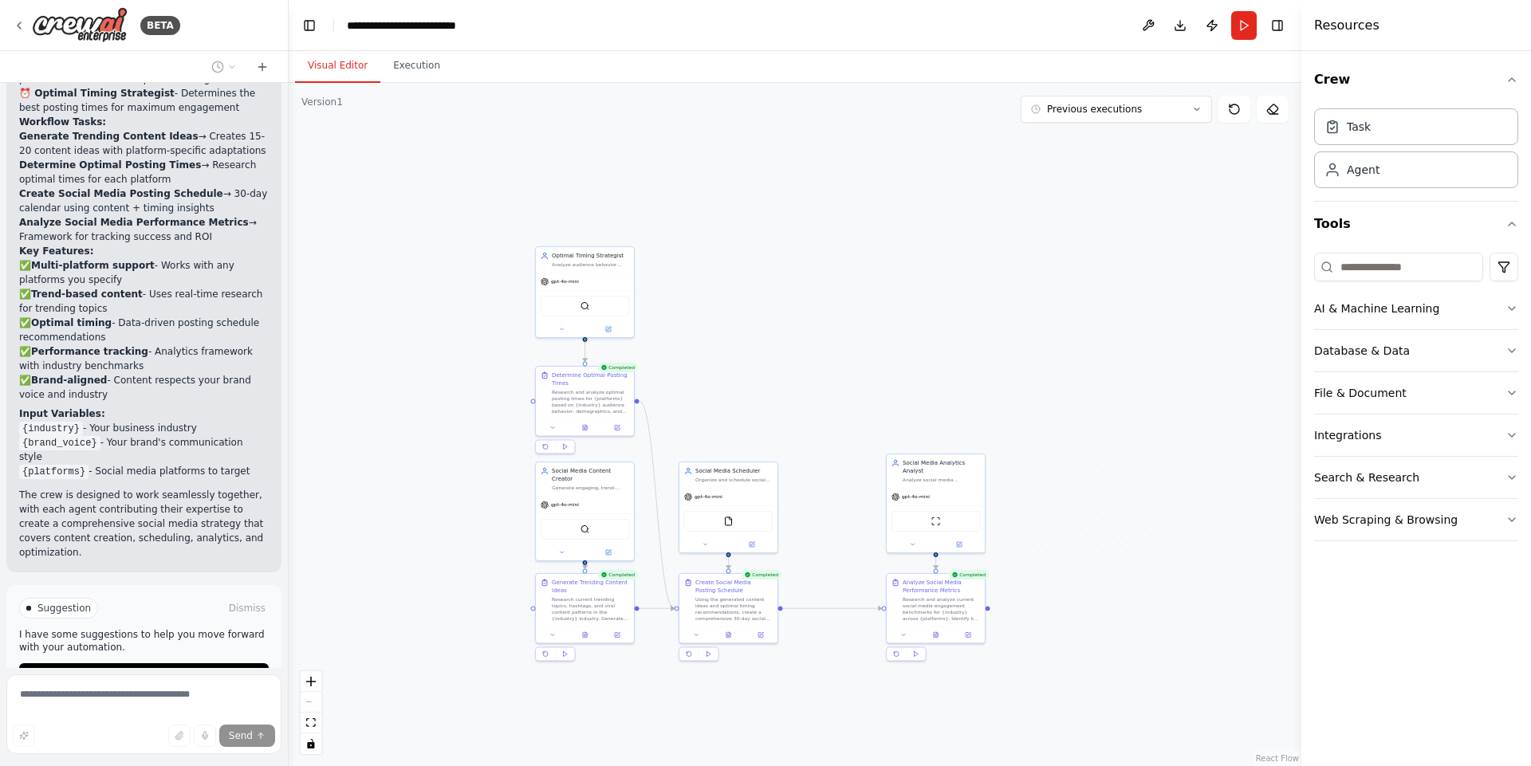
drag, startPoint x: 396, startPoint y: 144, endPoint x: 446, endPoint y: 212, distance: 84.5
click at [446, 212] on div ".deletable-edge-delete-btn { width: 20px; height: 20px; border: 0px solid #ffff…" at bounding box center [795, 424] width 1013 height 683
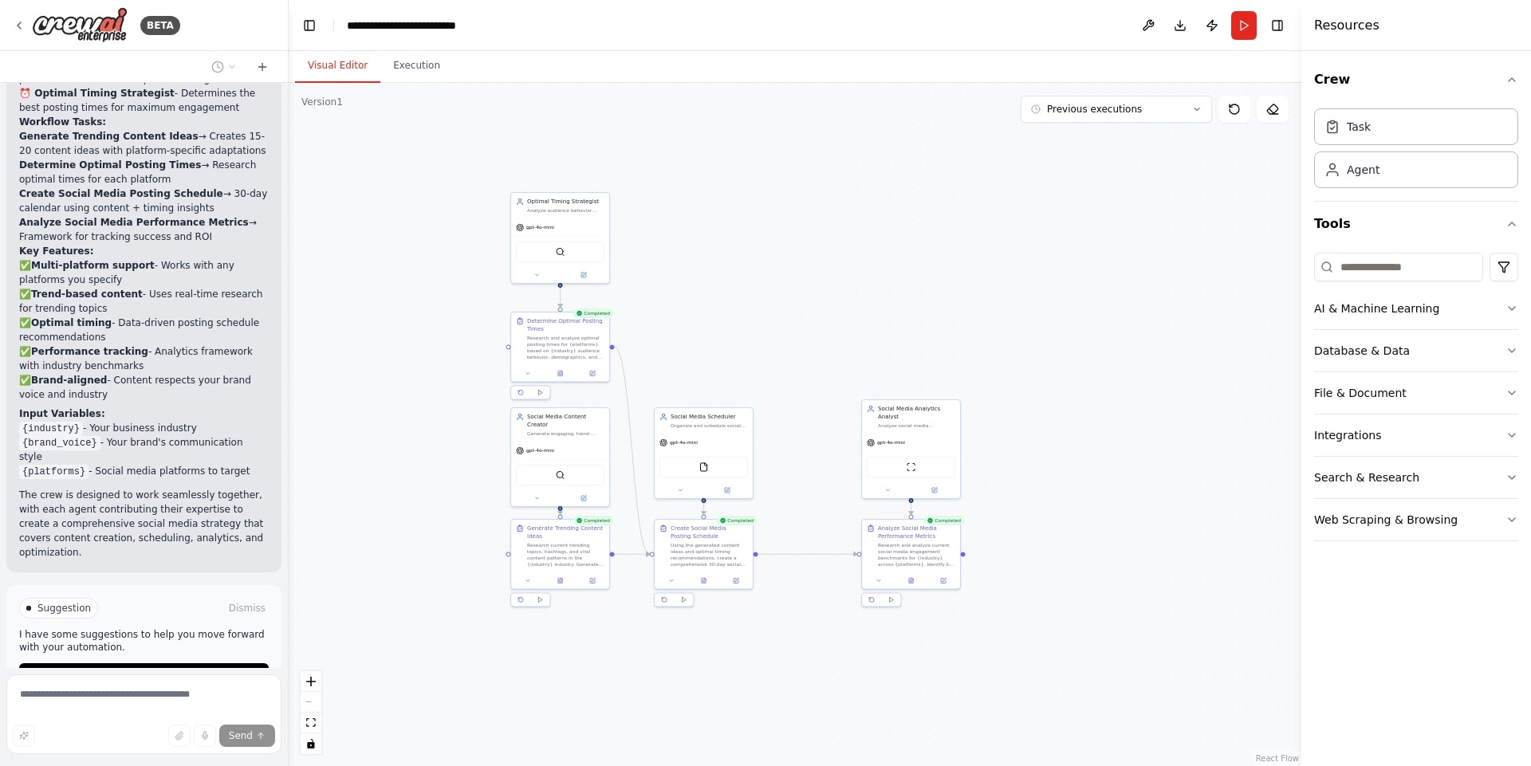
drag, startPoint x: 446, startPoint y: 212, endPoint x: 421, endPoint y: 158, distance: 59.6
click at [421, 158] on div ".deletable-edge-delete-btn { width: 20px; height: 20px; border: 0px solid #ffff…" at bounding box center [795, 424] width 1013 height 683
click at [726, 218] on div ".deletable-edge-delete-btn { width: 20px; height: 20px; border: 0px solid #ffff…" at bounding box center [795, 424] width 1013 height 683
drag, startPoint x: 372, startPoint y: 141, endPoint x: 389, endPoint y: 130, distance: 20.1
click at [389, 130] on div ".deletable-edge-delete-btn { width: 20px; height: 20px; border: 0px solid #ffff…" at bounding box center [795, 424] width 1013 height 683
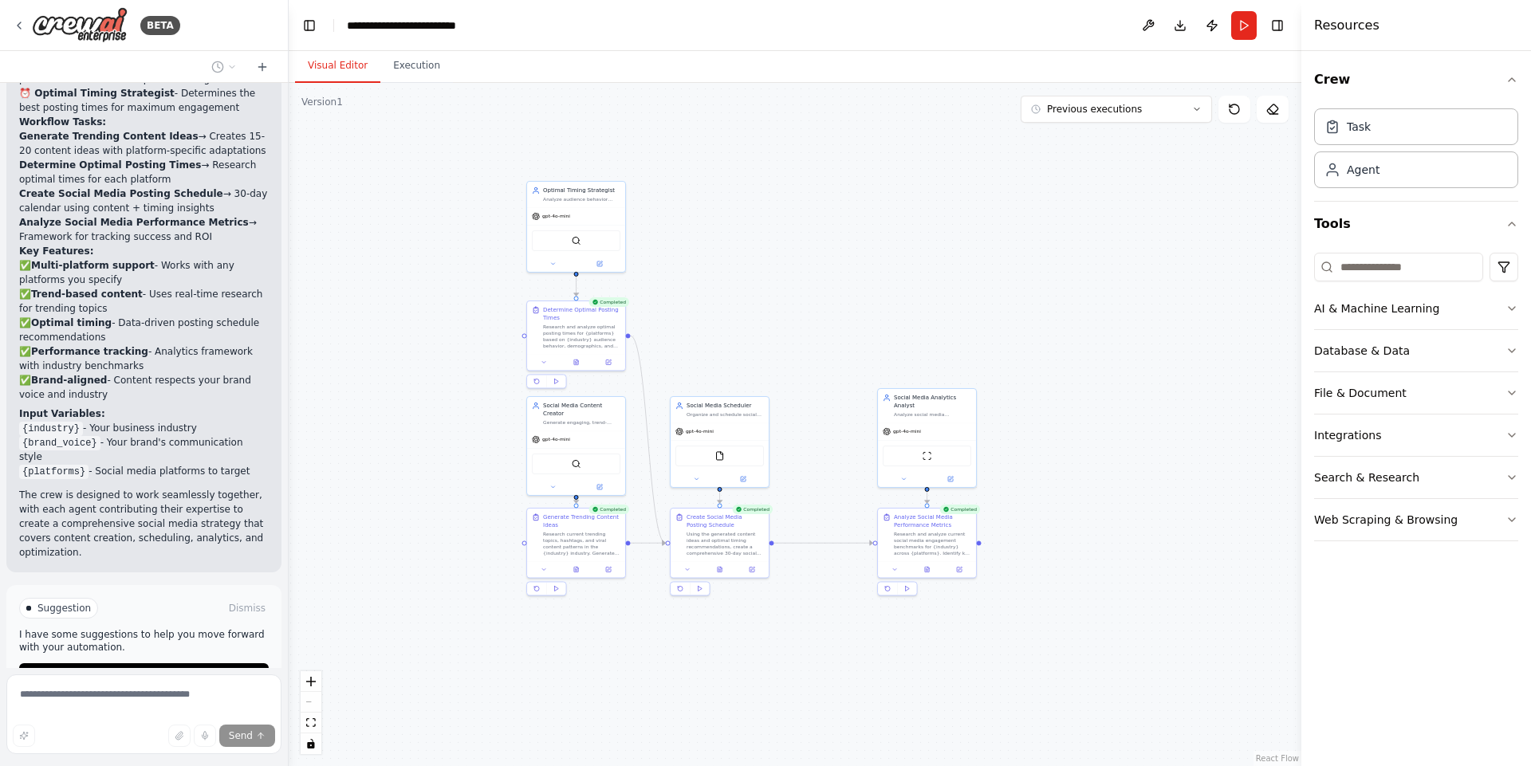
scroll to position [1575, 0]
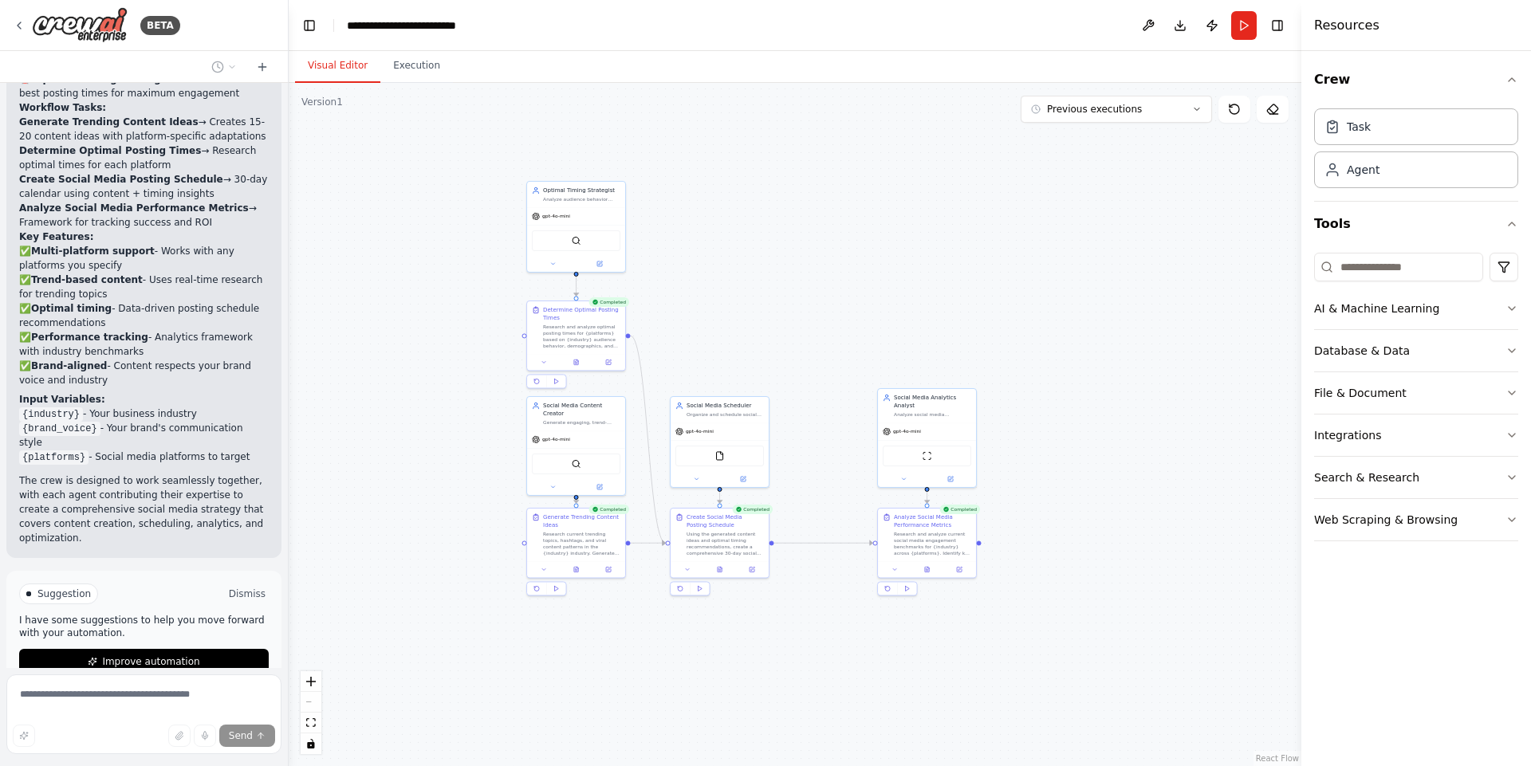
click at [234, 586] on button "Dismiss" at bounding box center [247, 594] width 43 height 16
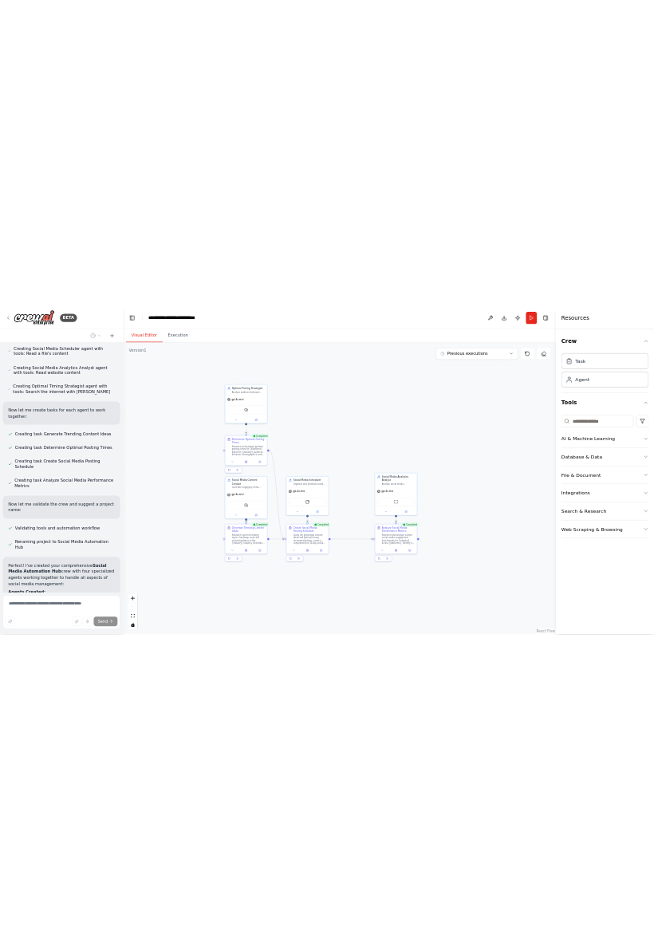
scroll to position [1446, 0]
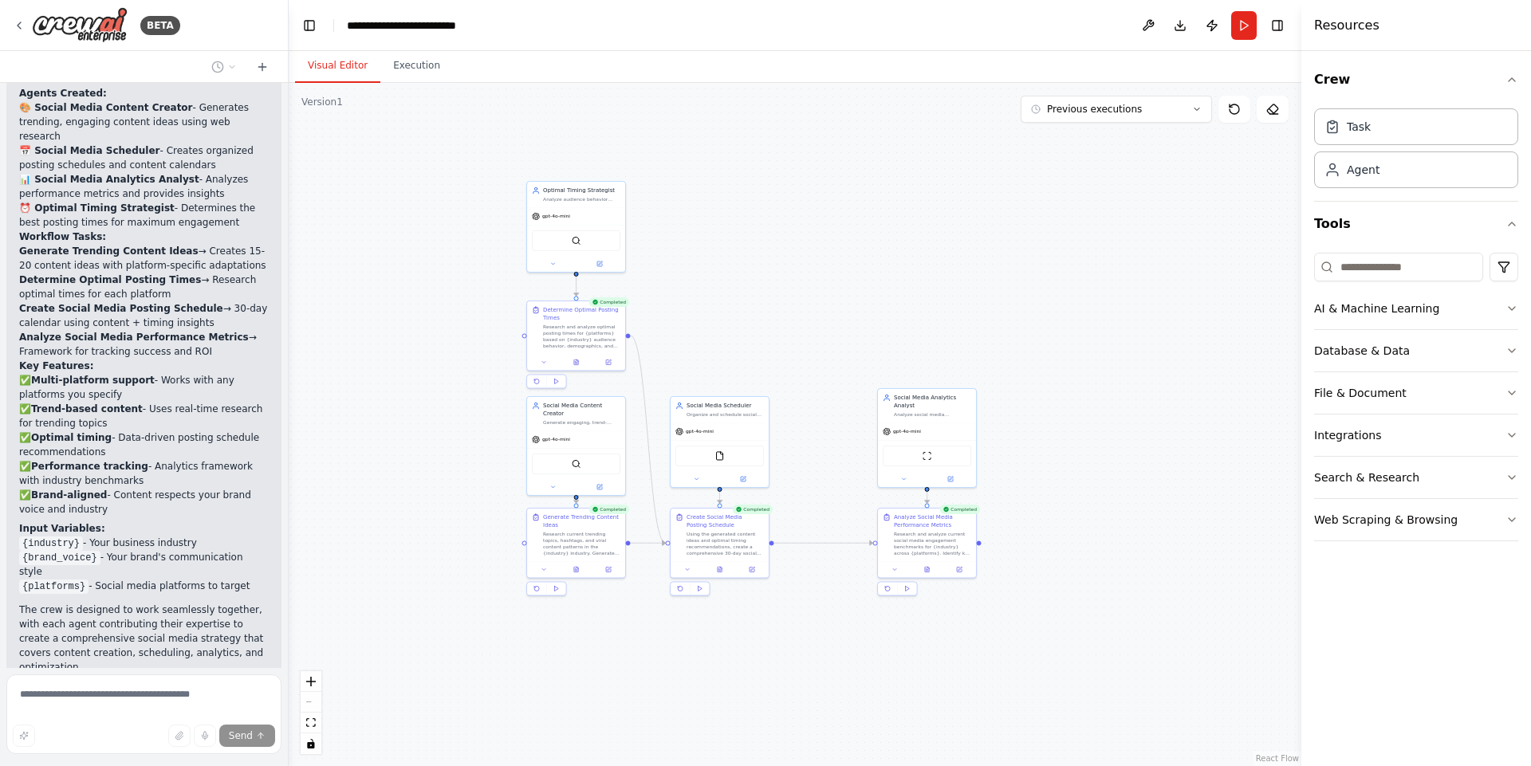
drag, startPoint x: 41, startPoint y: 634, endPoint x: 191, endPoint y: 640, distance: 150.0
click at [191, 713] on div "Thinking..." at bounding box center [144, 719] width 250 height 13
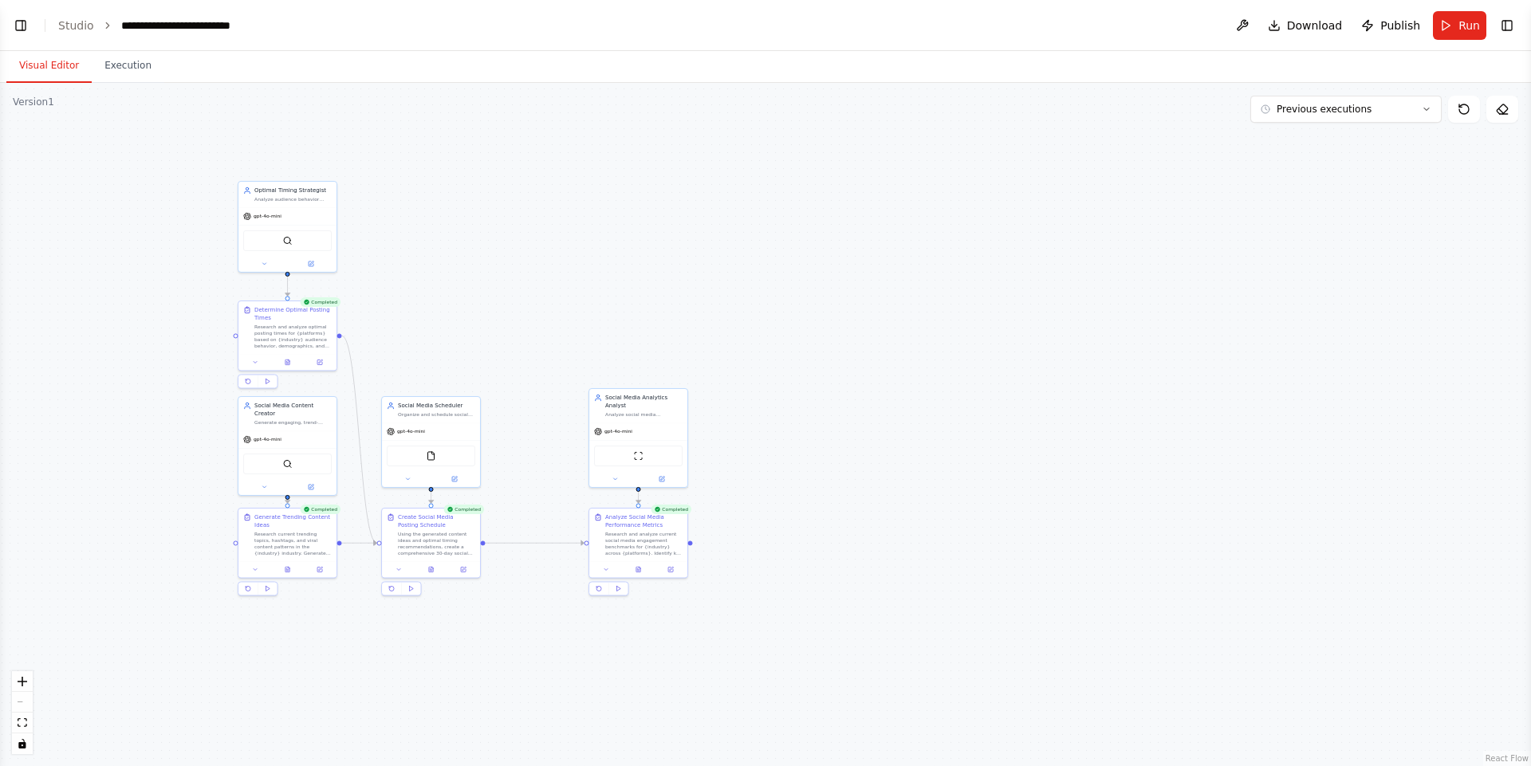
scroll to position [1395, 0]
click at [22, 24] on button "Toggle Left Sidebar" at bounding box center [21, 25] width 22 height 22
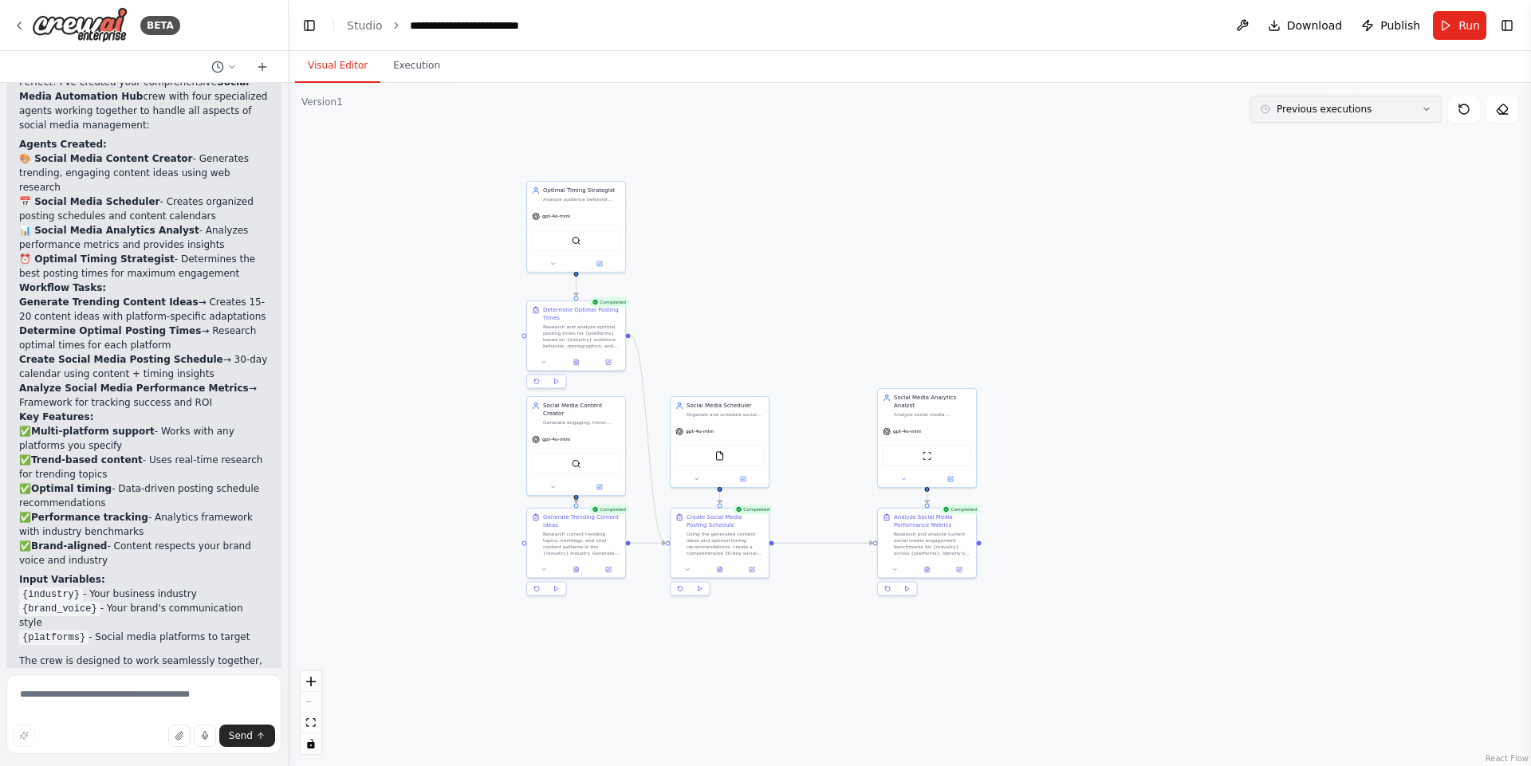
click at [1388, 112] on button "Previous executions" at bounding box center [1345, 109] width 191 height 27
click at [609, 223] on div "SerperDevTool" at bounding box center [576, 230] width 98 height 31
click at [780, 266] on div ".deletable-edge-delete-btn { width: 20px; height: 20px; border: 0px solid #ffff…" at bounding box center [910, 424] width 1242 height 683
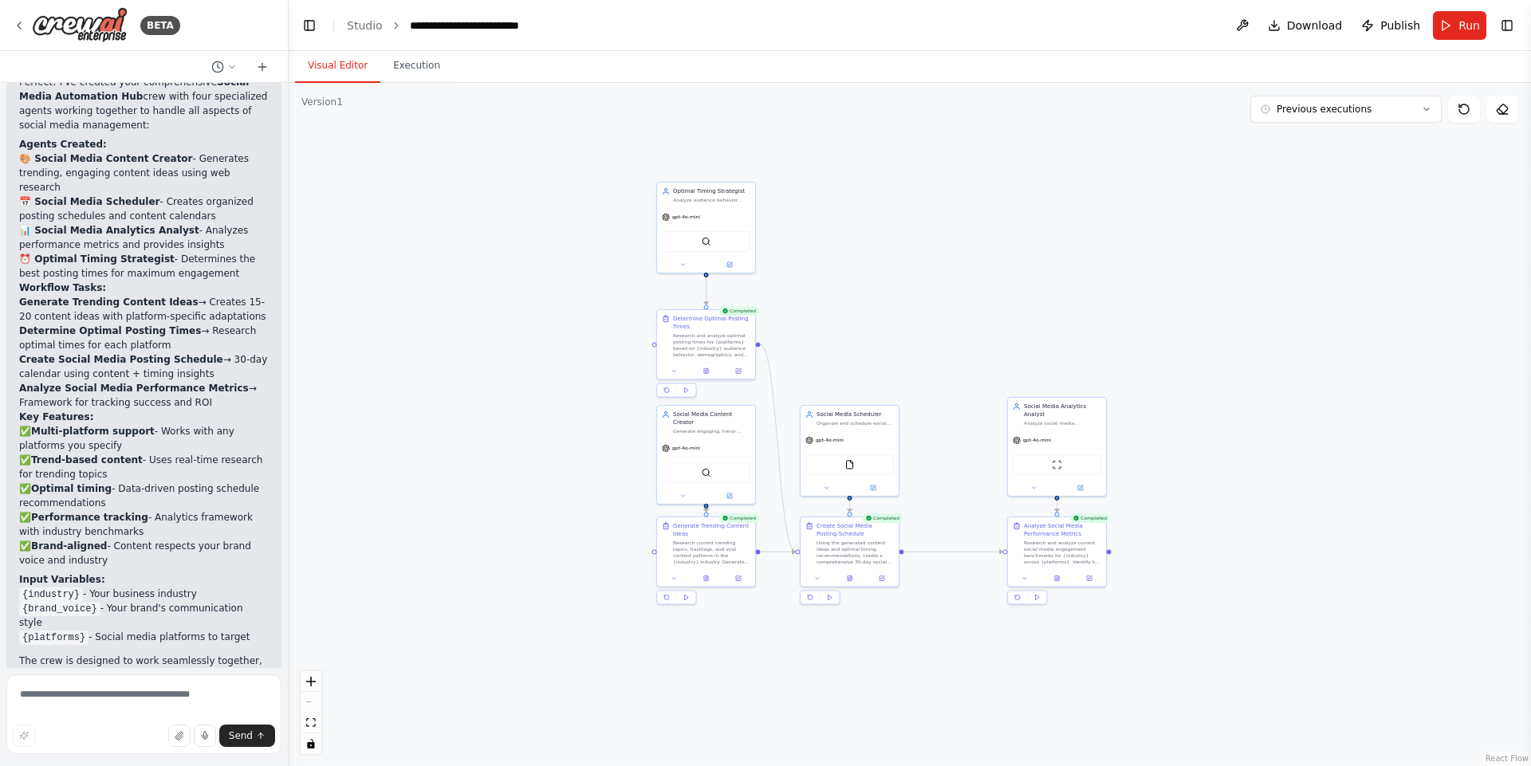
drag, startPoint x: 434, startPoint y: 103, endPoint x: 564, endPoint y: 112, distance: 130.2
click at [564, 112] on div ".deletable-edge-delete-btn { width: 20px; height: 20px; border: 0px solid #ffff…" at bounding box center [910, 424] width 1242 height 683
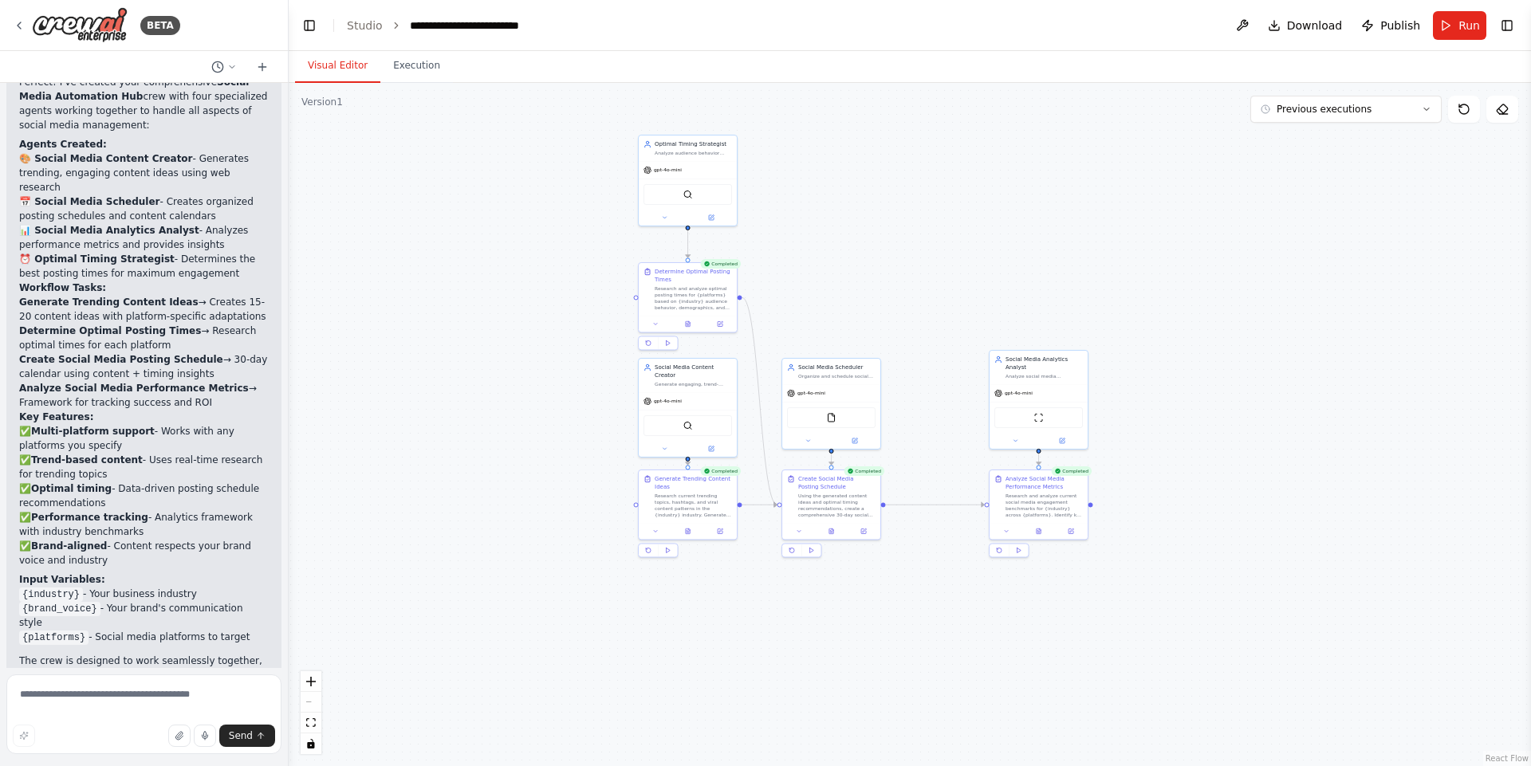
drag, startPoint x: 534, startPoint y: 147, endPoint x: 481, endPoint y: 112, distance: 64.3
click at [475, 124] on div ".deletable-edge-delete-btn { width: 20px; height: 20px; border: 0px solid #ffff…" at bounding box center [910, 424] width 1242 height 683
